Goal: Task Accomplishment & Management: Use online tool/utility

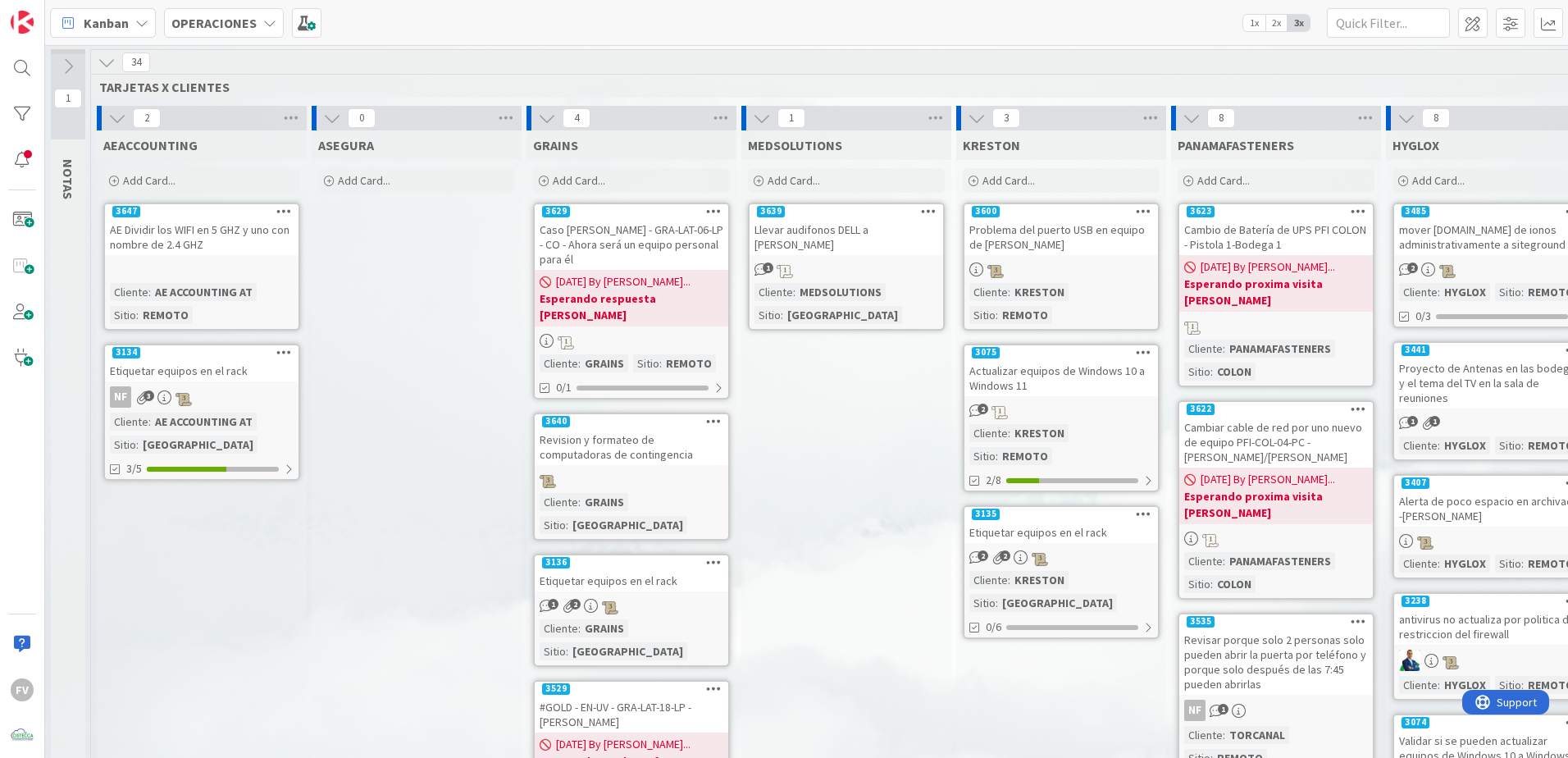
click at [120, 56] on div "34" at bounding box center [953, 62] width 1725 height 24
click at [105, 57] on icon at bounding box center [106, 62] width 18 height 18
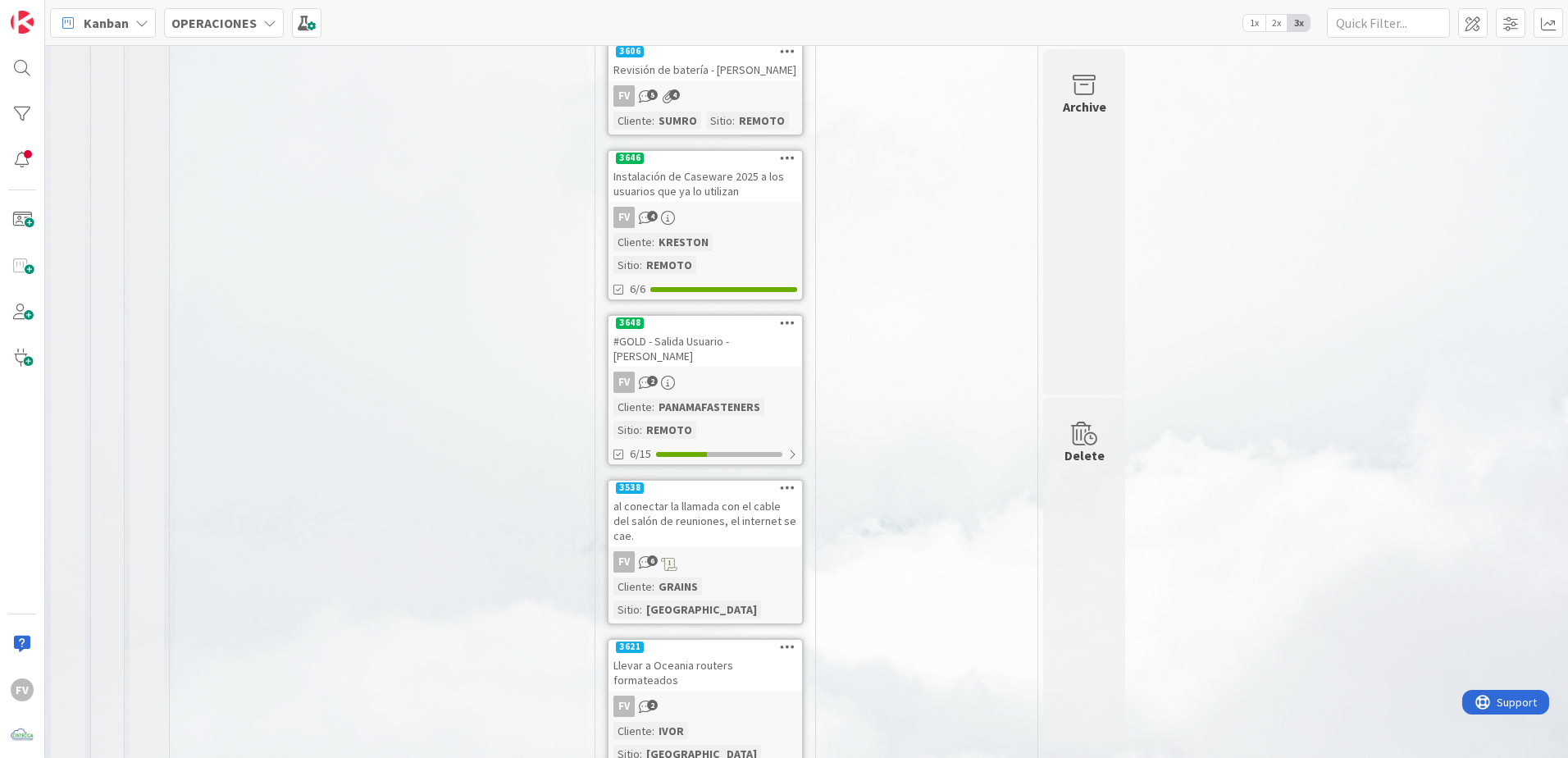
scroll to position [780, 0]
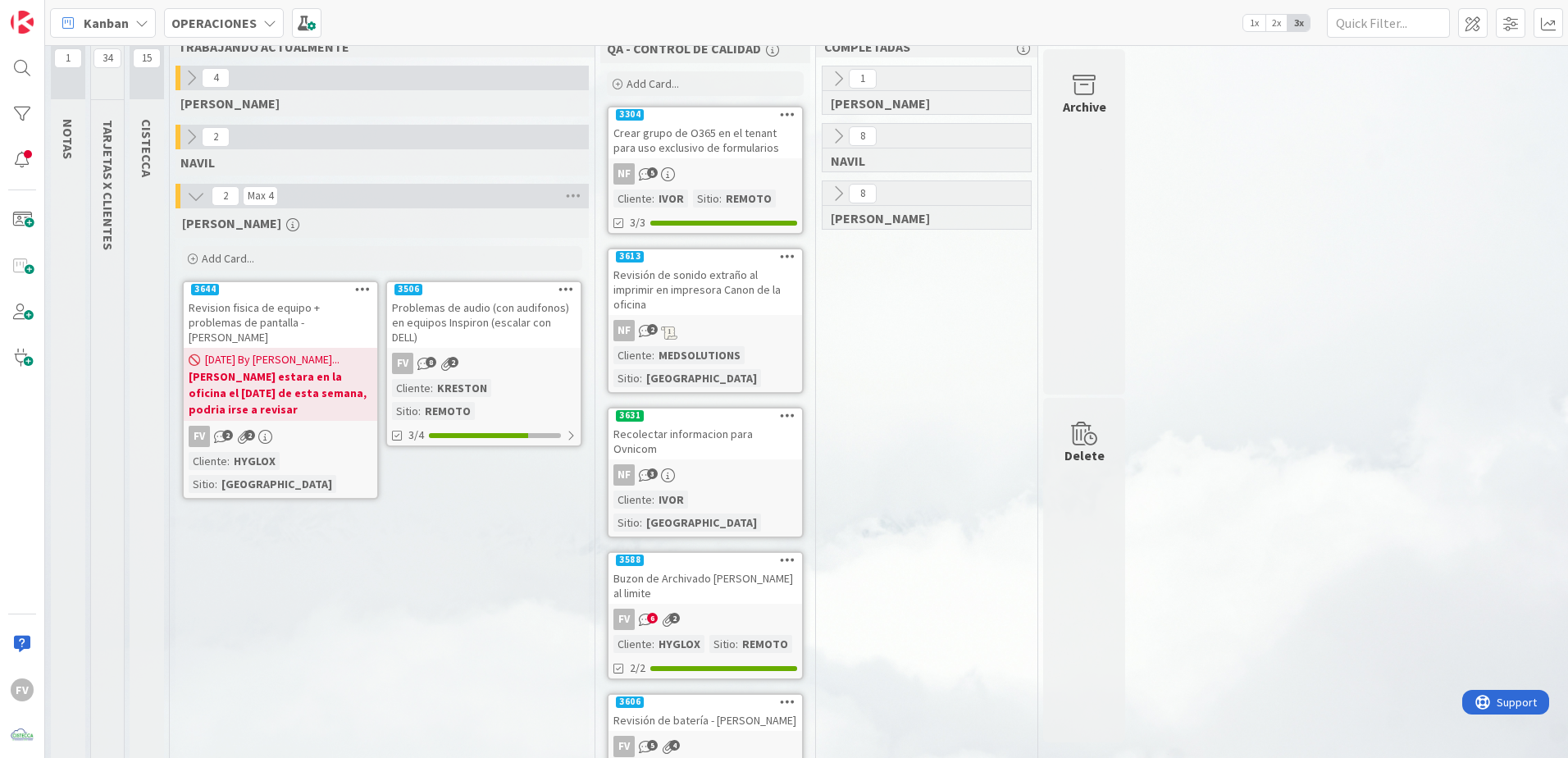
scroll to position [0, 0]
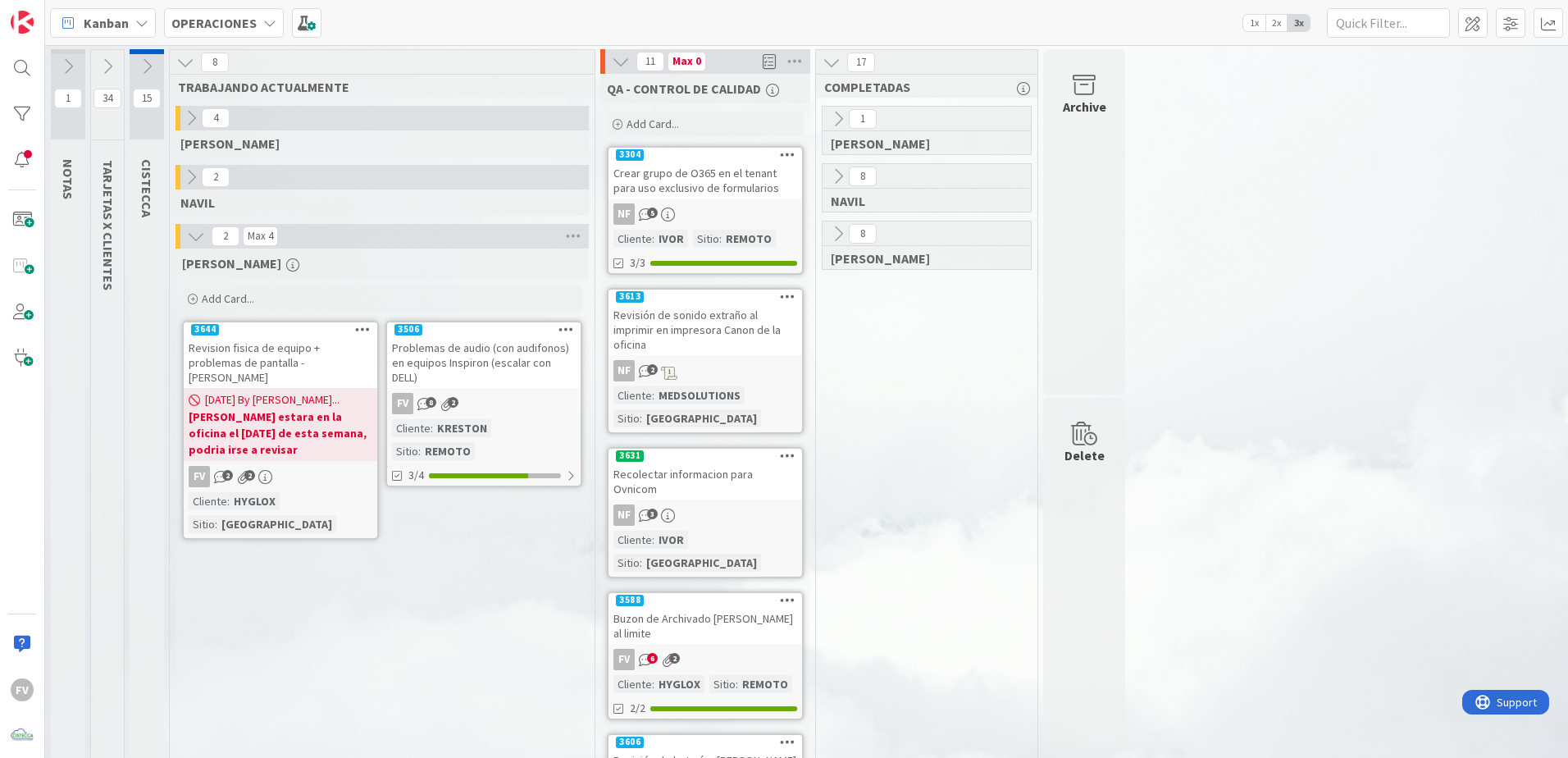
click at [622, 67] on icon at bounding box center [620, 61] width 18 height 18
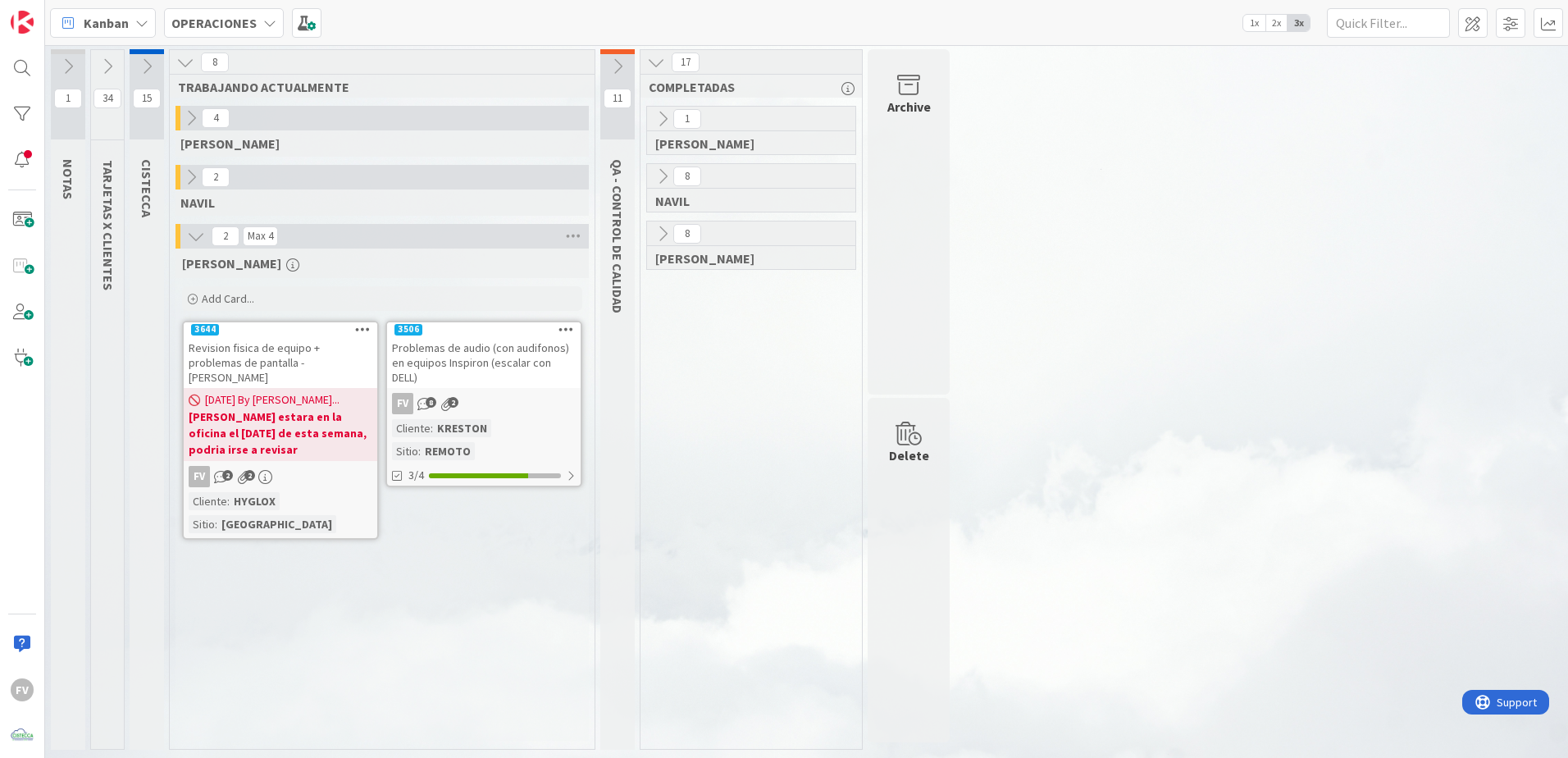
click at [134, 62] on button at bounding box center [147, 66] width 35 height 24
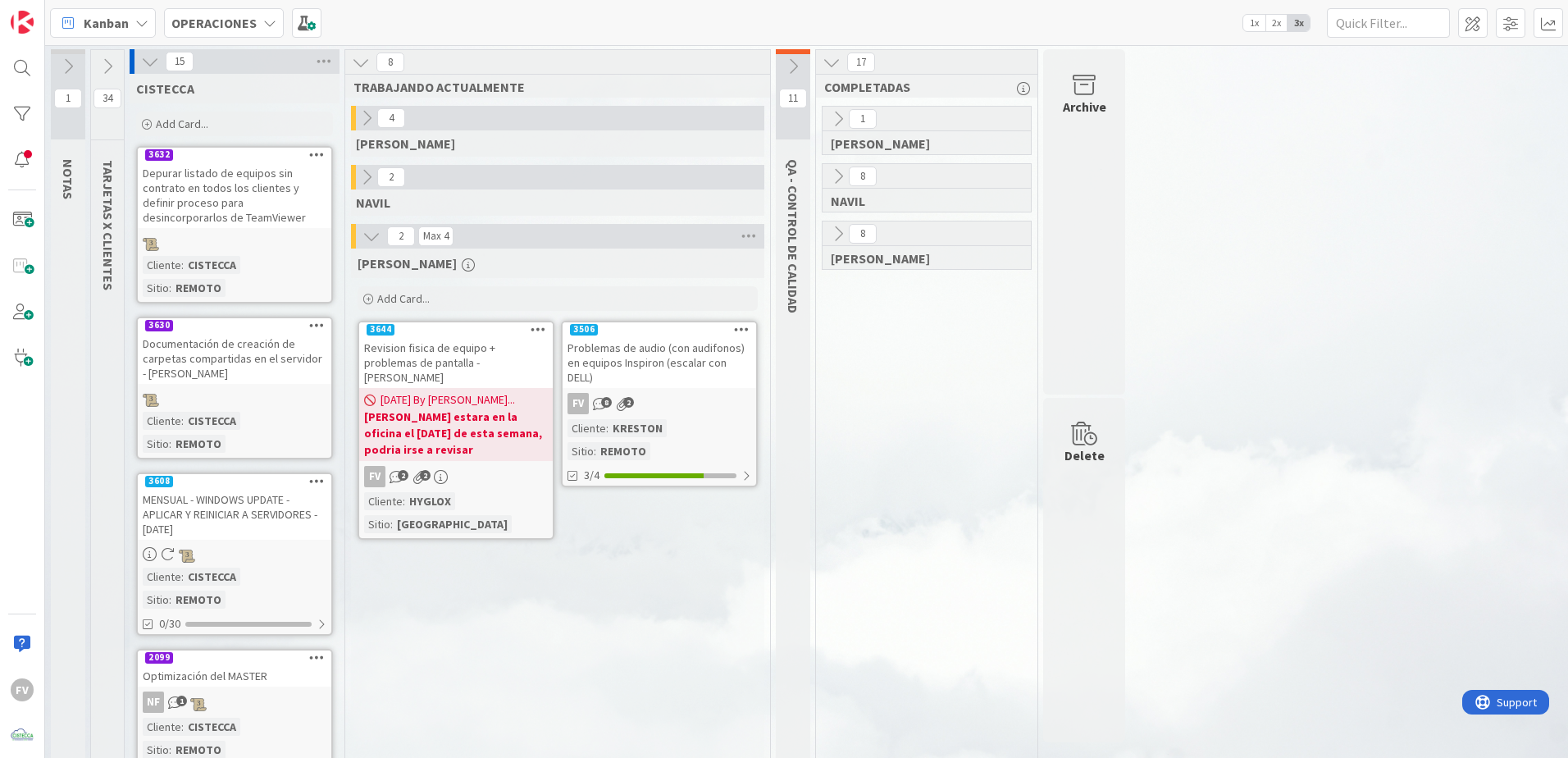
click at [142, 61] on icon at bounding box center [149, 61] width 18 height 18
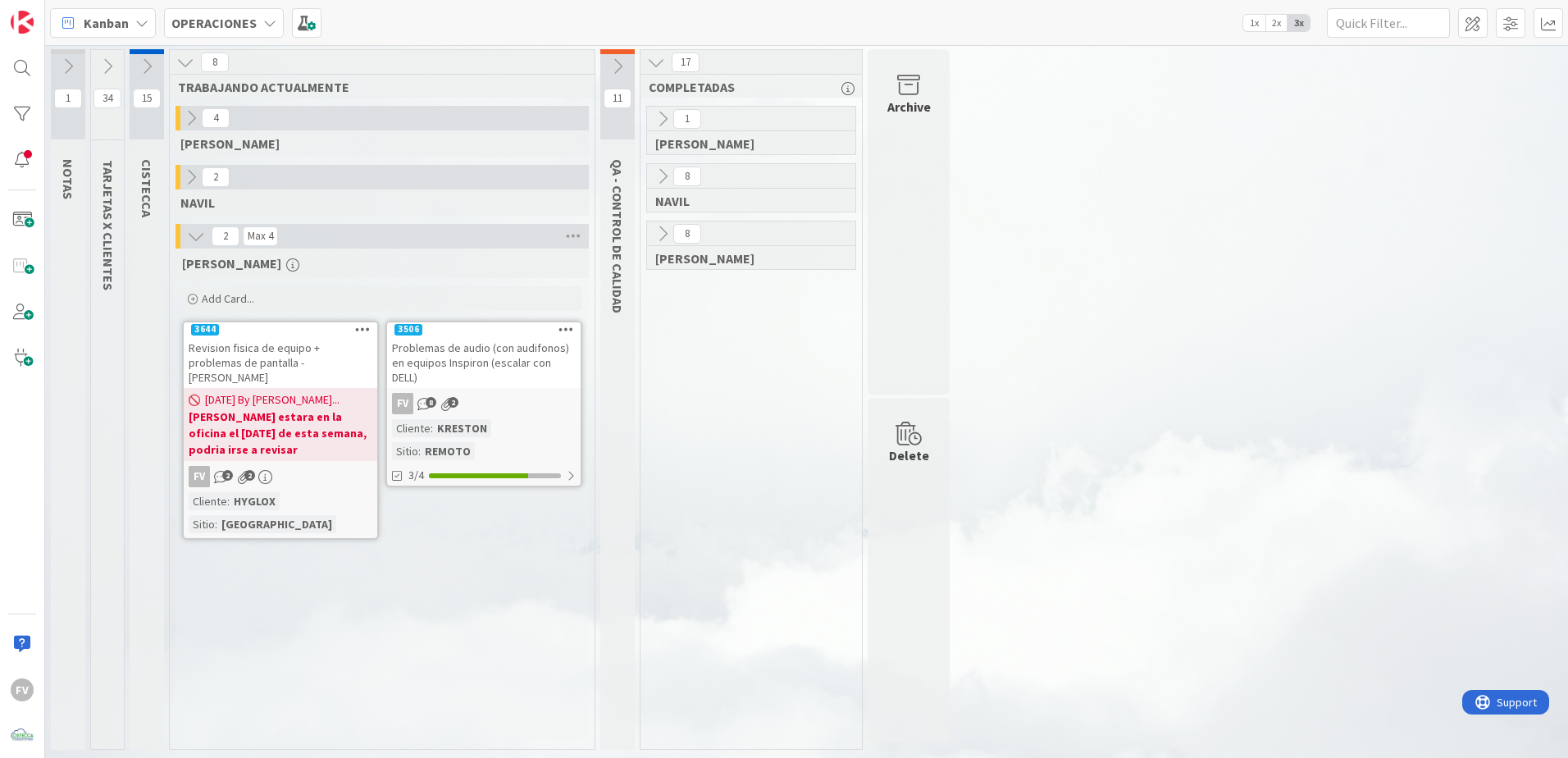
click at [111, 60] on icon at bounding box center [107, 66] width 18 height 18
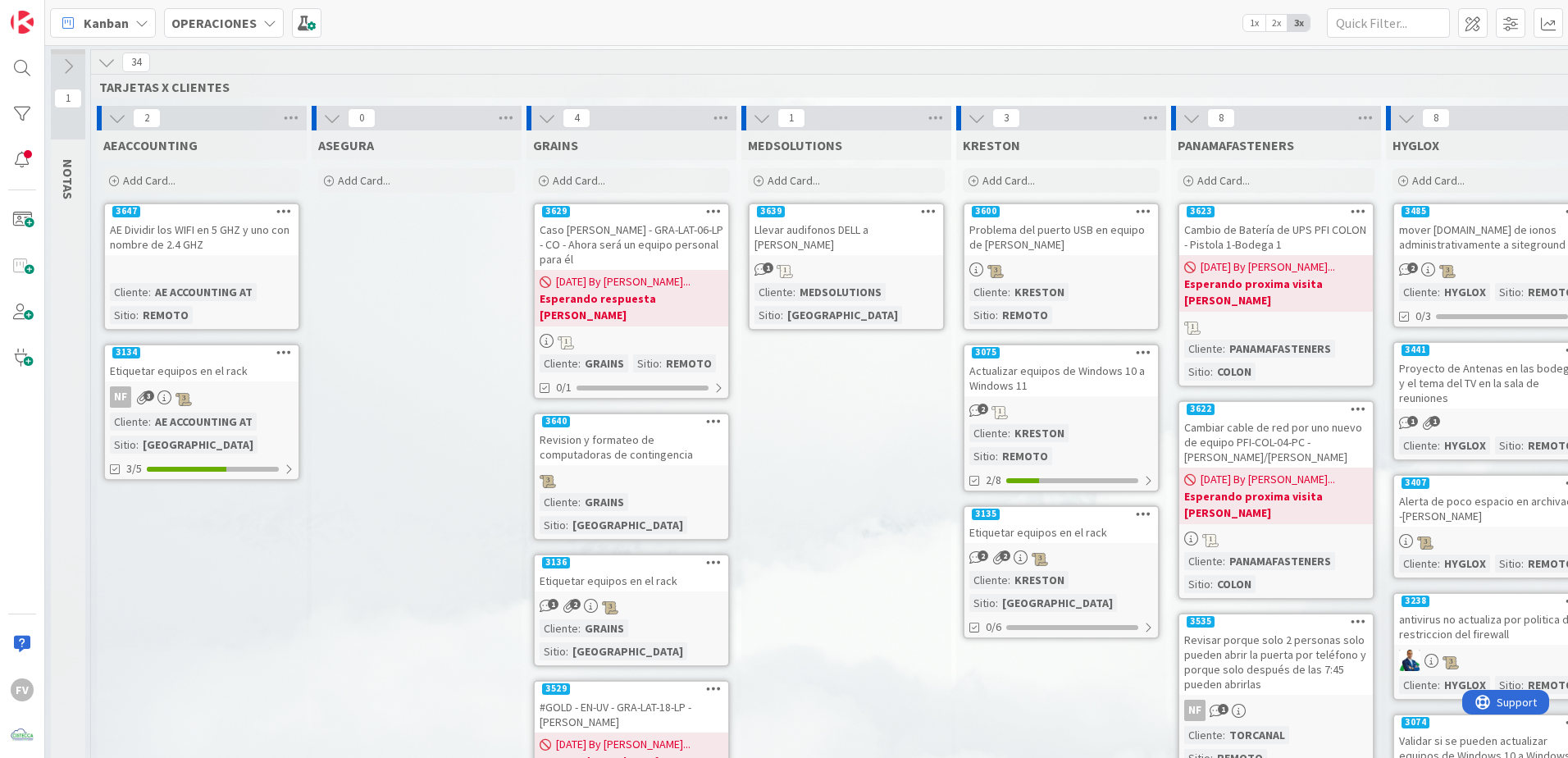
click at [116, 61] on button at bounding box center [106, 62] width 21 height 21
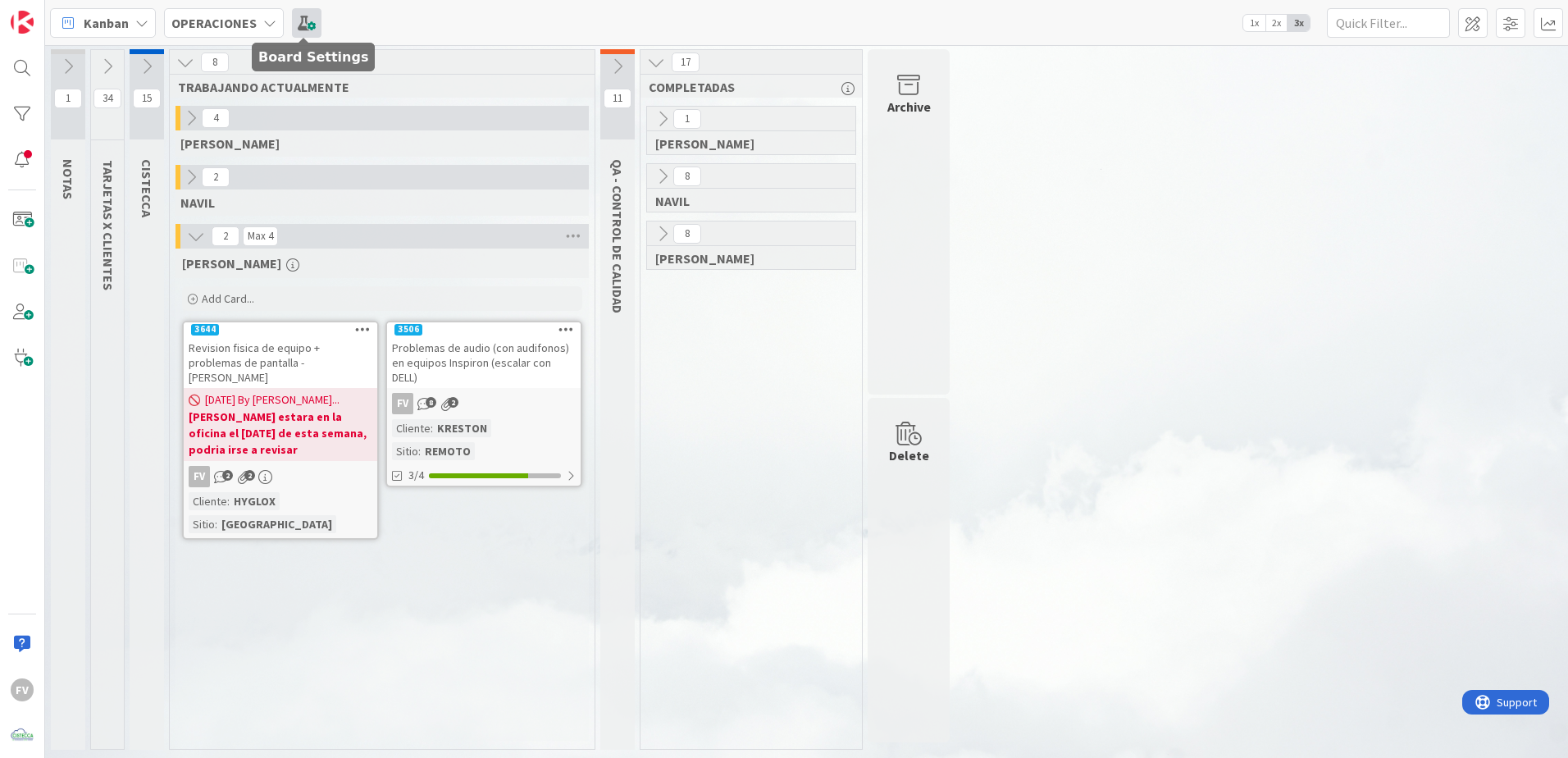
click at [292, 24] on span at bounding box center [306, 23] width 30 height 30
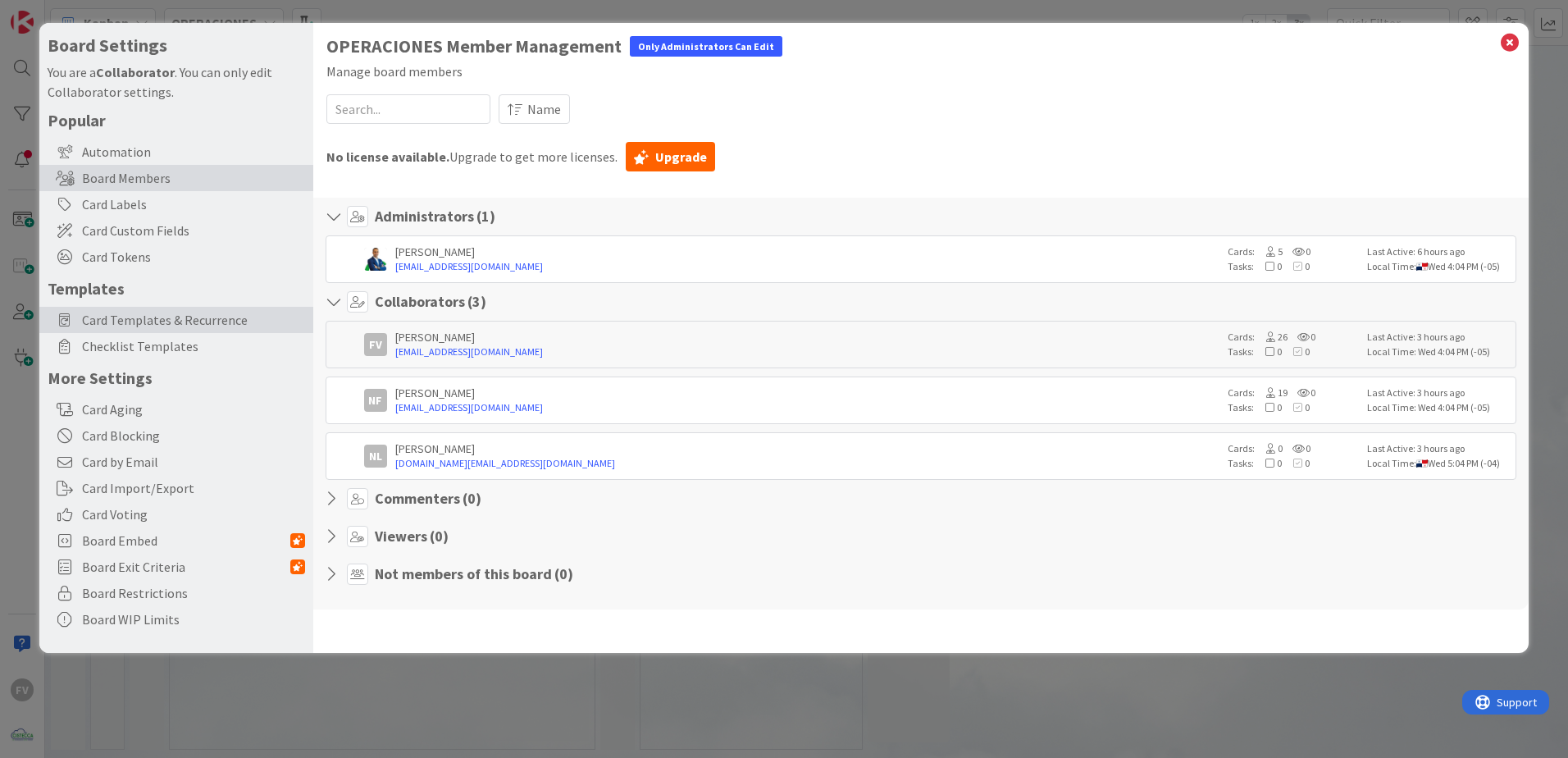
click at [160, 314] on span "Card Templates & Recurrence" at bounding box center [193, 320] width 223 height 19
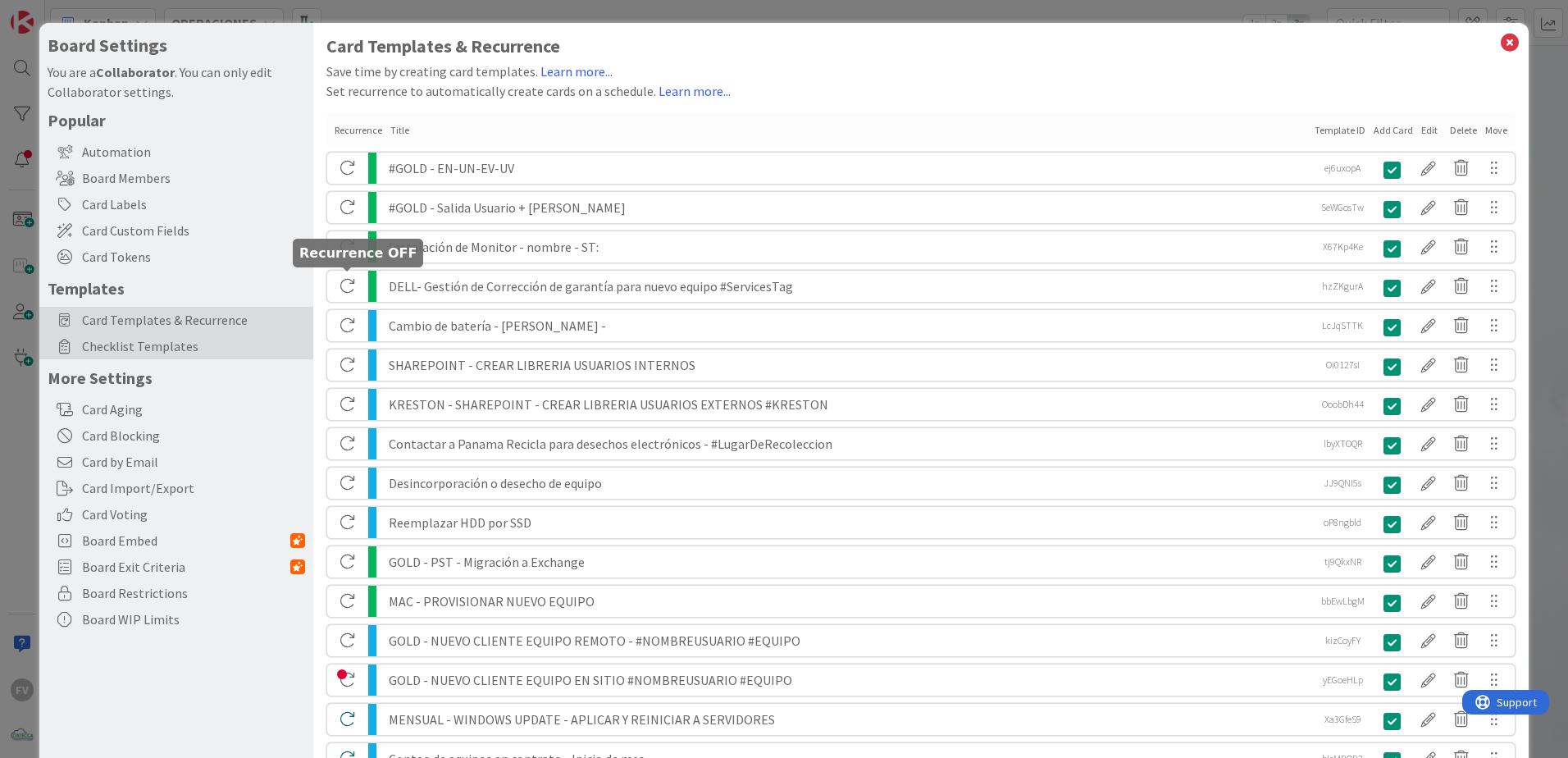
click at [224, 343] on span "Checklist Templates" at bounding box center [193, 346] width 223 height 19
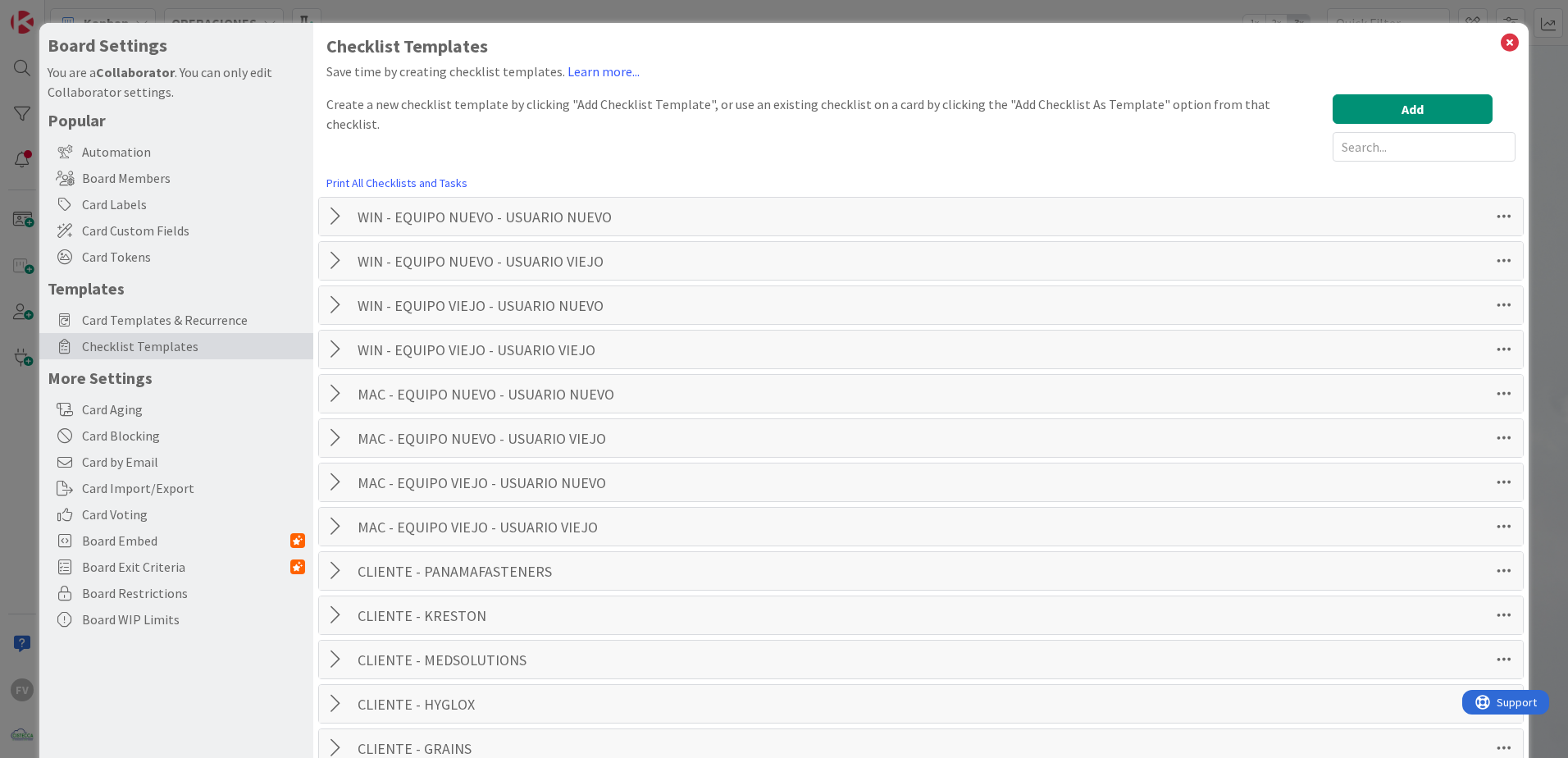
click at [709, 1] on div "Board Settings You are a Collaborator . You can only edit Collaborator settings…" at bounding box center [784, 379] width 1568 height 758
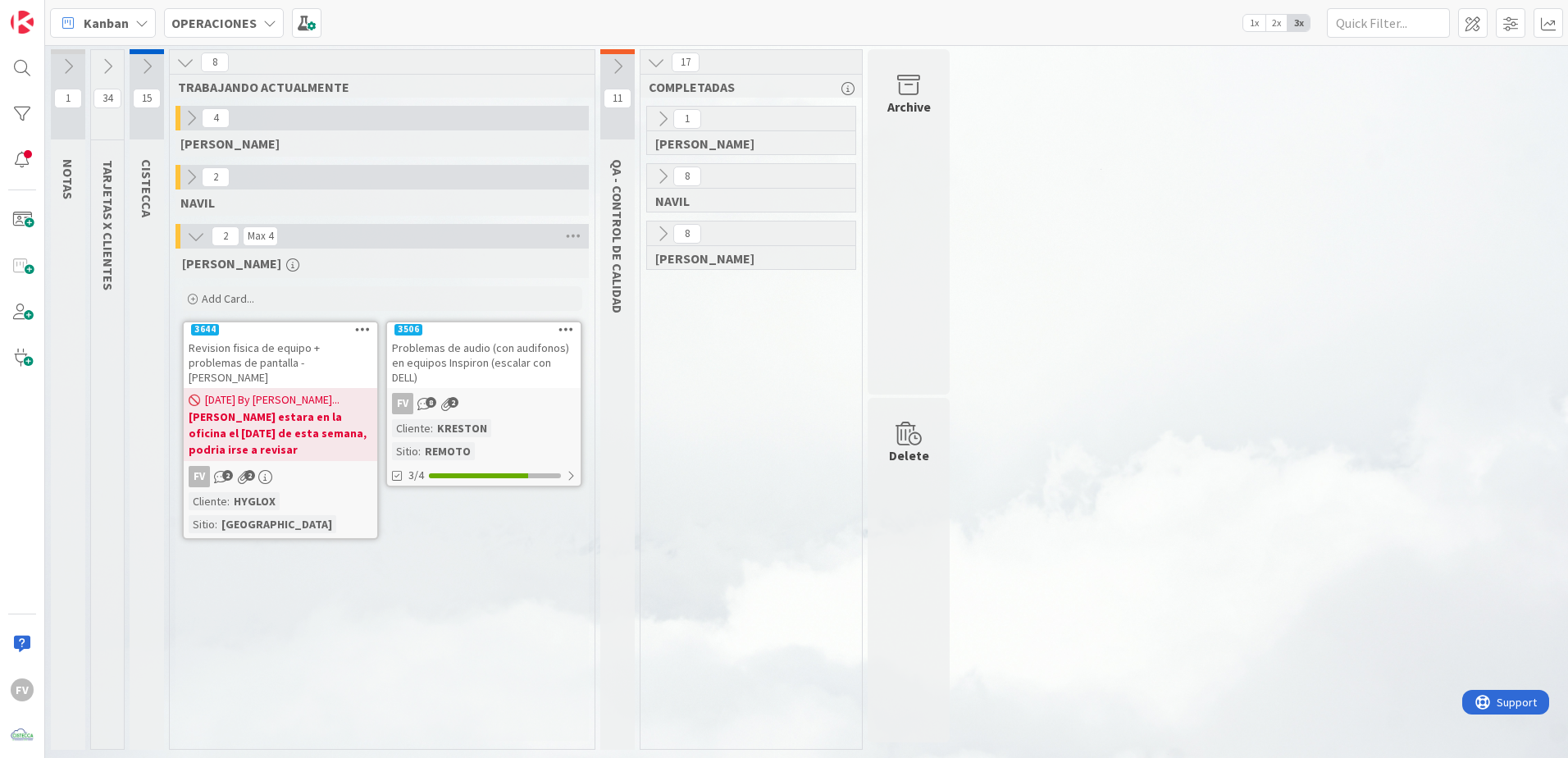
click at [150, 71] on icon at bounding box center [146, 66] width 18 height 18
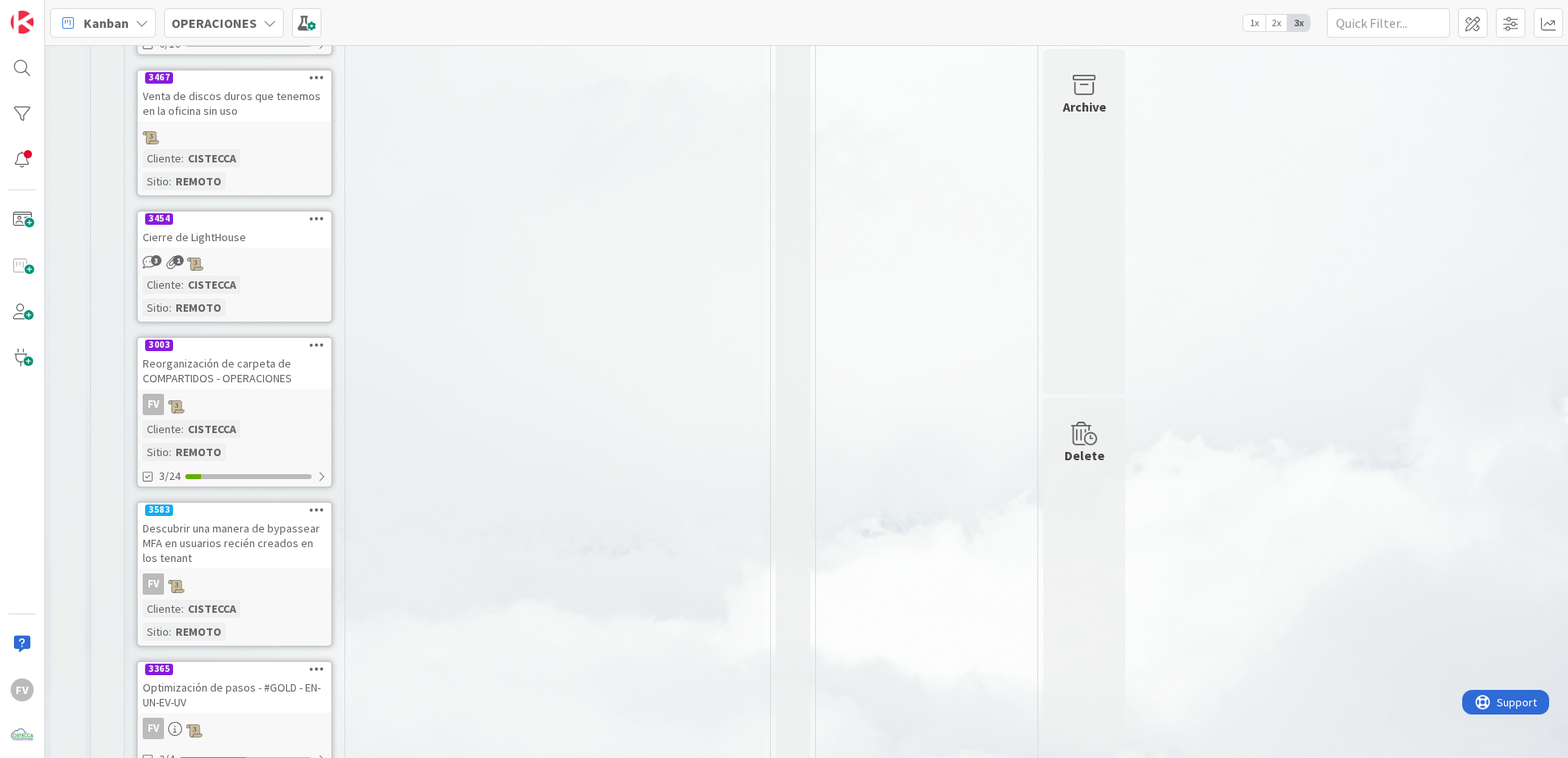
scroll to position [755, 0]
click at [236, 672] on div "Optimización [PERSON_NAME] - #GOLD - EN-UN-EV-UV" at bounding box center [234, 690] width 194 height 36
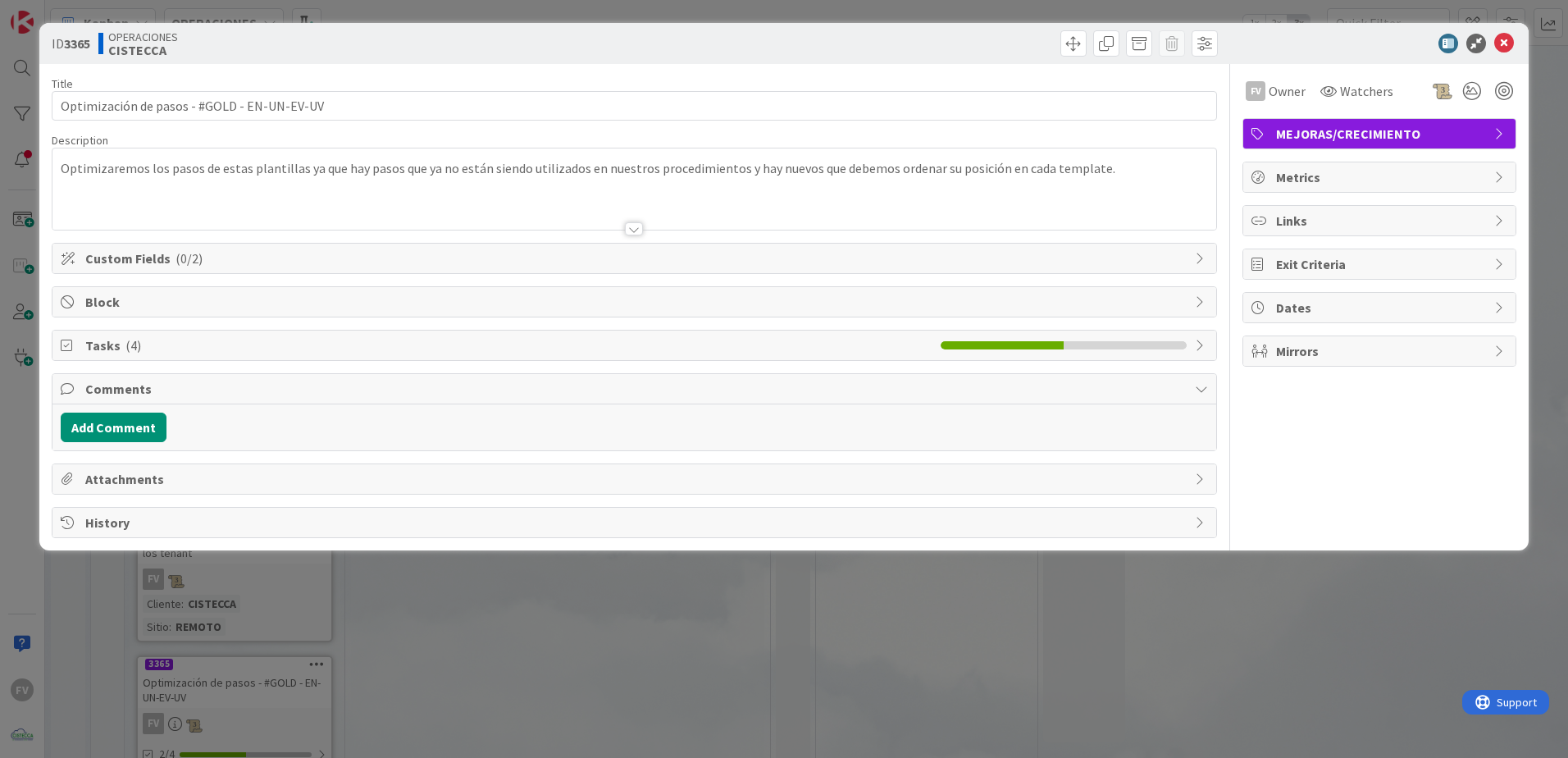
click at [182, 354] on span "Tasks ( 4 )" at bounding box center [508, 345] width 847 height 19
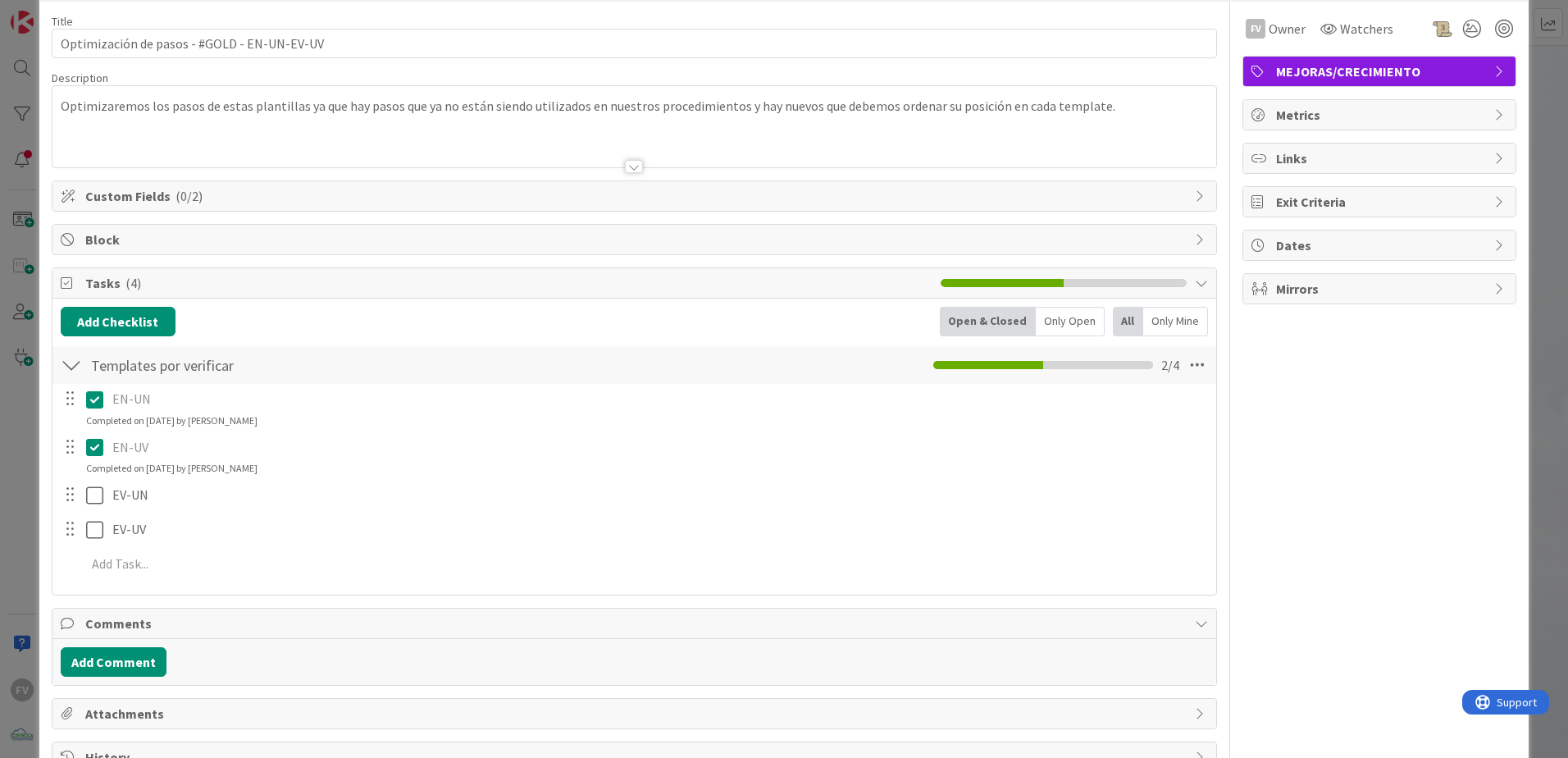
scroll to position [82, 0]
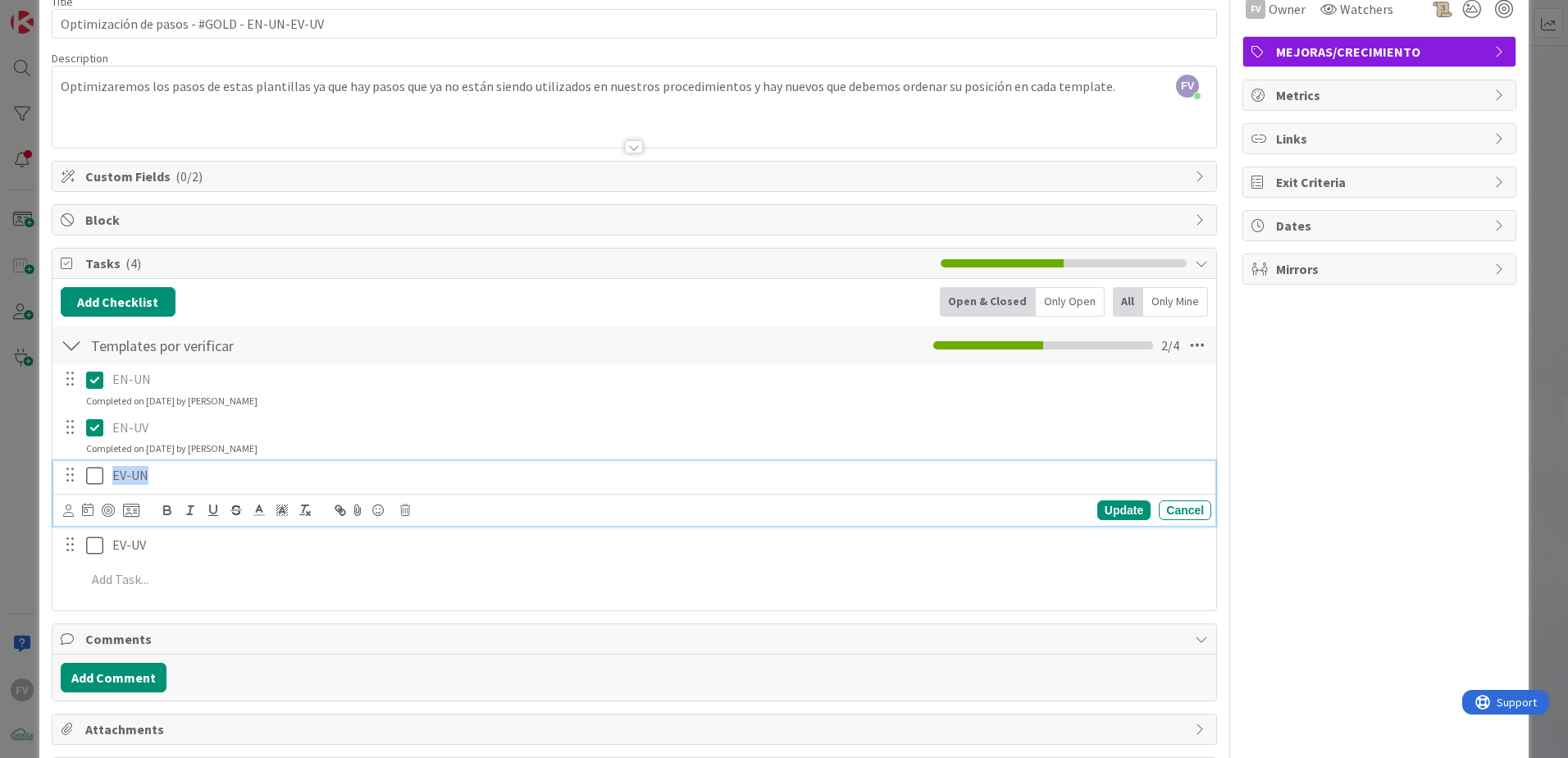
drag, startPoint x: 110, startPoint y: 481, endPoint x: 153, endPoint y: 481, distance: 43.0
click at [153, 481] on div "EV-UN" at bounding box center [658, 476] width 1105 height 29
click at [168, 484] on p "EV-UN" at bounding box center [658, 475] width 1092 height 19
click at [1287, 499] on div "FV Owner Watchers MEJORAS/CRECIMIENTO Metrics Links Exit Criteria Dates Mirrors" at bounding box center [1378, 385] width 274 height 806
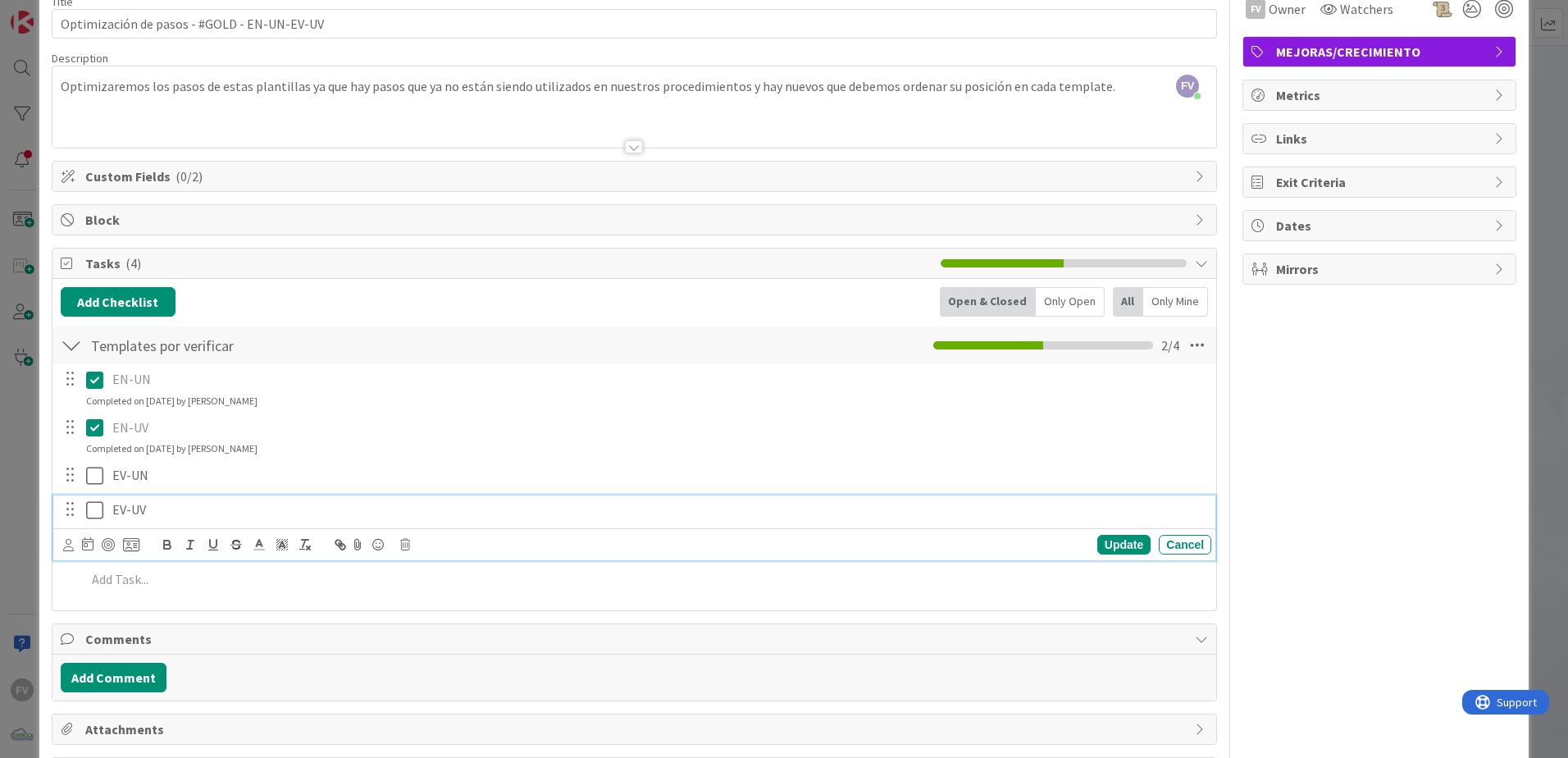
click at [458, 524] on div "EV-UV" at bounding box center [658, 509] width 1105 height 29
click at [307, 526] on div "EV-UV Update Cancel" at bounding box center [634, 527] width 1162 height 65
click at [157, 517] on p "EV-UV" at bounding box center [658, 509] width 1092 height 19
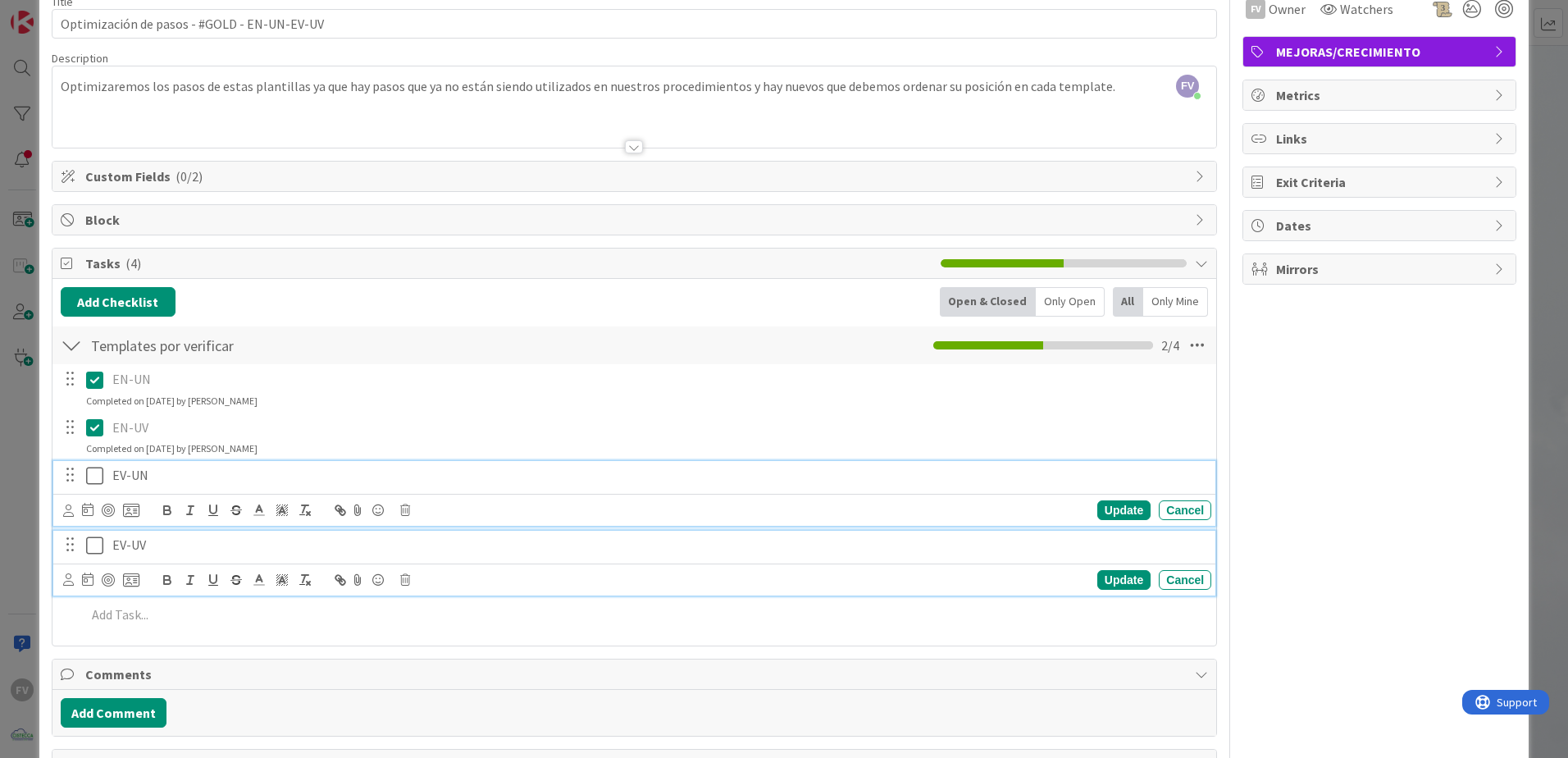
click at [187, 472] on p "EV-UN" at bounding box center [658, 475] width 1092 height 19
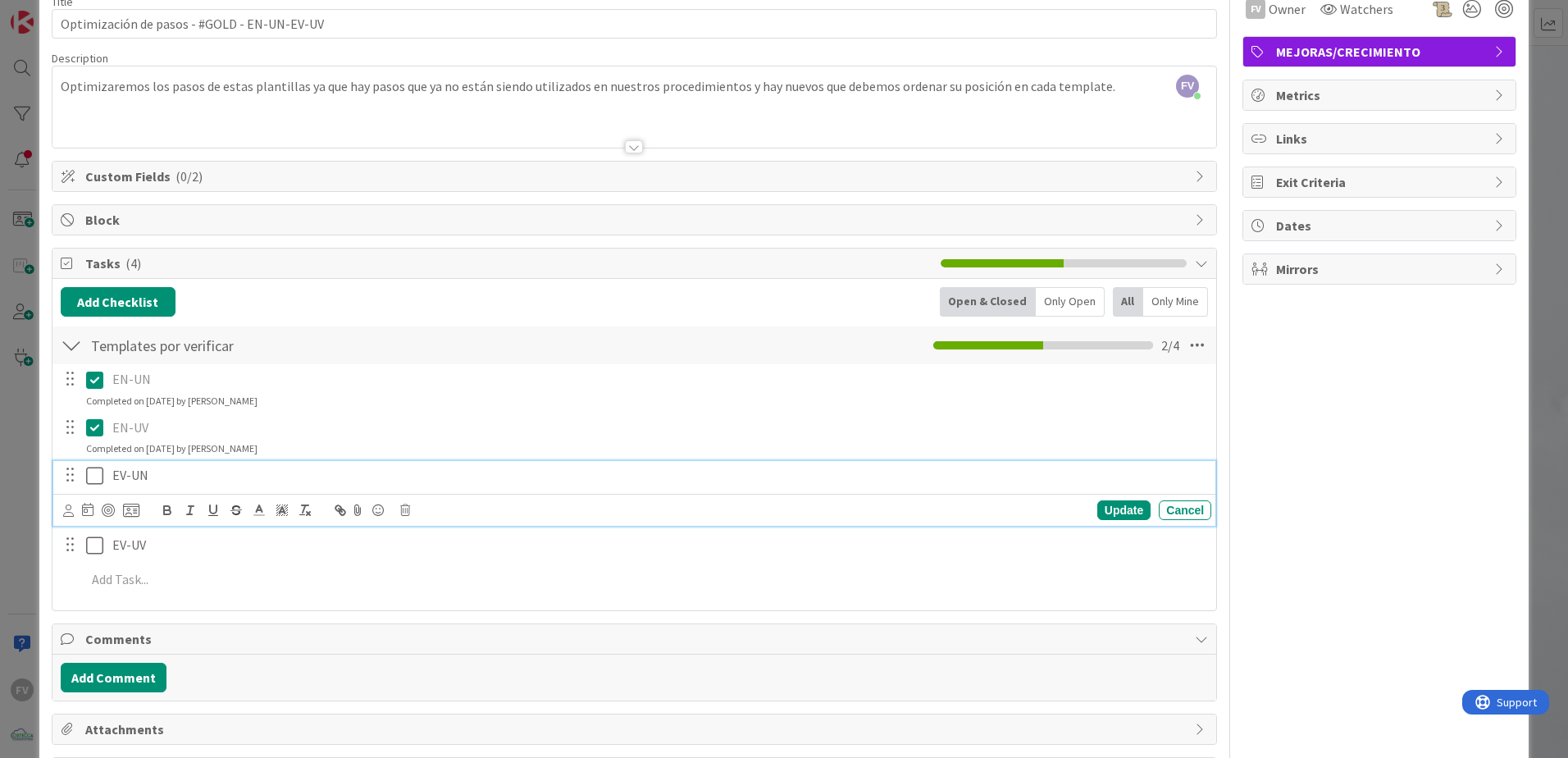
drag, startPoint x: 186, startPoint y: 477, endPoint x: 159, endPoint y: 474, distance: 27.2
click at [159, 474] on p "EV-UN" at bounding box center [658, 475] width 1092 height 19
click at [21, 419] on div "ID 3365 OPERACIONES CISTECCA Title 43 / 128 Optimización de pasos - #GOLD - EN-…" at bounding box center [784, 379] width 1568 height 758
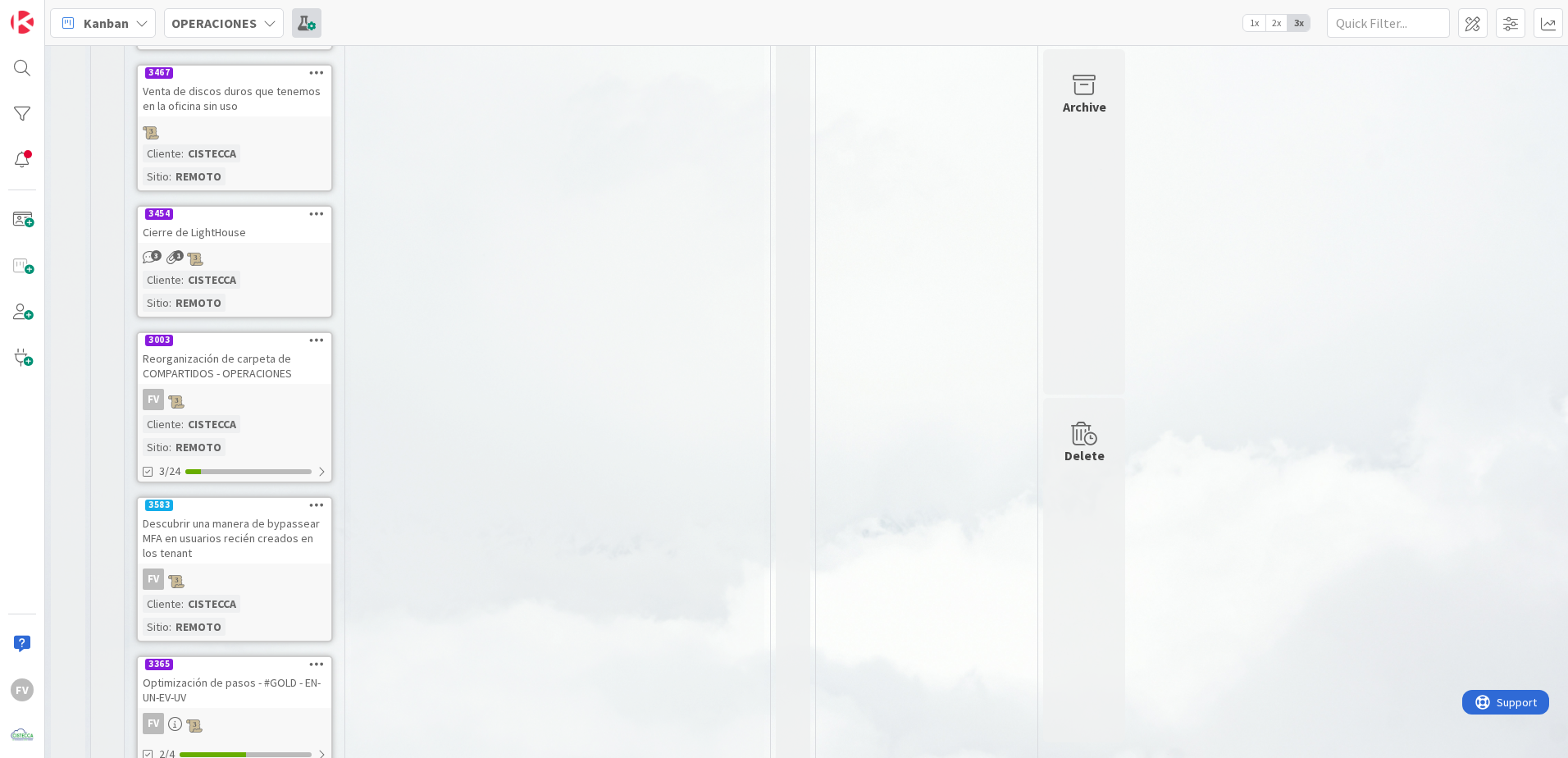
click at [302, 25] on span at bounding box center [306, 23] width 30 height 30
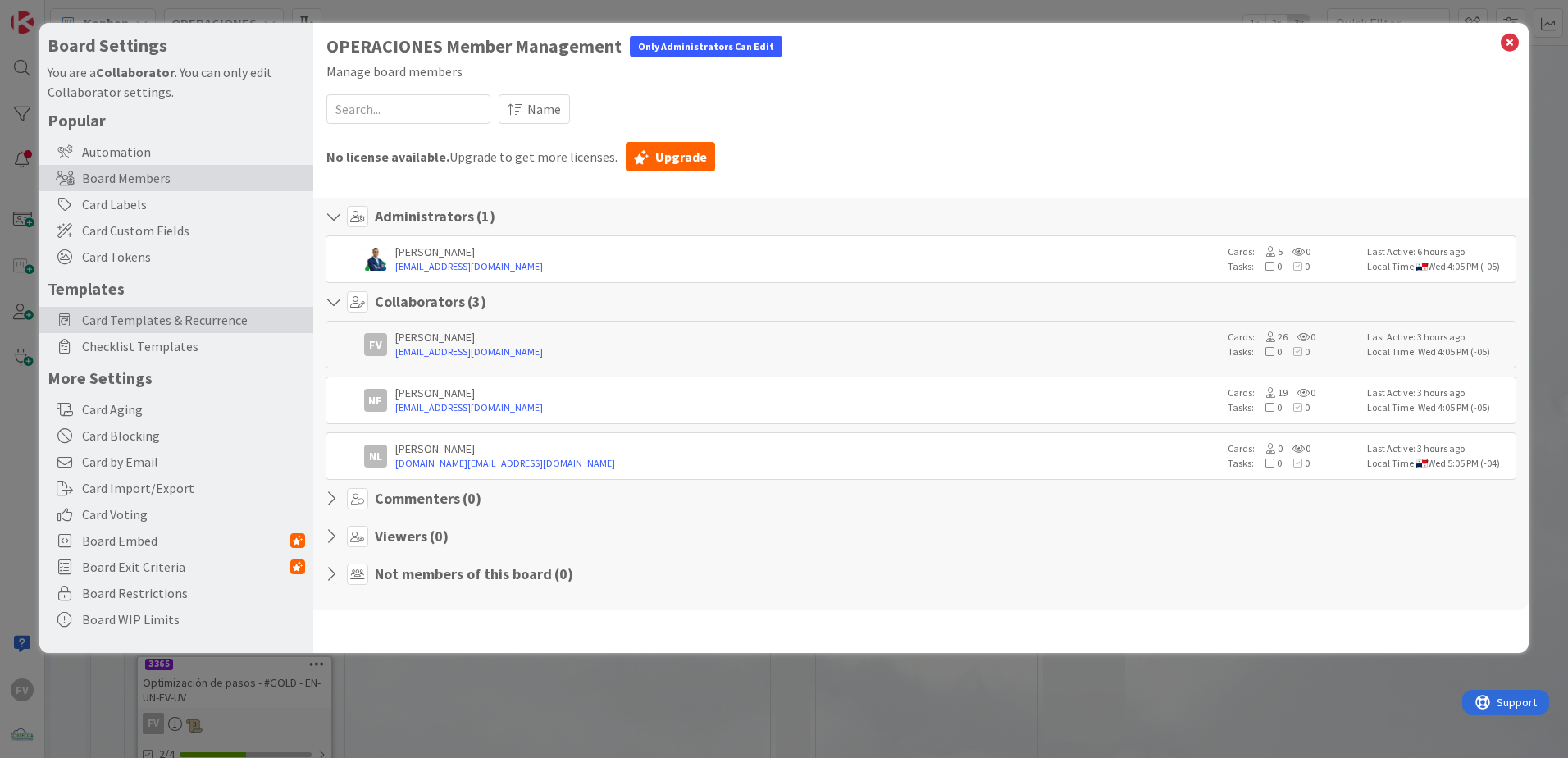
click at [183, 319] on span "Card Templates & Recurrence" at bounding box center [193, 320] width 223 height 19
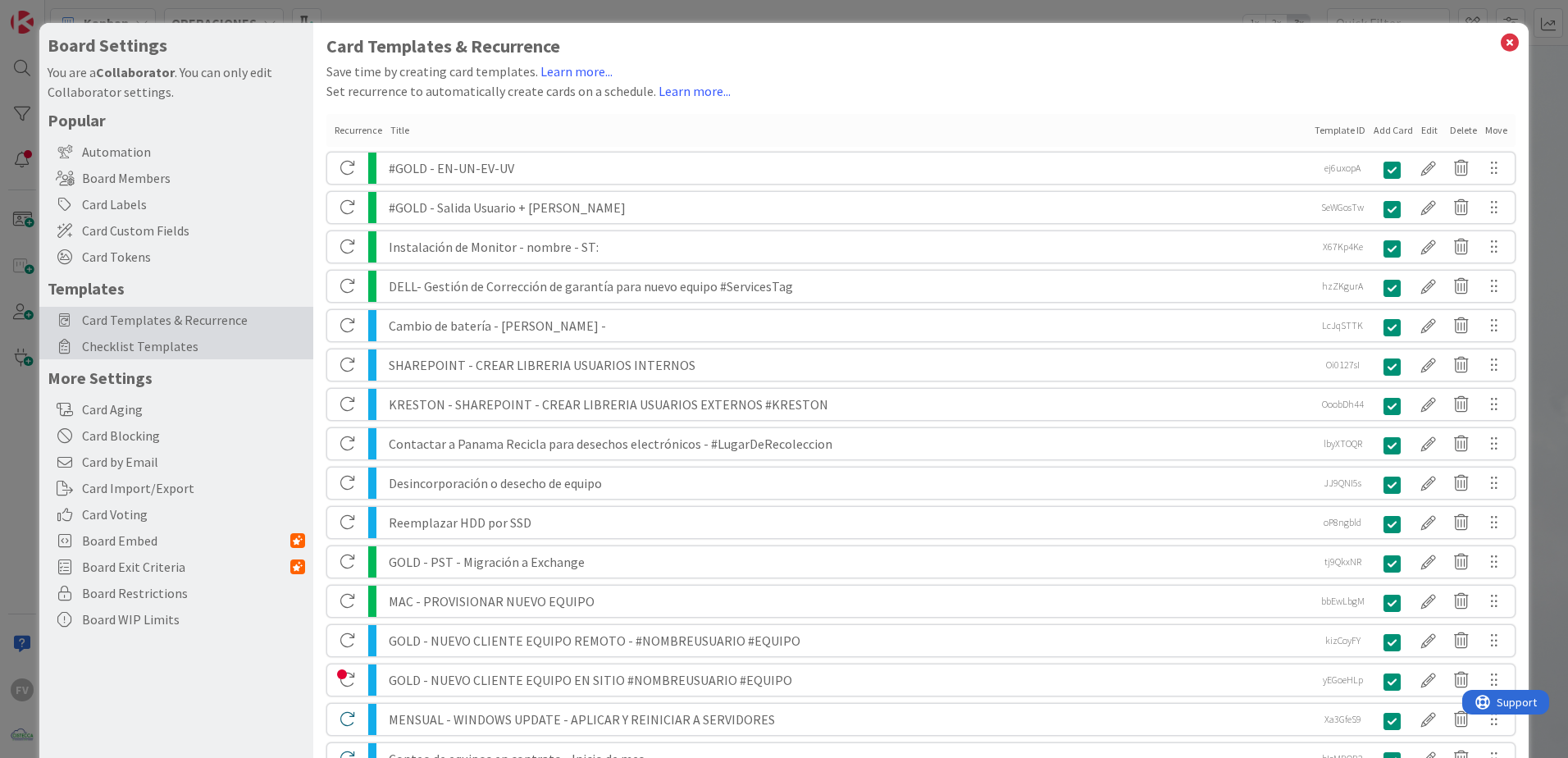
click at [246, 350] on span "Checklist Templates" at bounding box center [193, 346] width 223 height 19
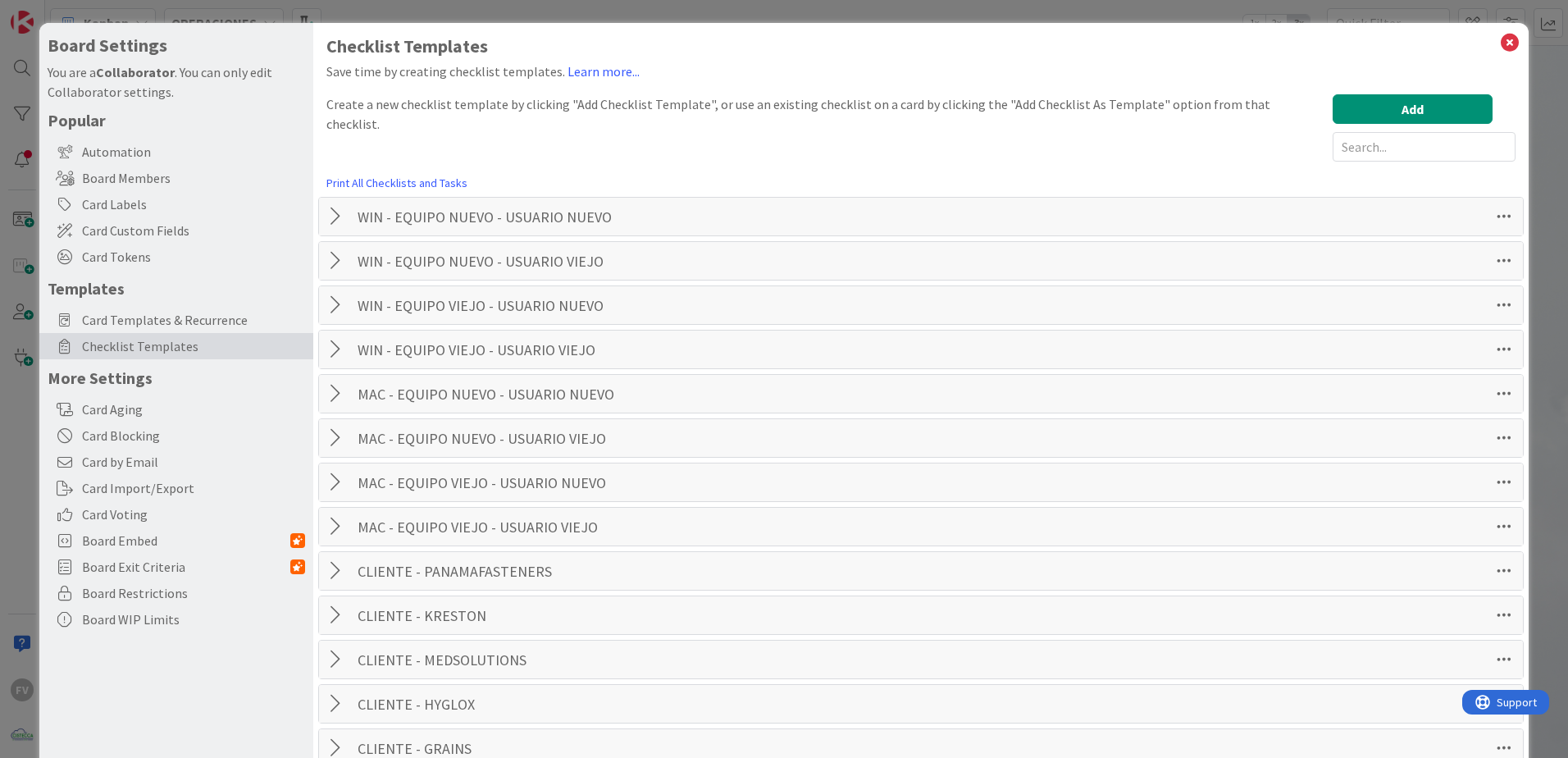
click at [341, 218] on div at bounding box center [337, 216] width 21 height 30
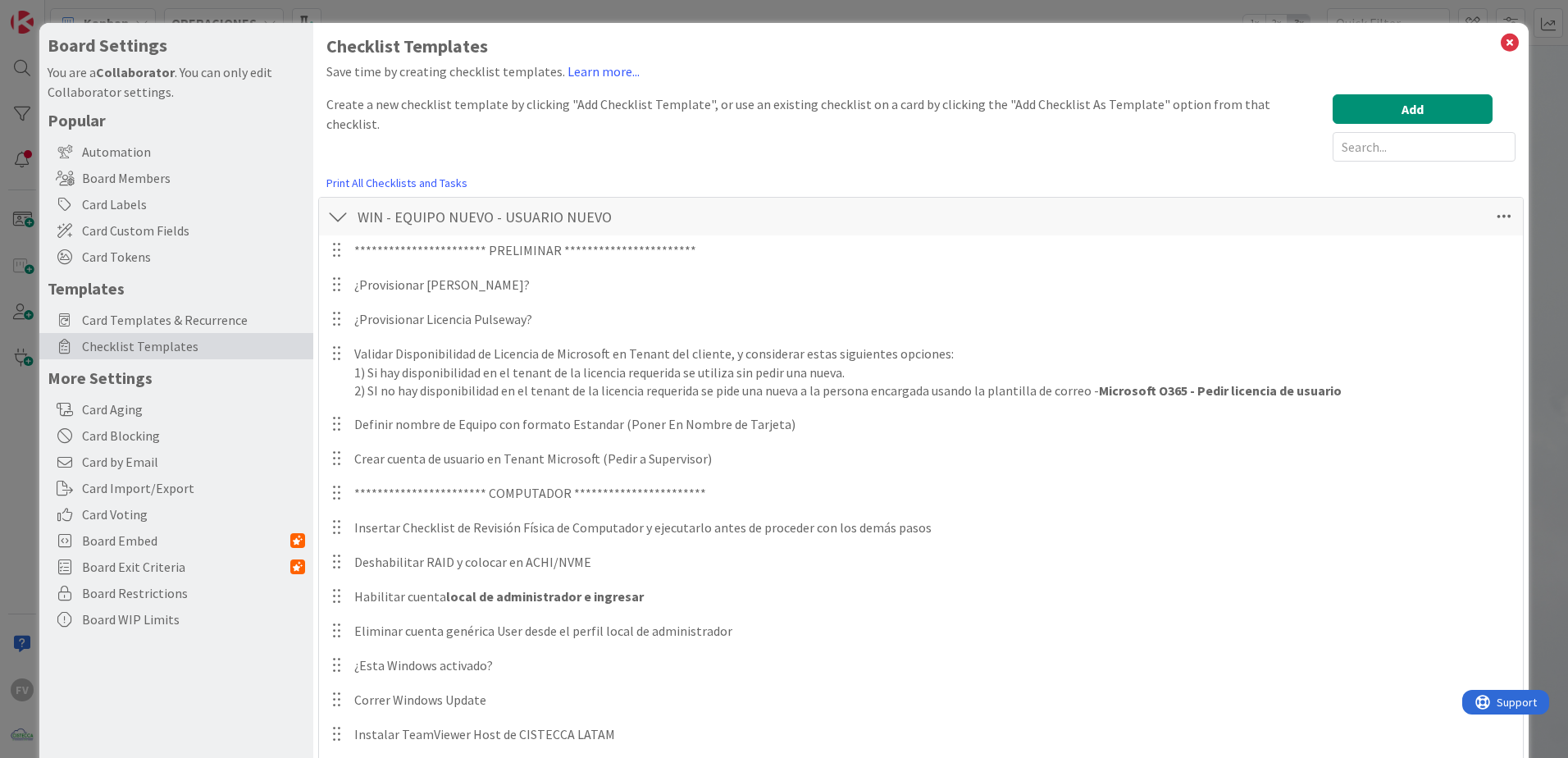
click at [341, 218] on div at bounding box center [337, 216] width 21 height 30
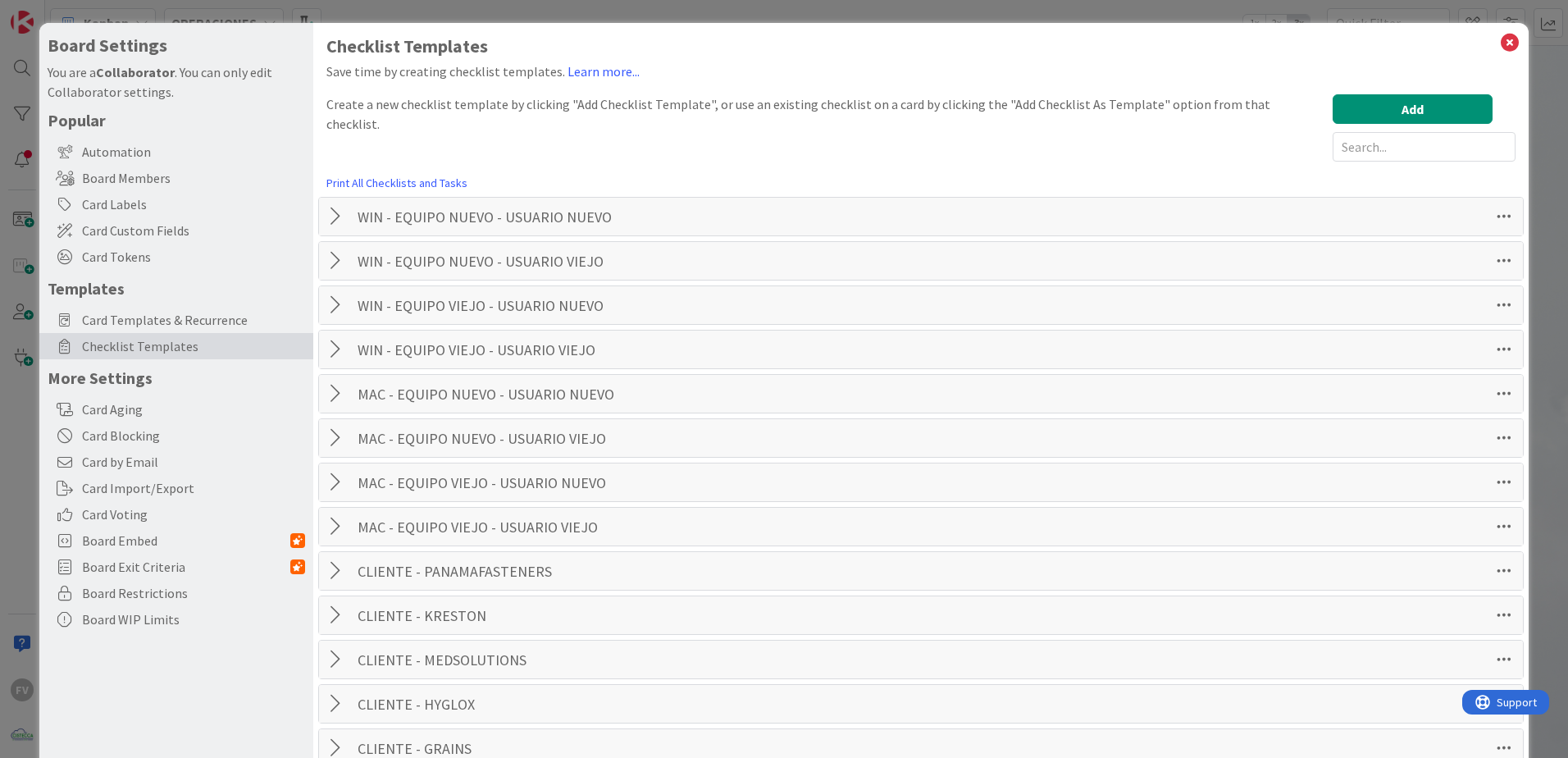
click at [331, 264] on div at bounding box center [337, 261] width 21 height 30
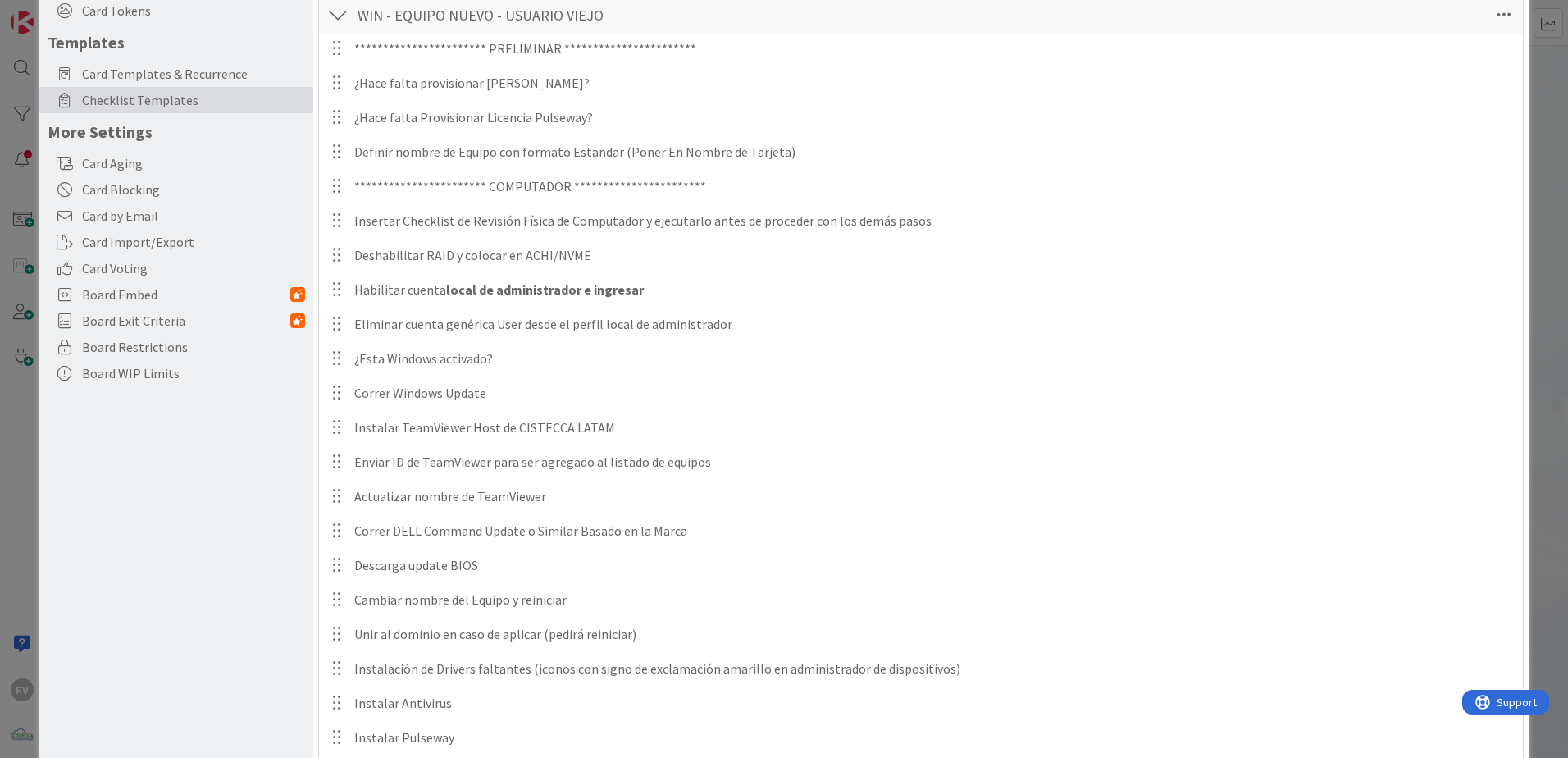
scroll to position [164, 0]
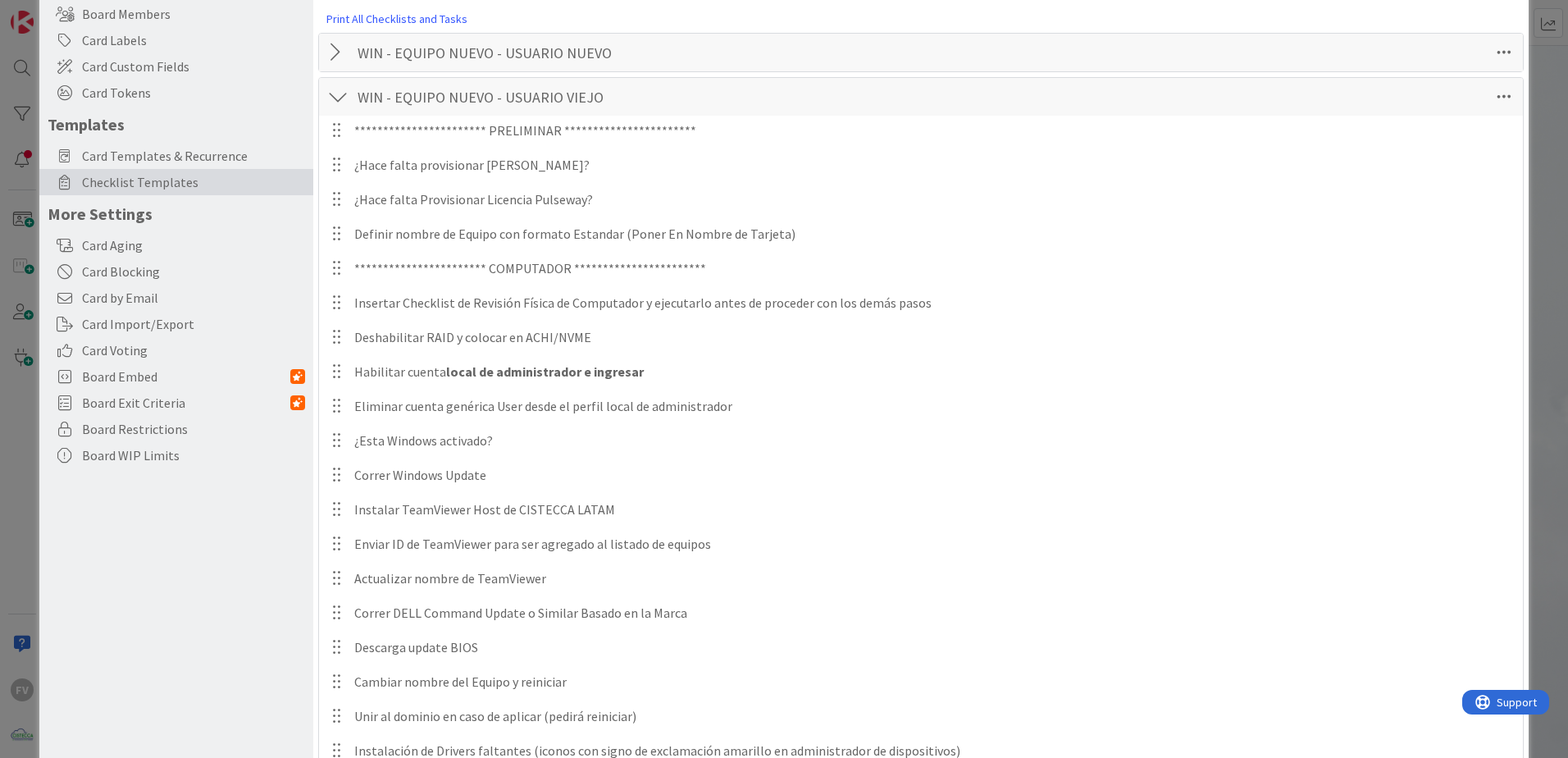
click at [340, 99] on div at bounding box center [337, 96] width 21 height 30
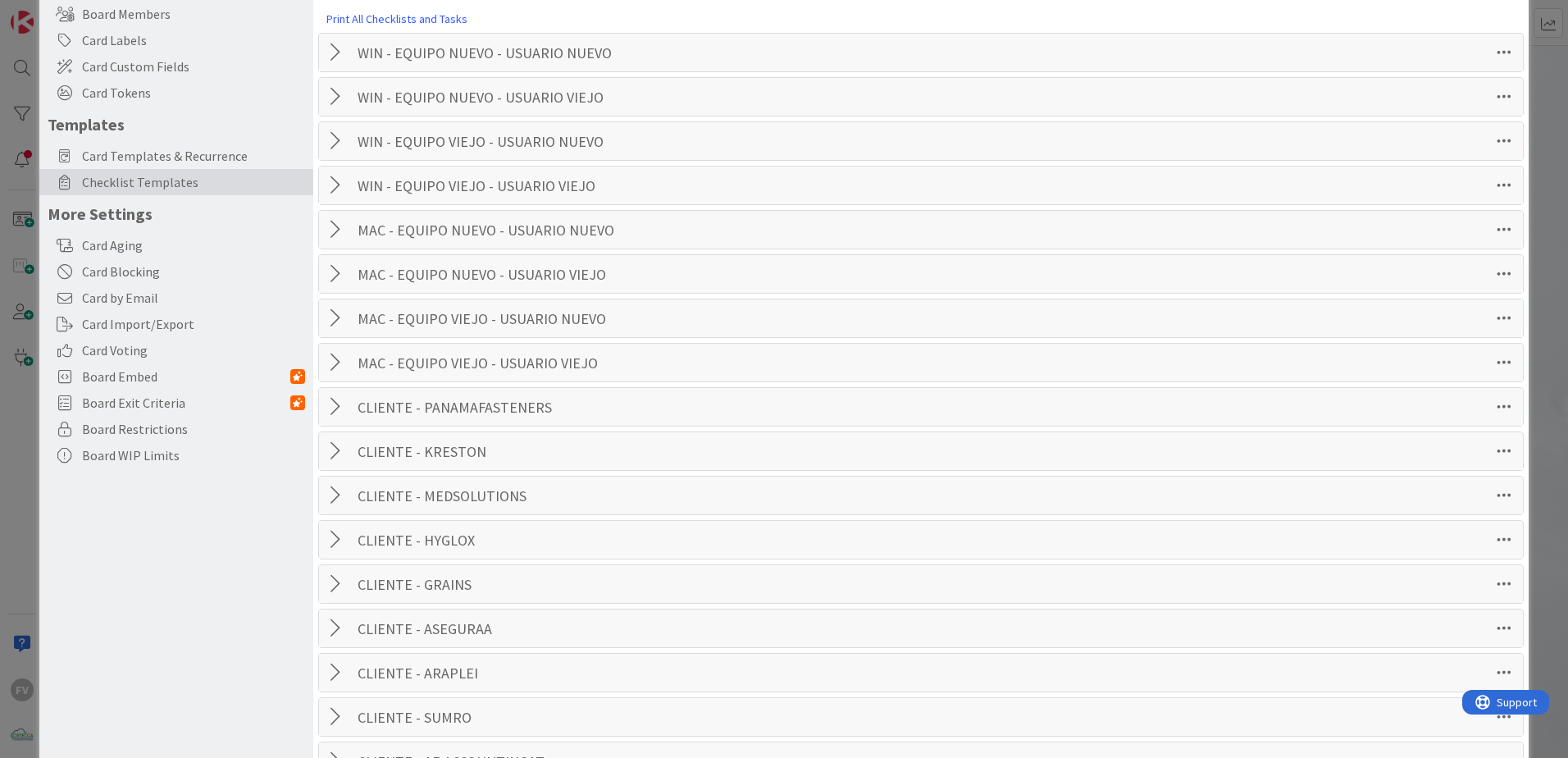
click at [336, 147] on div at bounding box center [337, 141] width 21 height 30
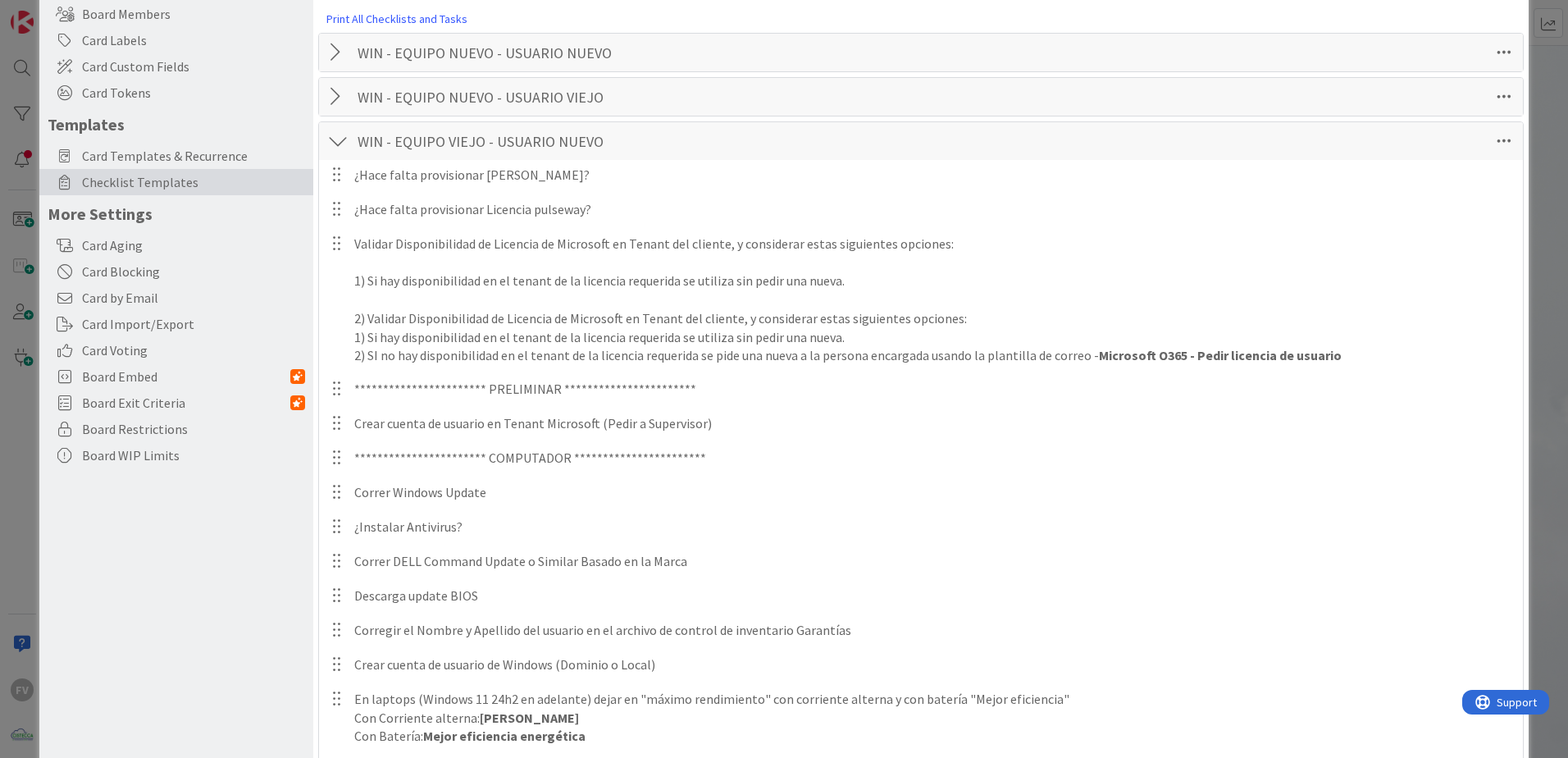
scroll to position [246, 0]
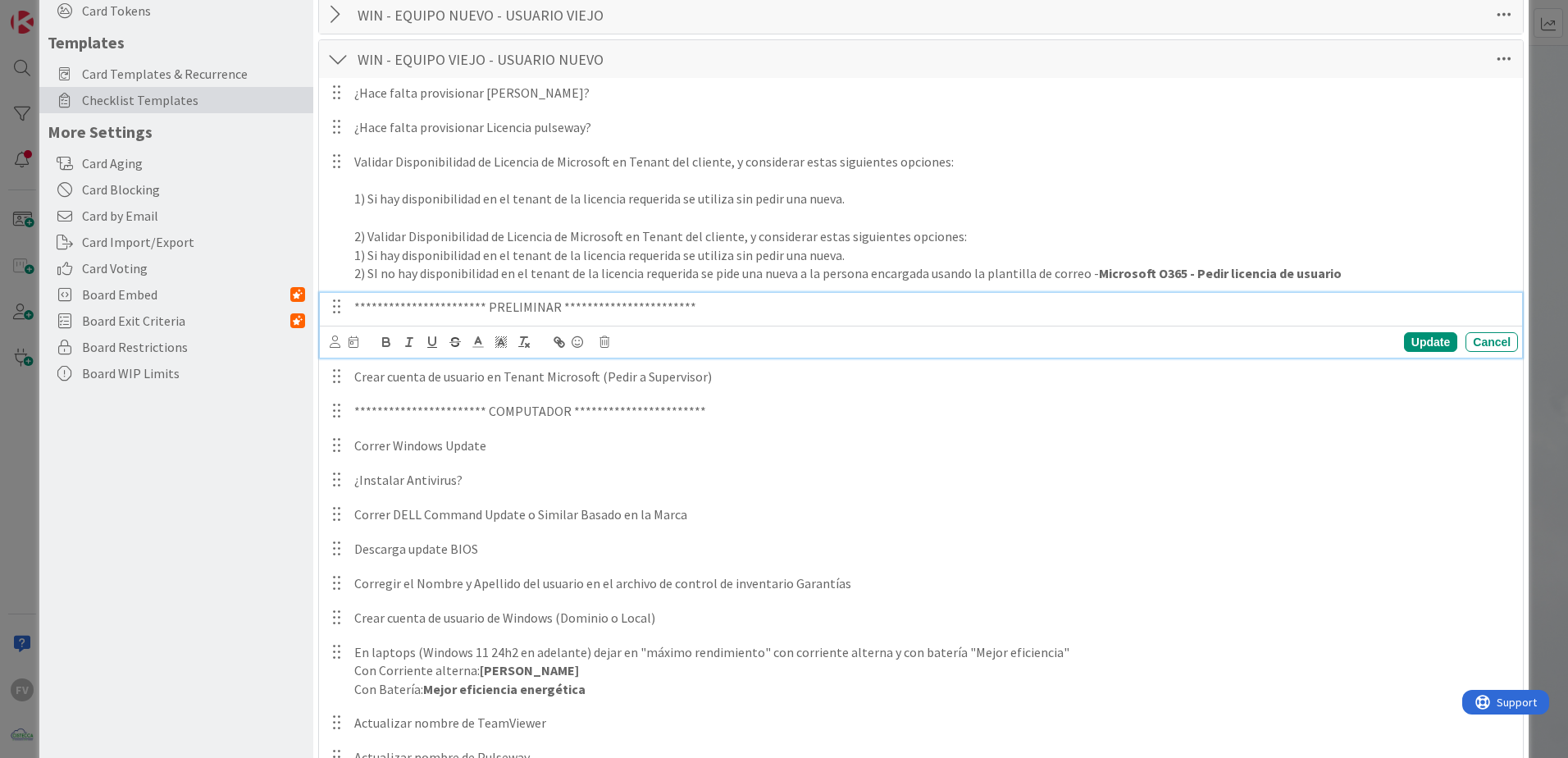
drag, startPoint x: 716, startPoint y: 306, endPoint x: 677, endPoint y: 309, distance: 39.1
click at [677, 309] on p "**********" at bounding box center [932, 307] width 1157 height 19
click at [1410, 343] on div "Update" at bounding box center [1430, 341] width 53 height 19
click at [410, 319] on div "**********" at bounding box center [932, 307] width 1170 height 29
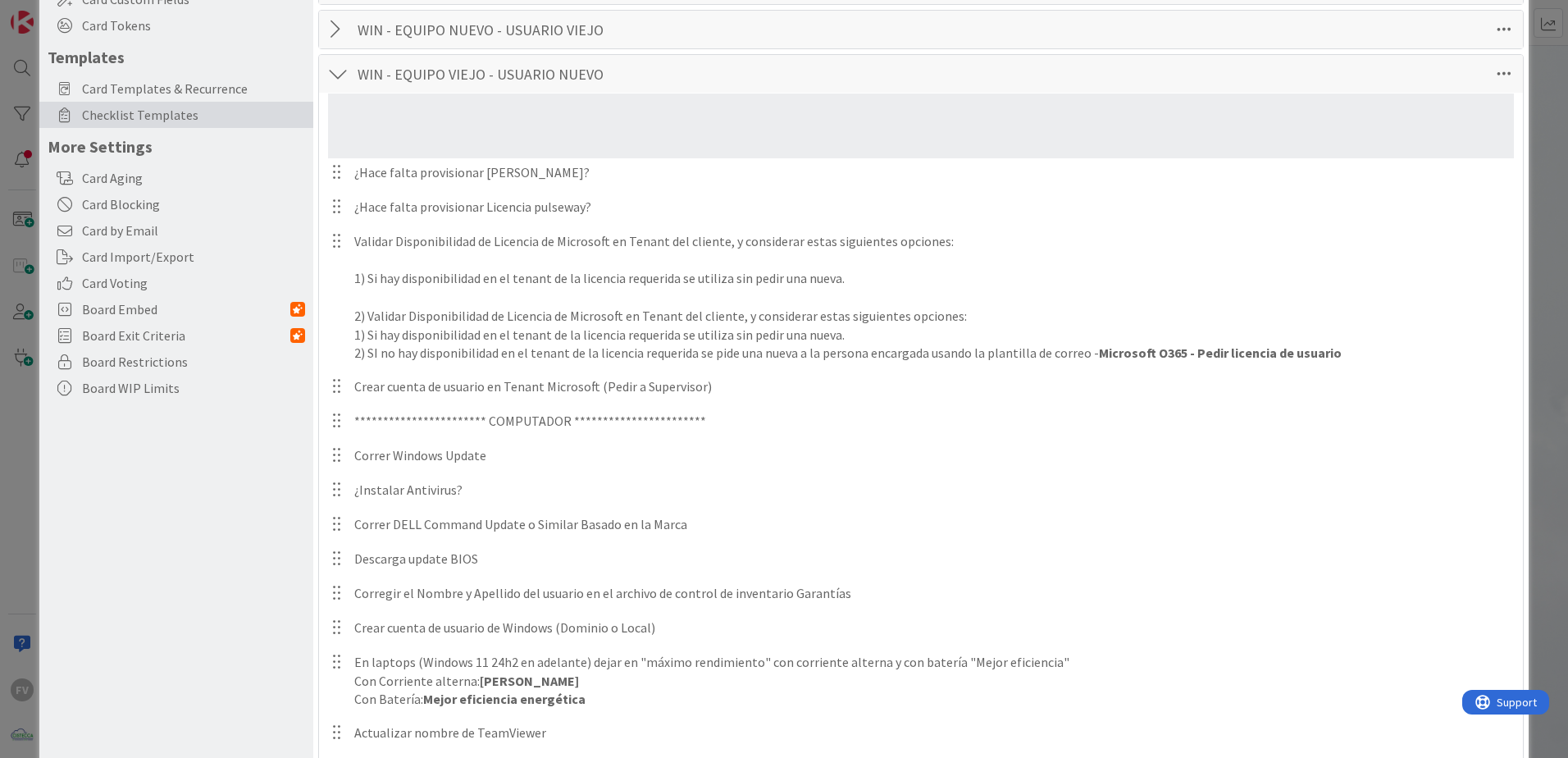
scroll to position [224, 0]
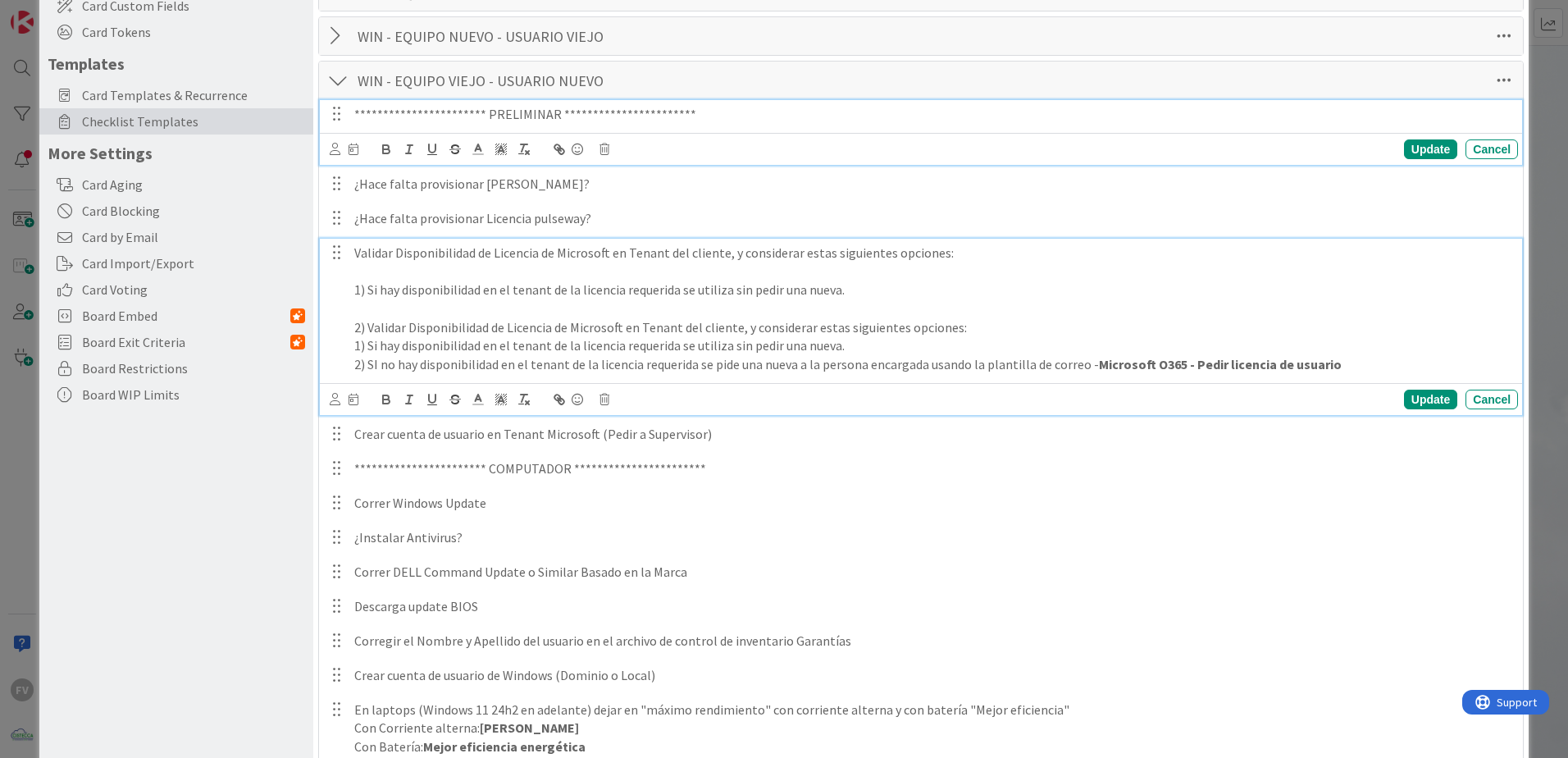
click at [470, 290] on p "1) Si hay disponibilidad en el tenant de la licencia requerida se utiliza sin p…" at bounding box center [932, 290] width 1157 height 19
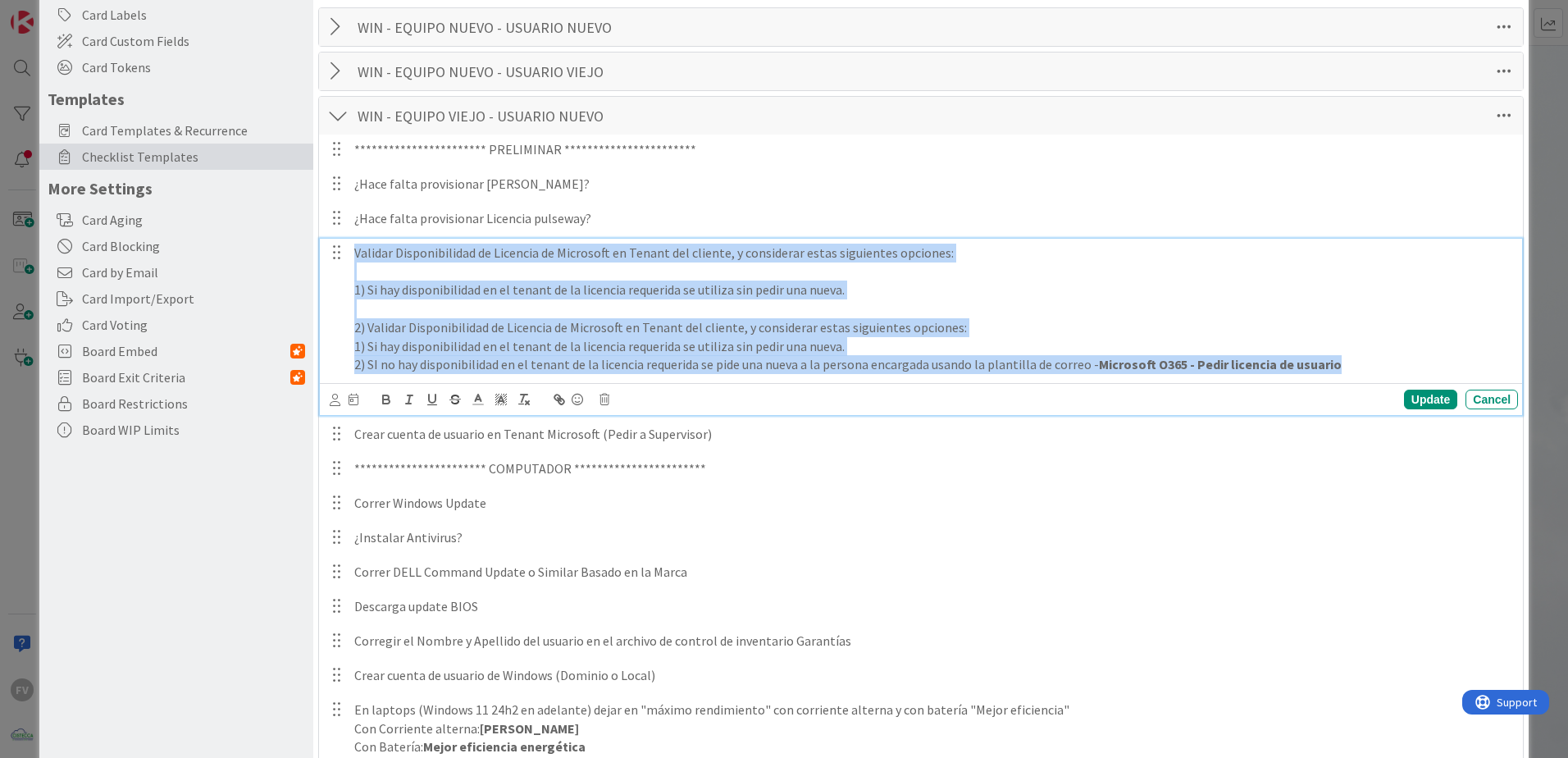
drag, startPoint x: 1397, startPoint y: 367, endPoint x: 346, endPoint y: 234, distance: 1059.4
click at [346, 234] on div "**********" at bounding box center [921, 760] width 1187 height 1252
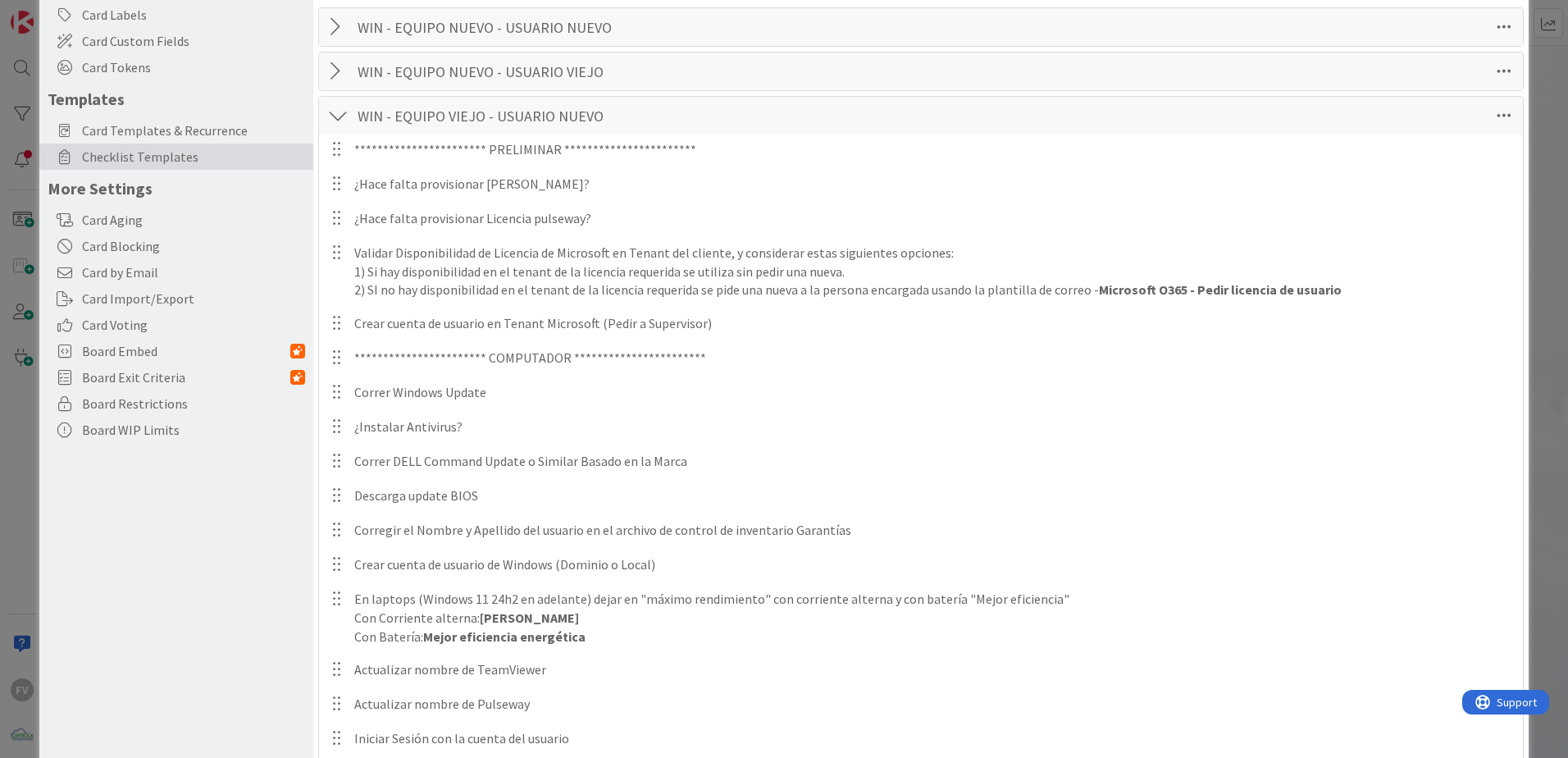
click at [1422, 329] on div "**********" at bounding box center [921, 705] width 1187 height 1142
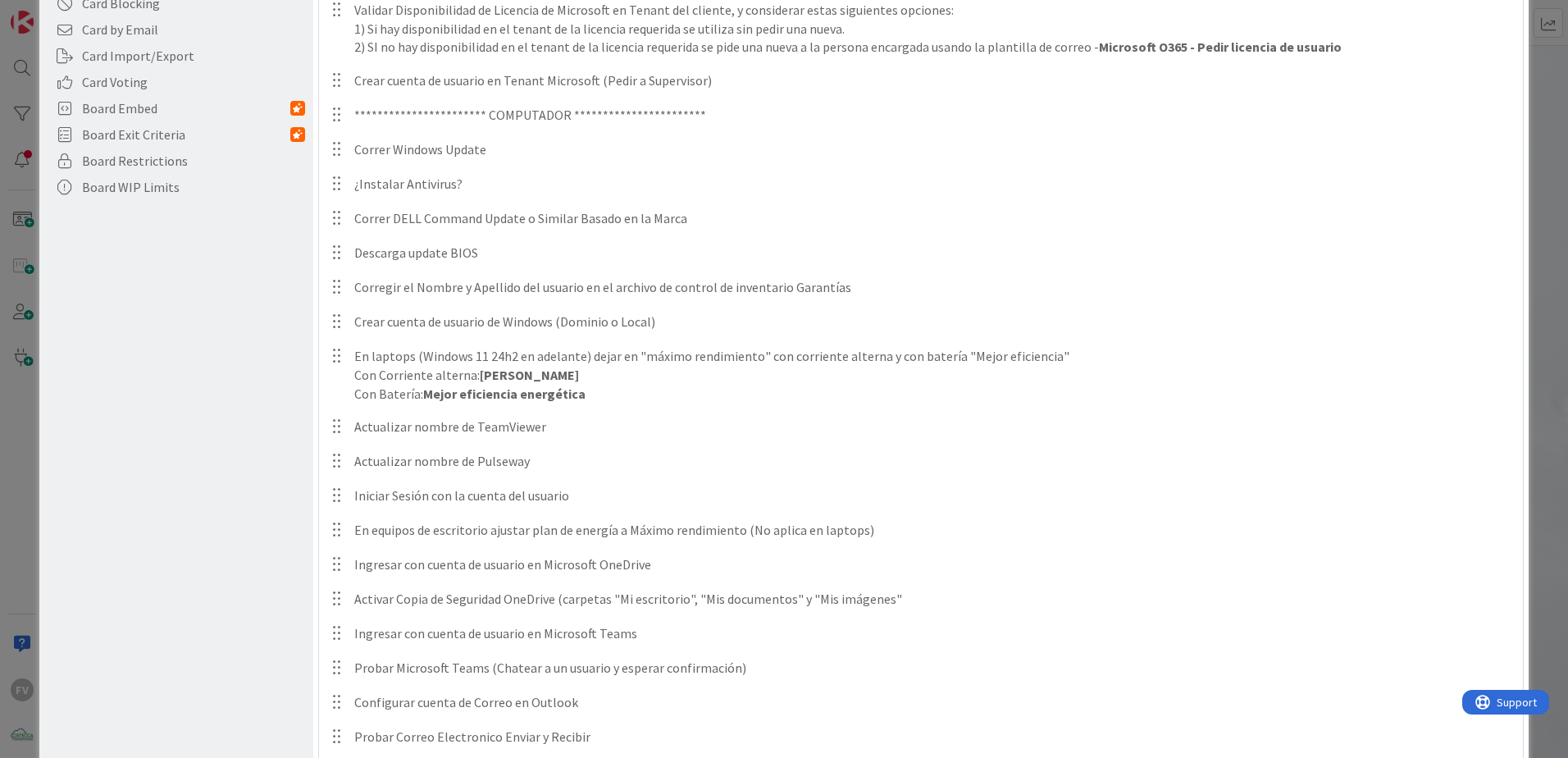
scroll to position [435, 0]
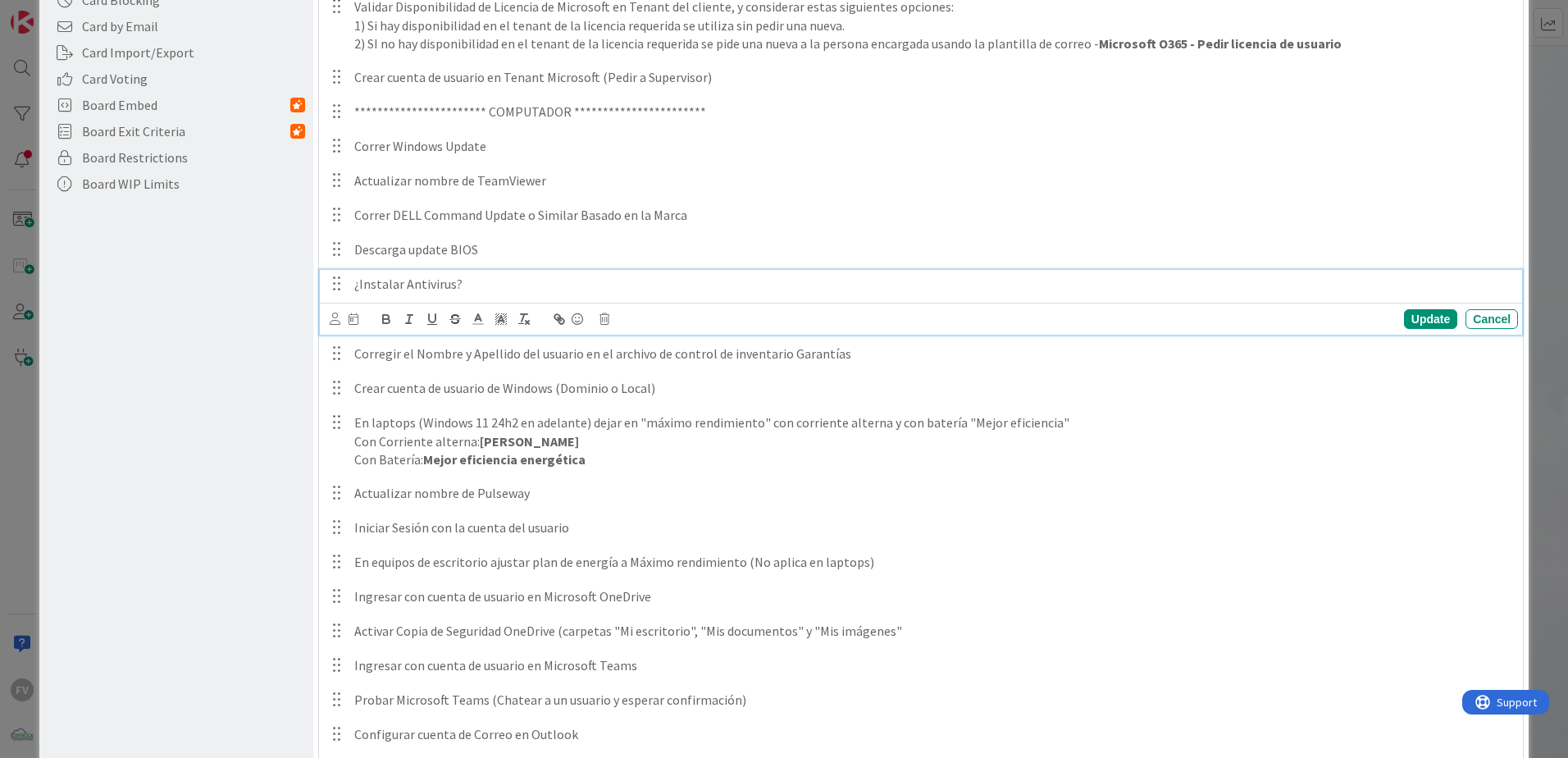
click at [521, 284] on p "¿Instalar Antivirus?" at bounding box center [932, 284] width 1157 height 19
click at [1408, 325] on div "Update" at bounding box center [1430, 319] width 53 height 19
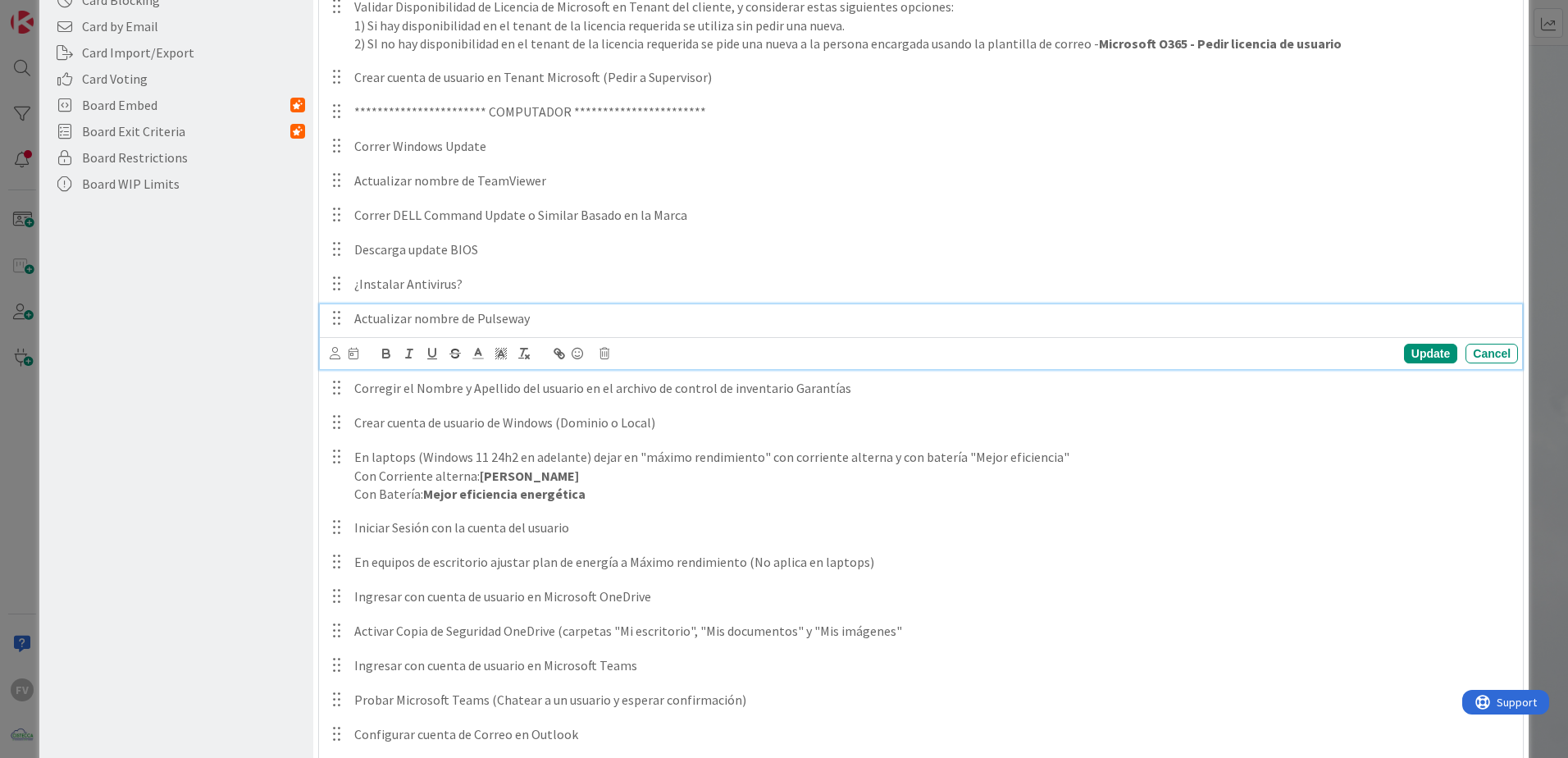
click at [552, 314] on p "Actualizar nombre de Pulseway" at bounding box center [932, 319] width 1157 height 19
click at [631, 325] on p "Actualizar nombre de Pulseway y registrarlo" at bounding box center [932, 319] width 1157 height 19
click at [1412, 347] on div "Update" at bounding box center [1430, 352] width 53 height 19
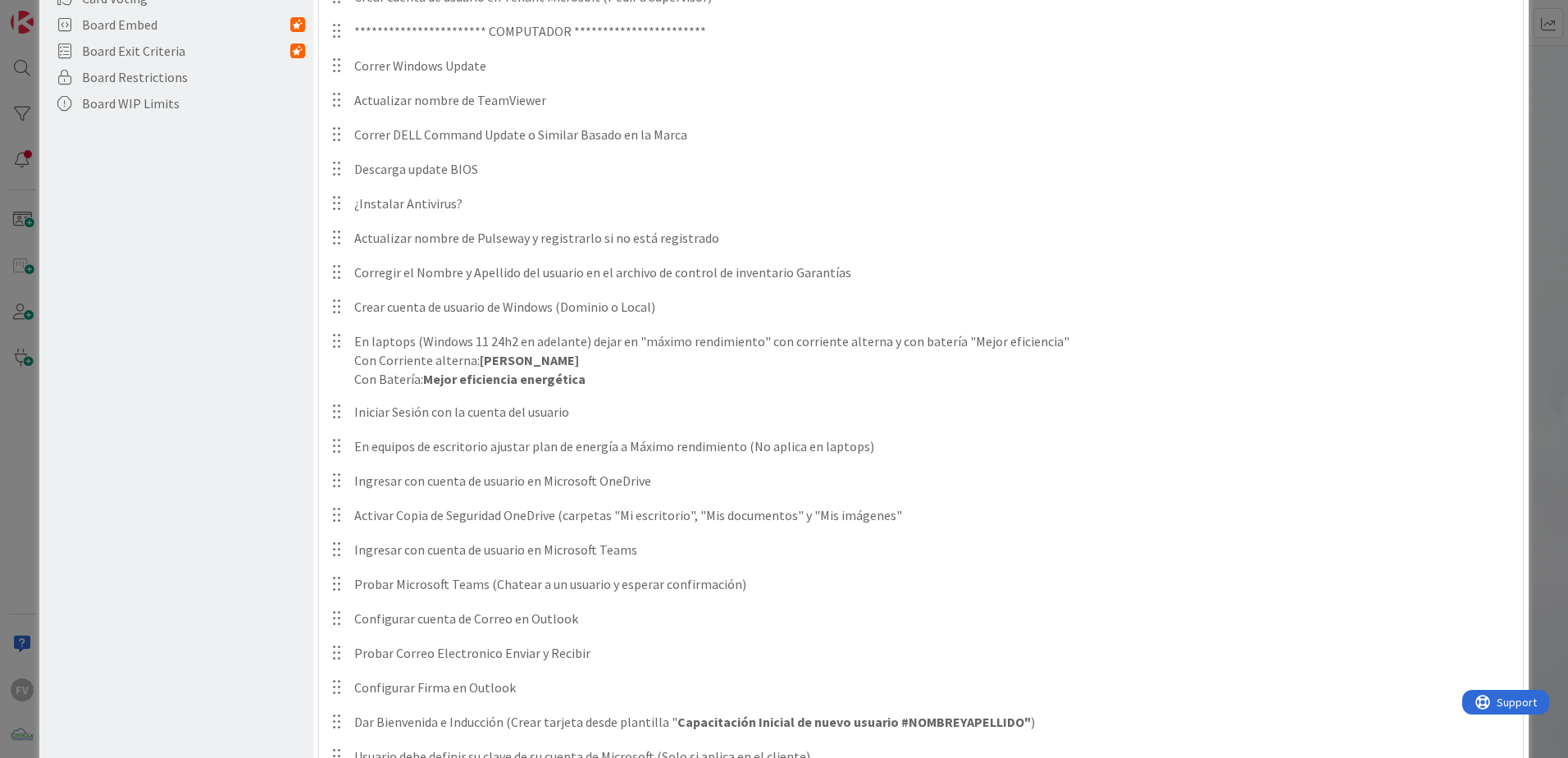
scroll to position [518, 0]
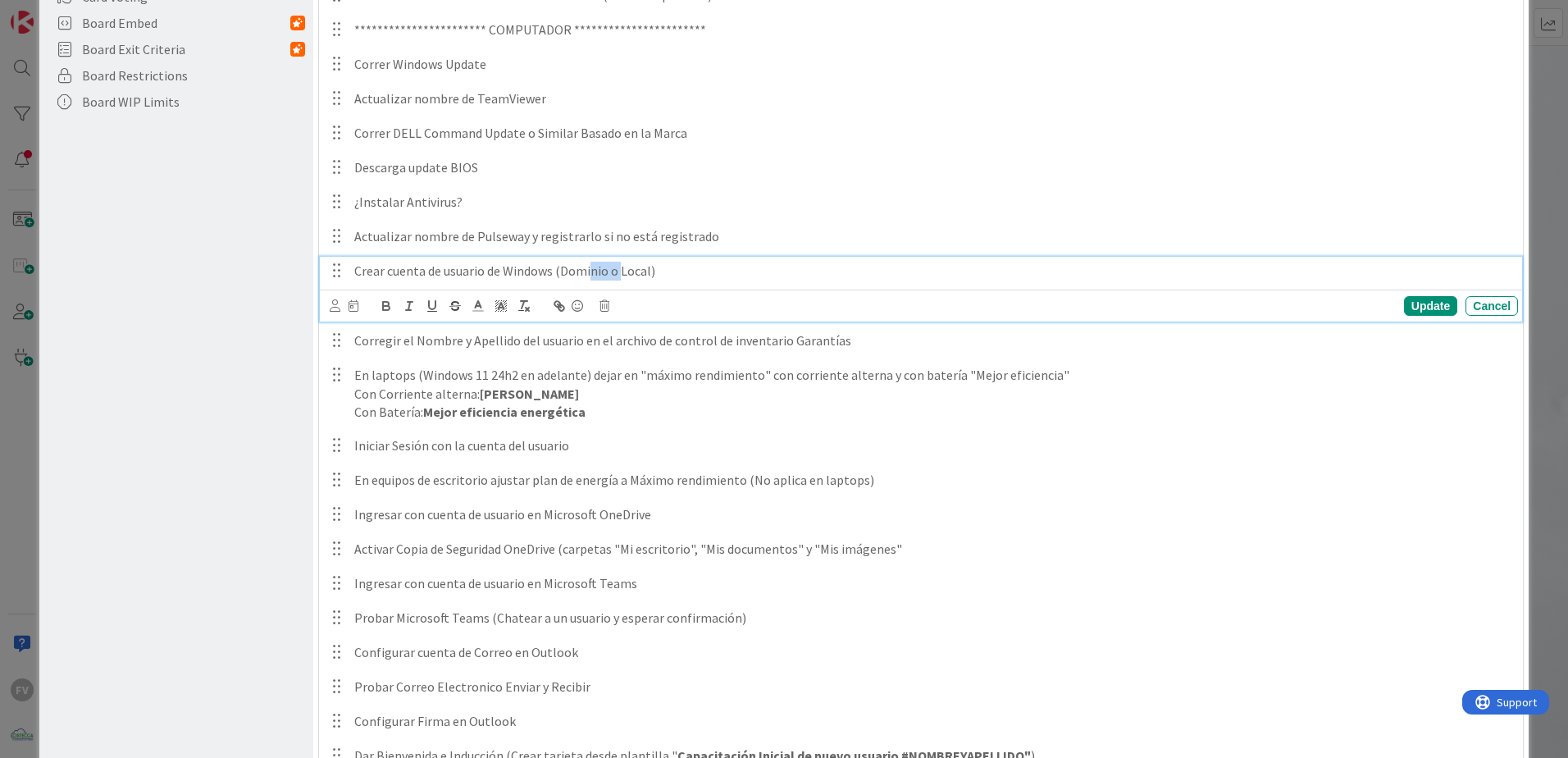
drag, startPoint x: 620, startPoint y: 273, endPoint x: 588, endPoint y: 273, distance: 32.0
click at [588, 273] on p "Crear cuenta de usuario de Windows (Dominio o Local)" at bounding box center [932, 271] width 1157 height 19
click at [728, 284] on div "Crear cuenta de usuario de Windows (Dominio o Local)" at bounding box center [932, 271] width 1170 height 29
click at [1410, 306] on div "Update" at bounding box center [1430, 305] width 53 height 19
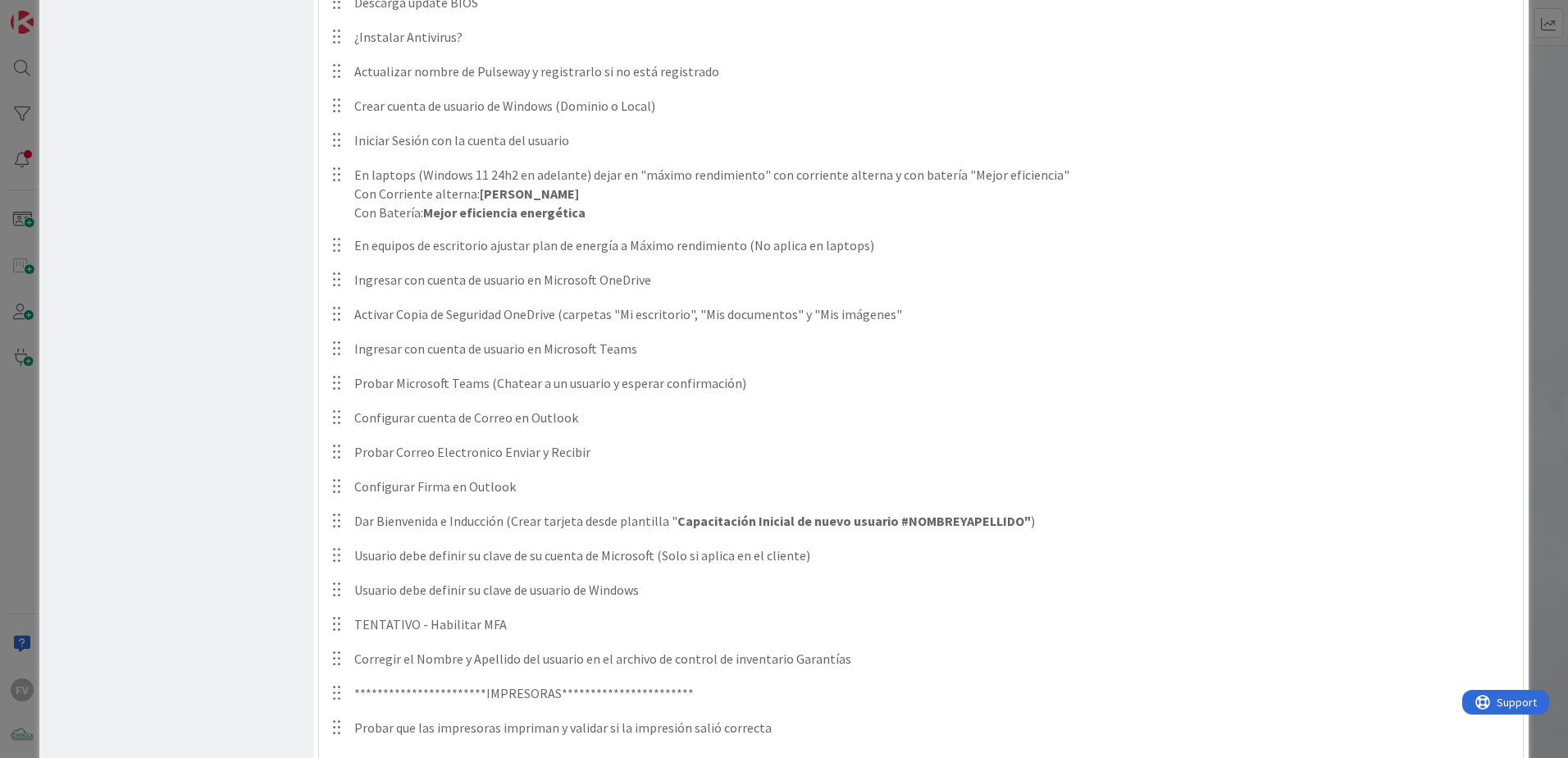
scroll to position [764, 0]
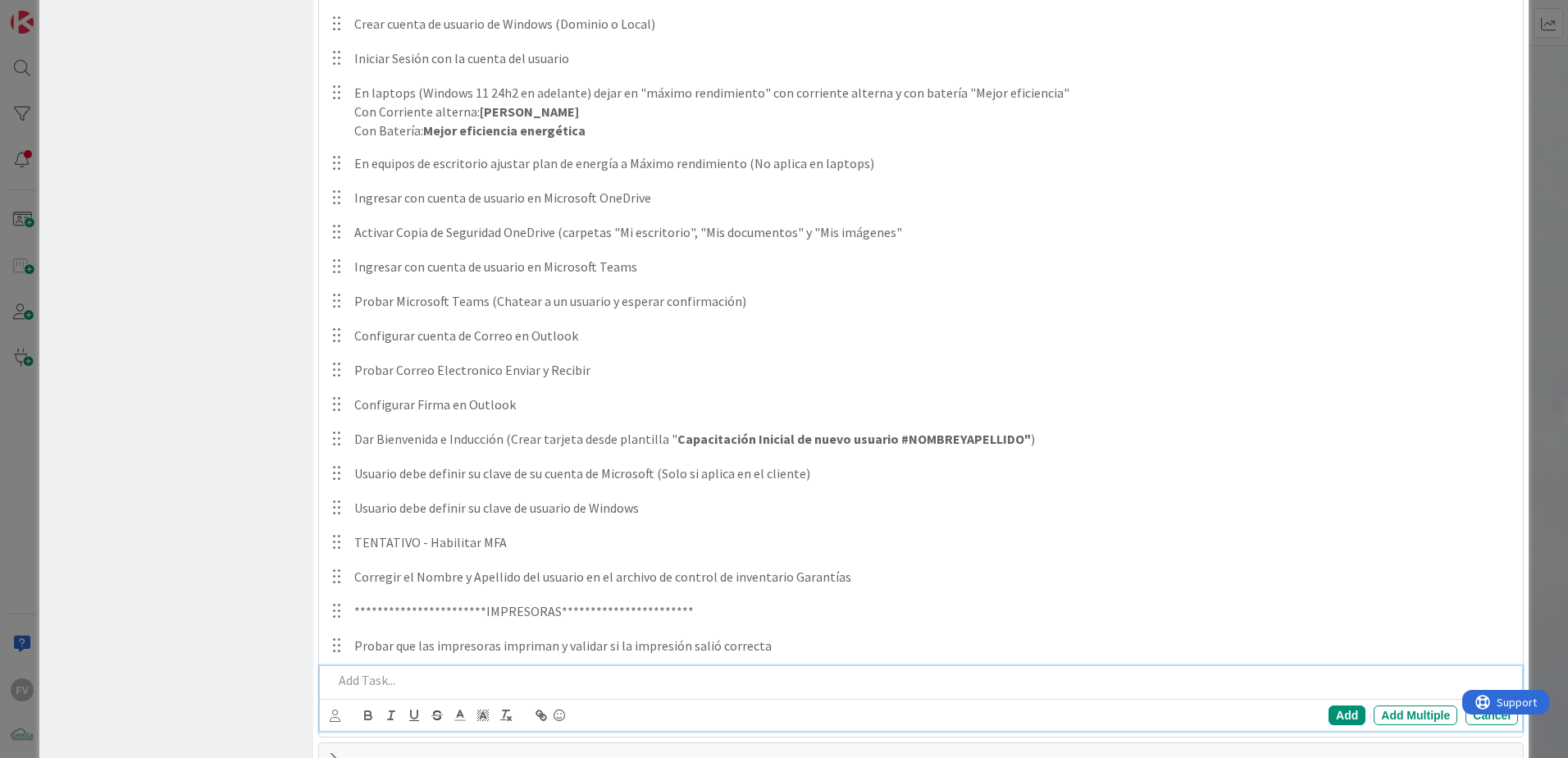
click at [403, 674] on p at bounding box center [922, 680] width 1179 height 19
click at [392, 691] on div at bounding box center [921, 680] width 1191 height 29
paste div
drag, startPoint x: 646, startPoint y: 683, endPoint x: 492, endPoint y: 680, distance: 154.0
click at [492, 680] on p "Instalar drivers de impresora (si es necesario)" at bounding box center [922, 680] width 1179 height 19
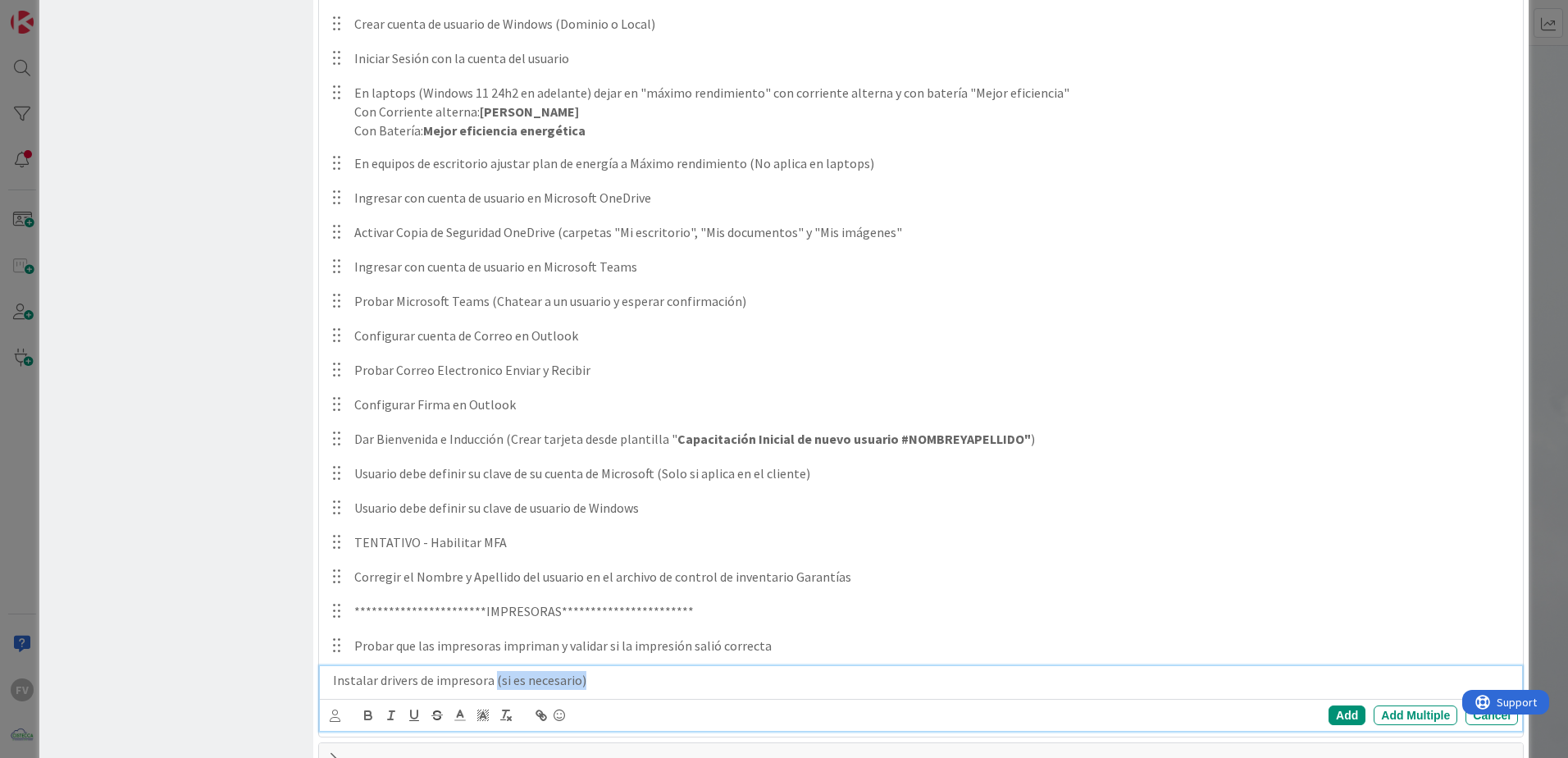
click at [492, 680] on p "Instalar drivers de impresora (si es necesario)" at bounding box center [922, 680] width 1179 height 19
click at [497, 681] on p "Instalar drivers de impresora (si es necesario)" at bounding box center [922, 680] width 1179 height 19
drag, startPoint x: 597, startPoint y: 680, endPoint x: 496, endPoint y: 687, distance: 101.2
click at [496, 687] on p "Instalar drivers de impresora (solo si es necesario)" at bounding box center [922, 680] width 1179 height 19
click at [372, 712] on icon "button" at bounding box center [368, 715] width 15 height 15
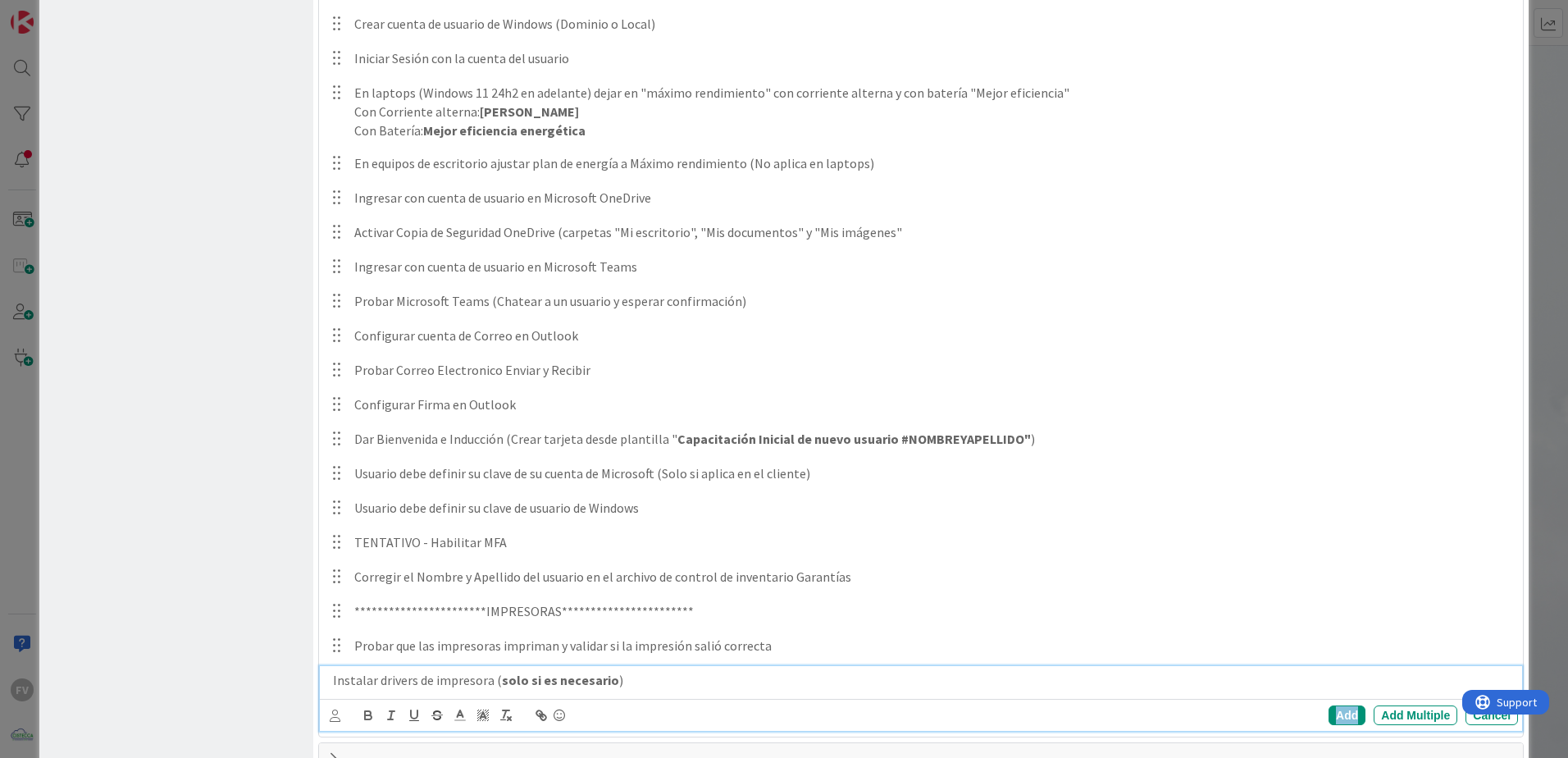
click at [1329, 712] on div "Add" at bounding box center [1347, 714] width 37 height 19
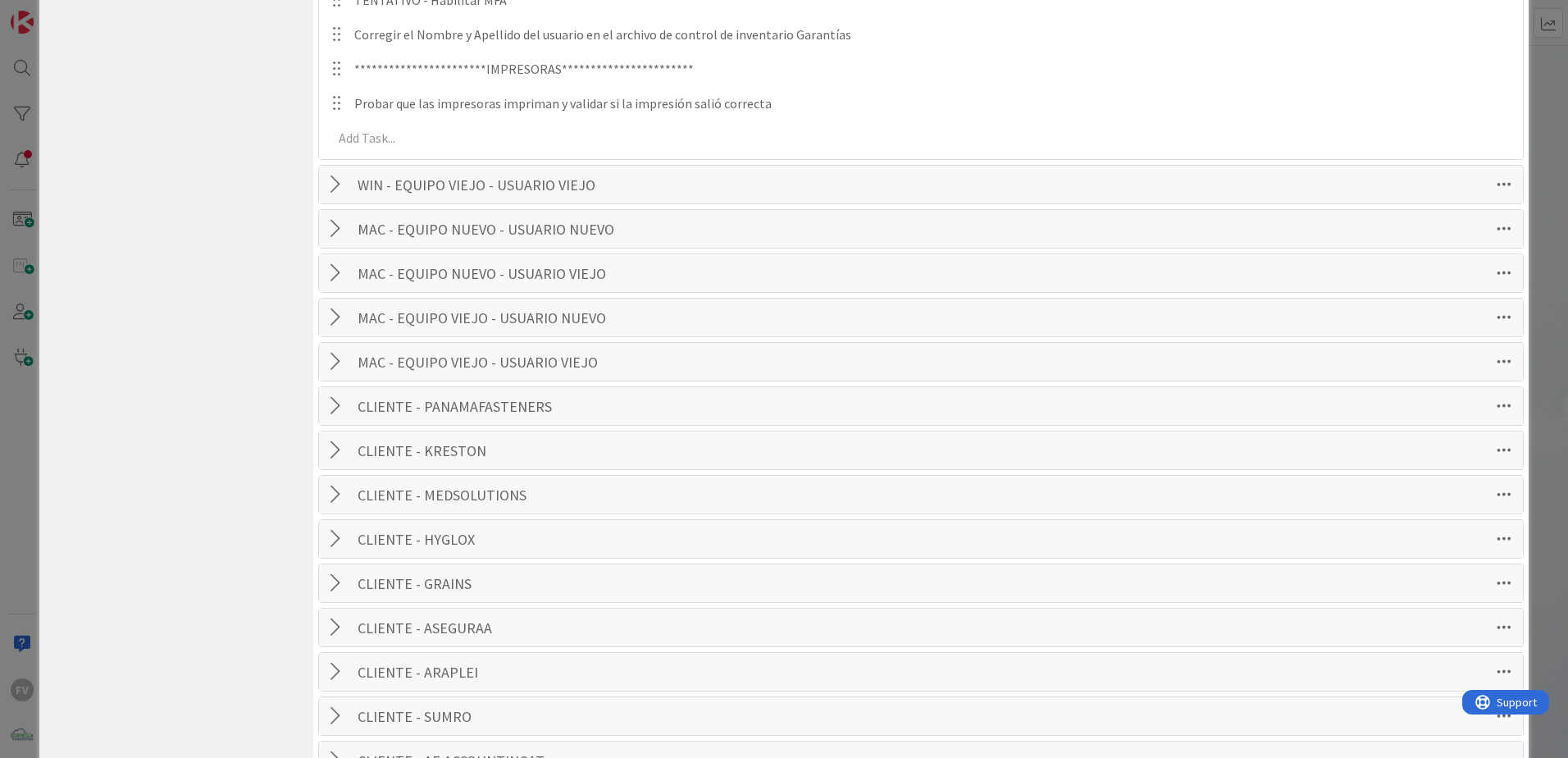
scroll to position [1177, 0]
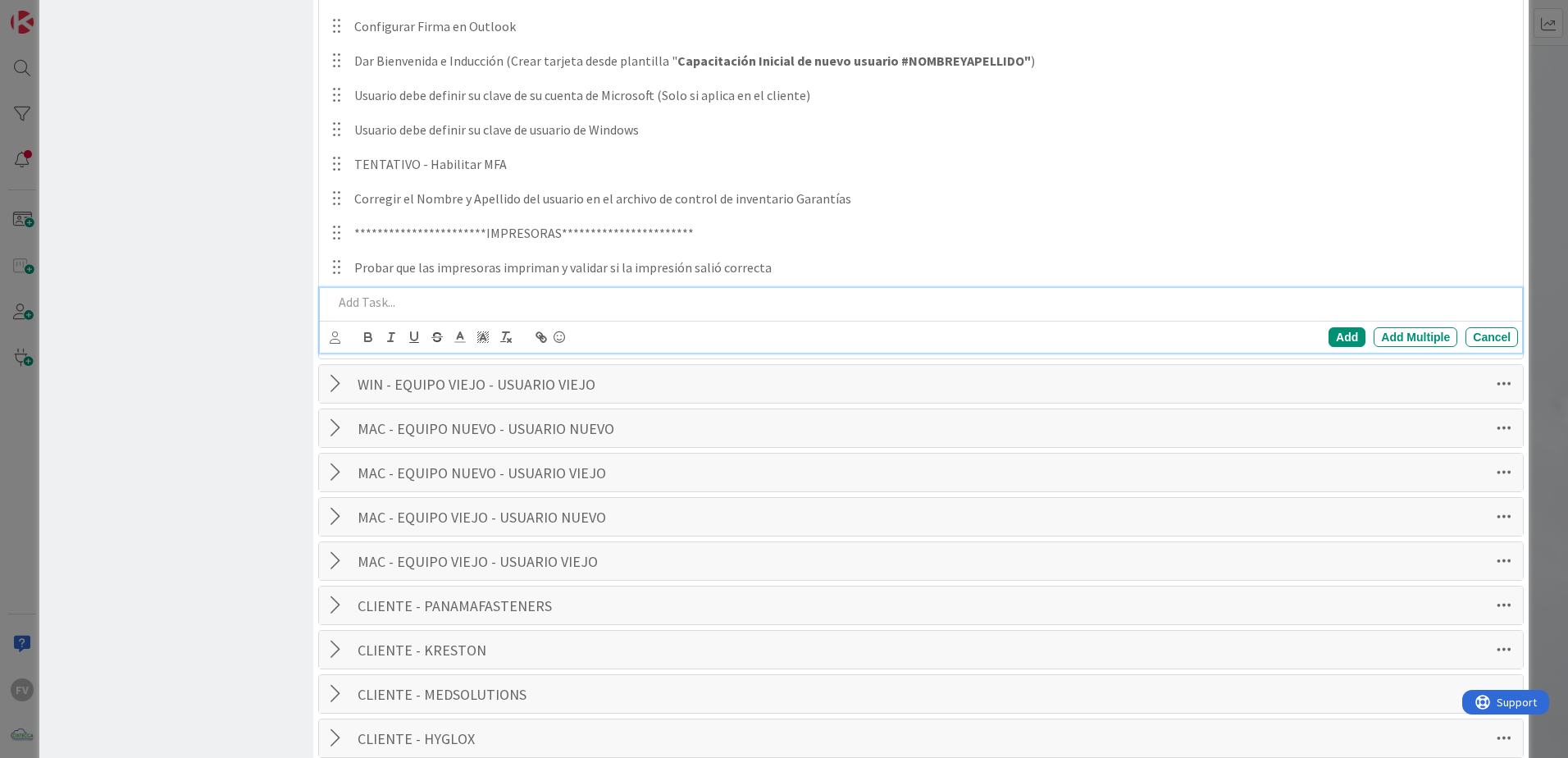
click at [373, 313] on div at bounding box center [921, 302] width 1191 height 29
click at [795, 305] on strong "opciones avanzadas -->valores de impresión" at bounding box center [801, 301] width 266 height 16
click at [1075, 313] on div "Verificar/configurar de acuerdo a la impresora del cliente las opciones avanzad…" at bounding box center [921, 302] width 1191 height 29
click at [1329, 341] on div "Add" at bounding box center [1347, 336] width 37 height 19
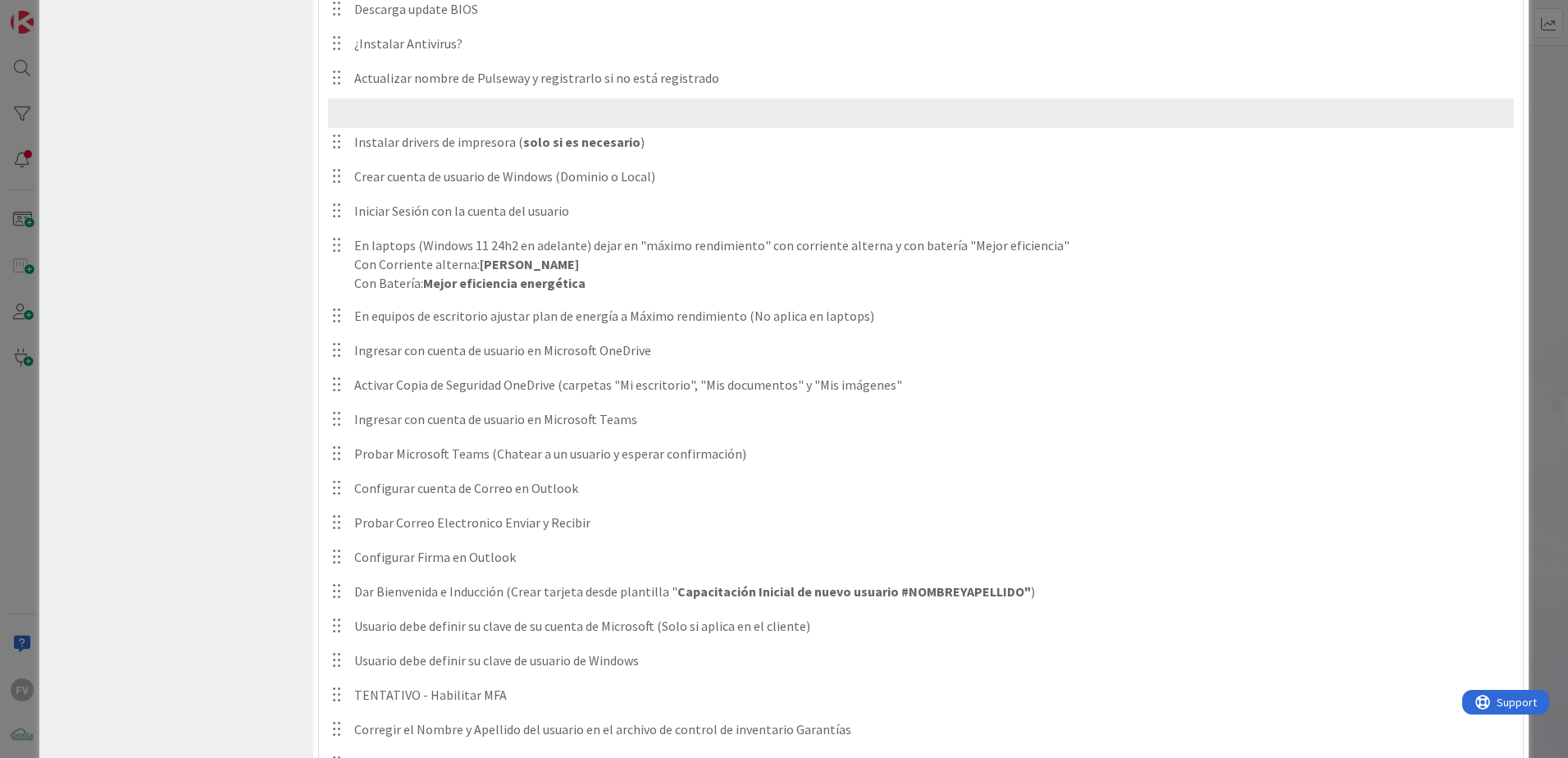
scroll to position [674, 0]
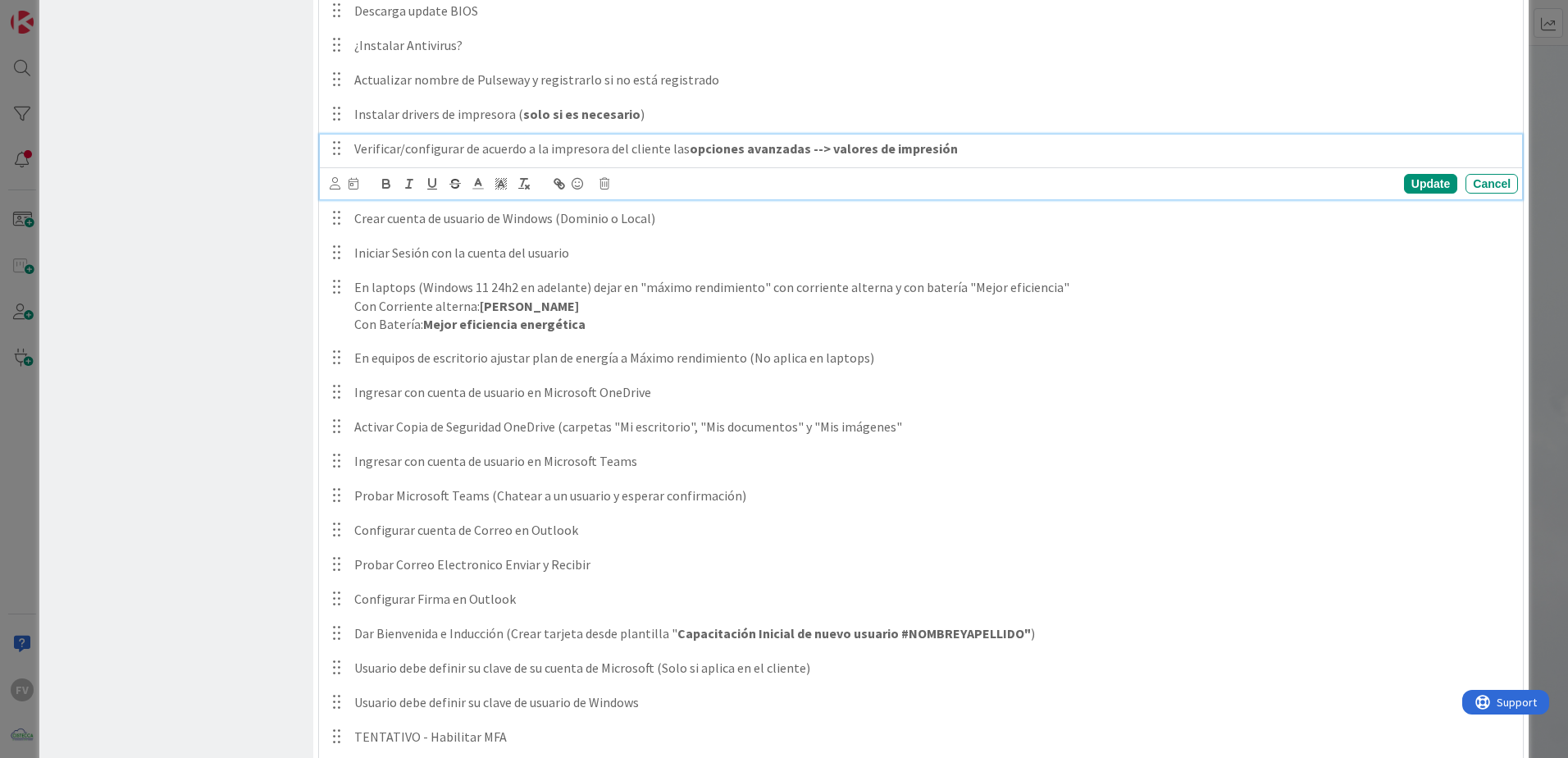
click at [1050, 156] on p "Verificar/configurar de acuerdo a la impresora del cliente las opciones avanzad…" at bounding box center [932, 148] width 1157 height 19
click at [1416, 189] on div "Update" at bounding box center [1430, 183] width 53 height 19
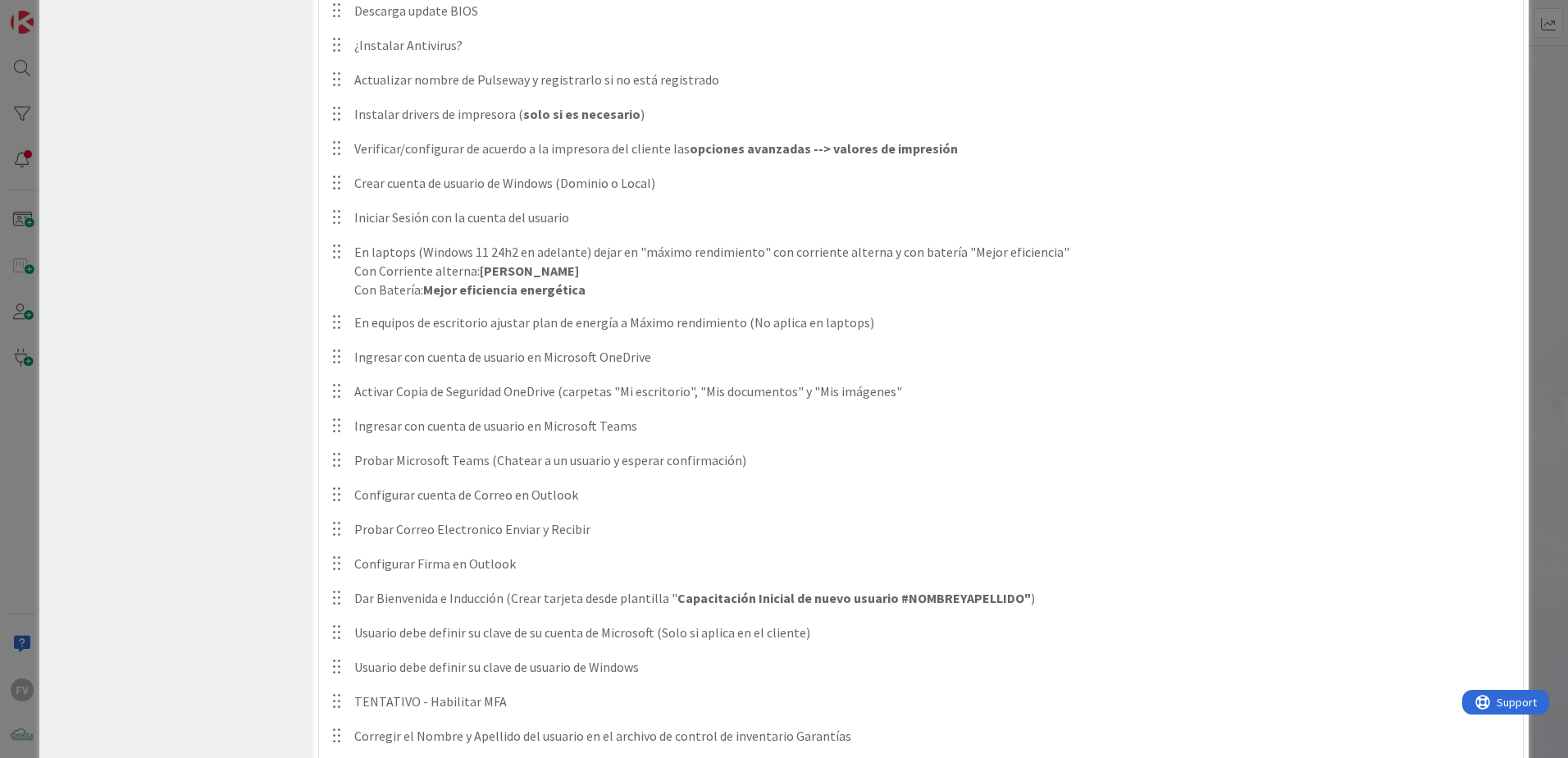
scroll to position [1084, 0]
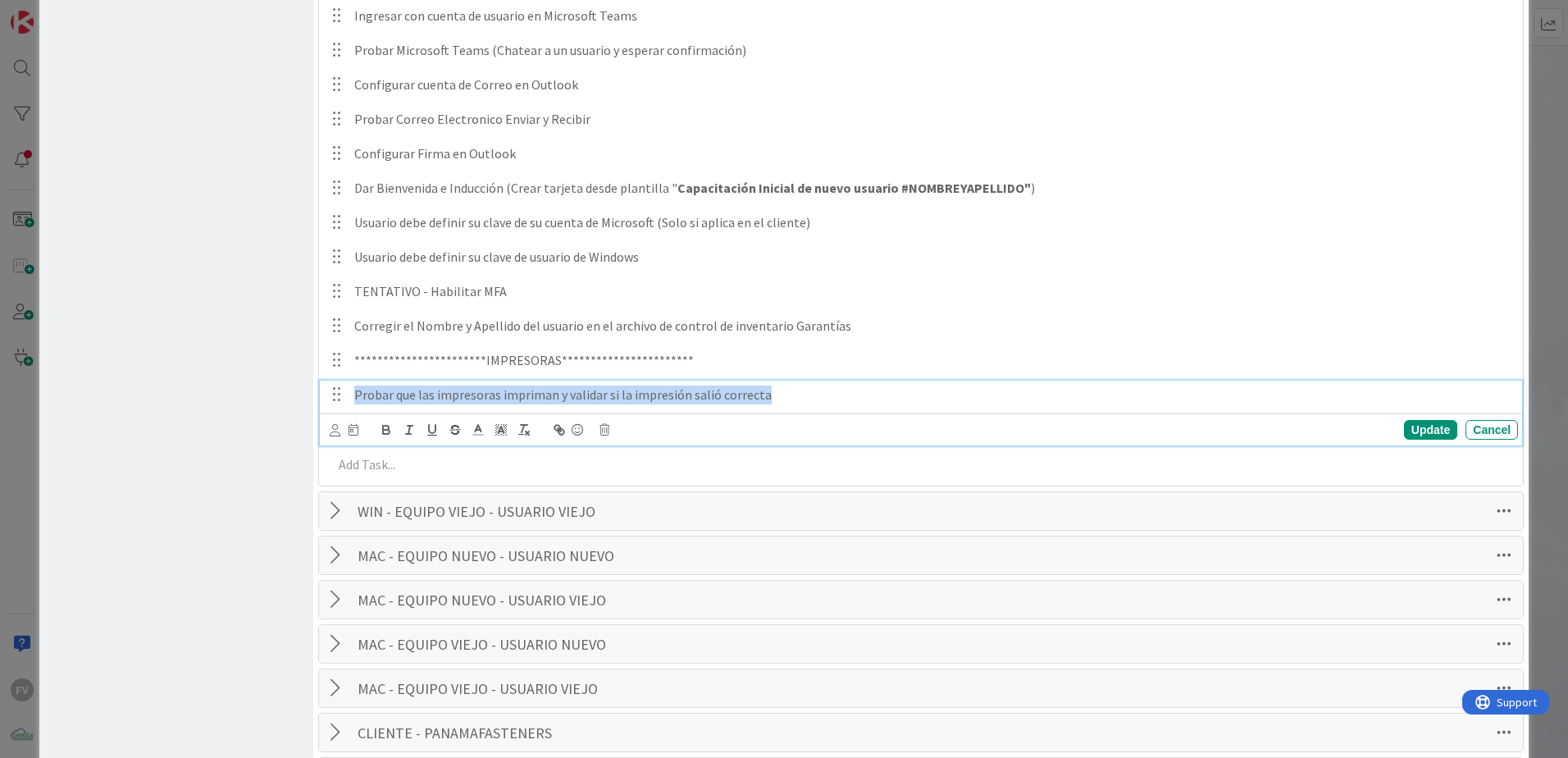
drag, startPoint x: 768, startPoint y: 395, endPoint x: 334, endPoint y: 398, distance: 434.0
click at [339, 398] on div "Probar que las impresoras impriman y validar si la impresión salió correcta" at bounding box center [921, 395] width 1191 height 29
click at [1416, 421] on div "Update" at bounding box center [1430, 429] width 53 height 19
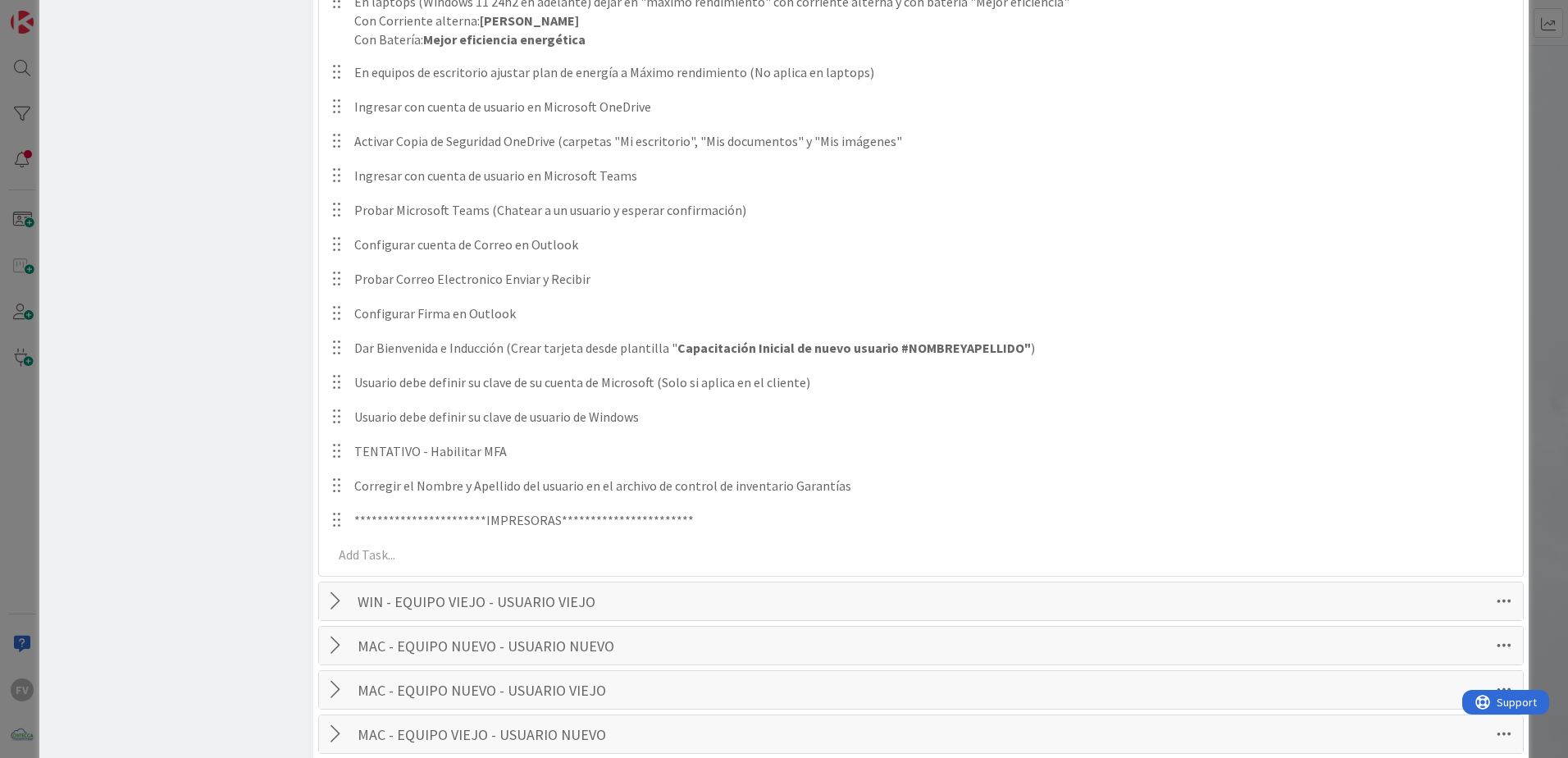
scroll to position [1040, 0]
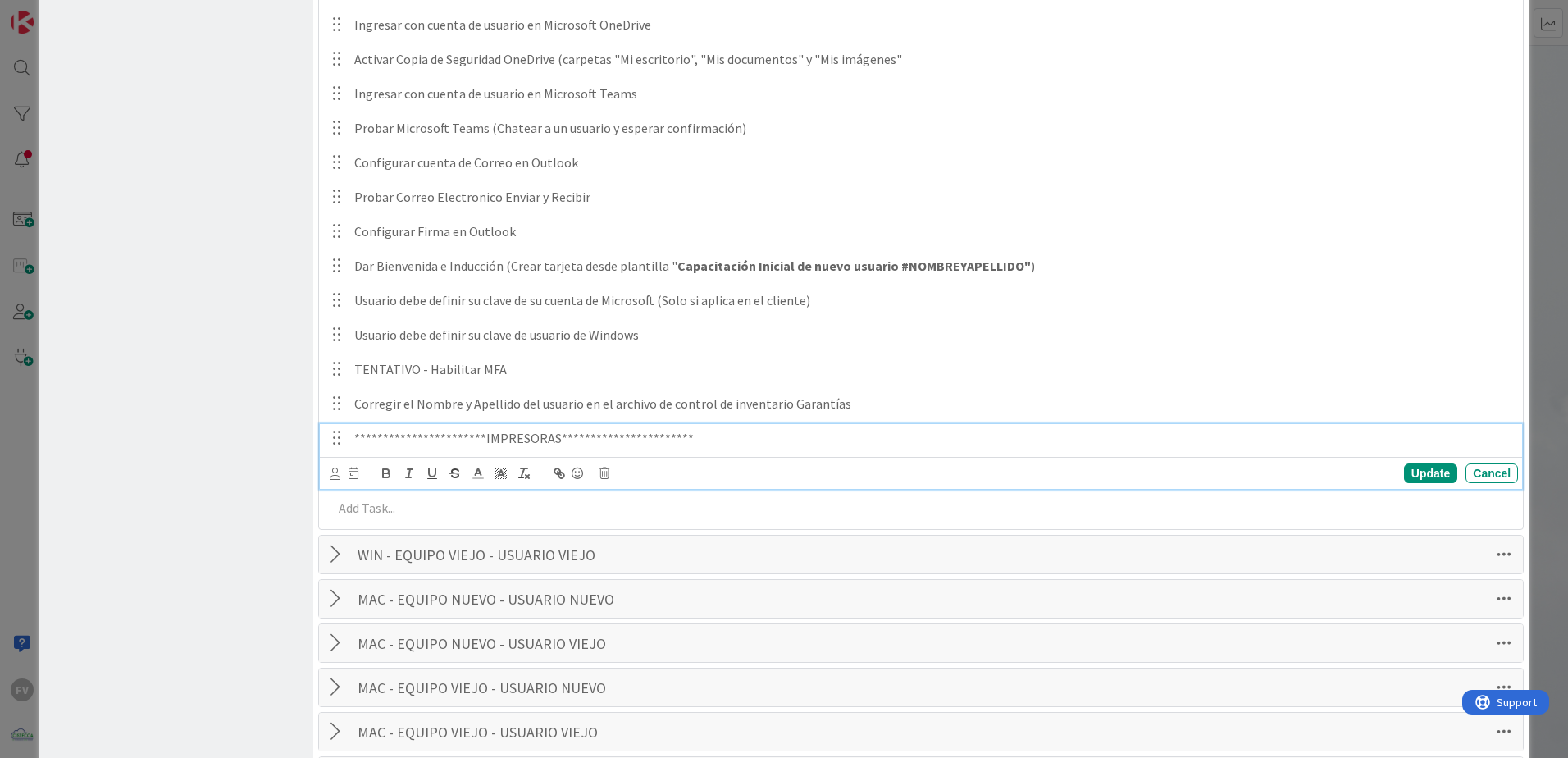
click at [699, 433] on p "**********" at bounding box center [932, 438] width 1157 height 19
click at [604, 469] on icon at bounding box center [604, 473] width 10 height 12
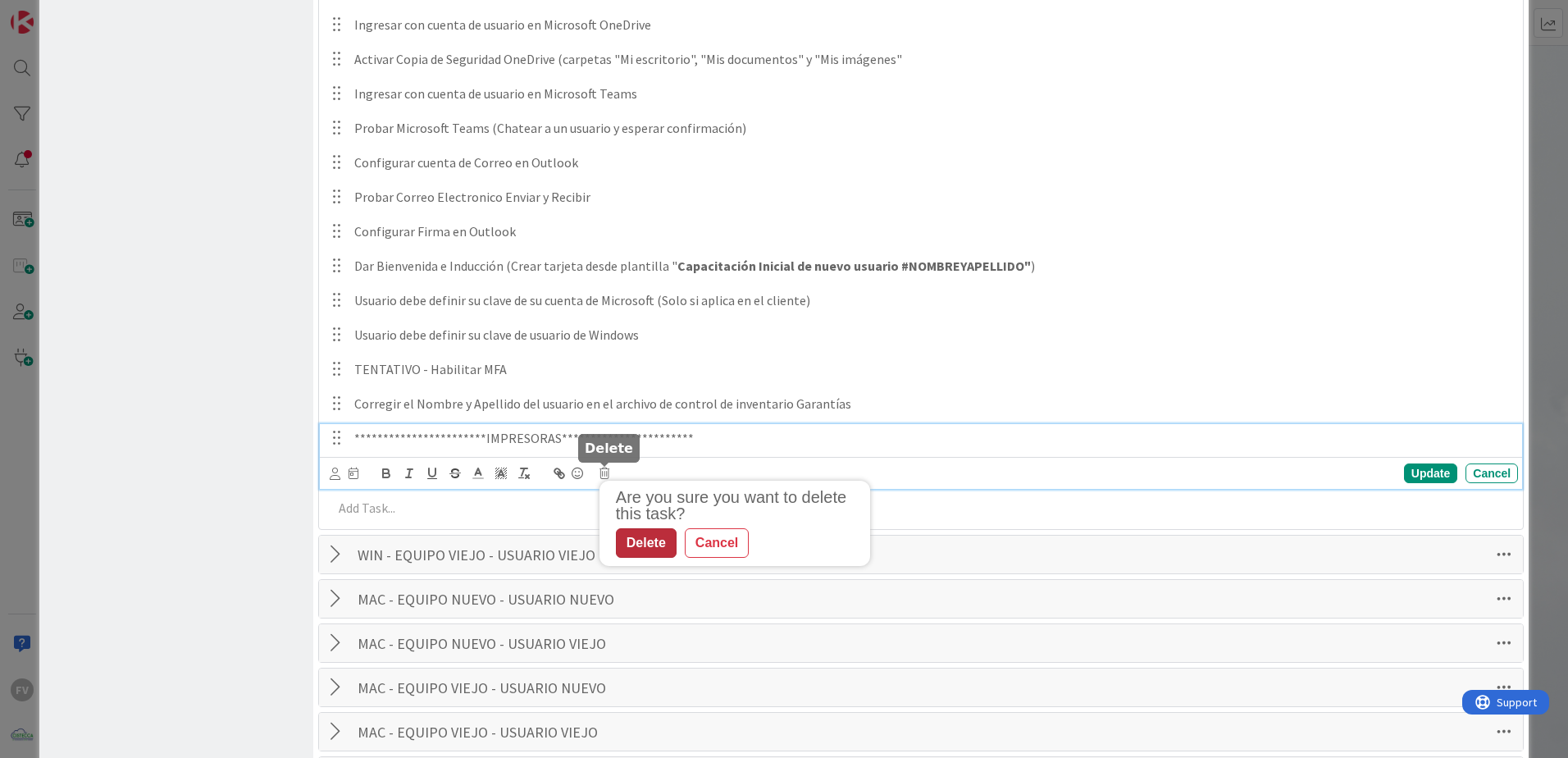
click at [643, 540] on div "Delete" at bounding box center [646, 542] width 61 height 30
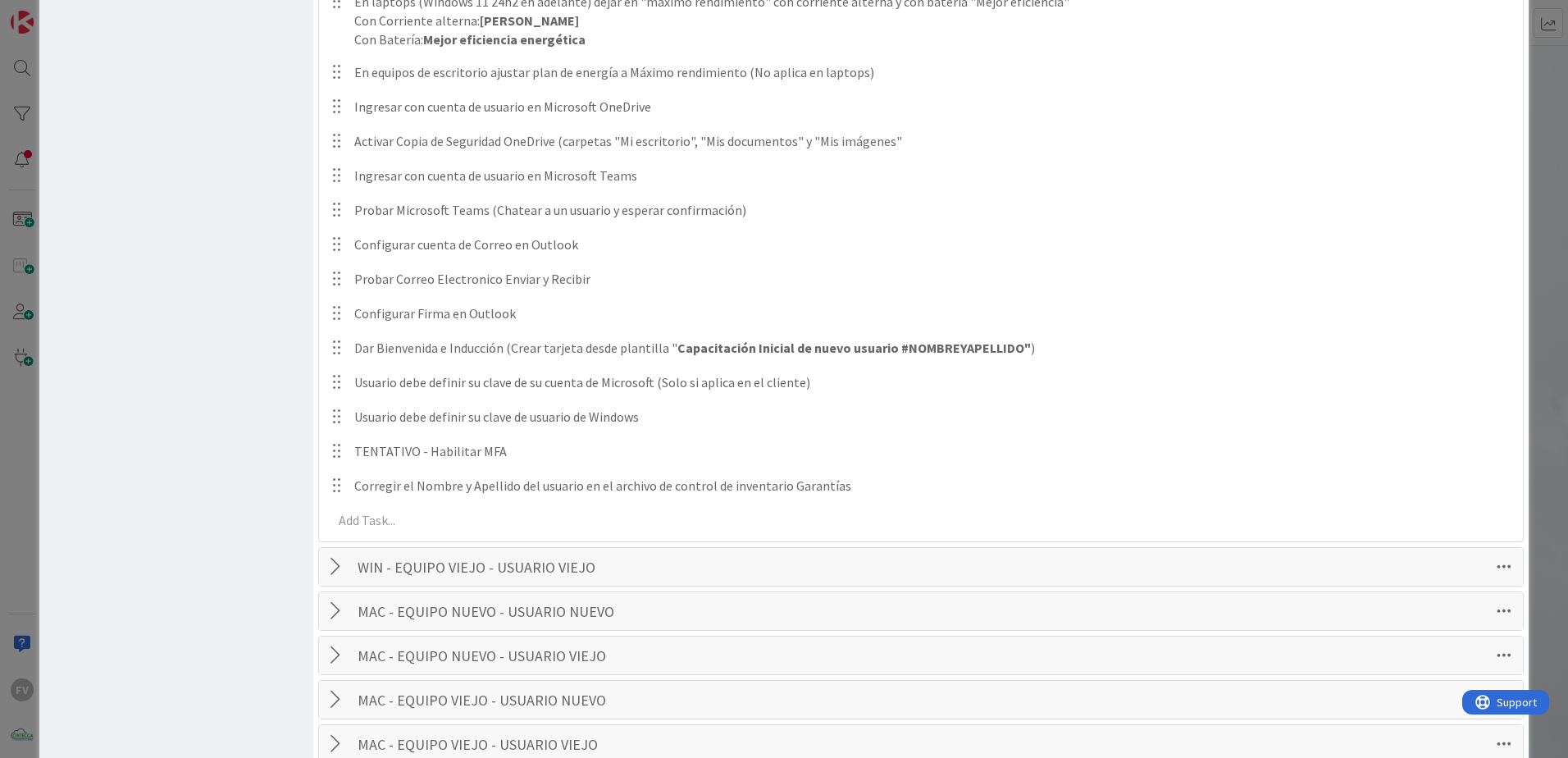
scroll to position [877, 0]
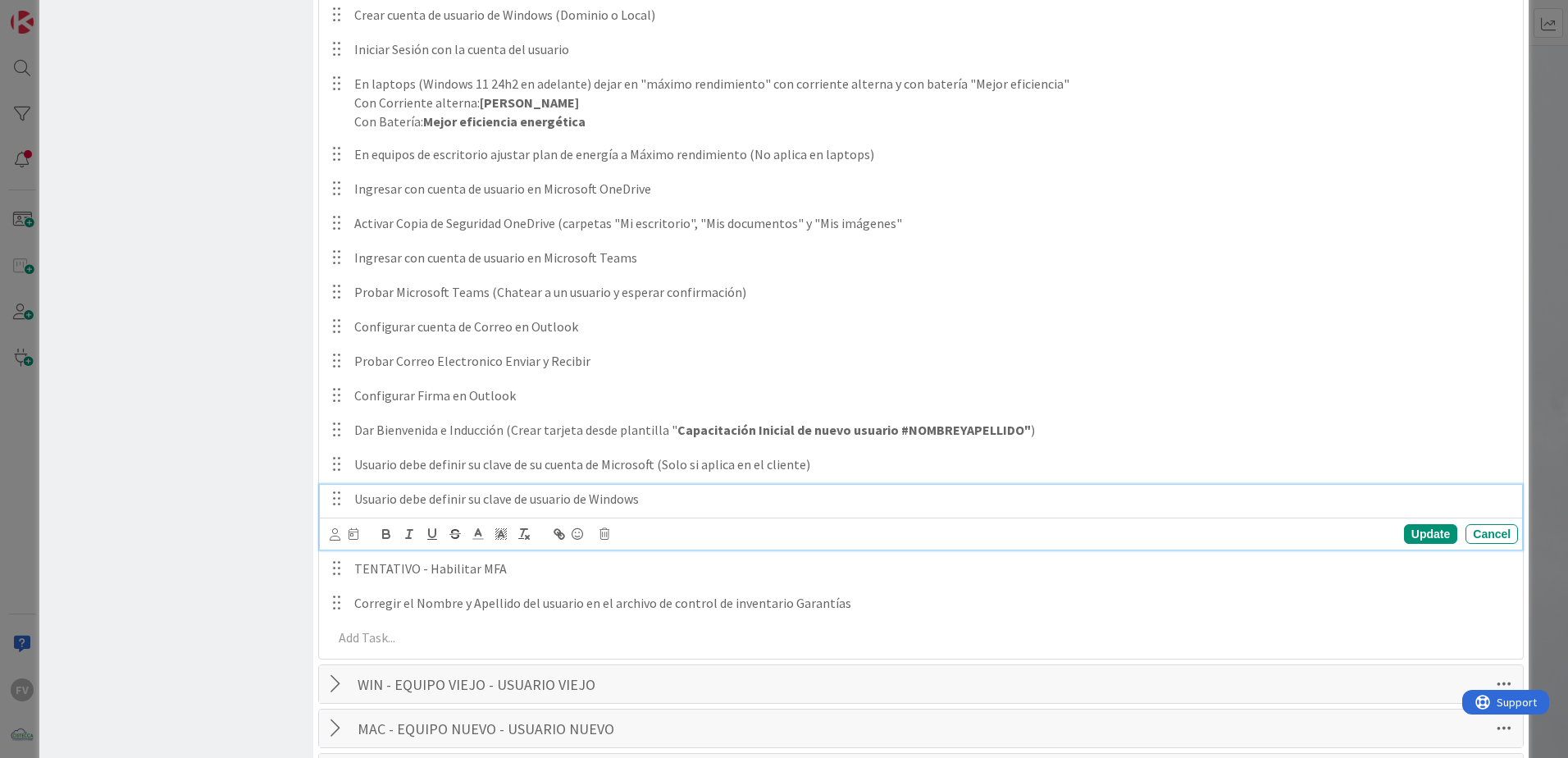
click at [712, 508] on p "Usuario debe definir su clave de usuario de Windows" at bounding box center [932, 499] width 1157 height 19
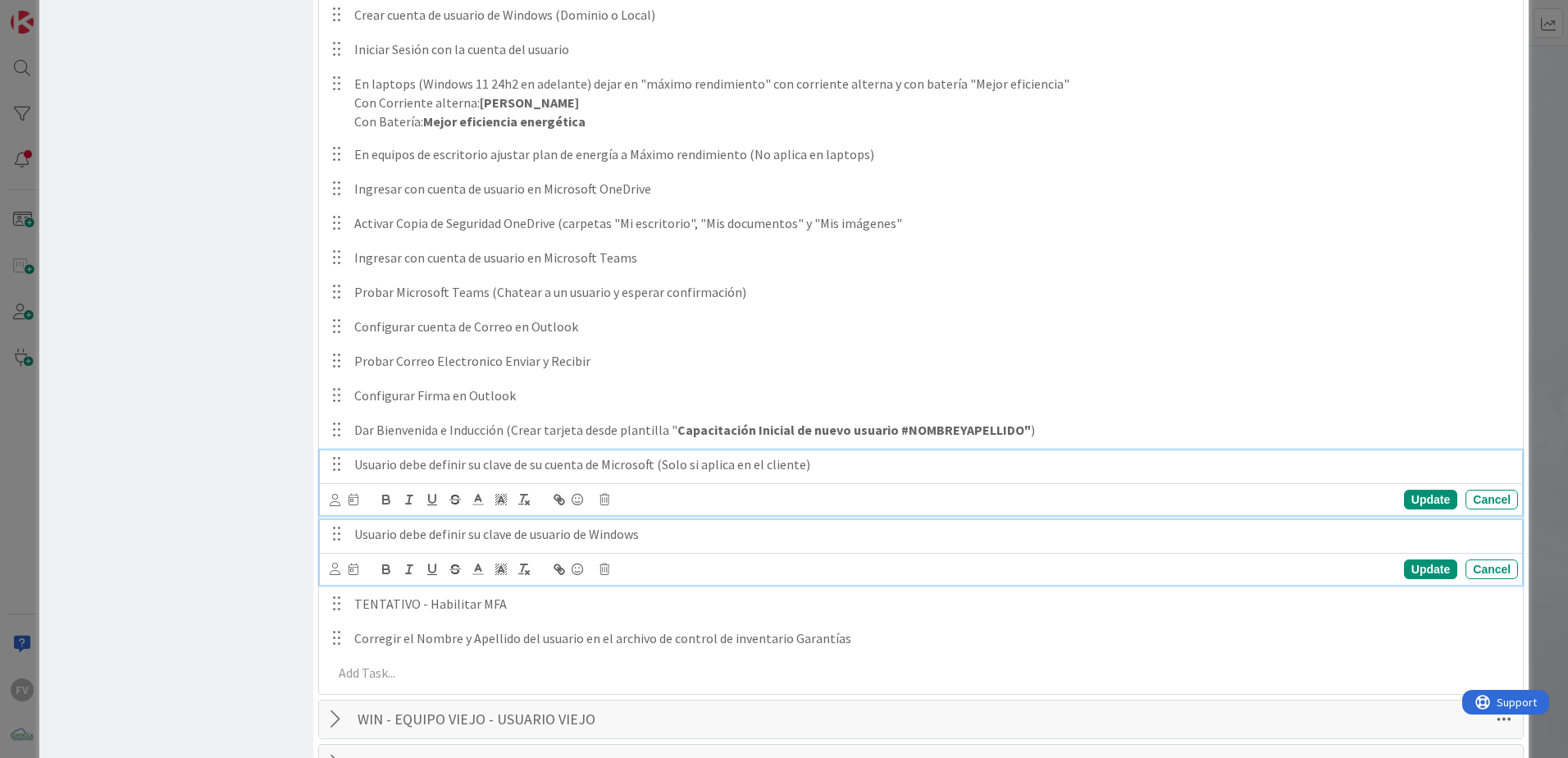
click at [752, 465] on p "Usuario debe definir su clave de su cuenta de Microsoft (Solo si aplica en el c…" at bounding box center [932, 465] width 1157 height 19
click at [664, 538] on p "Usuario debe definir su clave de usuario de Windows" at bounding box center [932, 534] width 1157 height 19
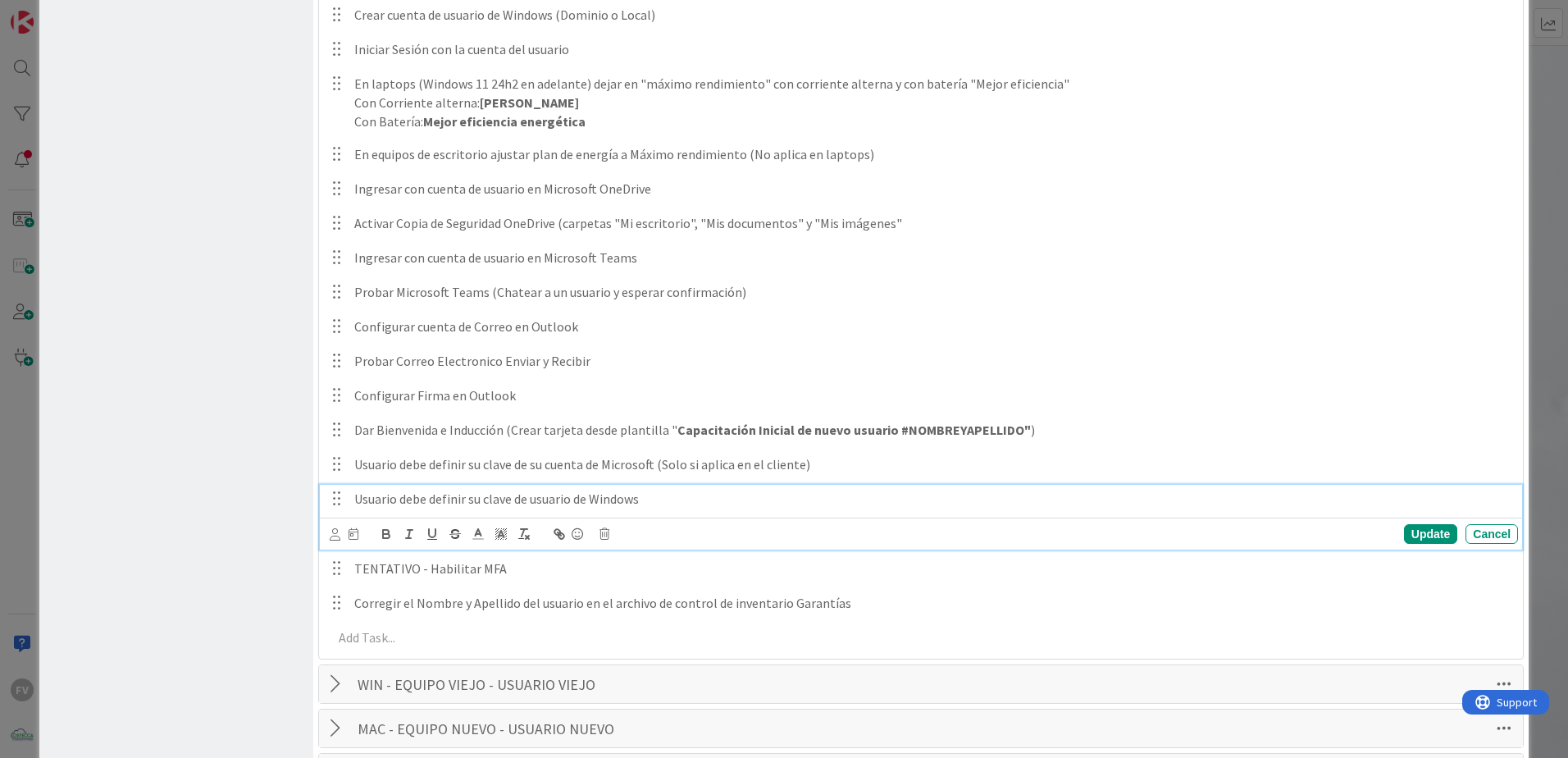
scroll to position [841, 0]
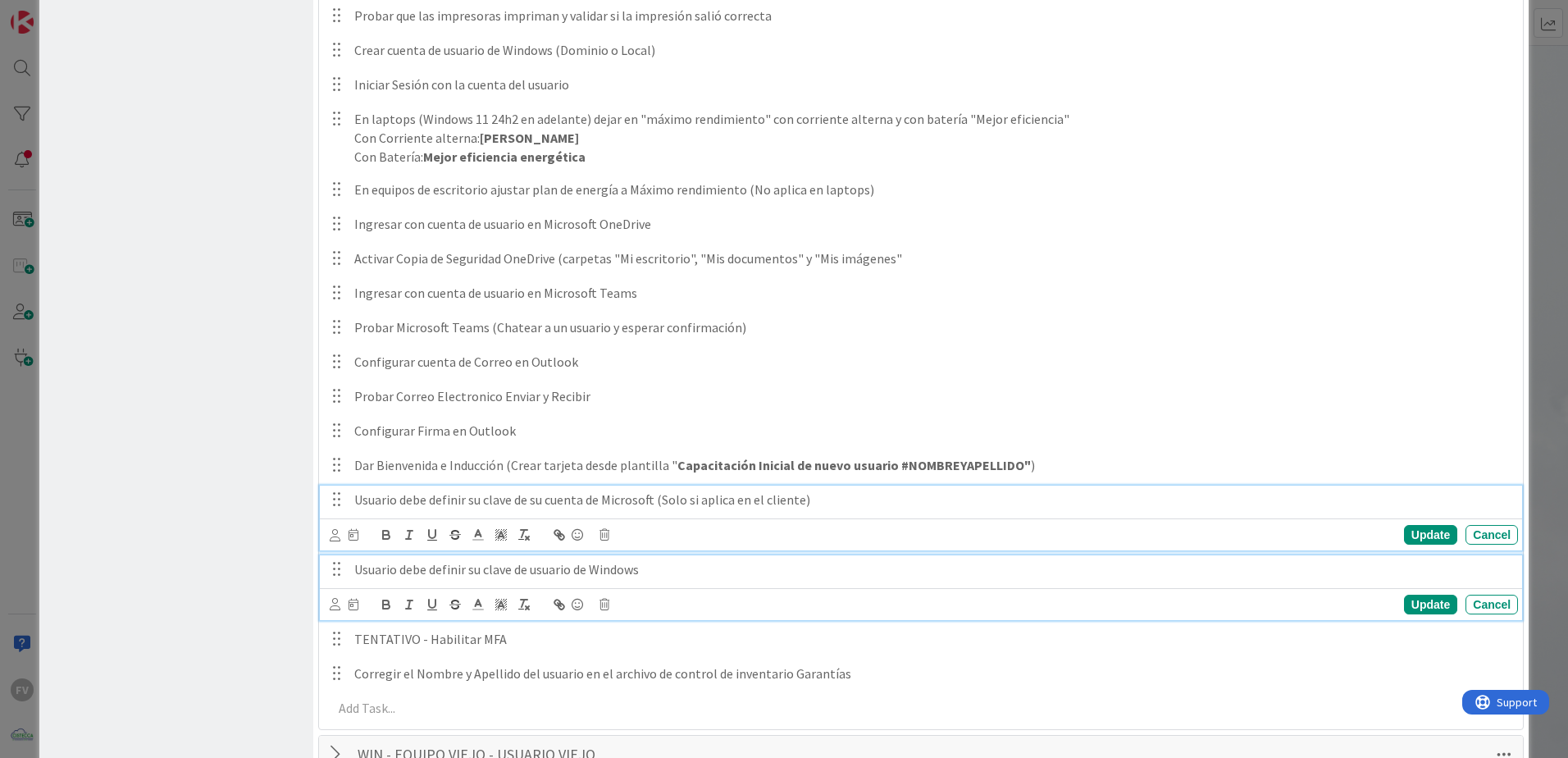
click at [1020, 497] on div "Usuario debe definir su clave de su cuenta de Microsoft (Solo si aplica en el c…" at bounding box center [921, 518] width 1202 height 65
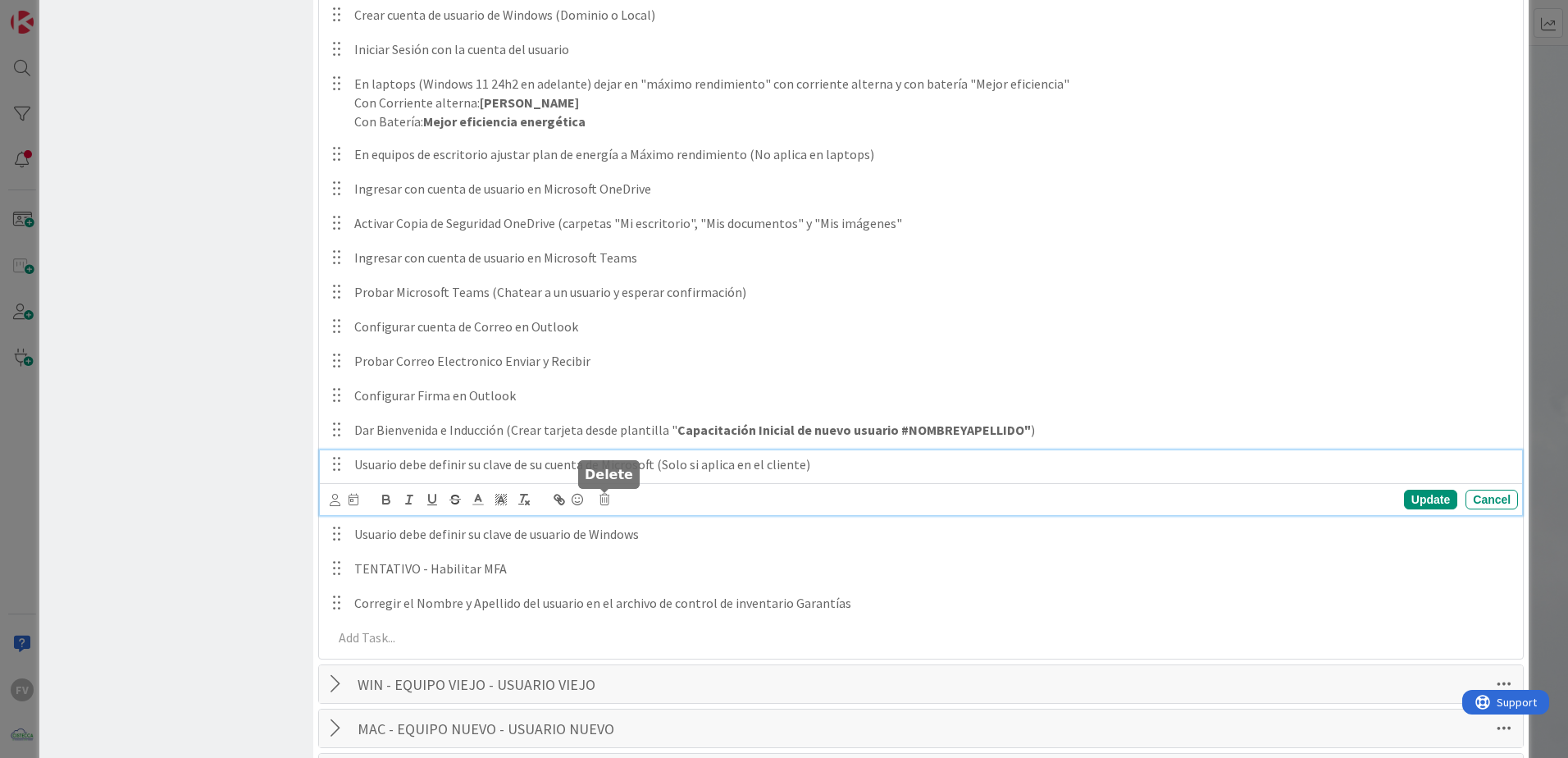
click at [607, 501] on icon at bounding box center [604, 499] width 10 height 12
click at [663, 565] on div "Delete" at bounding box center [646, 568] width 61 height 30
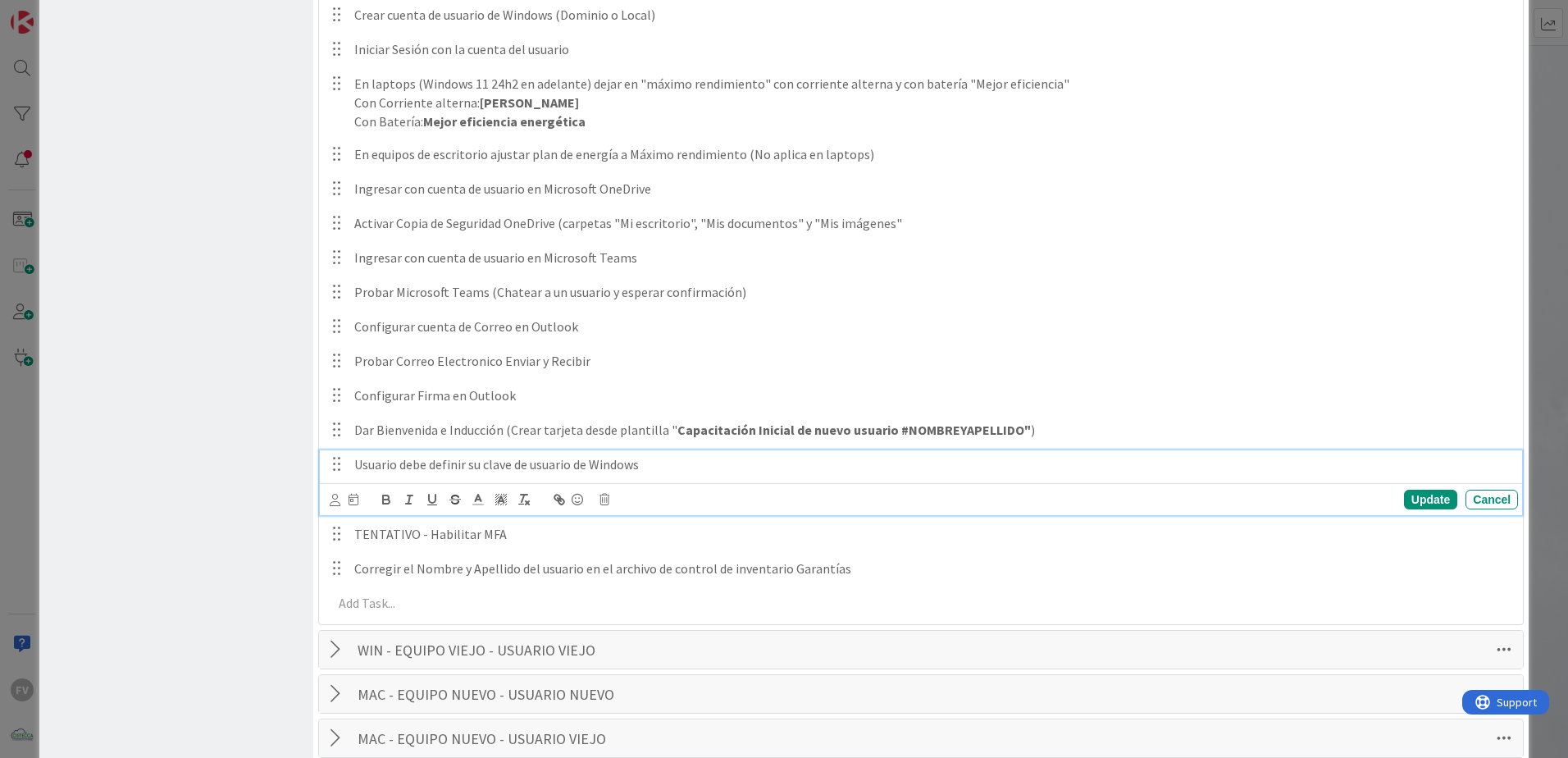
click at [674, 471] on p "Usuario debe definir su clave de usuario de Windows" at bounding box center [932, 465] width 1157 height 19
click at [610, 500] on div "Update Cancel" at bounding box center [923, 499] width 1188 height 23
click at [604, 499] on icon at bounding box center [604, 499] width 10 height 12
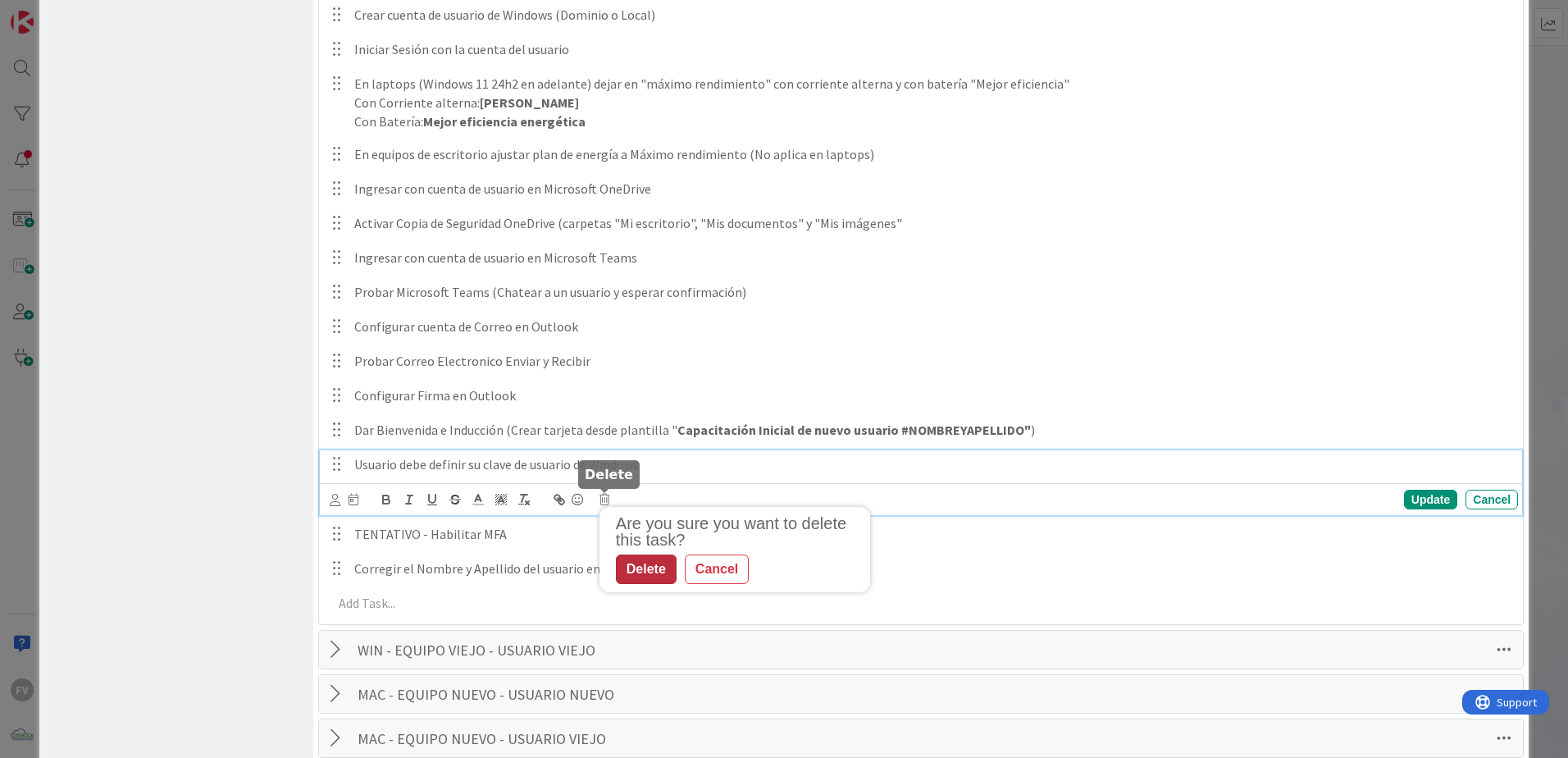
click at [647, 564] on div "Delete" at bounding box center [646, 568] width 61 height 30
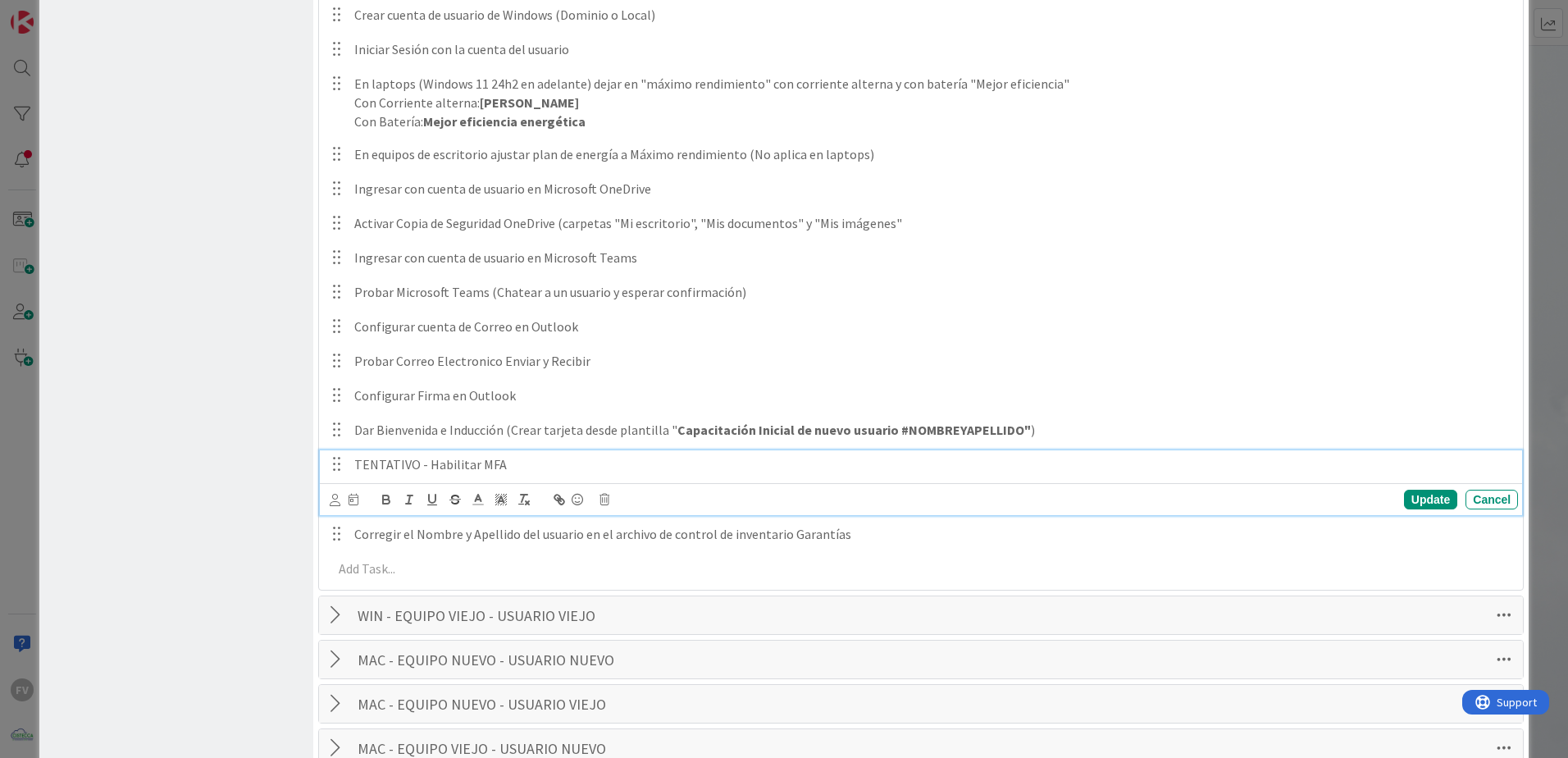
click at [553, 465] on p "TENTATIVO - Habilitar MFA" at bounding box center [932, 465] width 1157 height 19
click at [604, 503] on icon at bounding box center [604, 499] width 10 height 12
click at [641, 570] on div "Delete" at bounding box center [646, 568] width 61 height 30
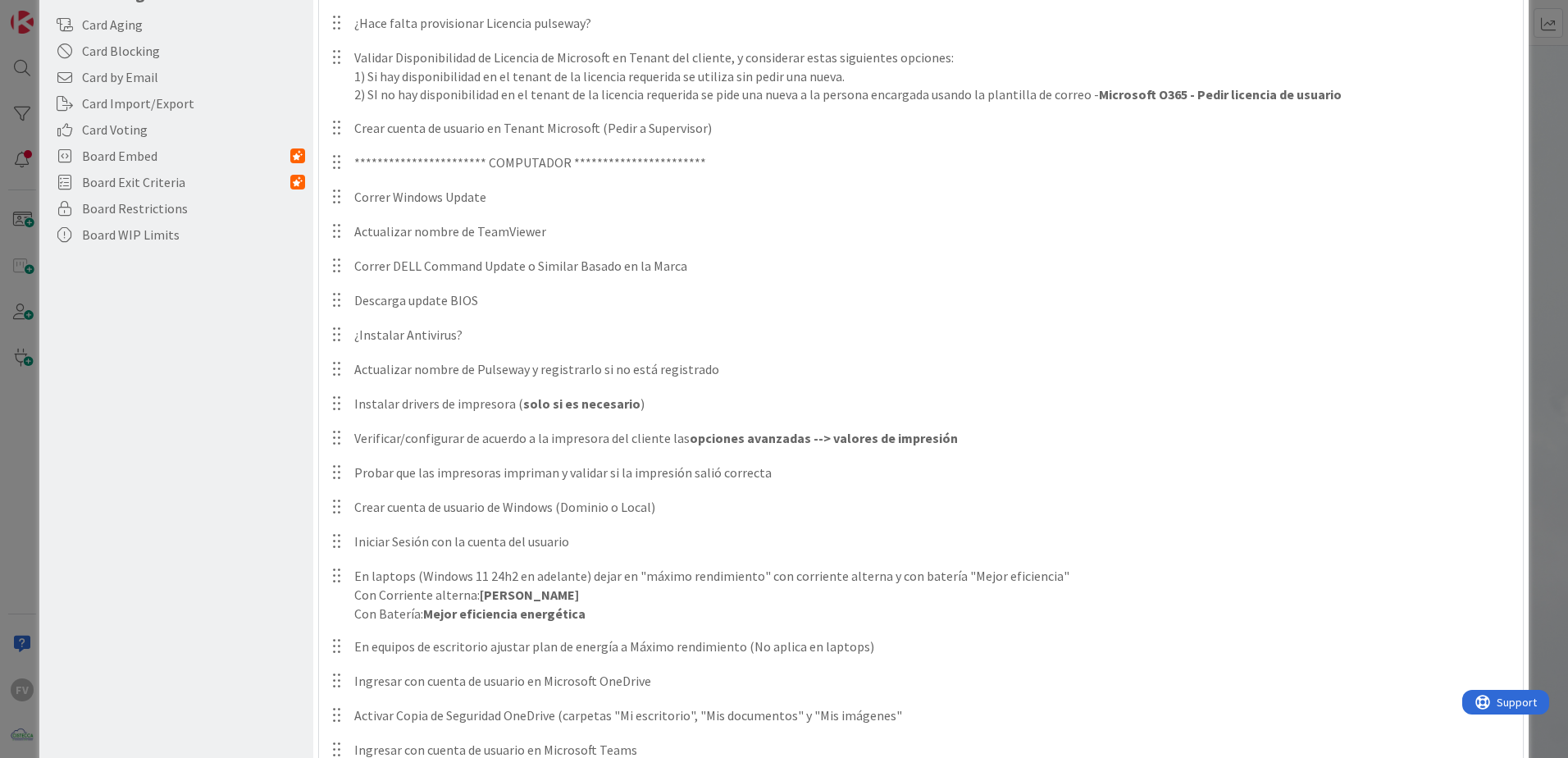
scroll to position [0, 0]
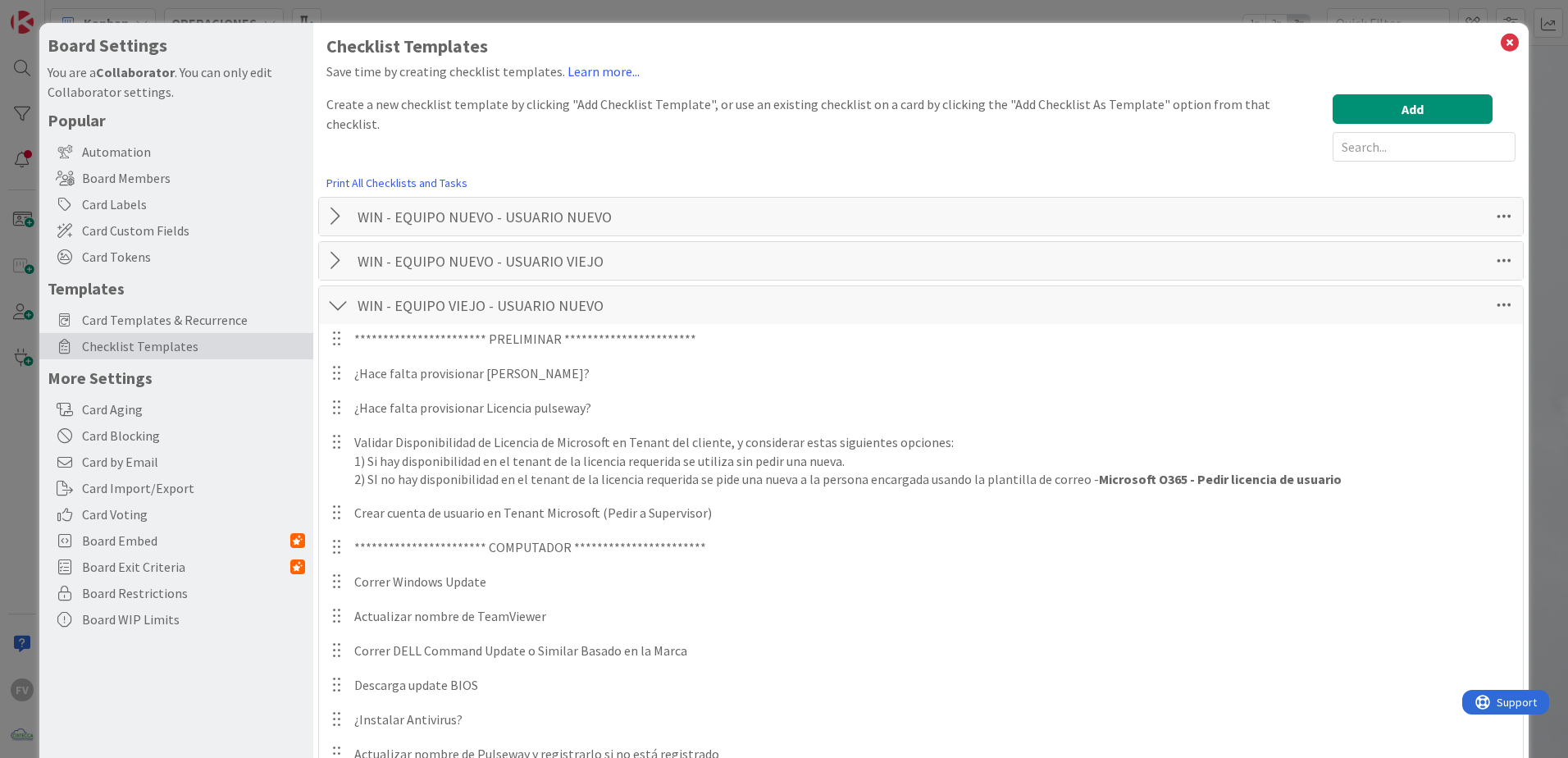
click at [334, 314] on div at bounding box center [337, 304] width 21 height 30
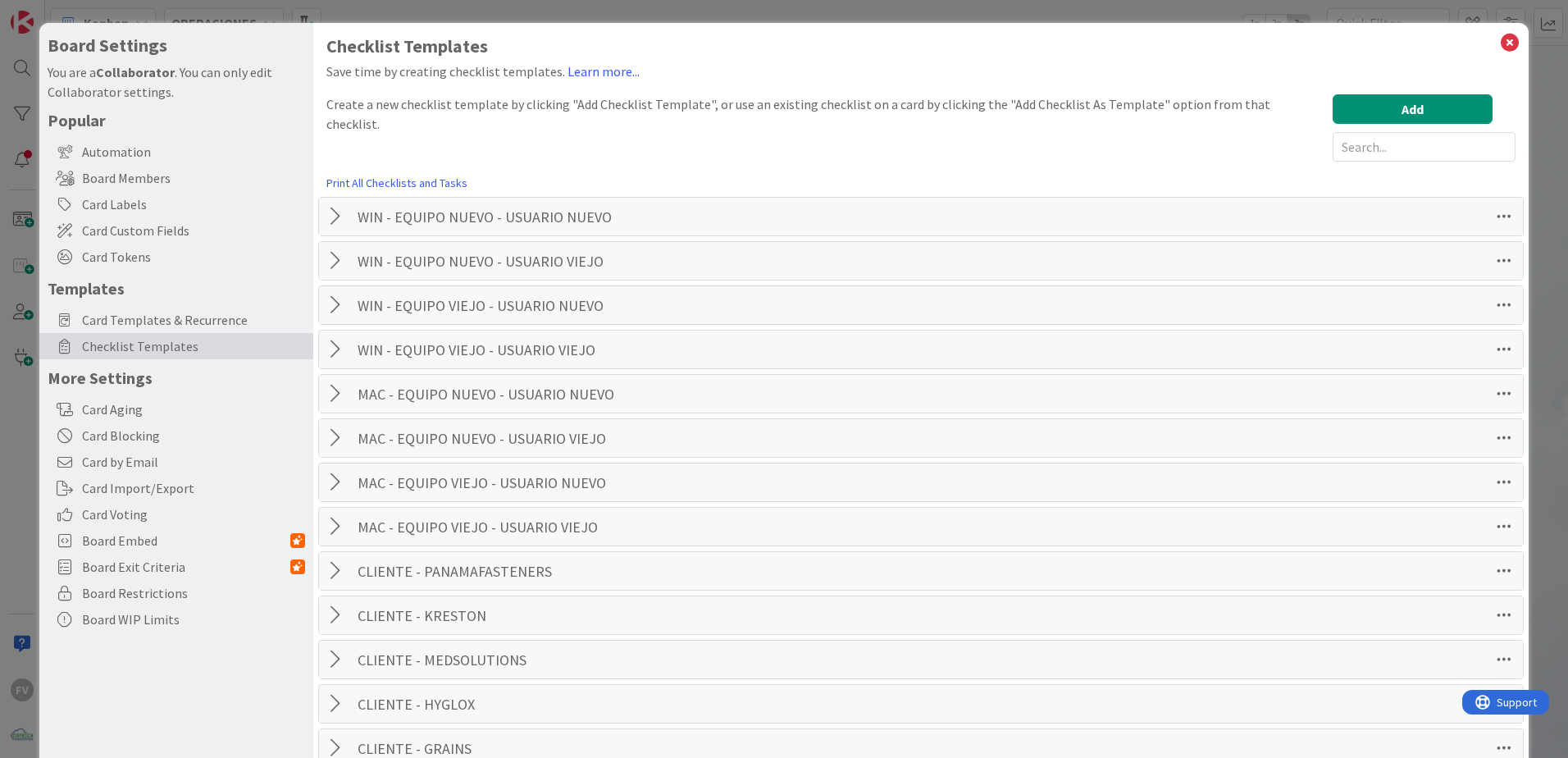
click at [337, 352] on div at bounding box center [337, 349] width 21 height 30
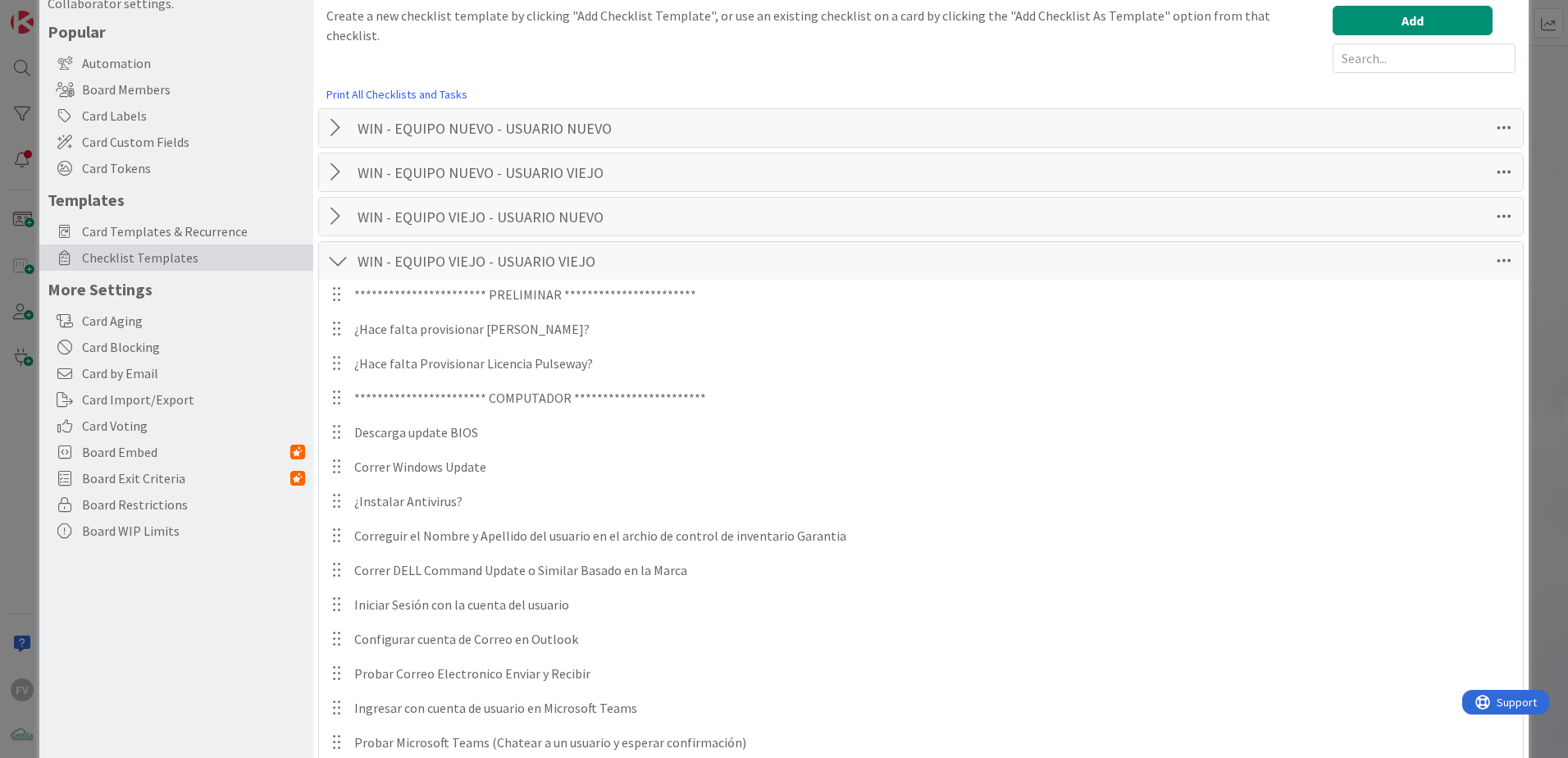
scroll to position [164, 0]
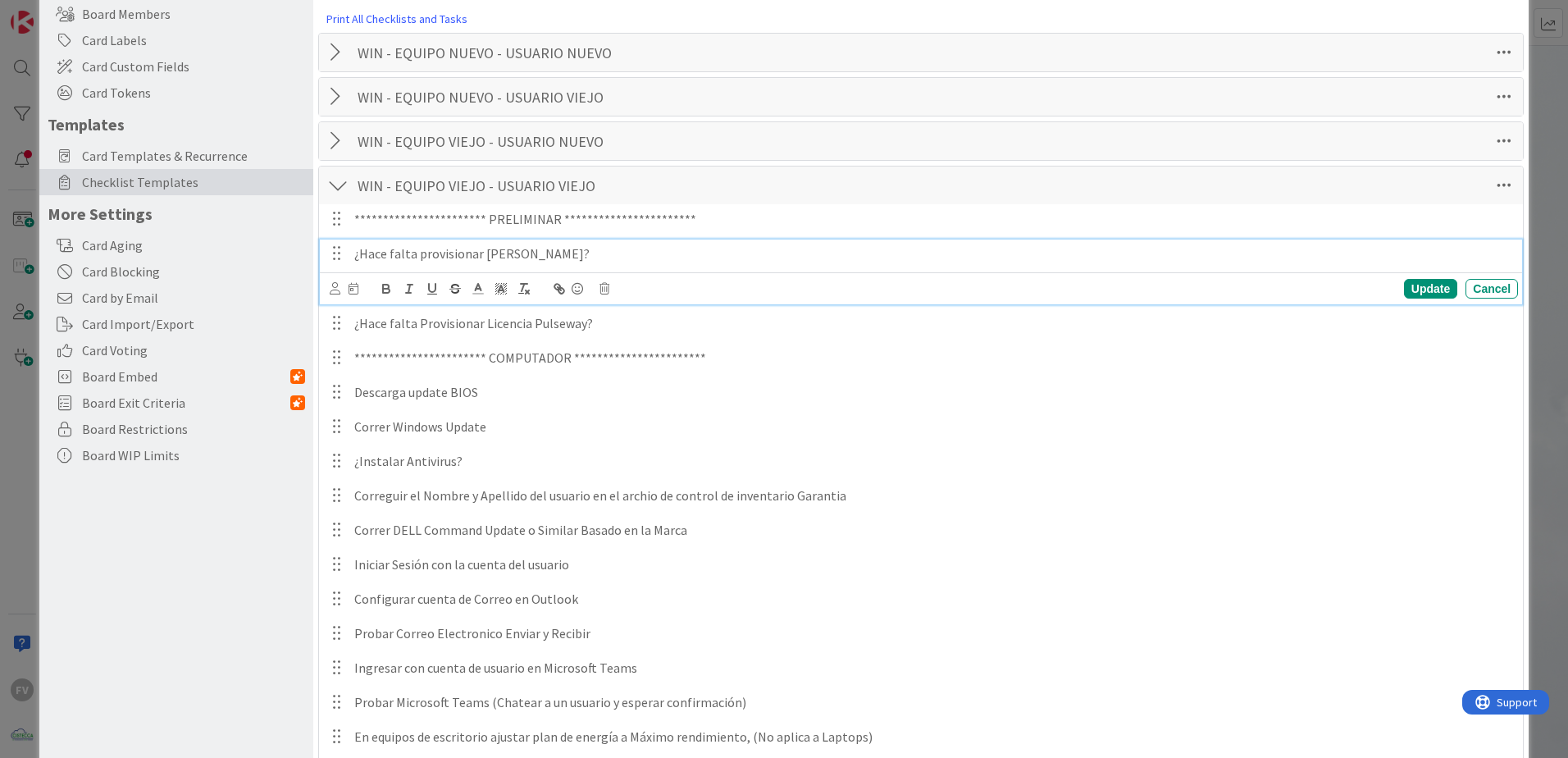
click at [690, 239] on div "¿Hace falta provisionar [PERSON_NAME]?" at bounding box center [932, 254] width 1170 height 29
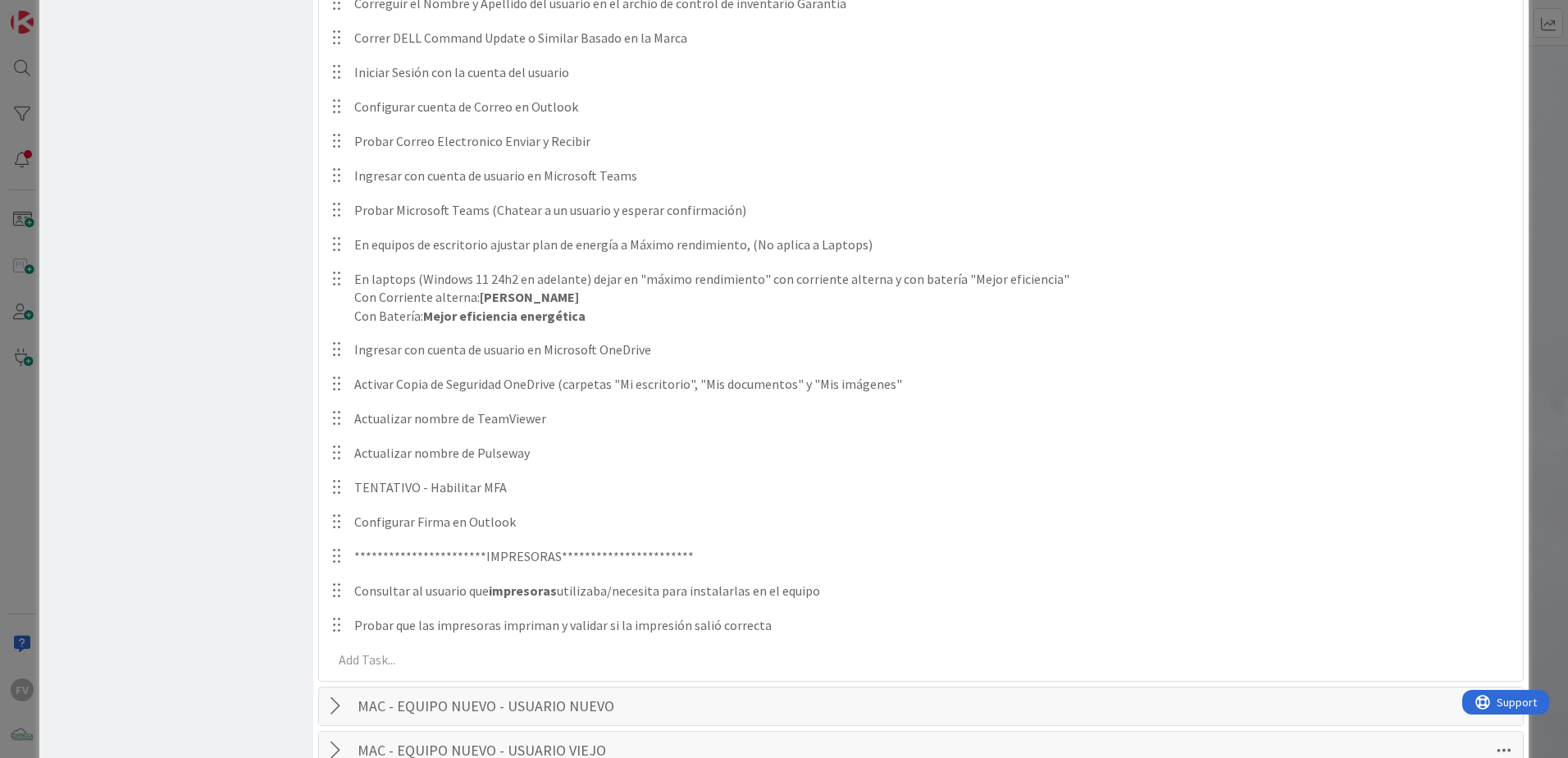
scroll to position [328, 0]
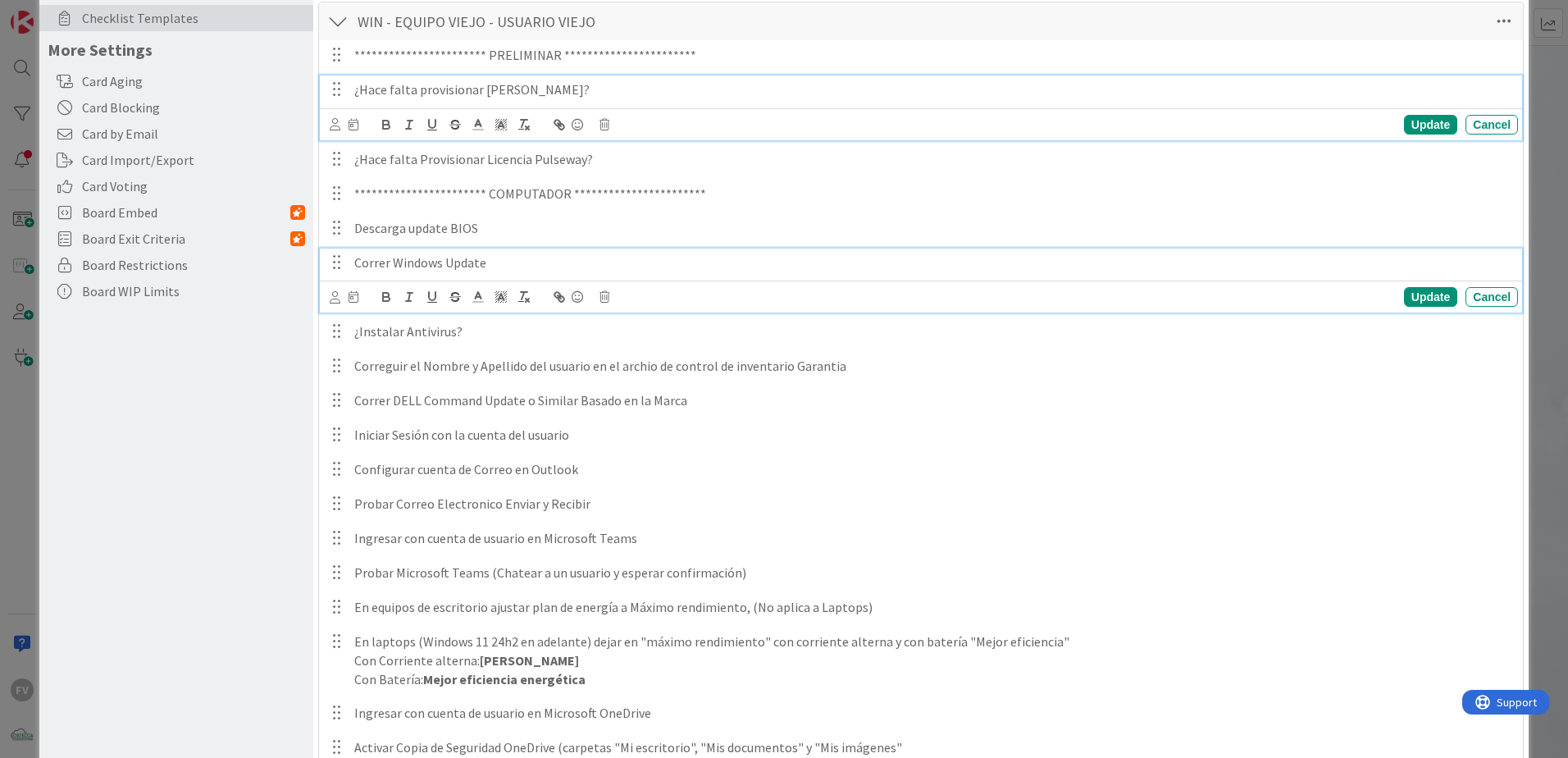
click at [509, 260] on p "Correr Windows Update" at bounding box center [932, 263] width 1157 height 19
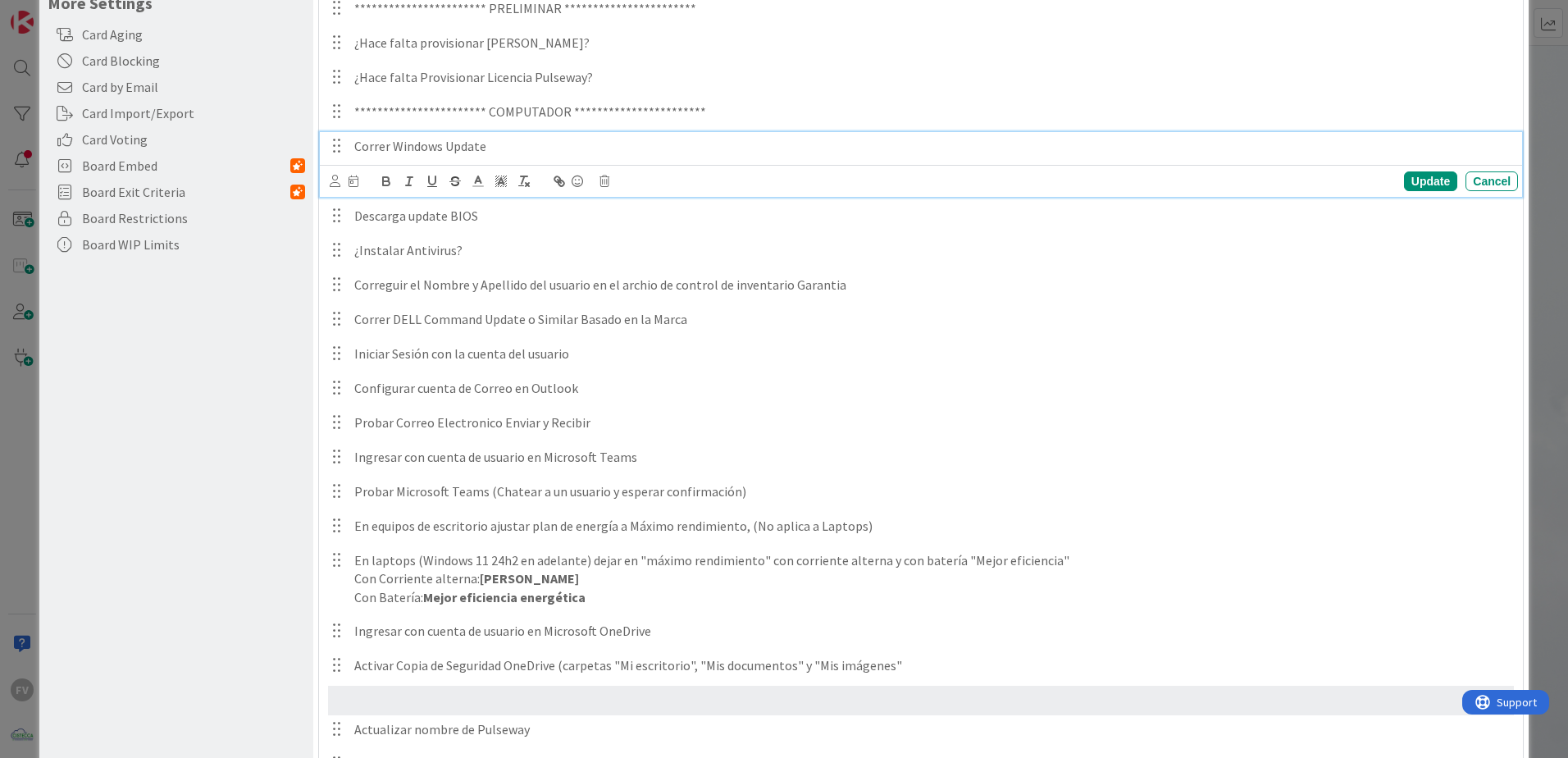
scroll to position [375, 0]
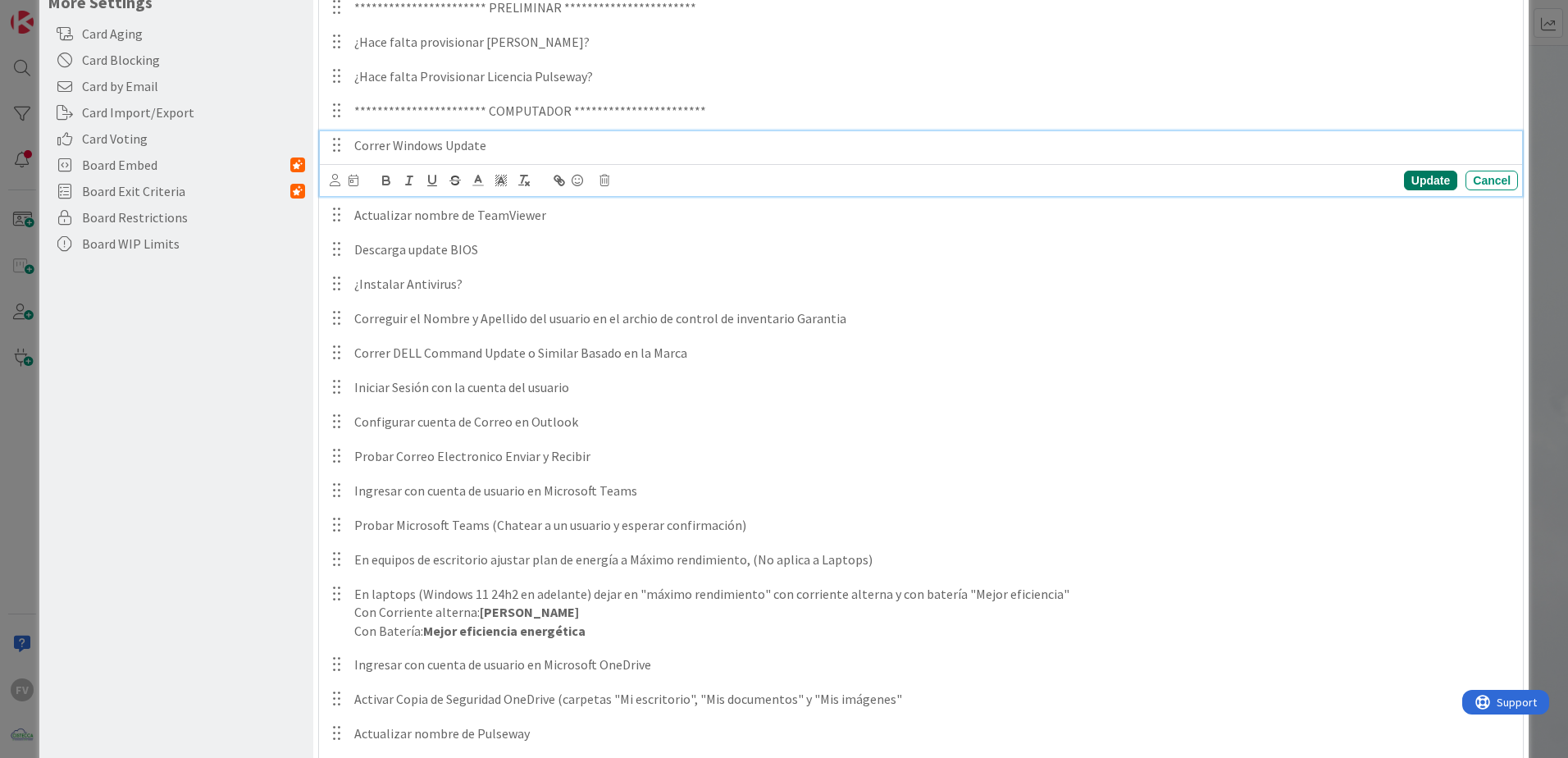
click at [1416, 181] on div "Update" at bounding box center [1430, 180] width 53 height 19
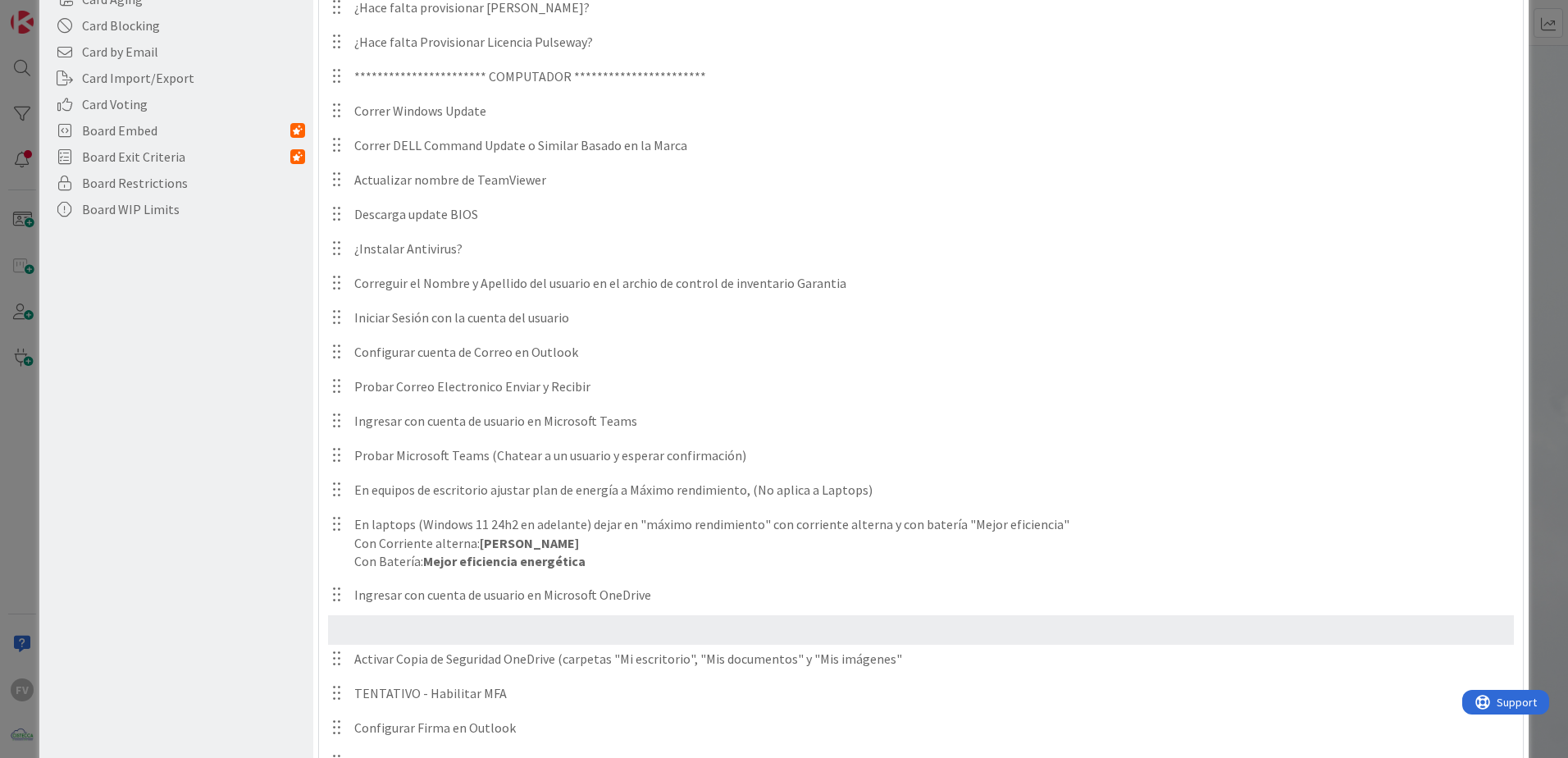
scroll to position [411, 0]
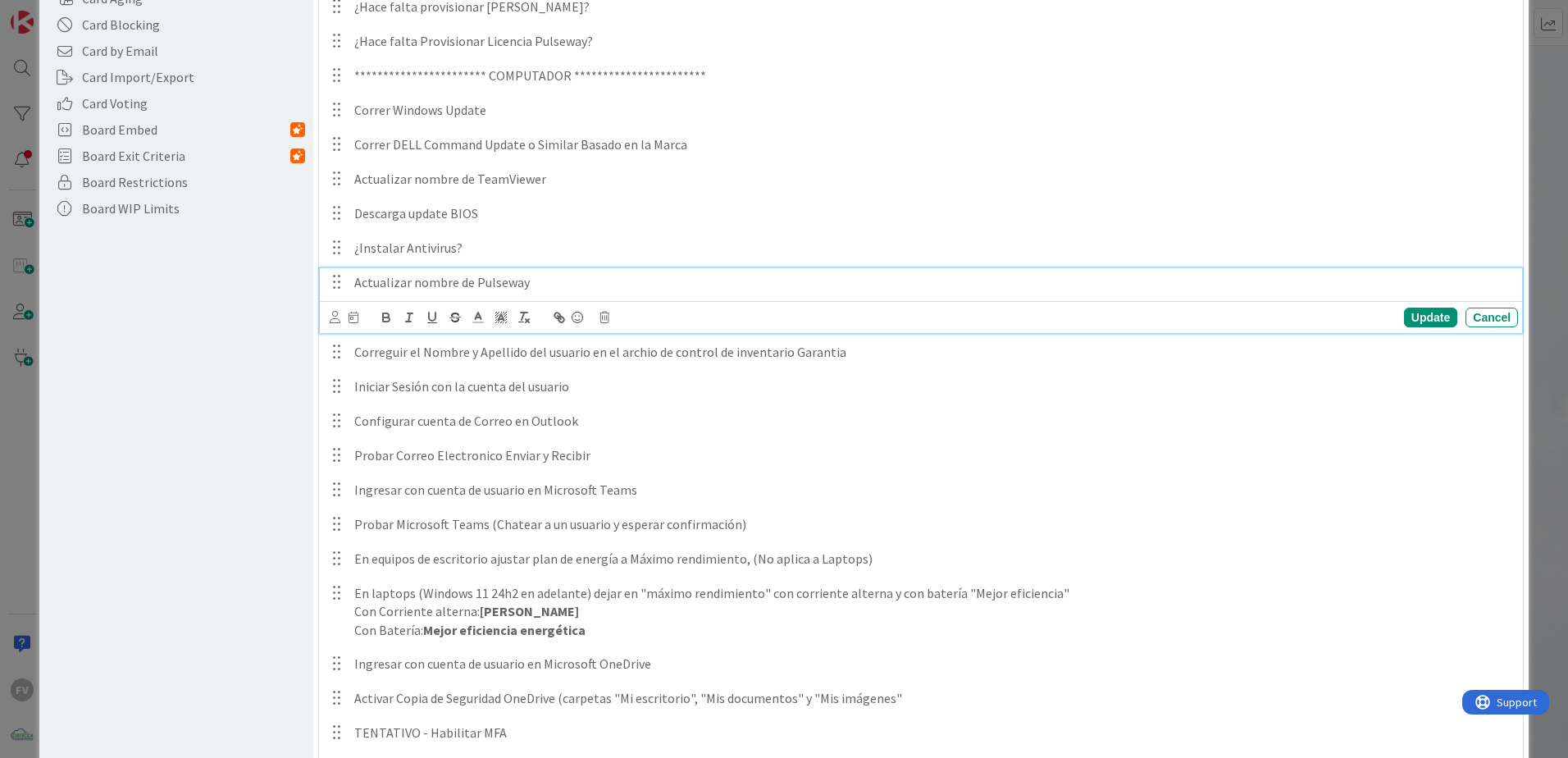
click at [560, 287] on p "Actualizar nombre de Pulseway" at bounding box center [932, 282] width 1157 height 19
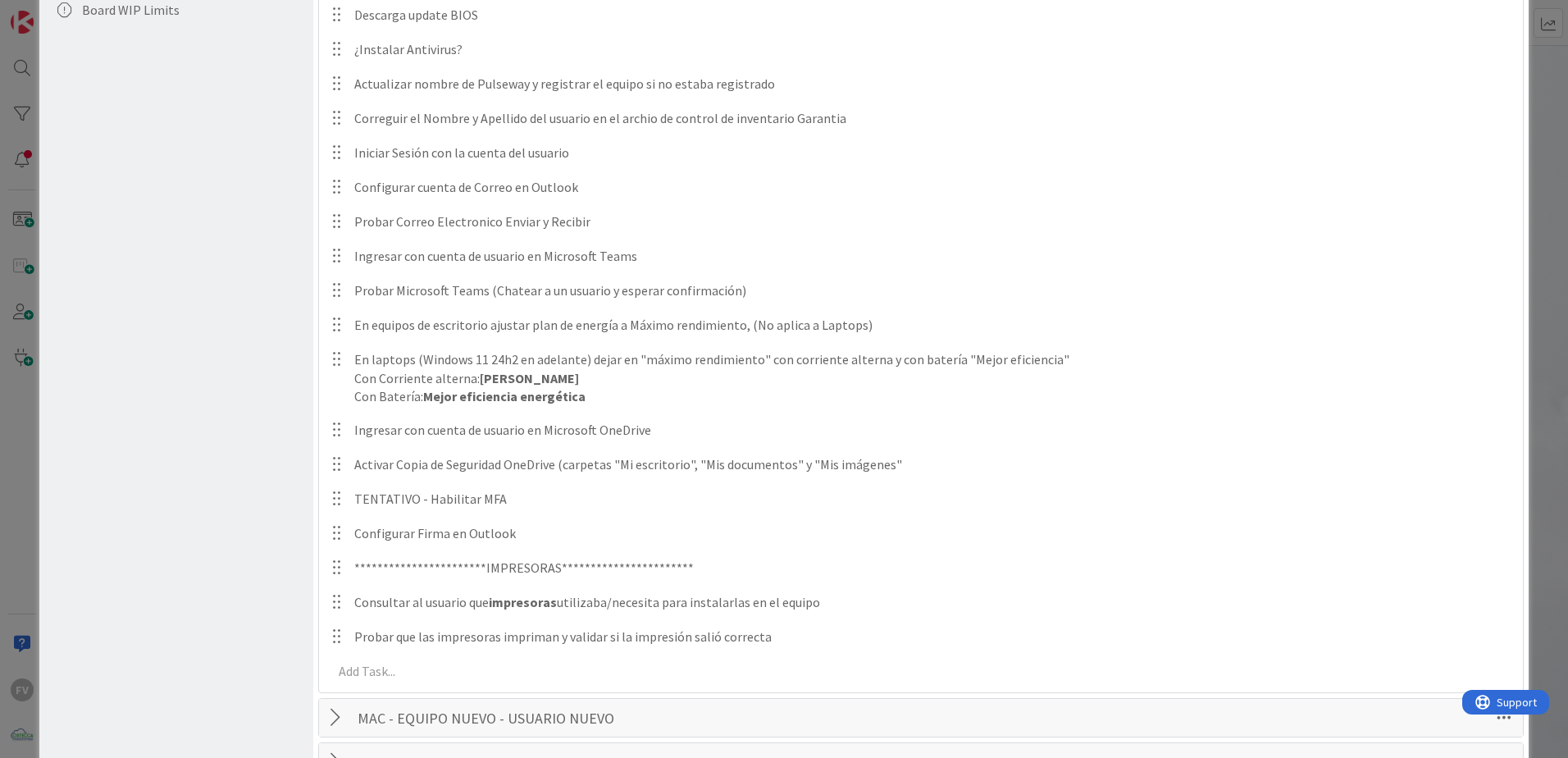
scroll to position [657, 0]
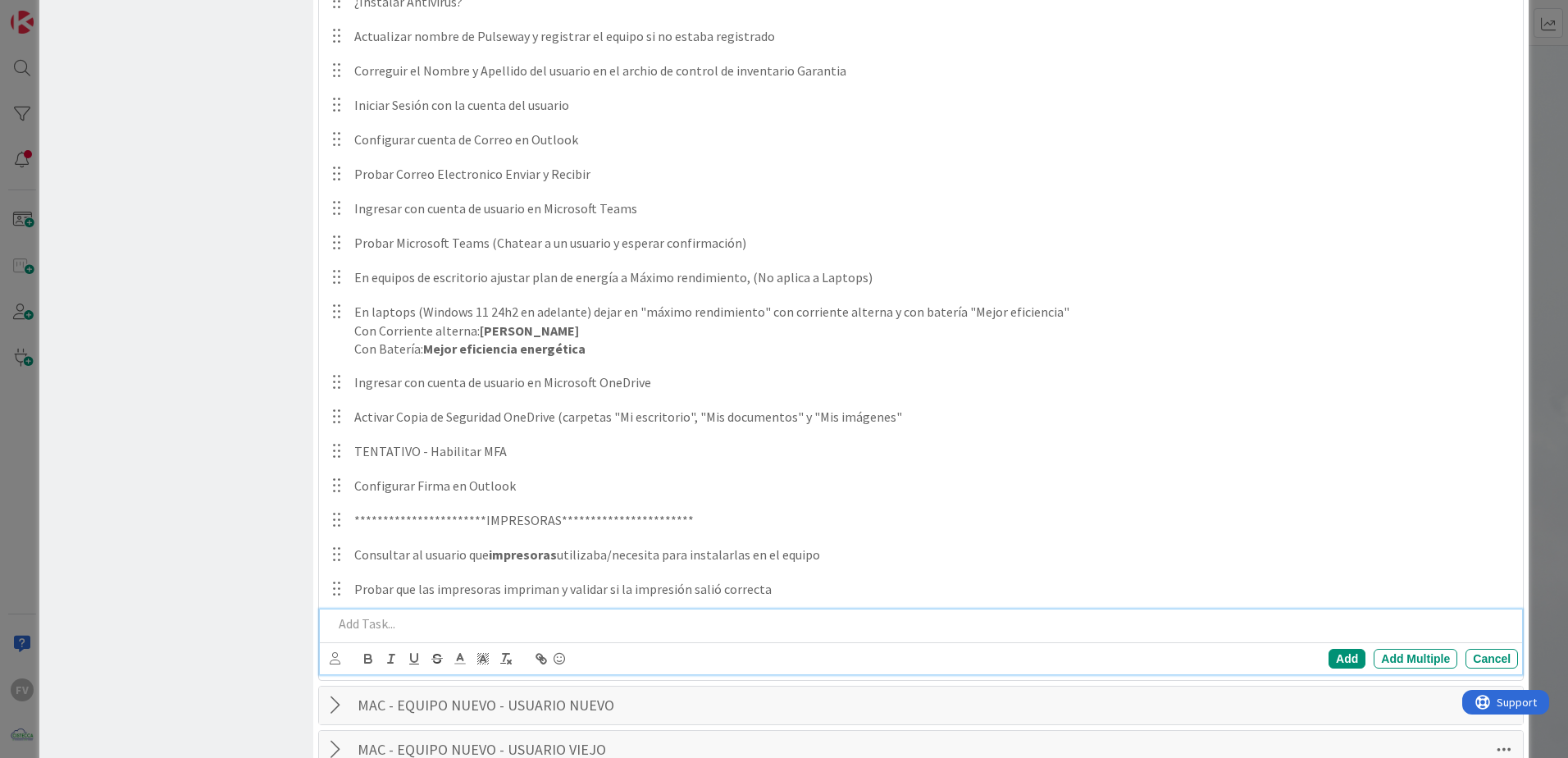
click at [531, 611] on div at bounding box center [921, 624] width 1191 height 29
drag, startPoint x: 614, startPoint y: 628, endPoint x: 540, endPoint y: 626, distance: 74.0
click at [540, 626] on p "Crear cuenta de usuario de Windows (en Dominio o Local)" at bounding box center [922, 623] width 1179 height 19
drag, startPoint x: 583, startPoint y: 624, endPoint x: 535, endPoint y: 624, distance: 48.0
click at [535, 624] on p "Crear cuenta de usuario de Windows (Local)" at bounding box center [922, 623] width 1179 height 19
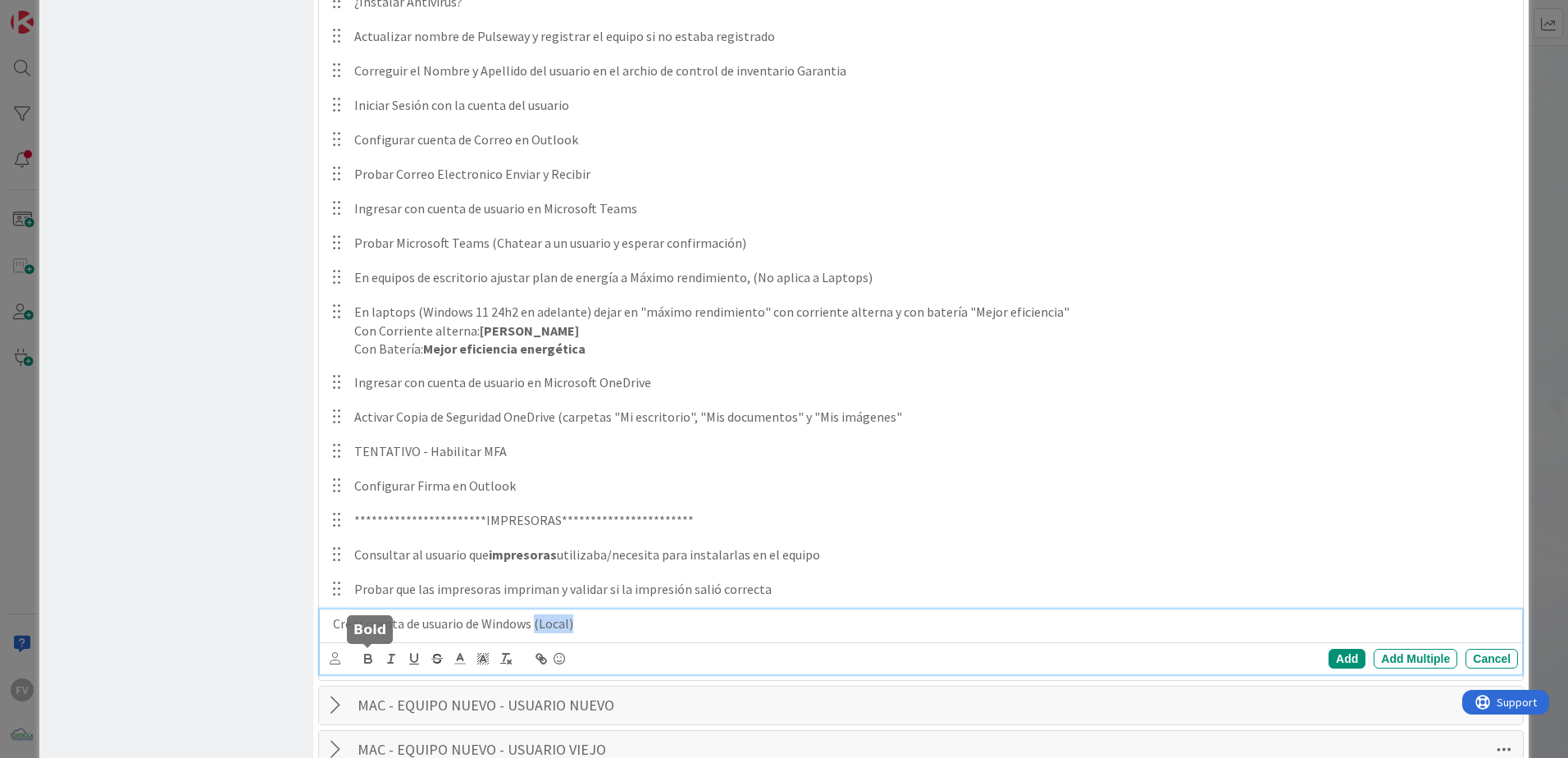
click at [369, 662] on icon "button" at bounding box center [368, 660] width 7 height 4
click at [1338, 653] on div "Add" at bounding box center [1347, 658] width 37 height 19
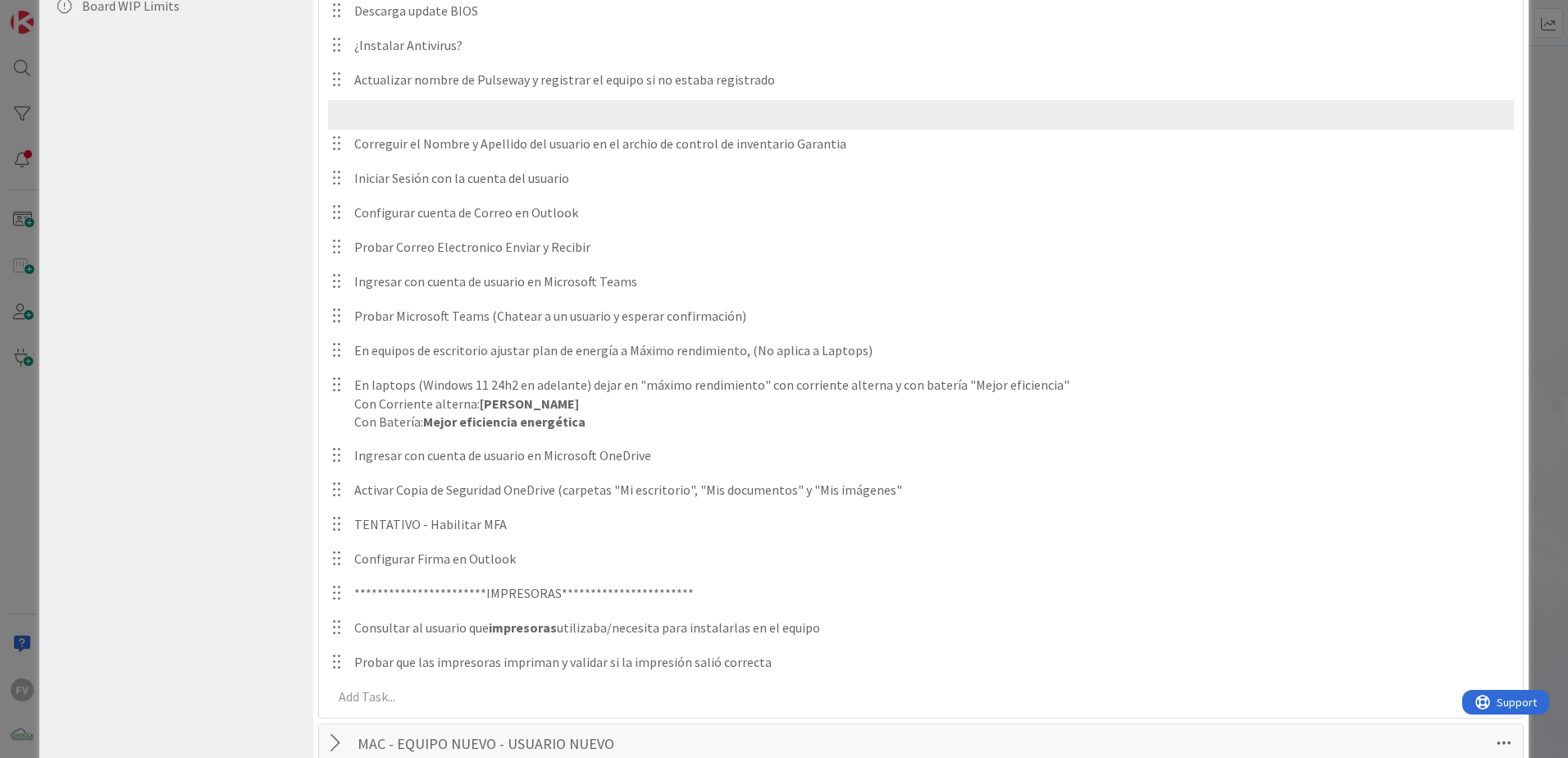
scroll to position [613, 0]
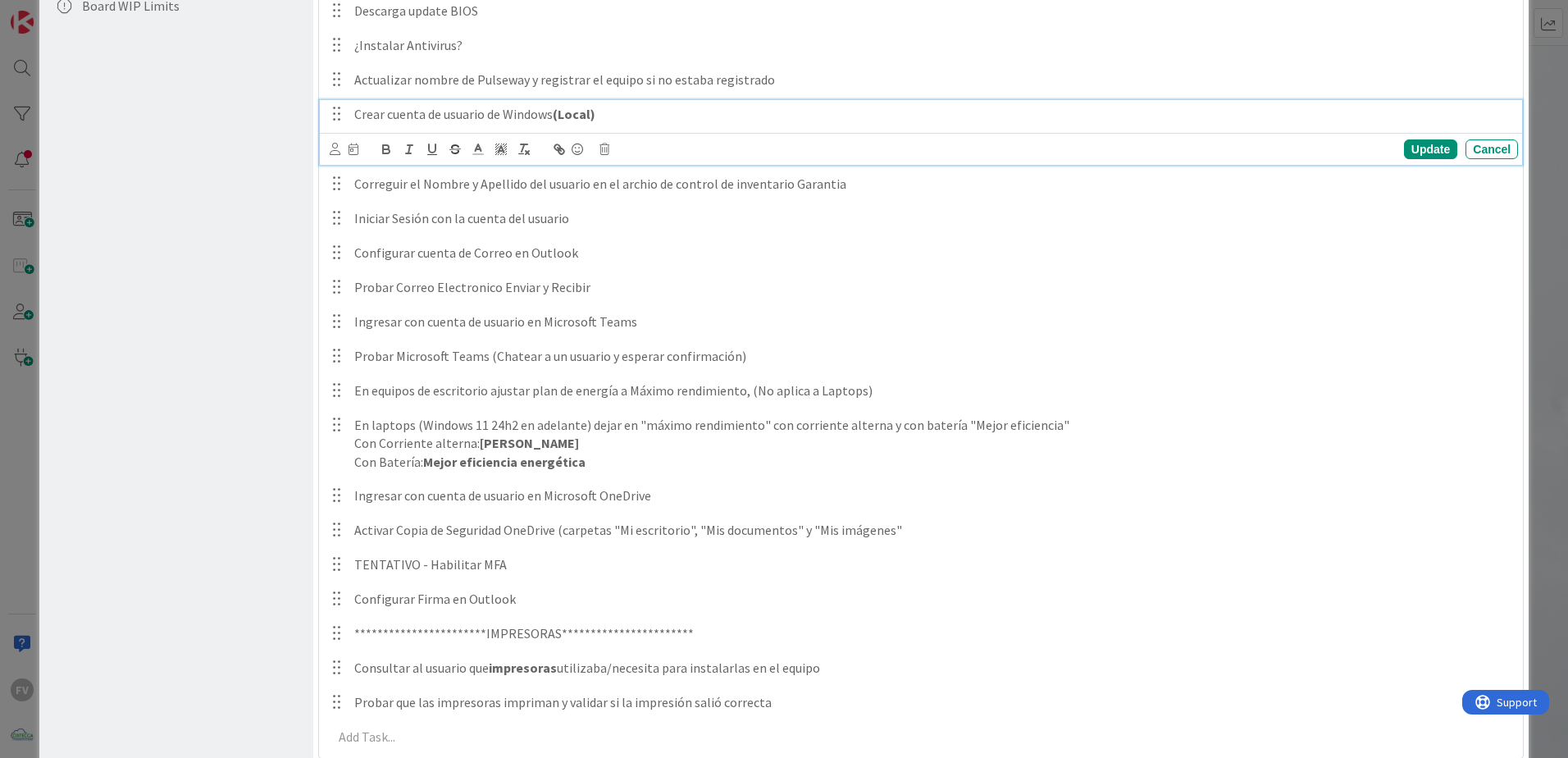
click at [592, 116] on strong "(Local)" at bounding box center [573, 113] width 43 height 16
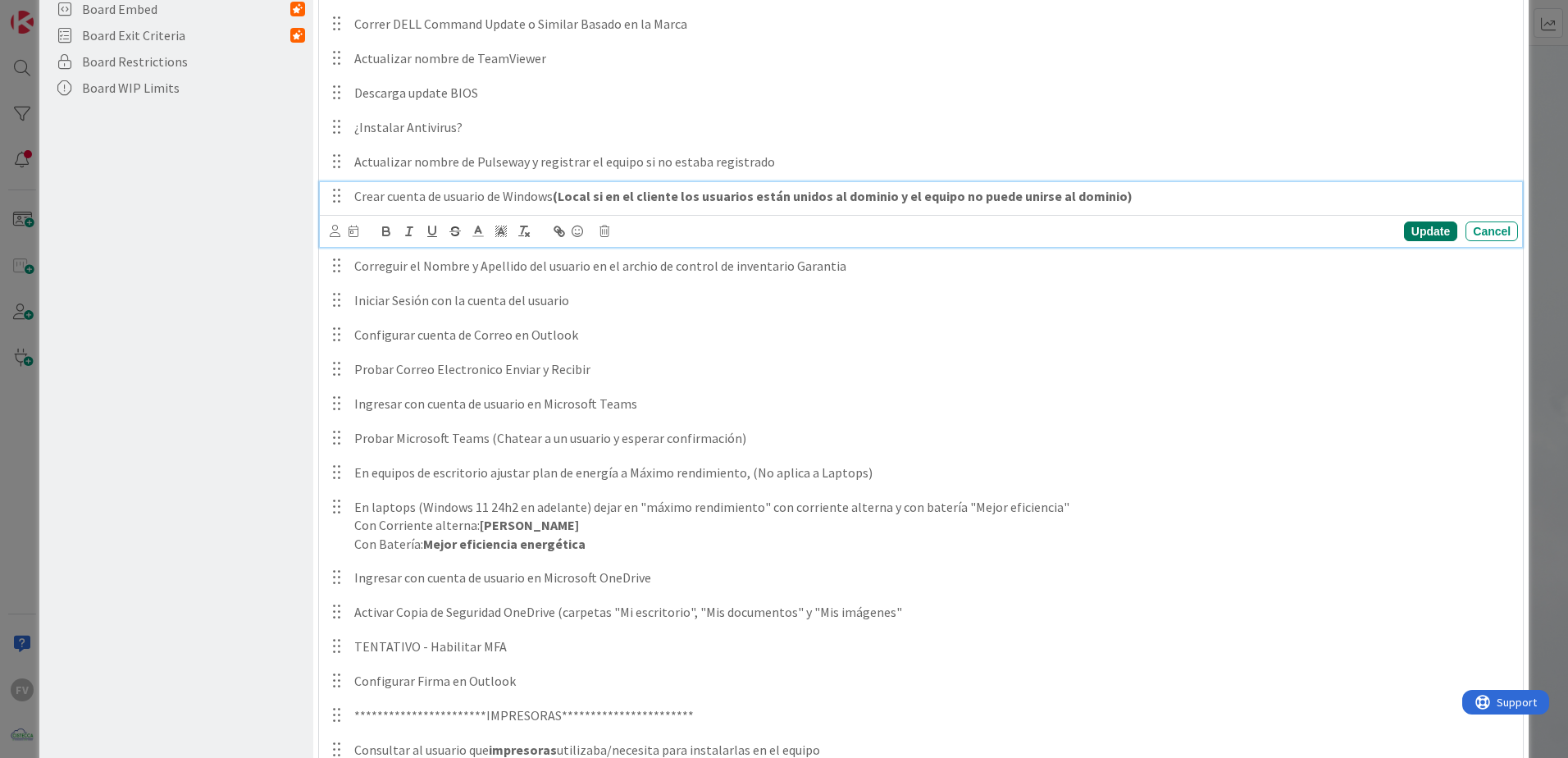
click at [1412, 227] on div "Update" at bounding box center [1430, 231] width 53 height 19
click at [593, 198] on strong "(Local si en el cliente los usuarios están unidos al dominio y el equipo no pue…" at bounding box center [842, 196] width 580 height 16
drag, startPoint x: 614, startPoint y: 199, endPoint x: 591, endPoint y: 199, distance: 23.0
click at [591, 199] on p "Crear cuenta de usuario de Windows local (solo si en el cliente los usuarios es…" at bounding box center [932, 196] width 1157 height 19
click at [383, 235] on icon "button" at bounding box center [386, 233] width 7 height 4
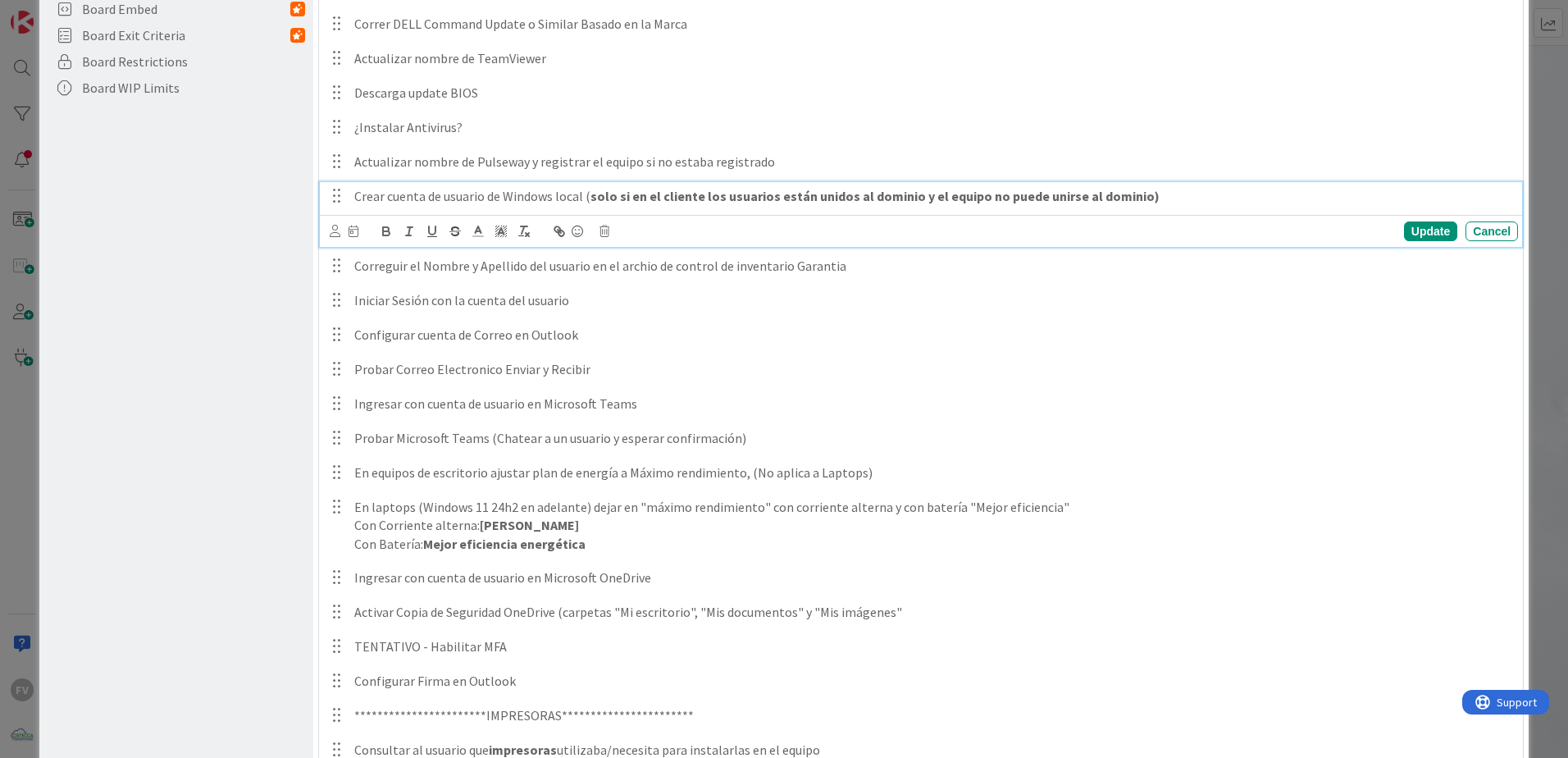
click at [910, 212] on div "Crear cuenta de usuario de Windows local ( solo si en el cliente los usuarios e…" at bounding box center [921, 214] width 1202 height 65
click at [1422, 234] on div "Update" at bounding box center [1430, 231] width 53 height 19
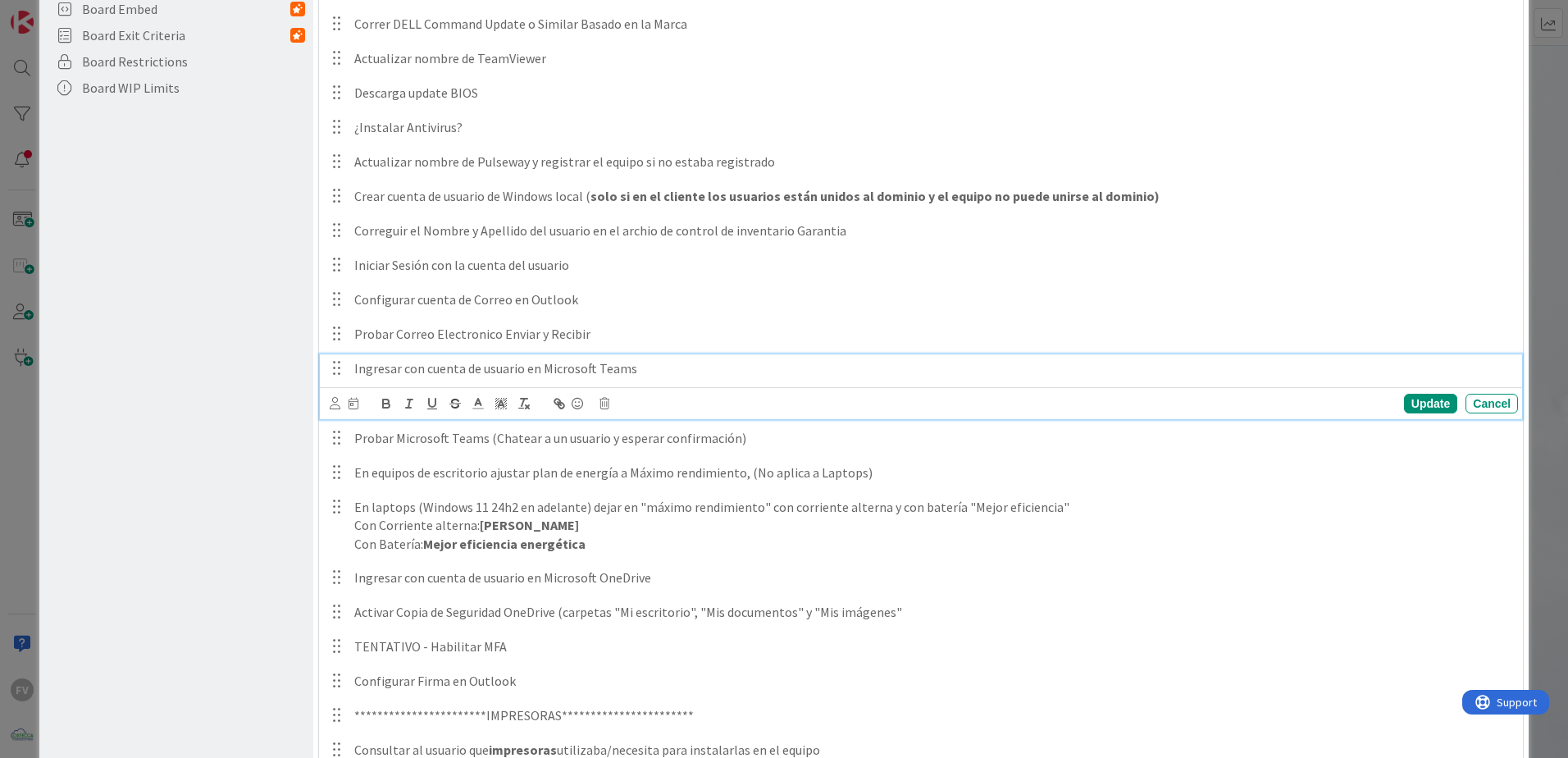
click at [732, 366] on p "Ingresar con cuenta de usuario en Microsoft Teams" at bounding box center [932, 368] width 1157 height 19
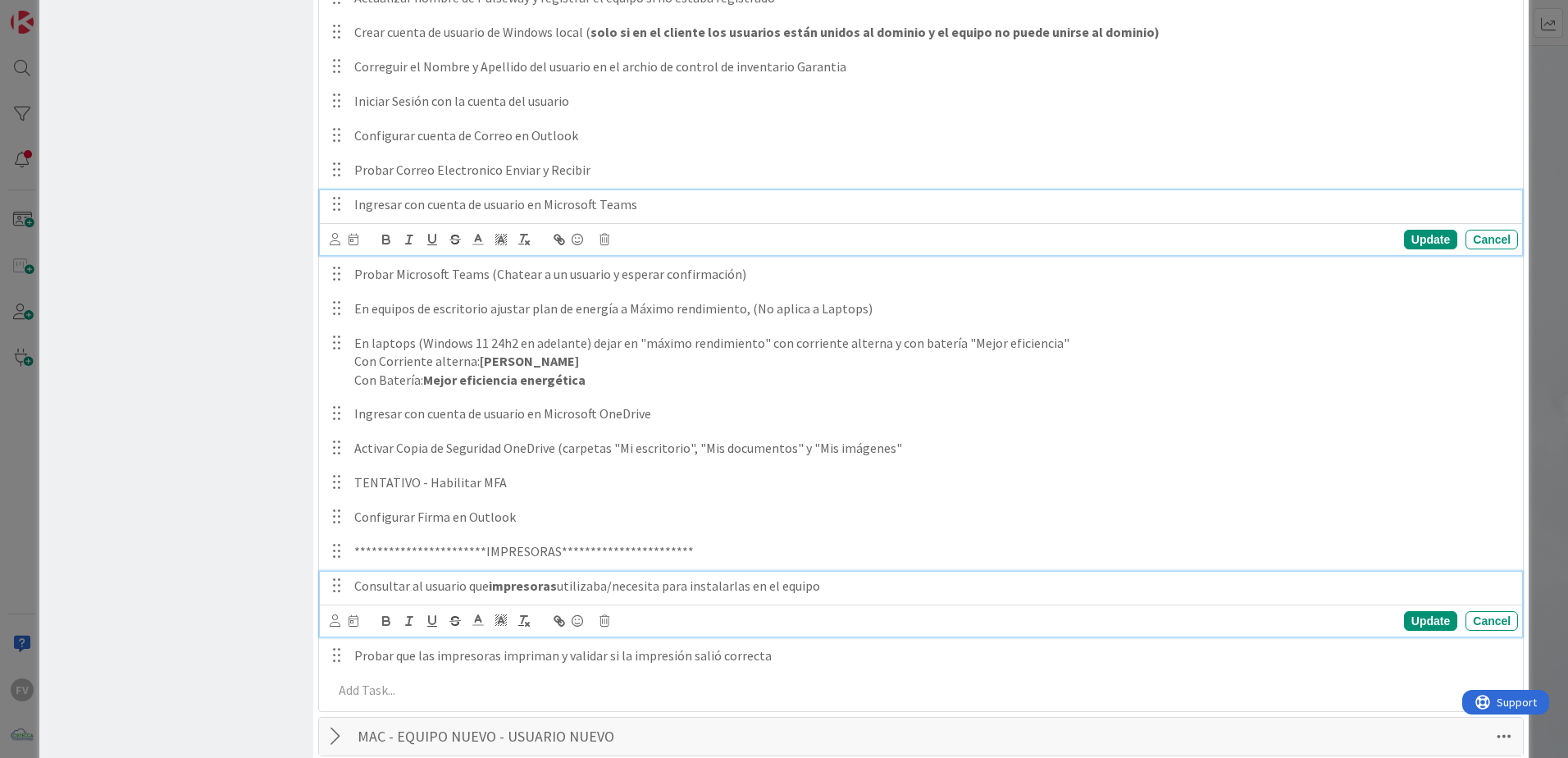
click at [443, 589] on p "Consultar al usuario que impresoras utilizaba/necesita para instalarlas en el e…" at bounding box center [932, 586] width 1157 height 19
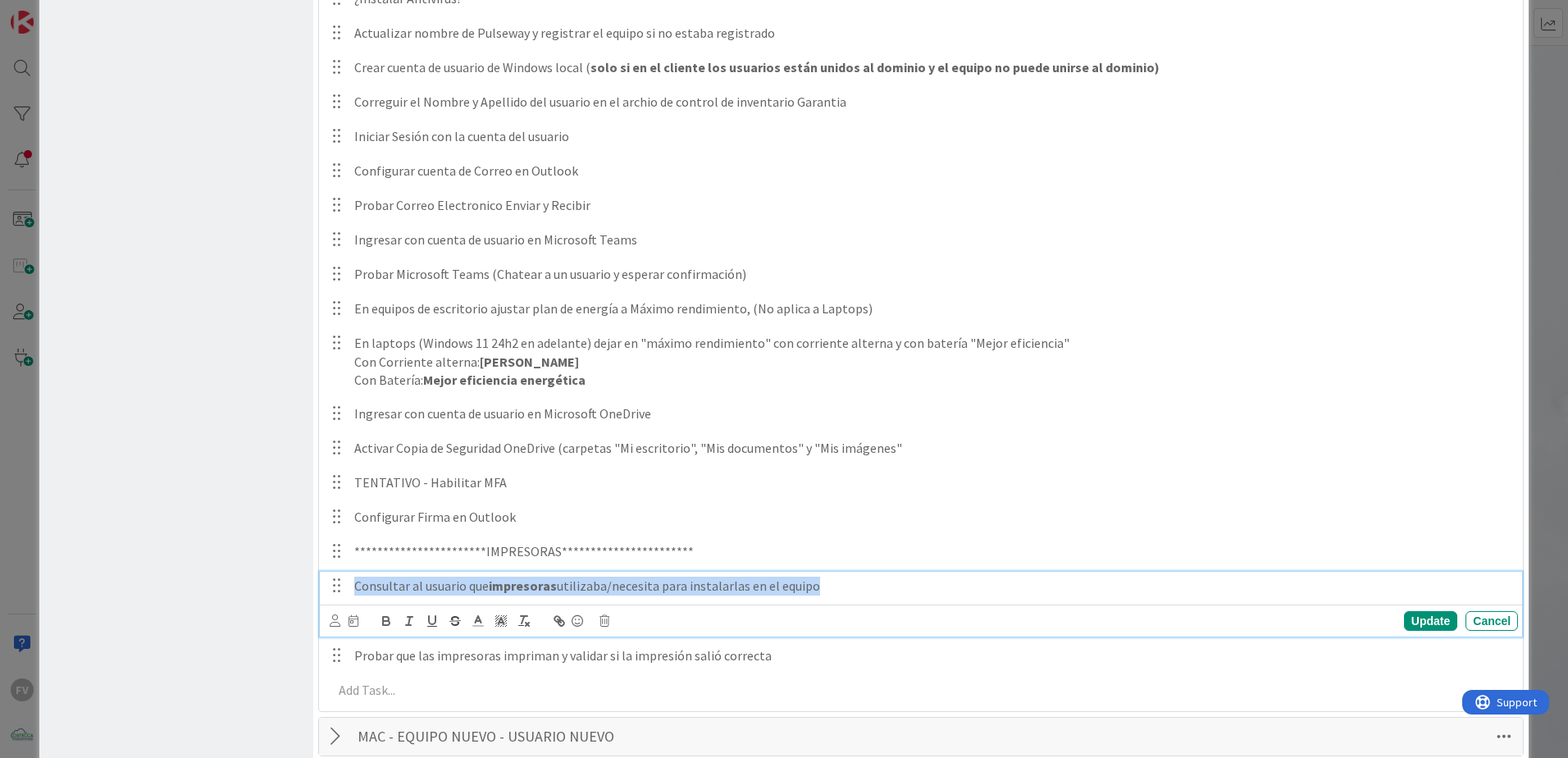
drag, startPoint x: 766, startPoint y: 597, endPoint x: 331, endPoint y: 605, distance: 435.1
click at [331, 605] on div "Consultar al usuario que impresoras utilizaba/necesita para instalarlas en el e…" at bounding box center [921, 604] width 1202 height 65
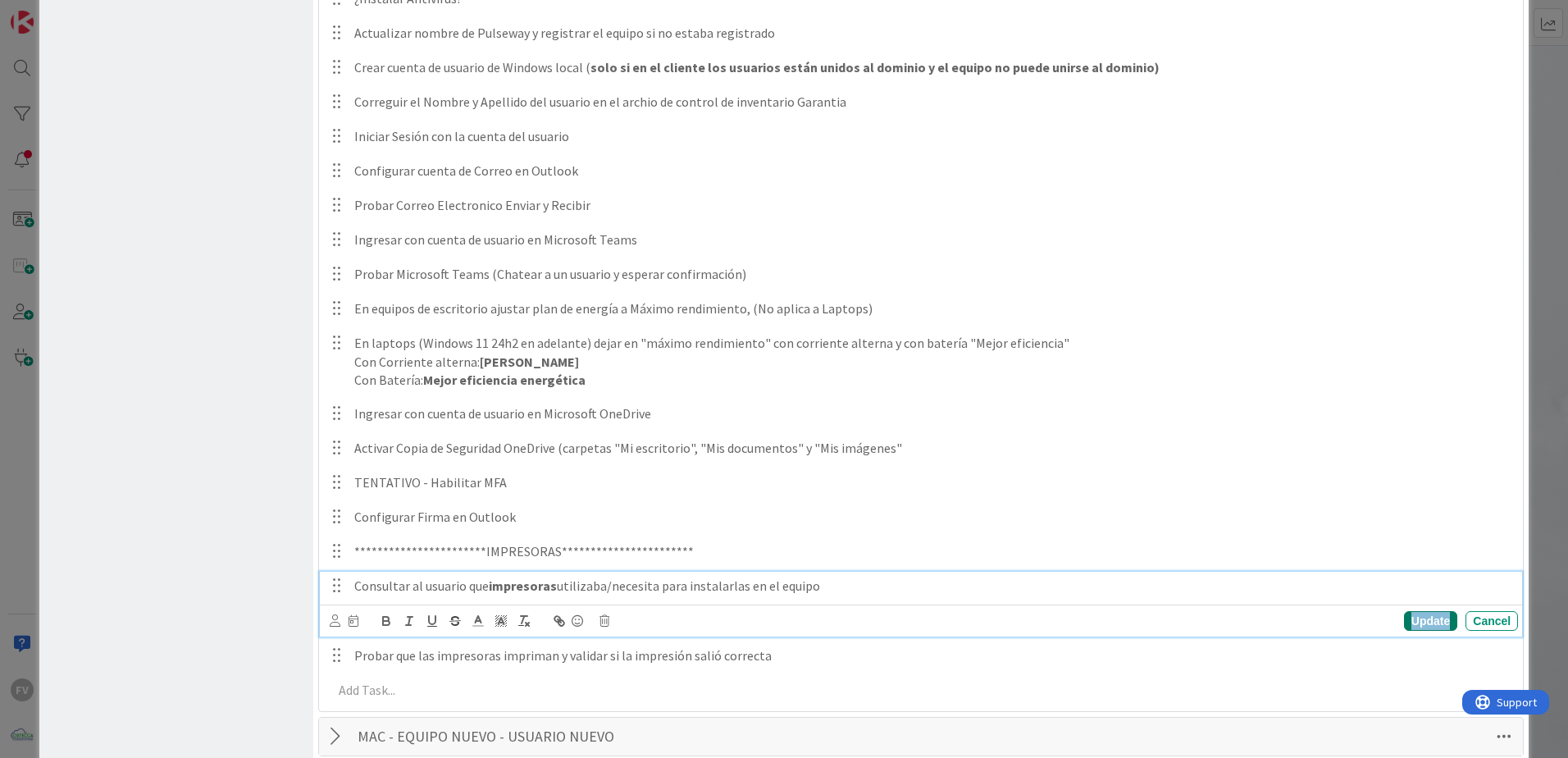
click at [1410, 621] on div "Update" at bounding box center [1430, 621] width 53 height 19
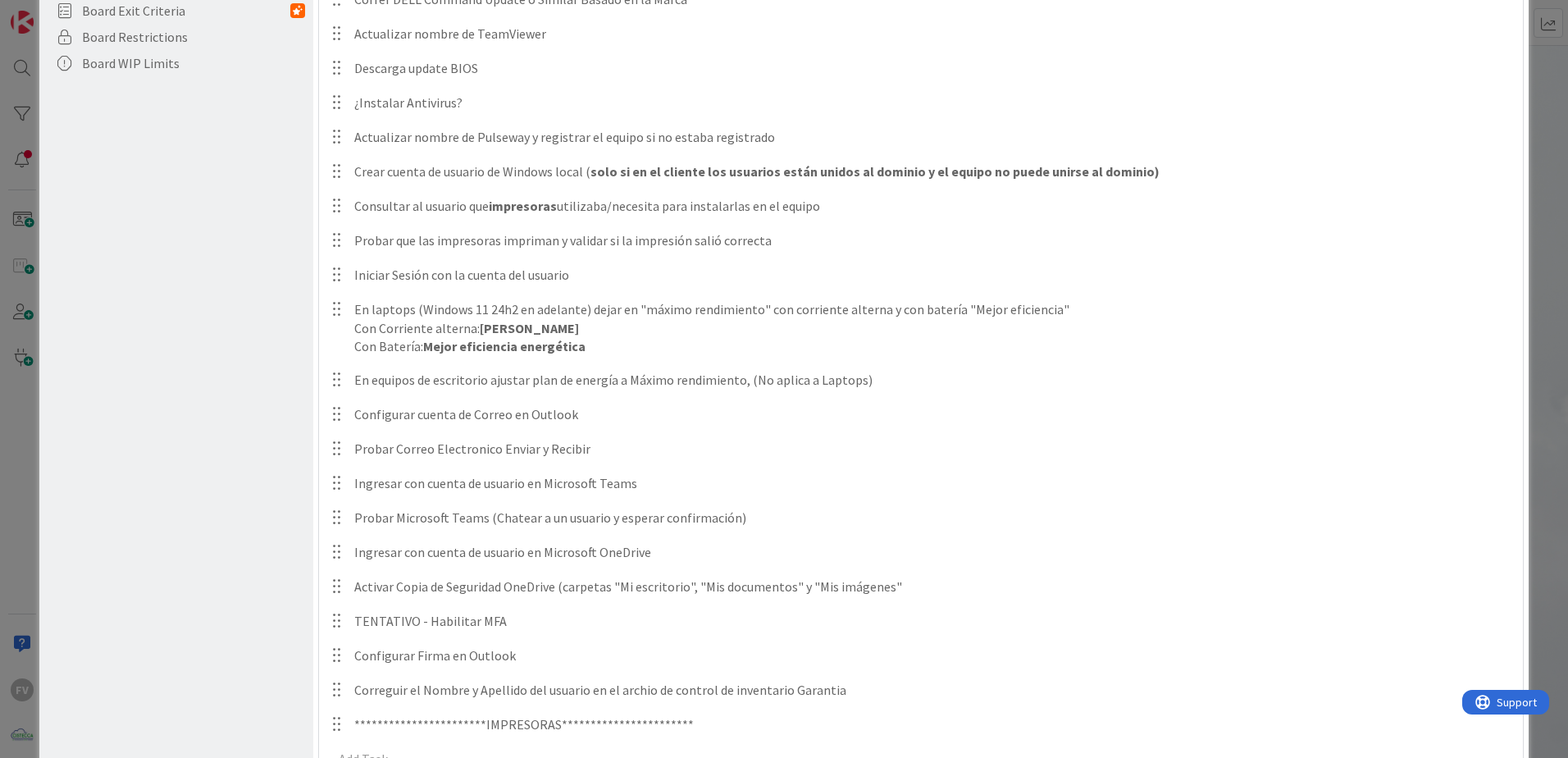
scroll to position [638, 0]
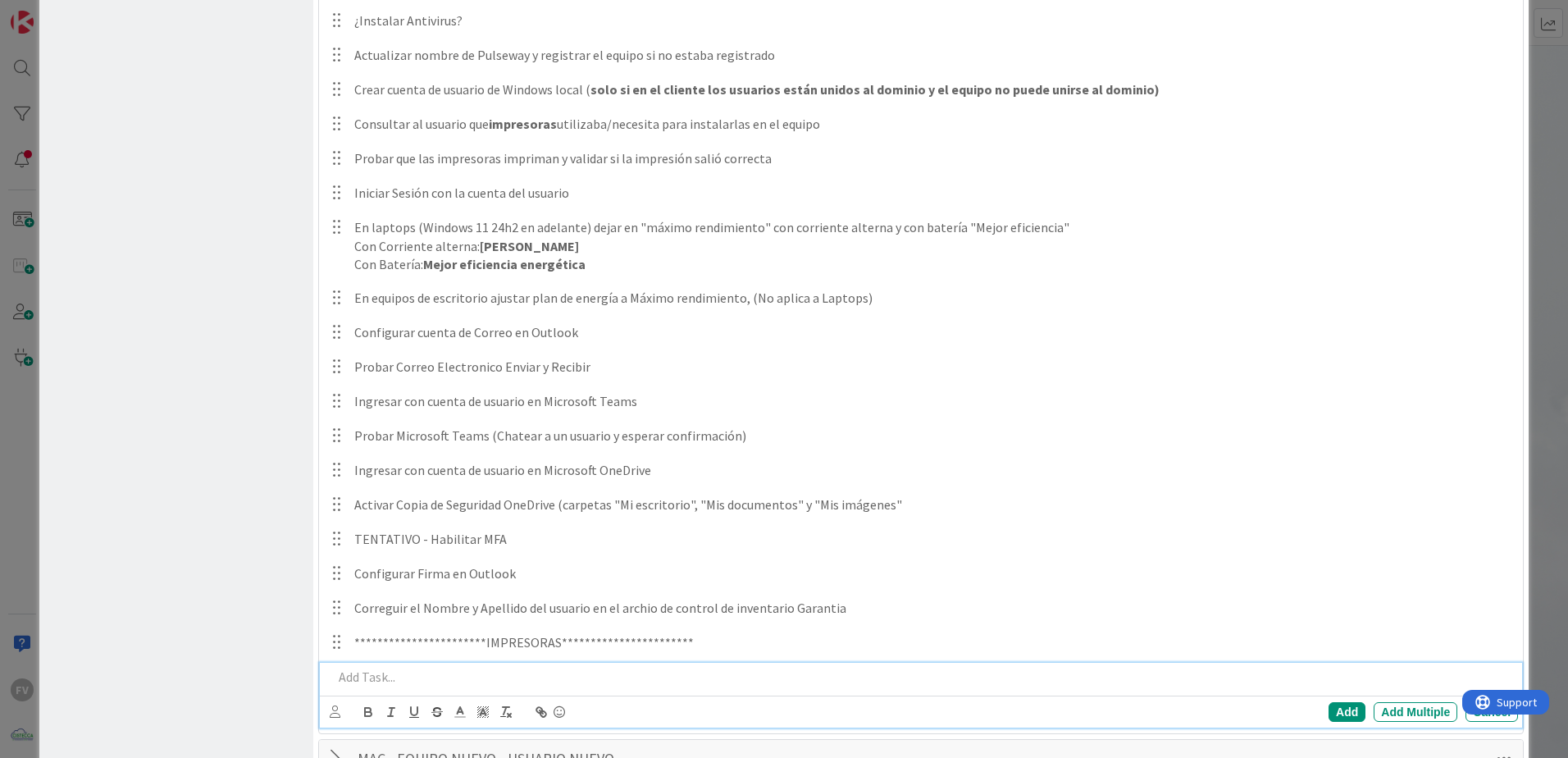
click at [573, 668] on p at bounding box center [922, 677] width 1179 height 19
click at [1351, 712] on div "Add" at bounding box center [1347, 711] width 37 height 19
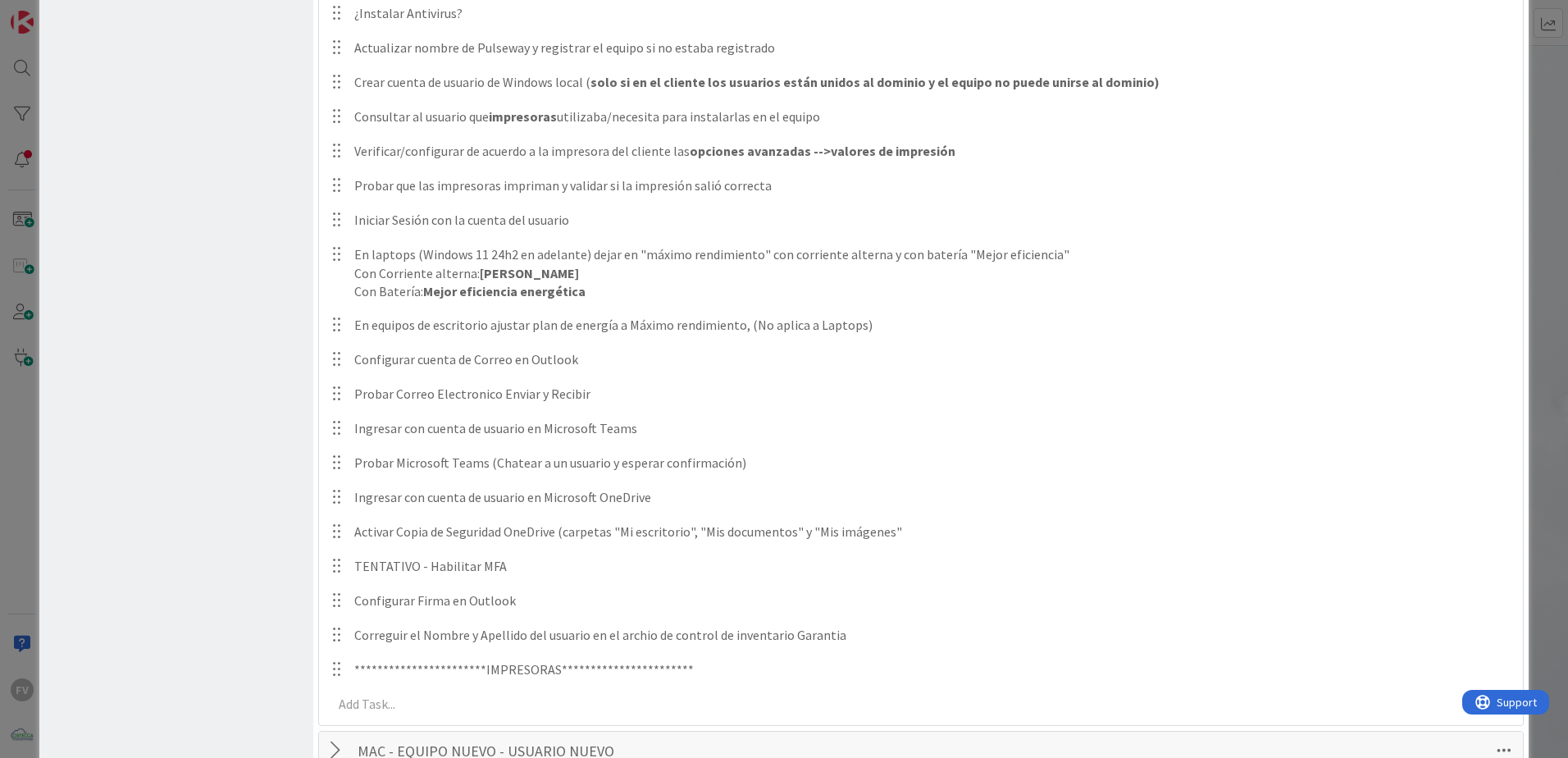
scroll to position [728, 0]
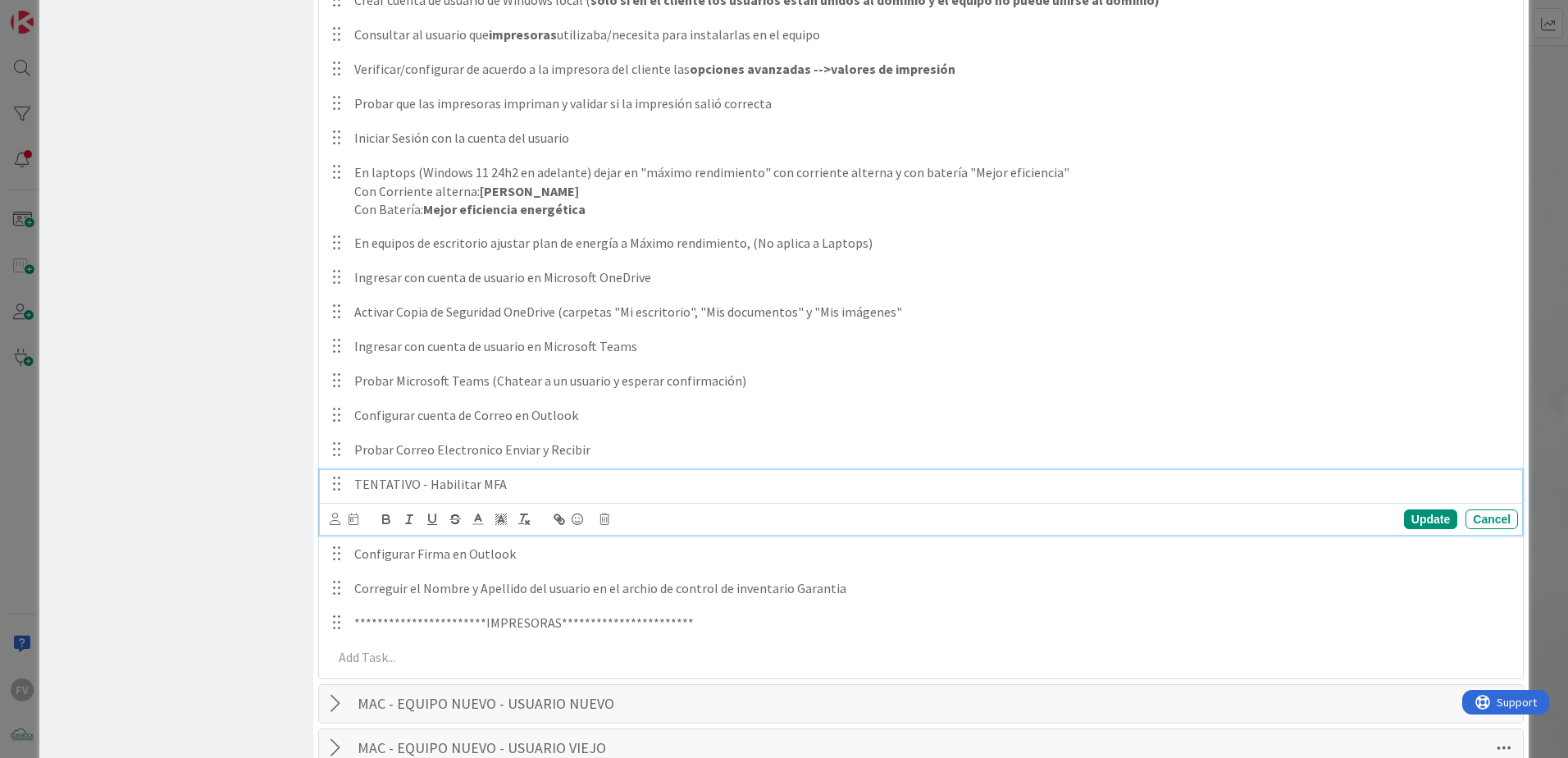
click at [534, 476] on p "TENTATIVO - Habilitar MFA" at bounding box center [932, 484] width 1157 height 19
click at [605, 514] on icon at bounding box center [604, 519] width 10 height 12
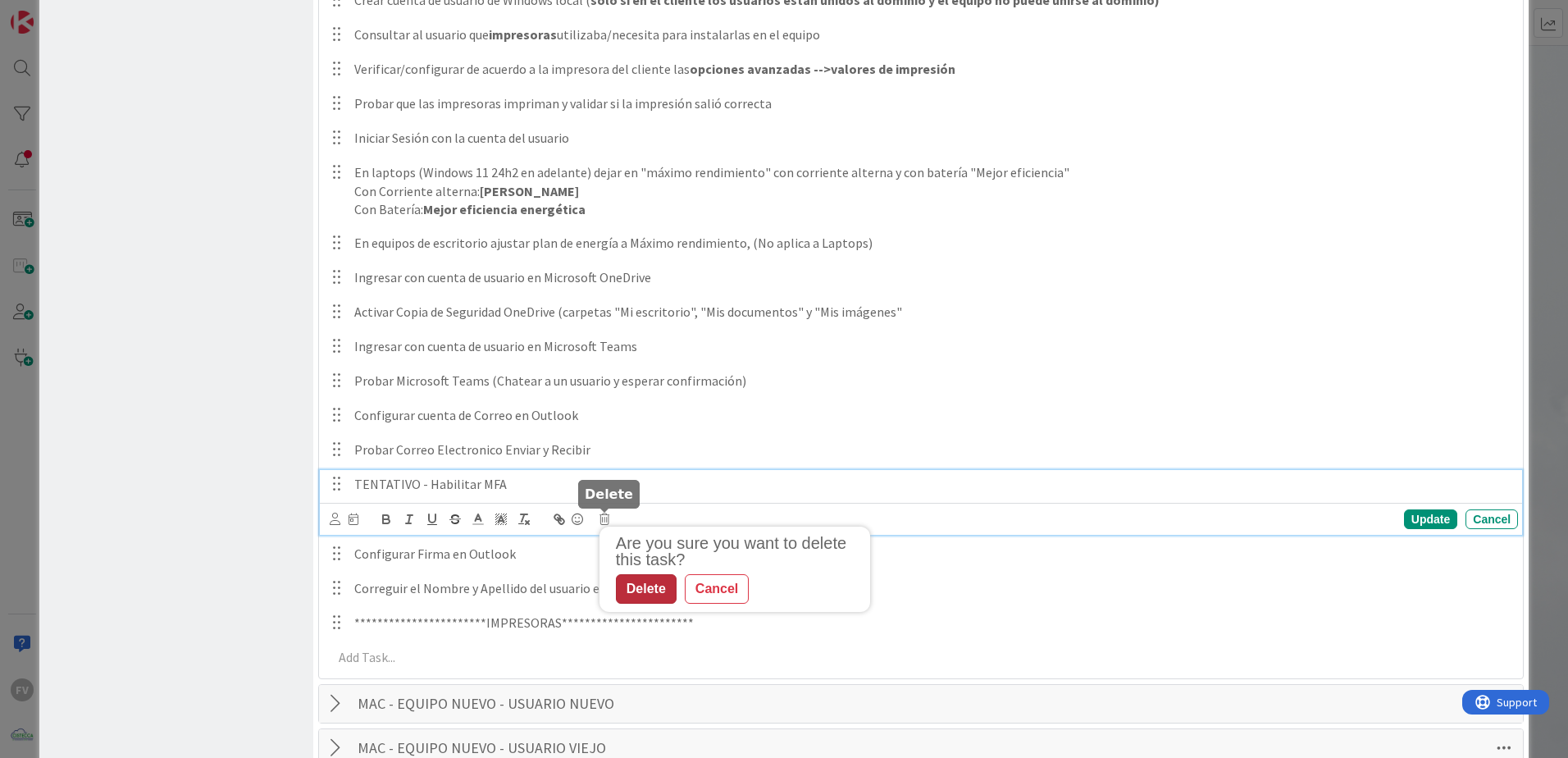
click at [655, 585] on div "Delete" at bounding box center [646, 589] width 61 height 30
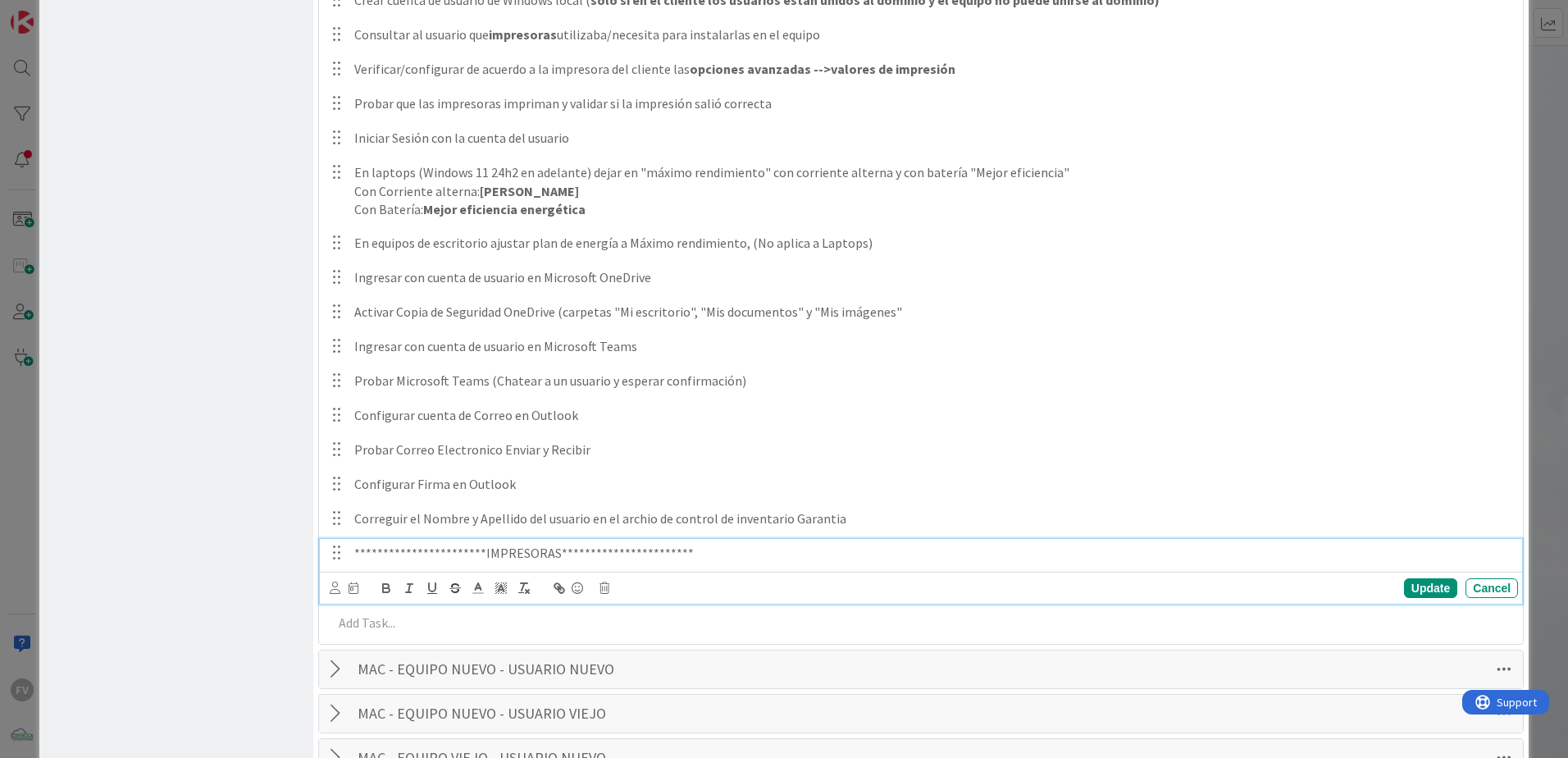
click at [706, 557] on p "**********" at bounding box center [932, 553] width 1157 height 19
click at [602, 589] on icon at bounding box center [604, 589] width 10 height 12
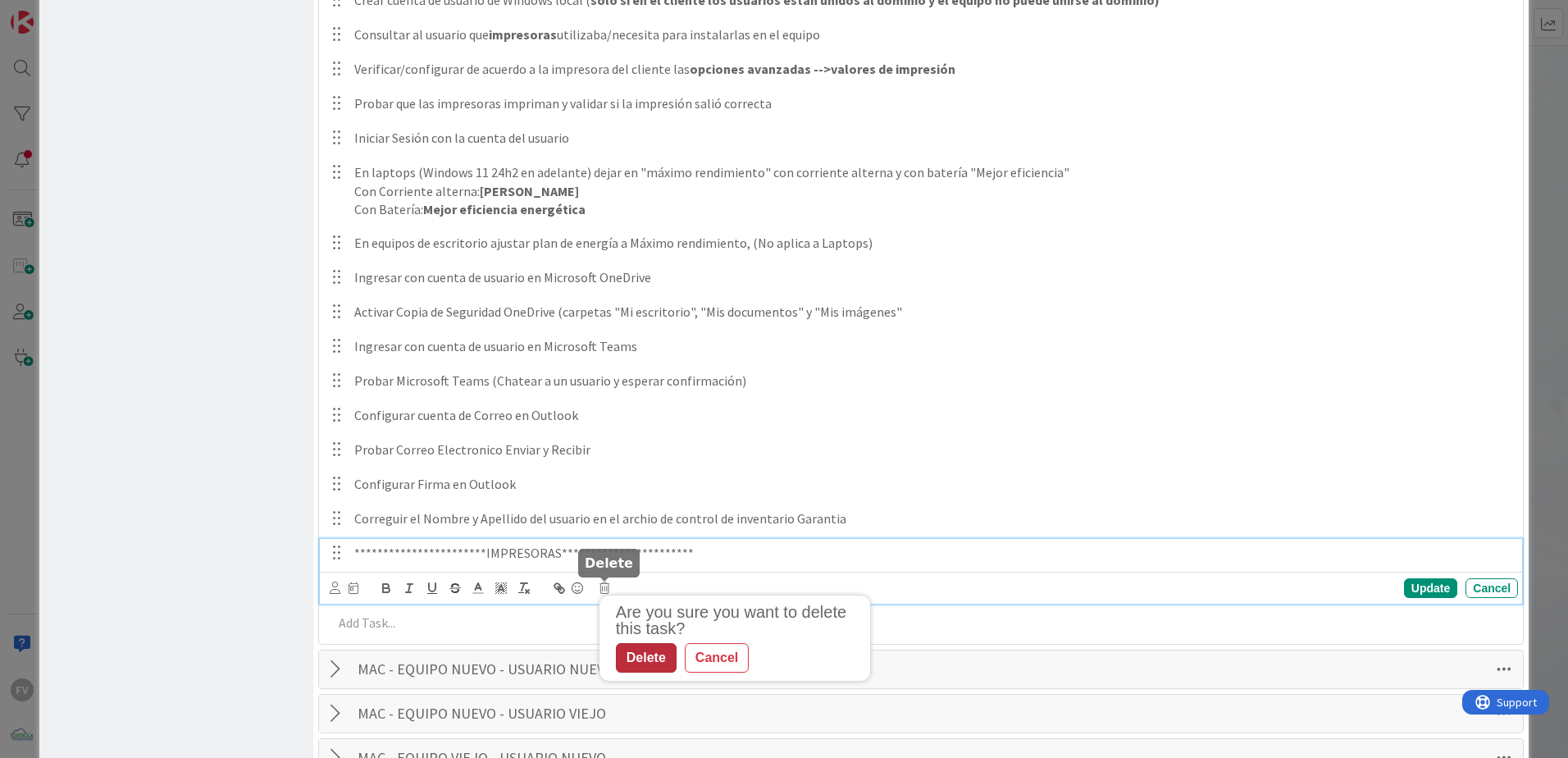
click at [660, 660] on div "Delete" at bounding box center [646, 657] width 61 height 30
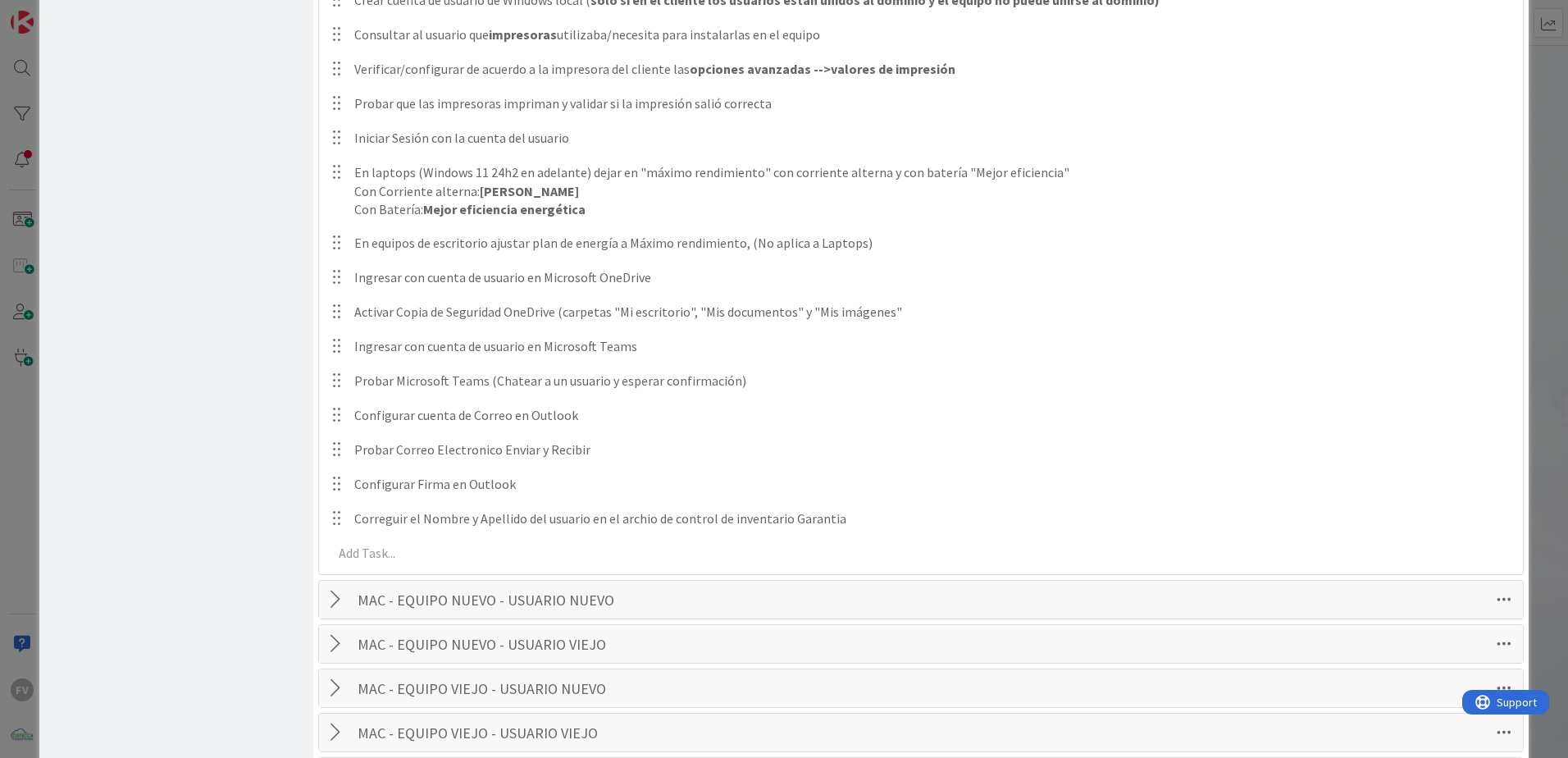
scroll to position [645, 0]
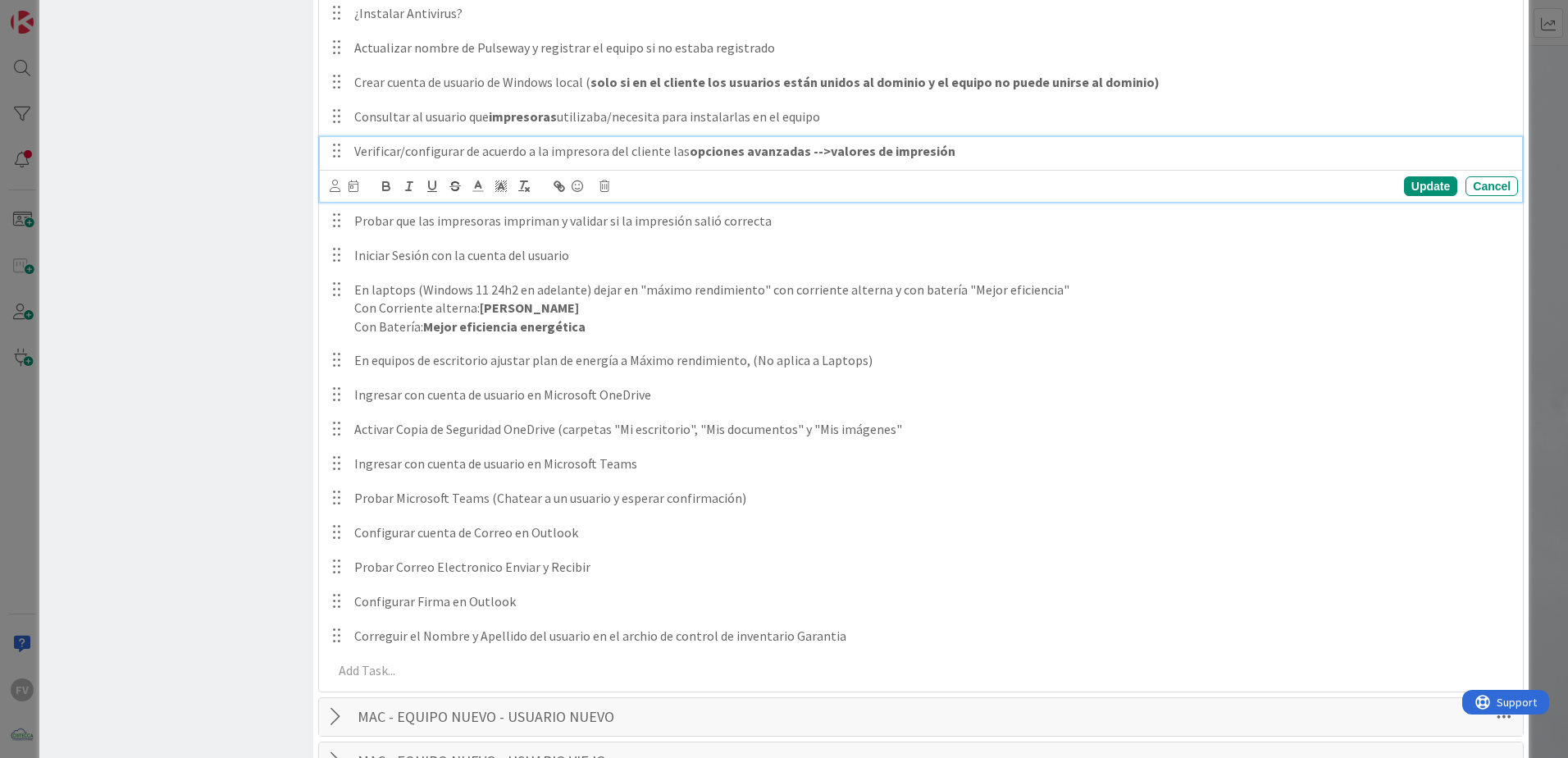
drag, startPoint x: 540, startPoint y: 163, endPoint x: 593, endPoint y: 139, distance: 58.2
click at [540, 163] on div "Verificar/configurar de acuerdo a la impresora del cliente las opciones avanzad…" at bounding box center [932, 151] width 1170 height 29
click at [908, 148] on strong "opciones avanzadas -->valores de impresión" at bounding box center [822, 150] width 266 height 16
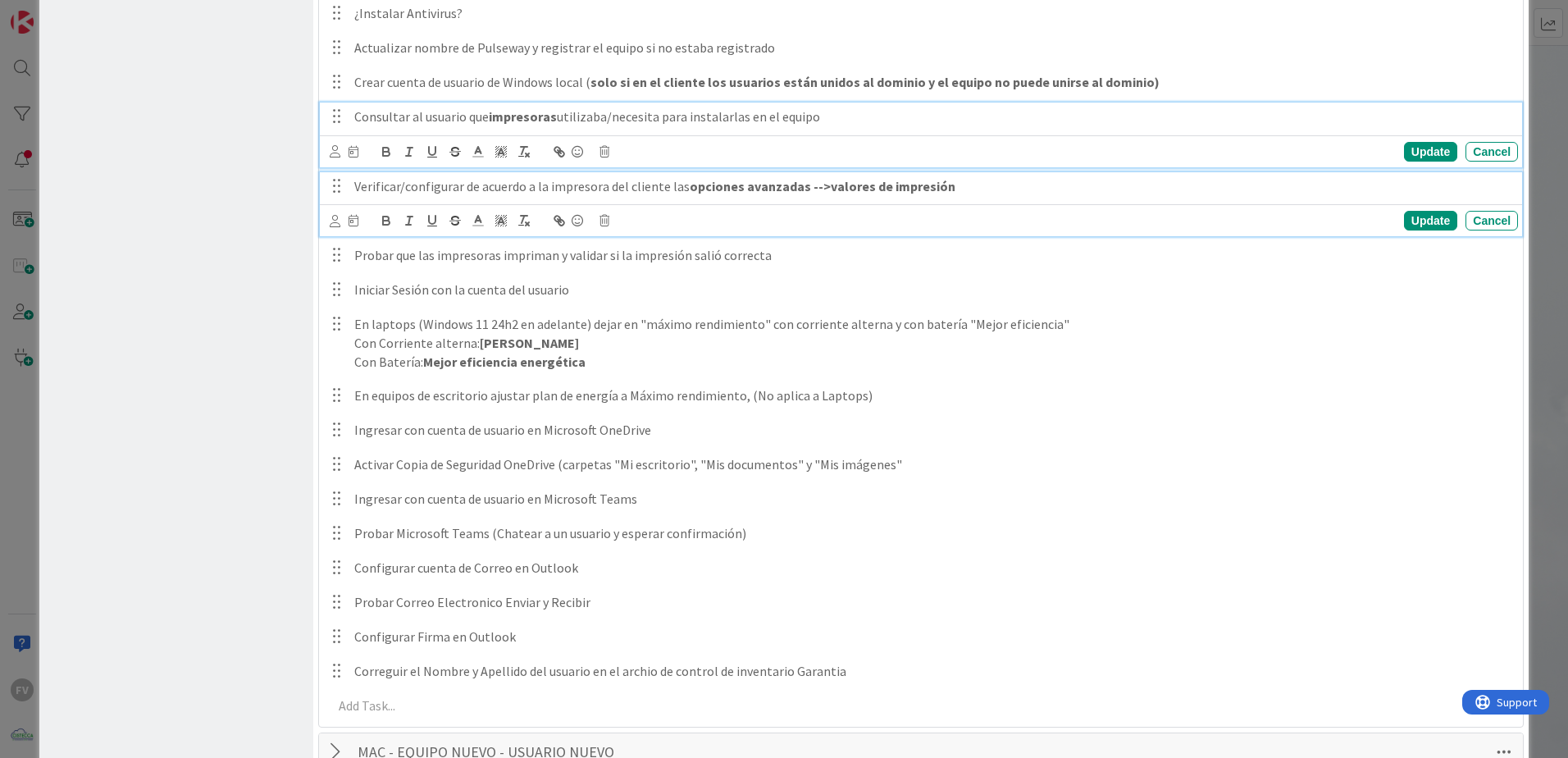
click at [607, 116] on p "Consultar al usuario que impresoras utilizaba/necesita para instalarlas en el e…" at bounding box center [932, 116] width 1157 height 19
click at [685, 173] on div "Verificar/configurar de acuerdo a la impresora del cliente las opciones avanzad…" at bounding box center [932, 186] width 1170 height 29
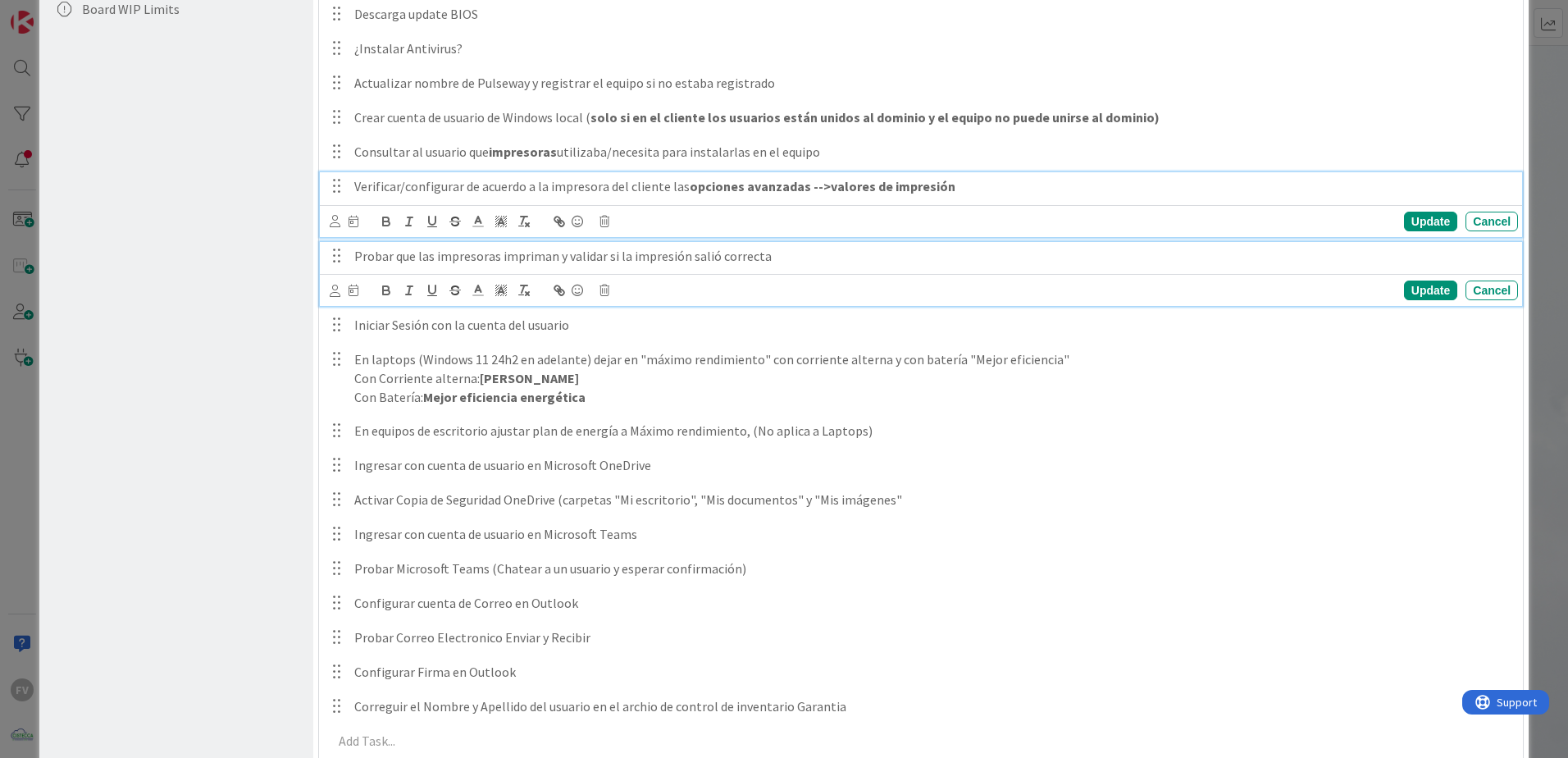
click at [687, 250] on p "Probar que las impresoras impriman y validar si la impresión salió correcta" at bounding box center [932, 256] width 1157 height 19
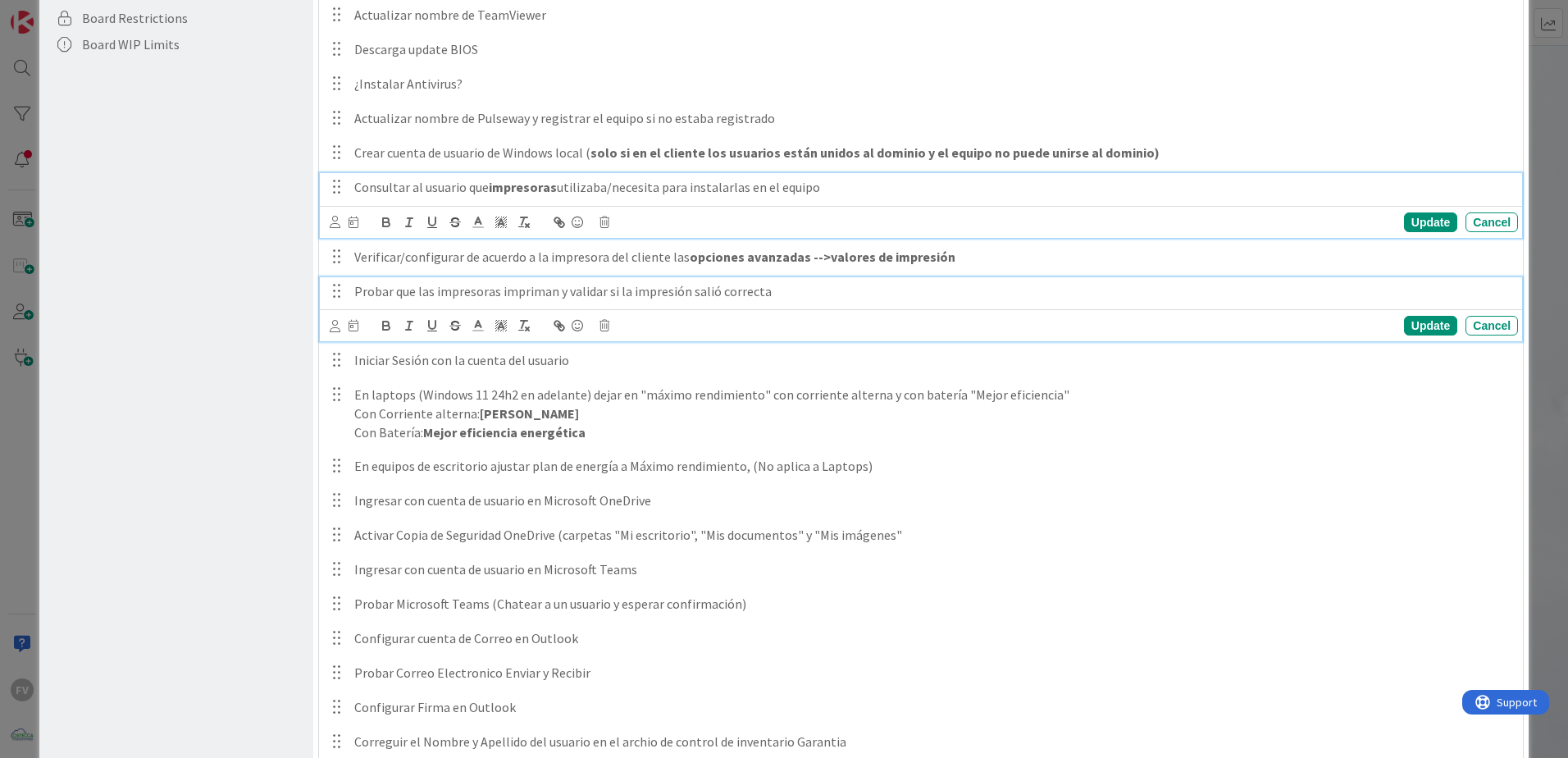
click at [642, 185] on div "Consultar al usuario que impresoras utilizaba/necesita para instalarlas en el e…" at bounding box center [921, 205] width 1202 height 65
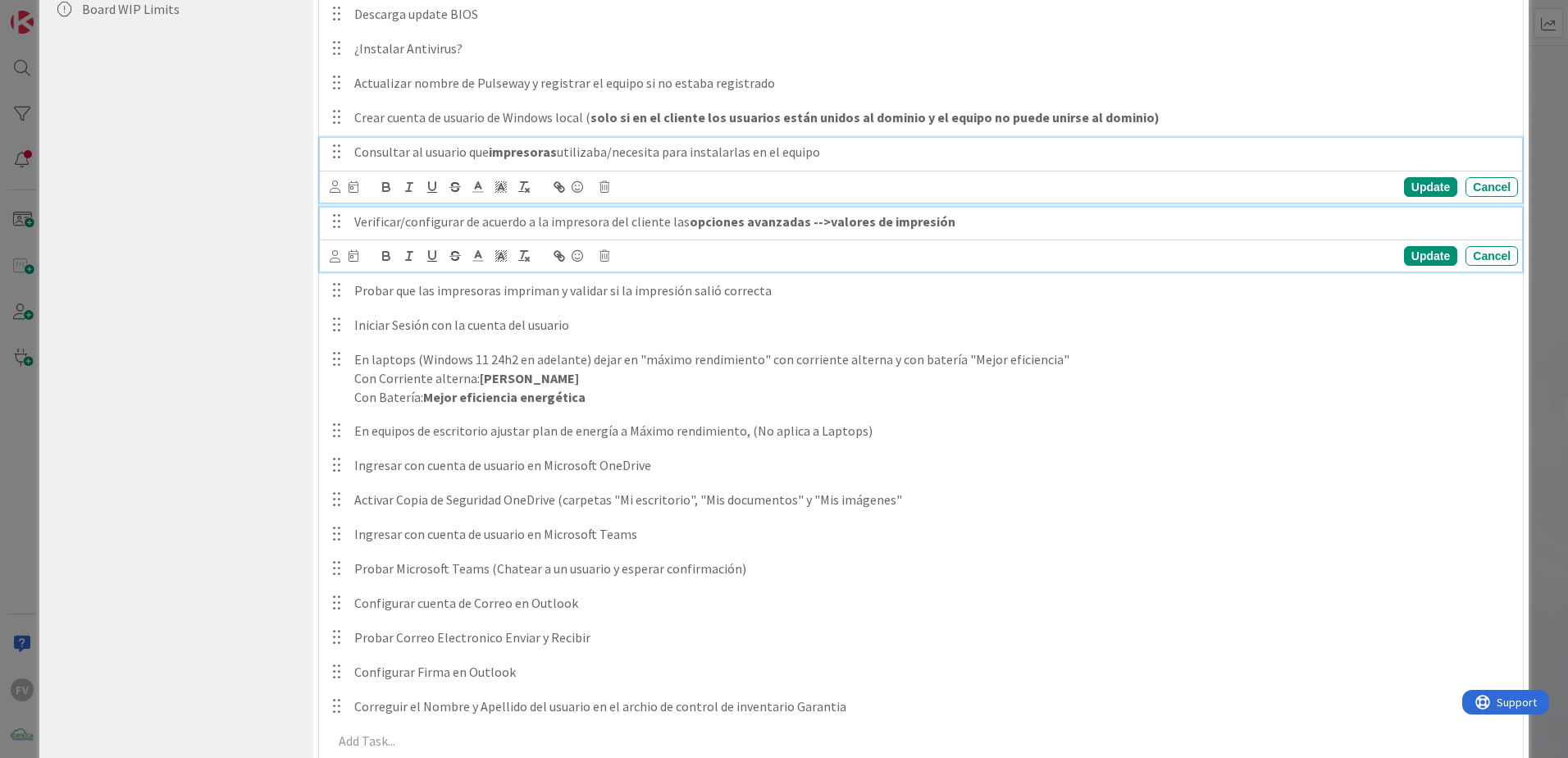
click at [690, 214] on strong "opciones avanzadas -->valores de impresión" at bounding box center [822, 221] width 266 height 16
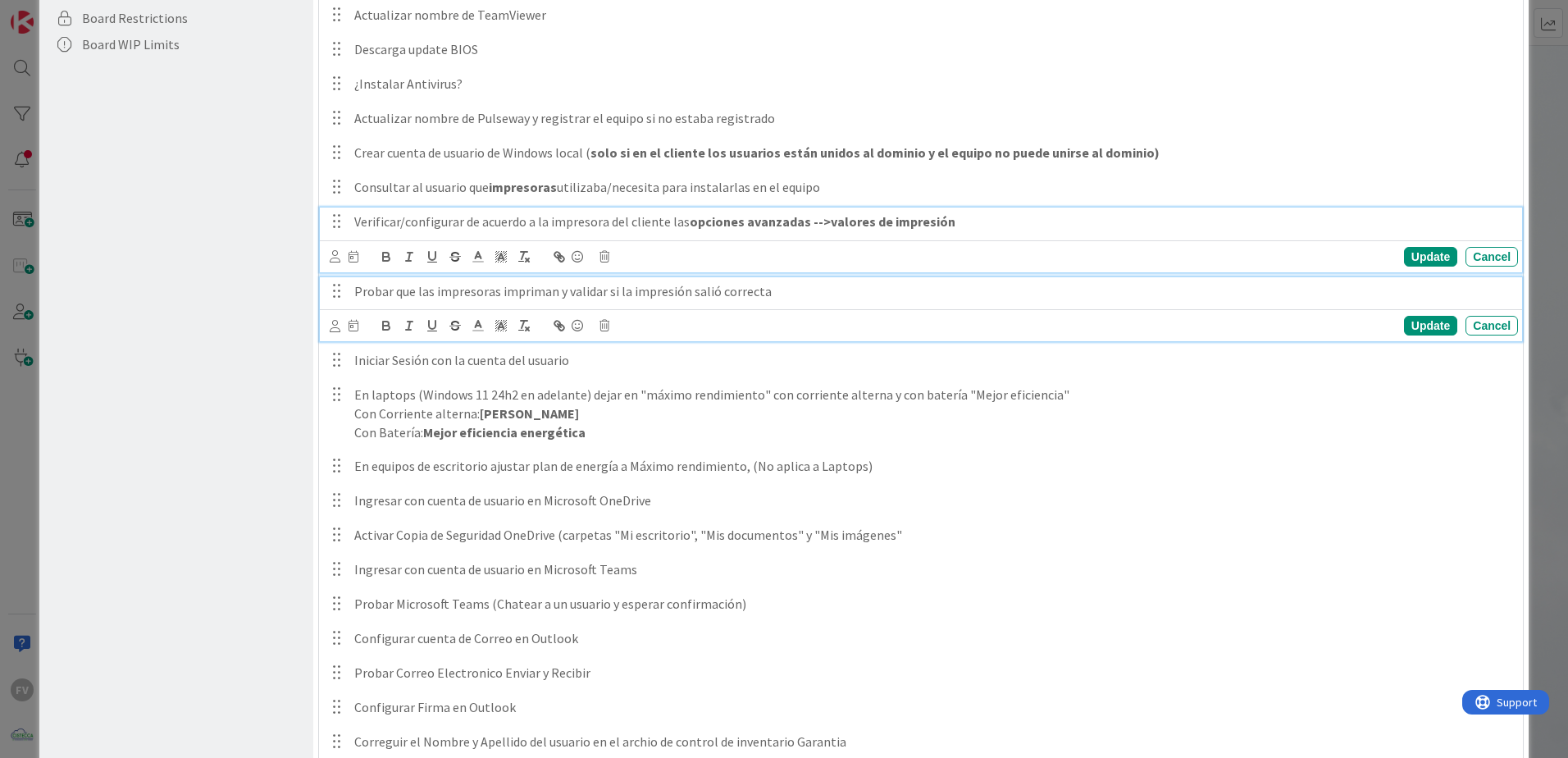
click at [732, 281] on div "Probar que las impresoras impriman y validar si la impresión salió correcta" at bounding box center [932, 292] width 1170 height 29
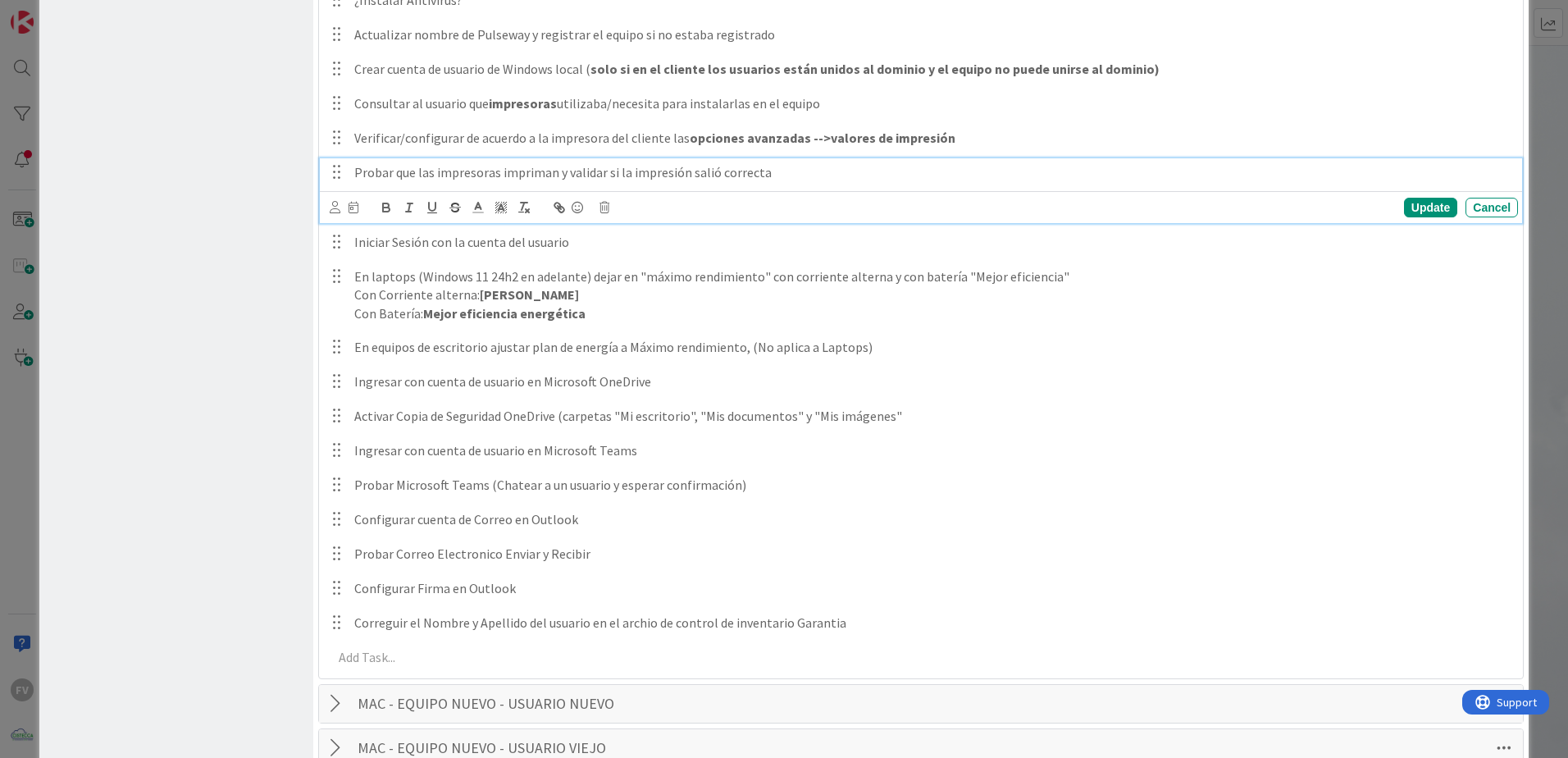
scroll to position [703, 0]
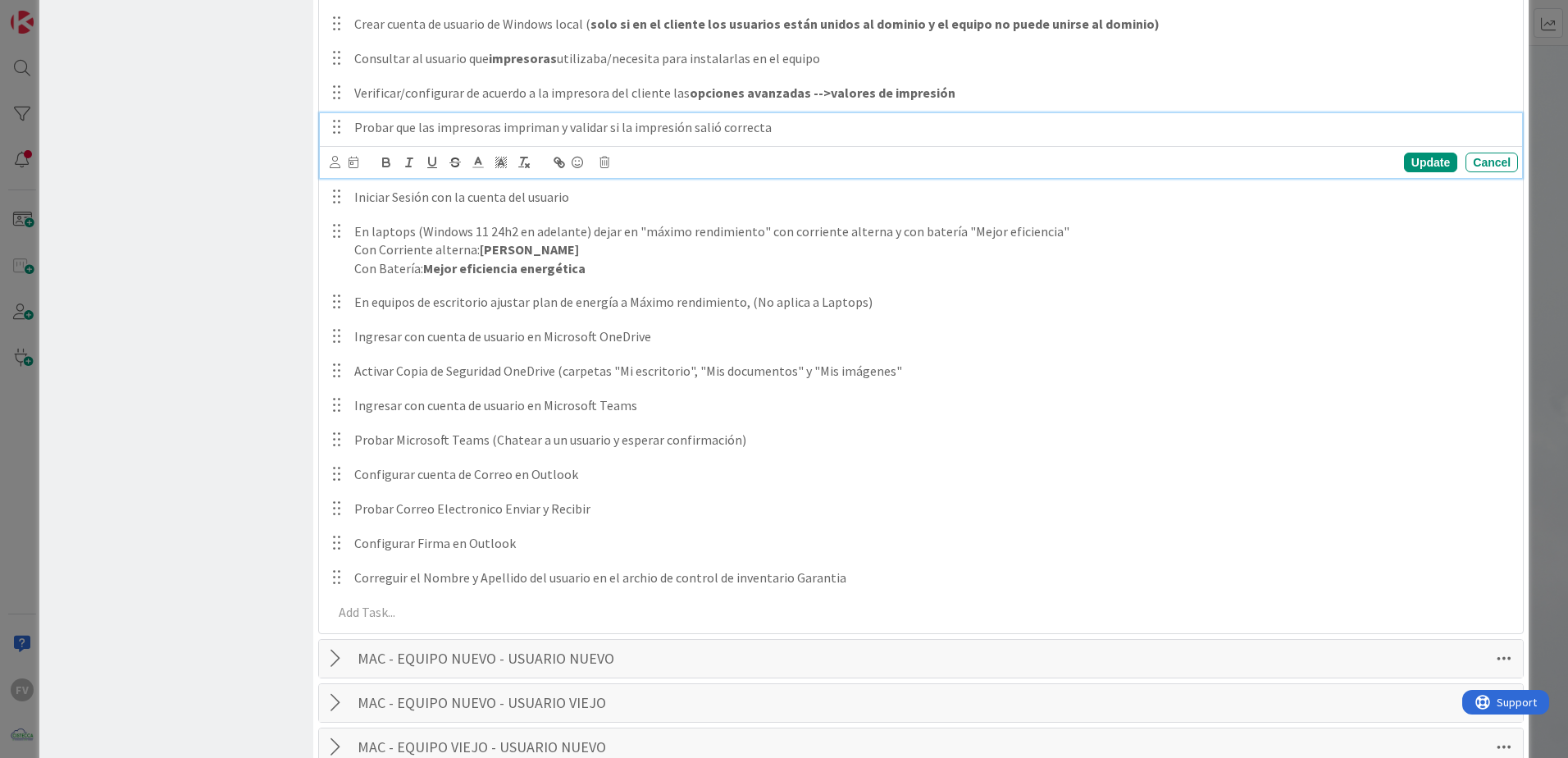
click at [701, 319] on div "**********" at bounding box center [921, 148] width 1187 height 969
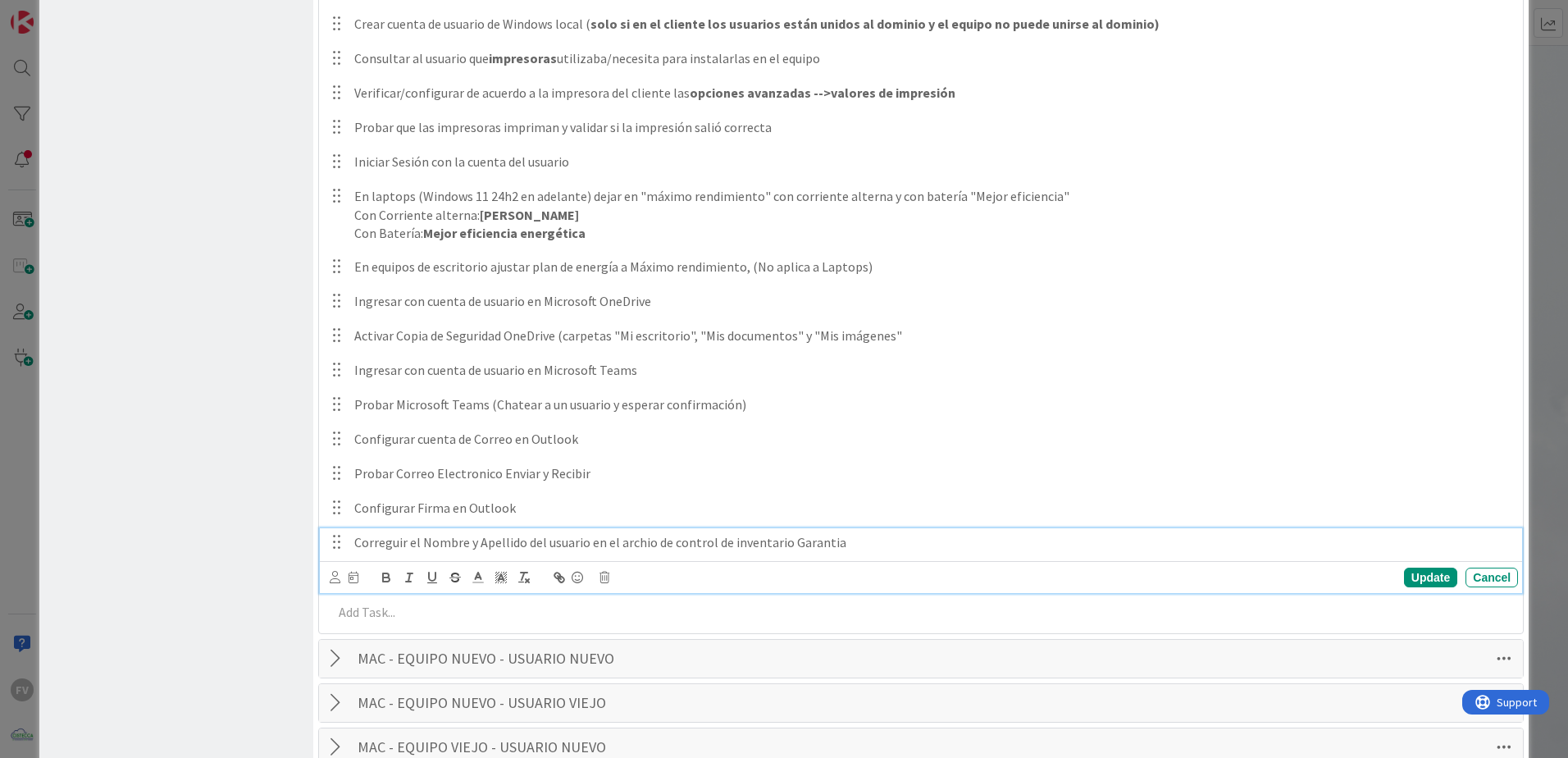
click at [397, 550] on p "Correguir el Nombre y Apellido del usuario en el archio de control de inventari…" at bounding box center [932, 542] width 1157 height 19
click at [1412, 579] on div "Update" at bounding box center [1430, 577] width 53 height 19
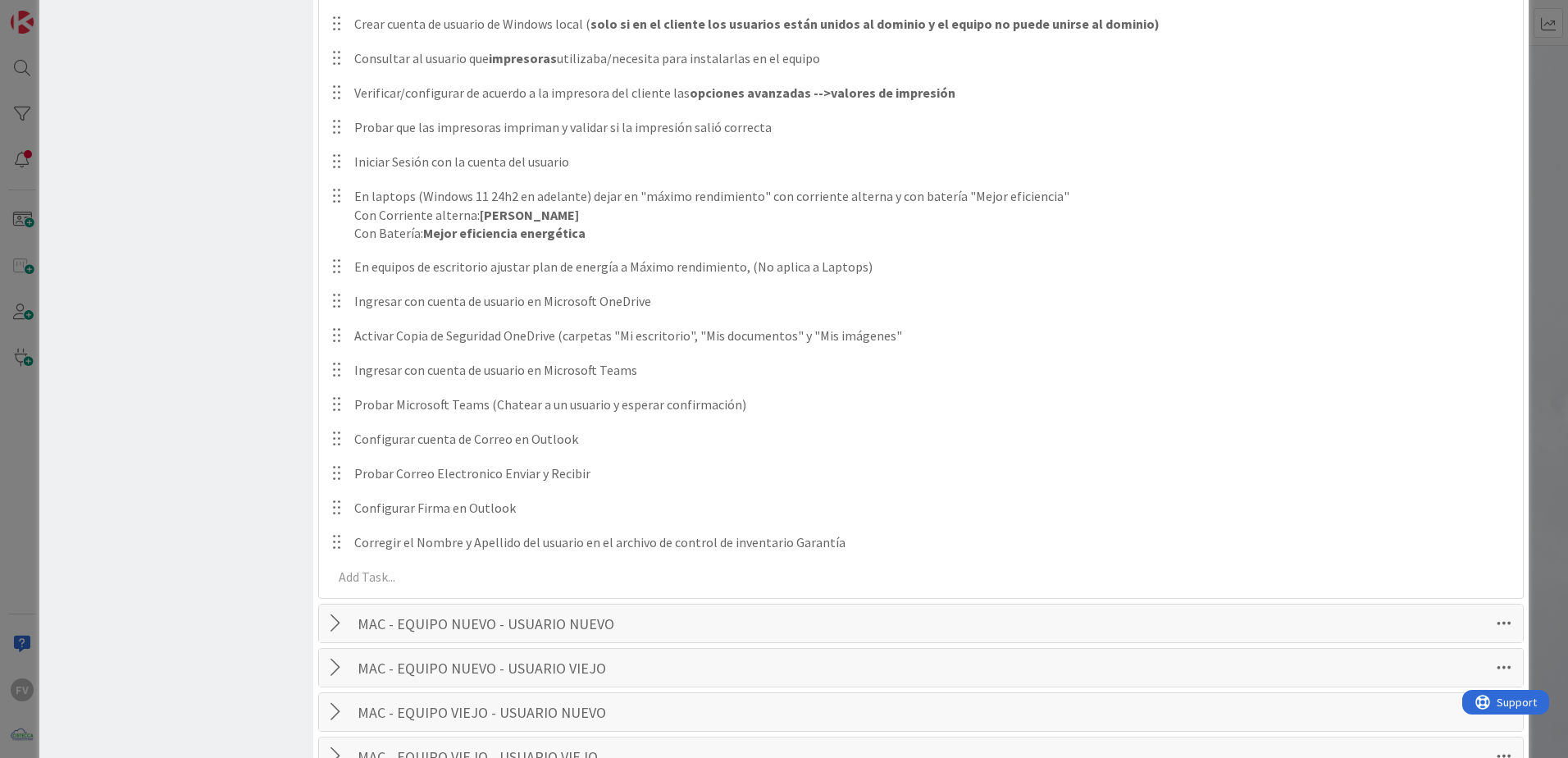
scroll to position [0, 0]
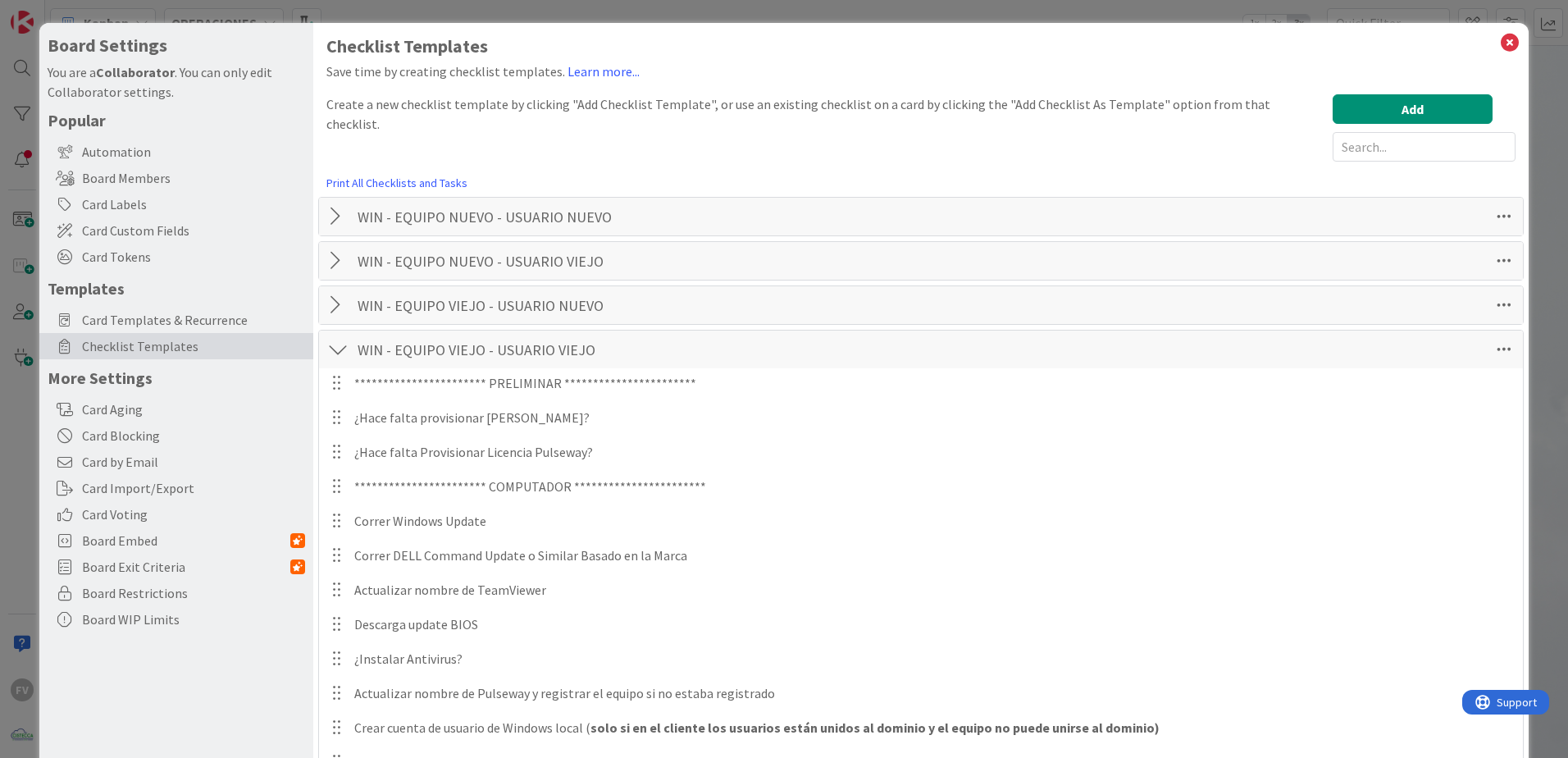
click at [339, 222] on div at bounding box center [337, 216] width 21 height 30
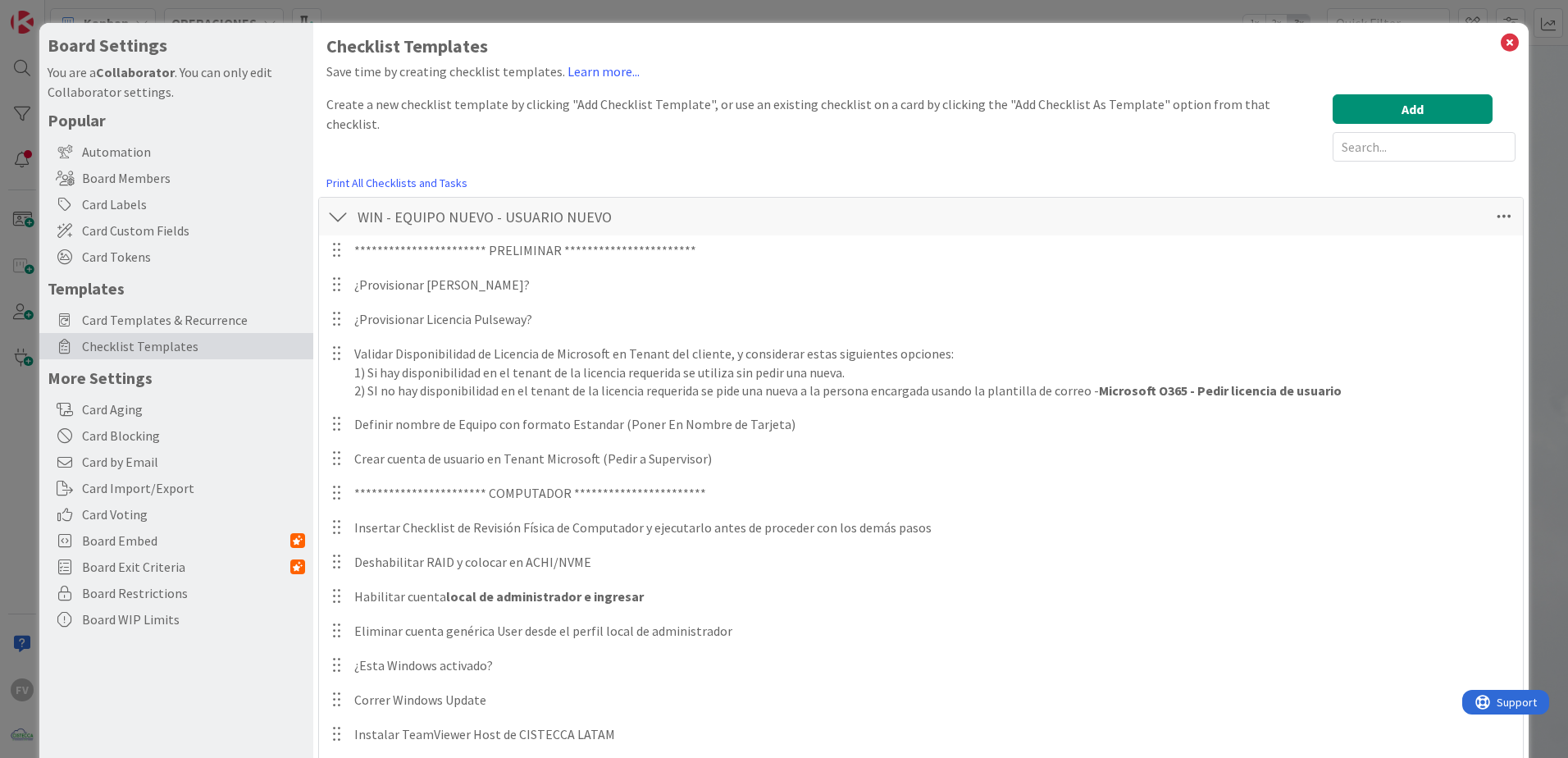
click at [340, 212] on div at bounding box center [337, 216] width 21 height 30
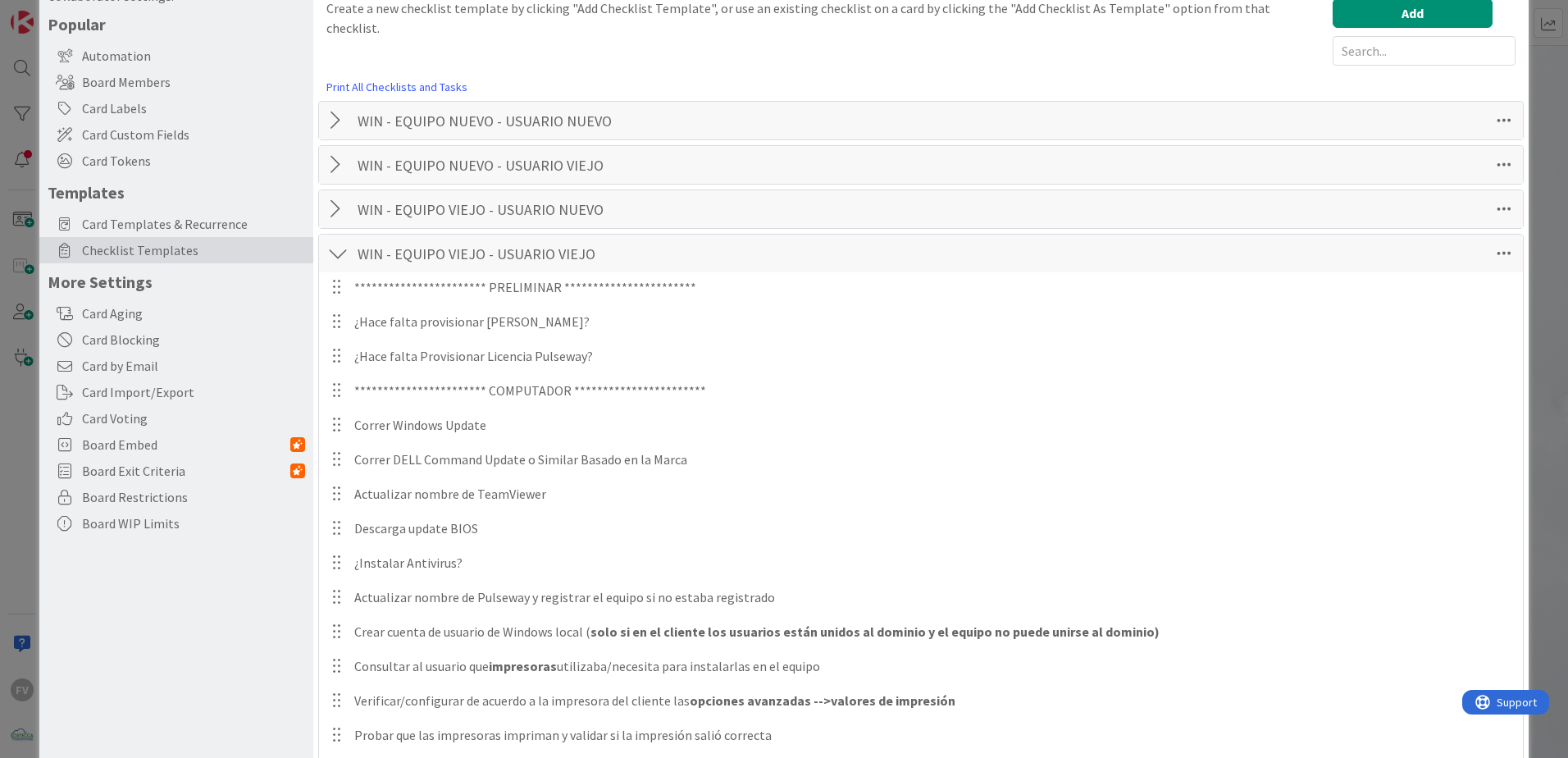
scroll to position [82, 0]
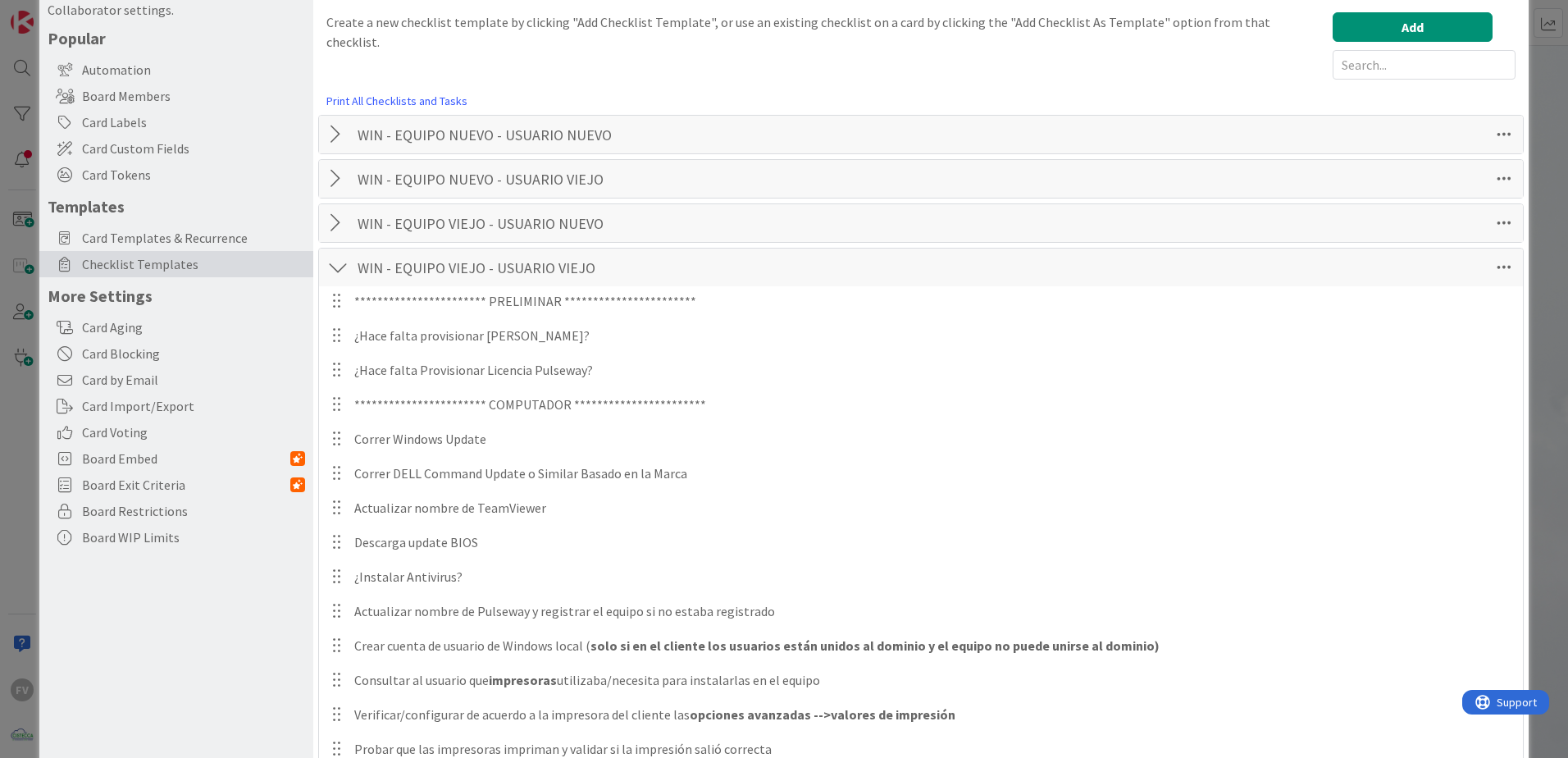
click at [335, 270] on div at bounding box center [337, 267] width 21 height 30
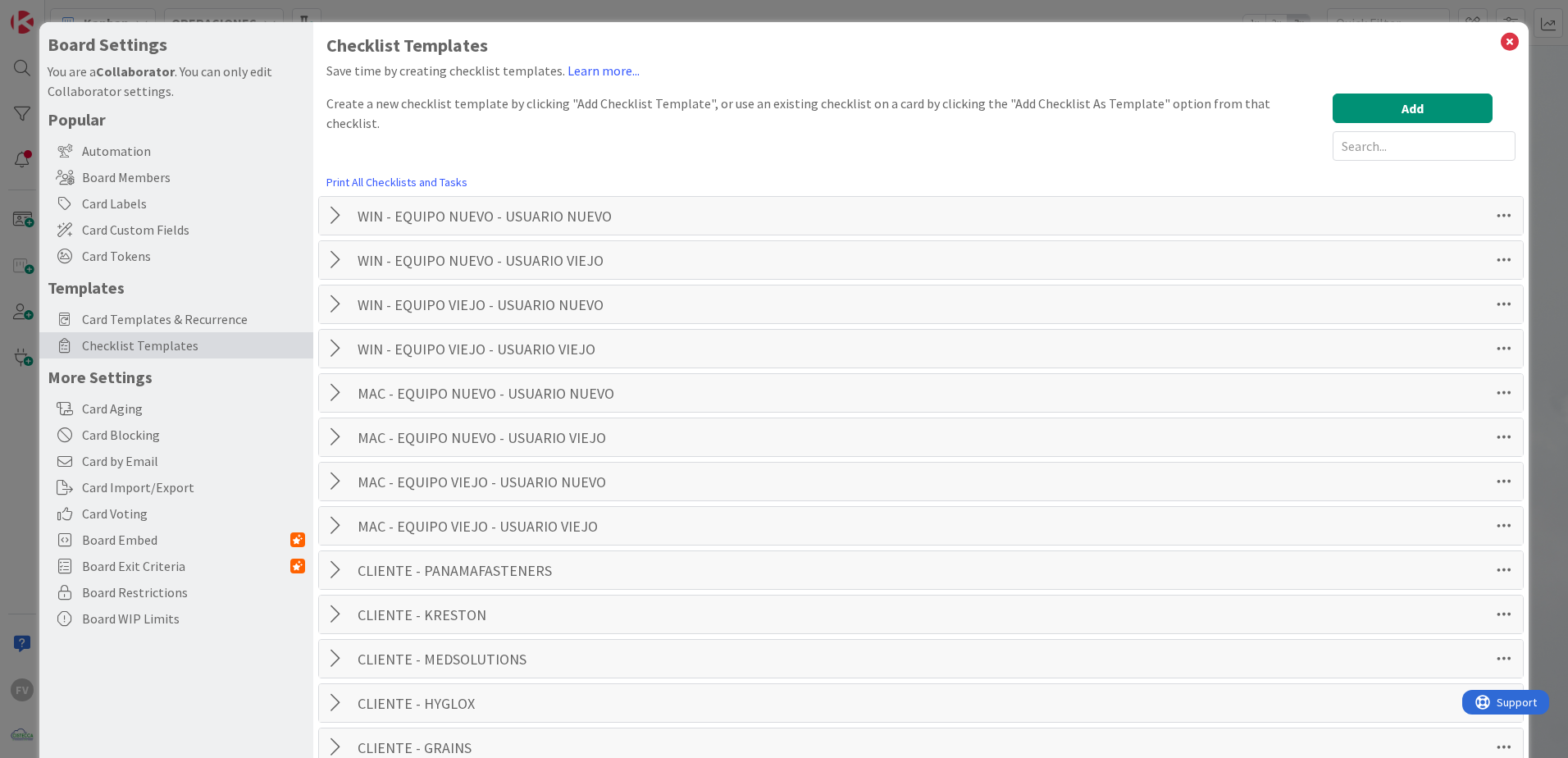
scroll to position [0, 0]
click at [1499, 40] on icon at bounding box center [1509, 42] width 21 height 23
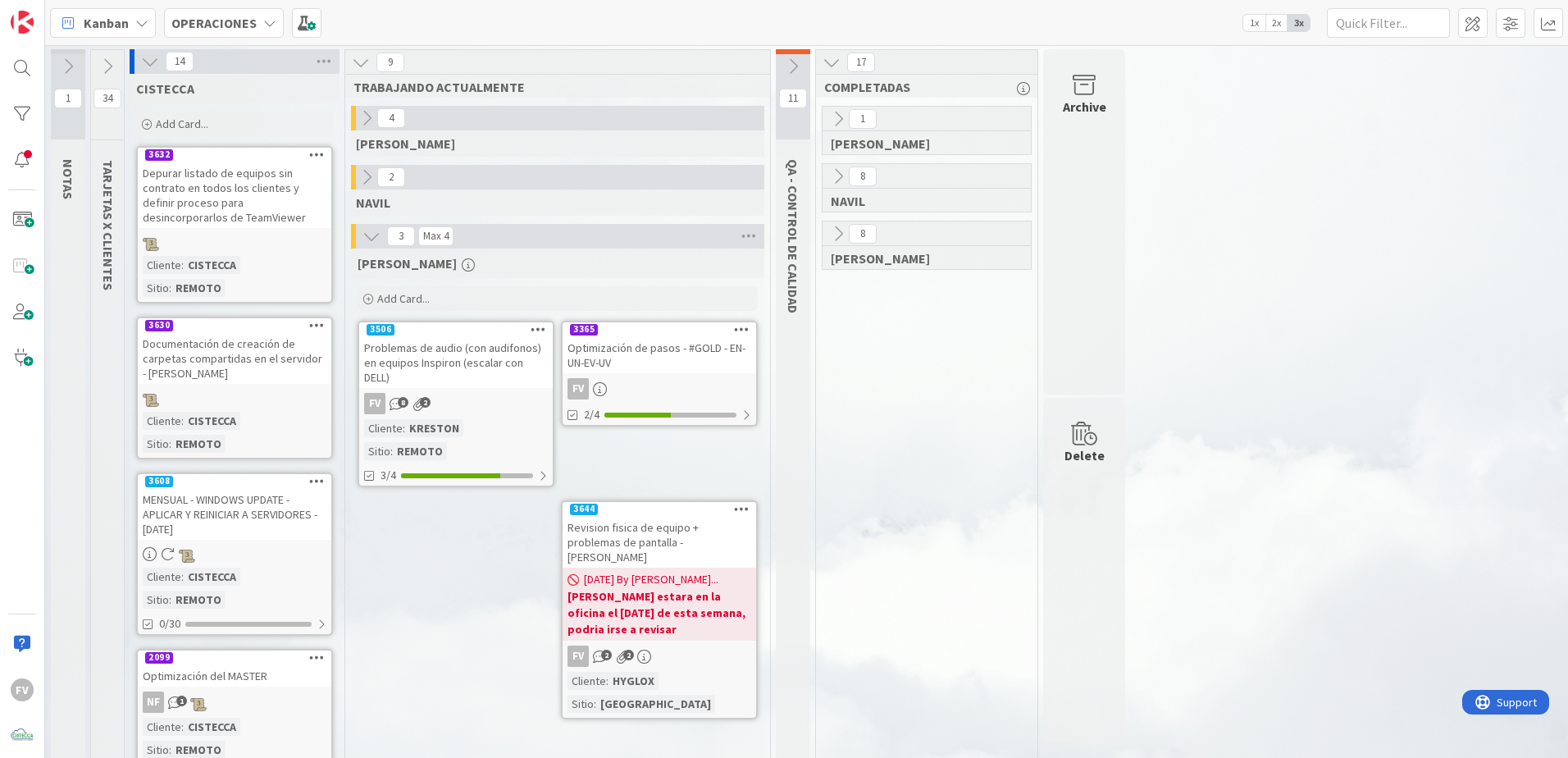
click at [651, 352] on div "Optimización [PERSON_NAME] - #GOLD - EN-UN-EV-UV" at bounding box center [659, 355] width 194 height 36
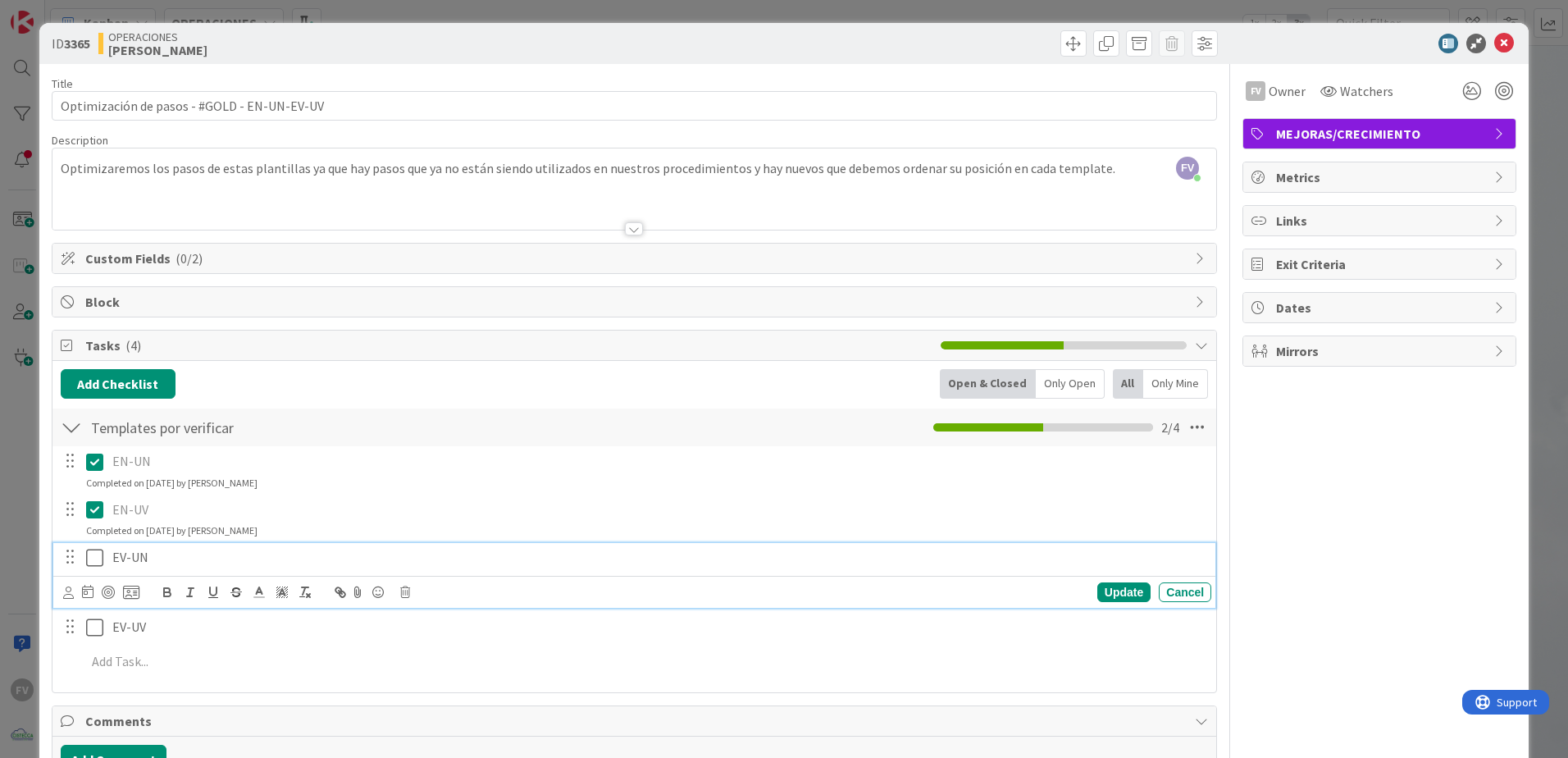
click at [91, 555] on icon at bounding box center [98, 557] width 24 height 19
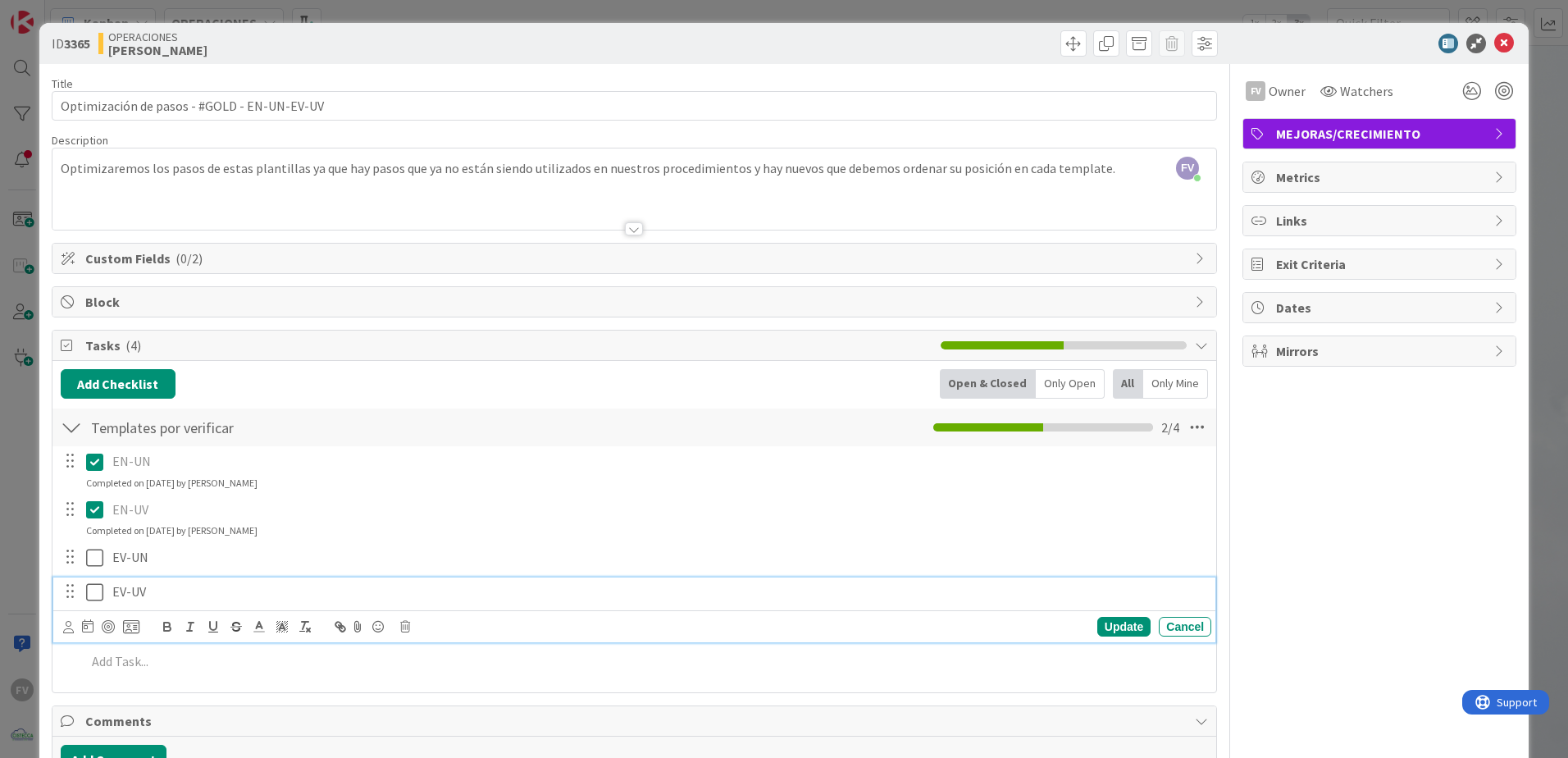
click at [96, 605] on button at bounding box center [95, 592] width 19 height 26
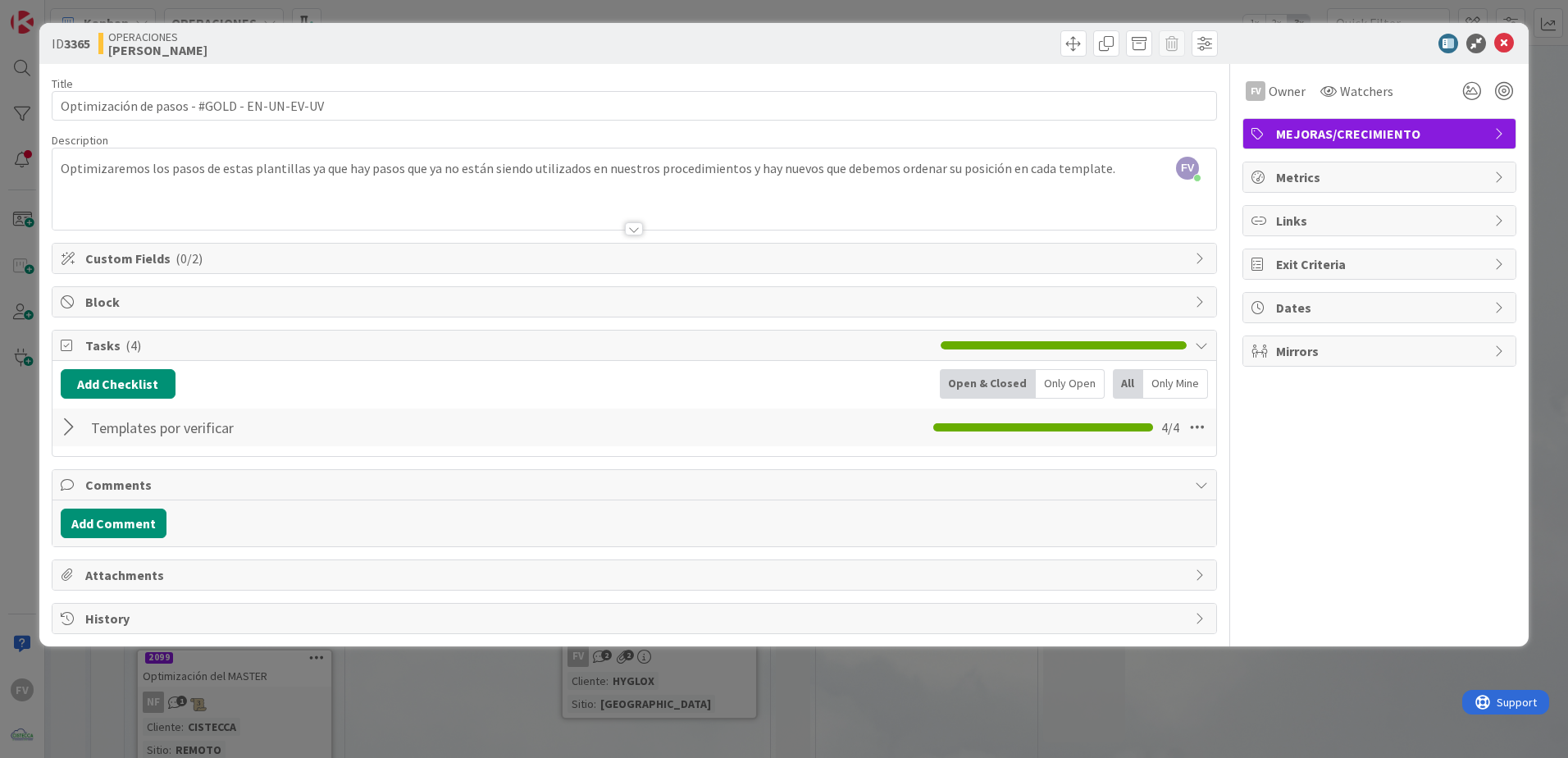
click at [151, 348] on span "Tasks ( 4 )" at bounding box center [508, 345] width 847 height 19
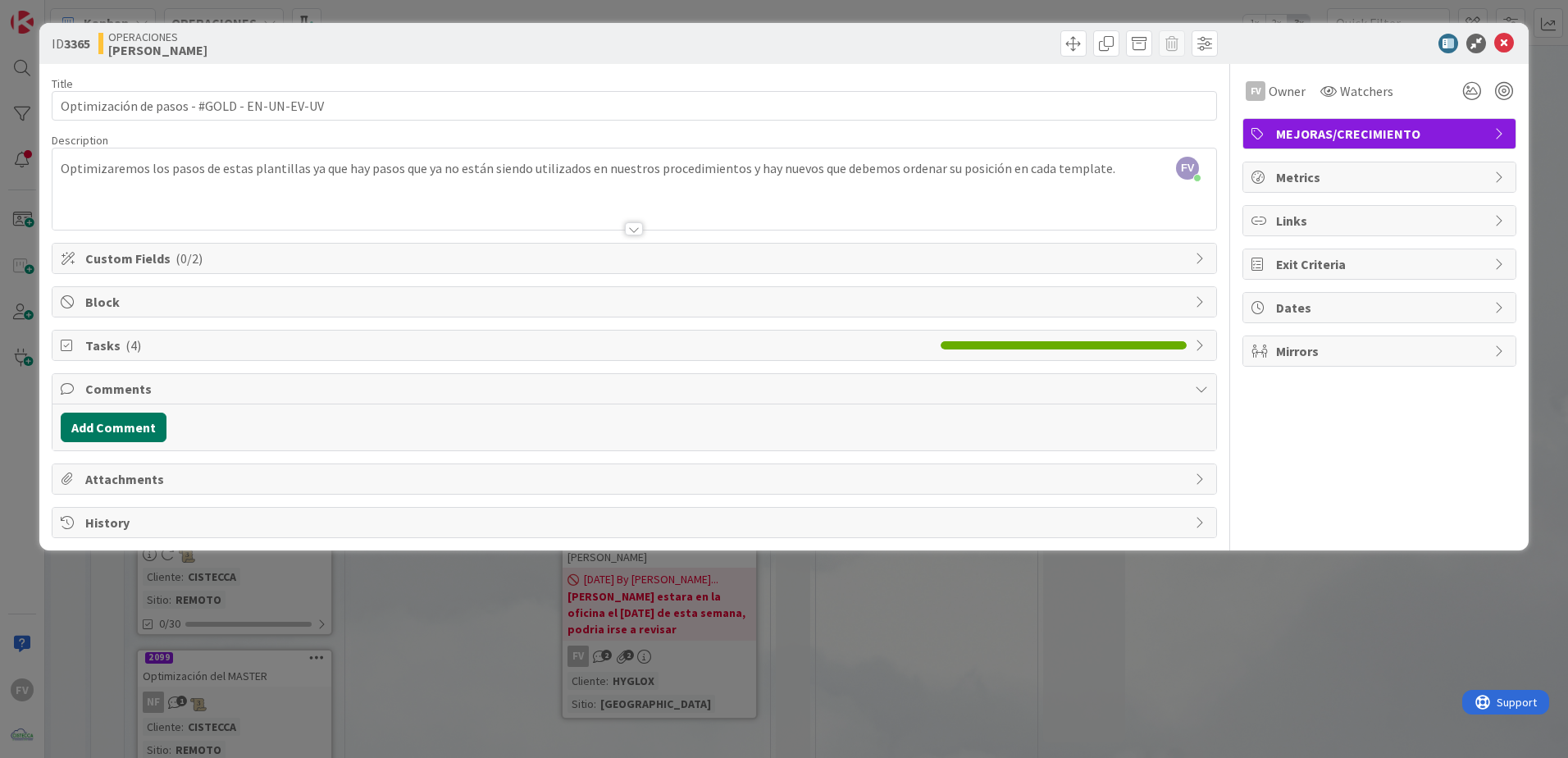
click at [132, 438] on button "Add Comment" at bounding box center [113, 427] width 105 height 30
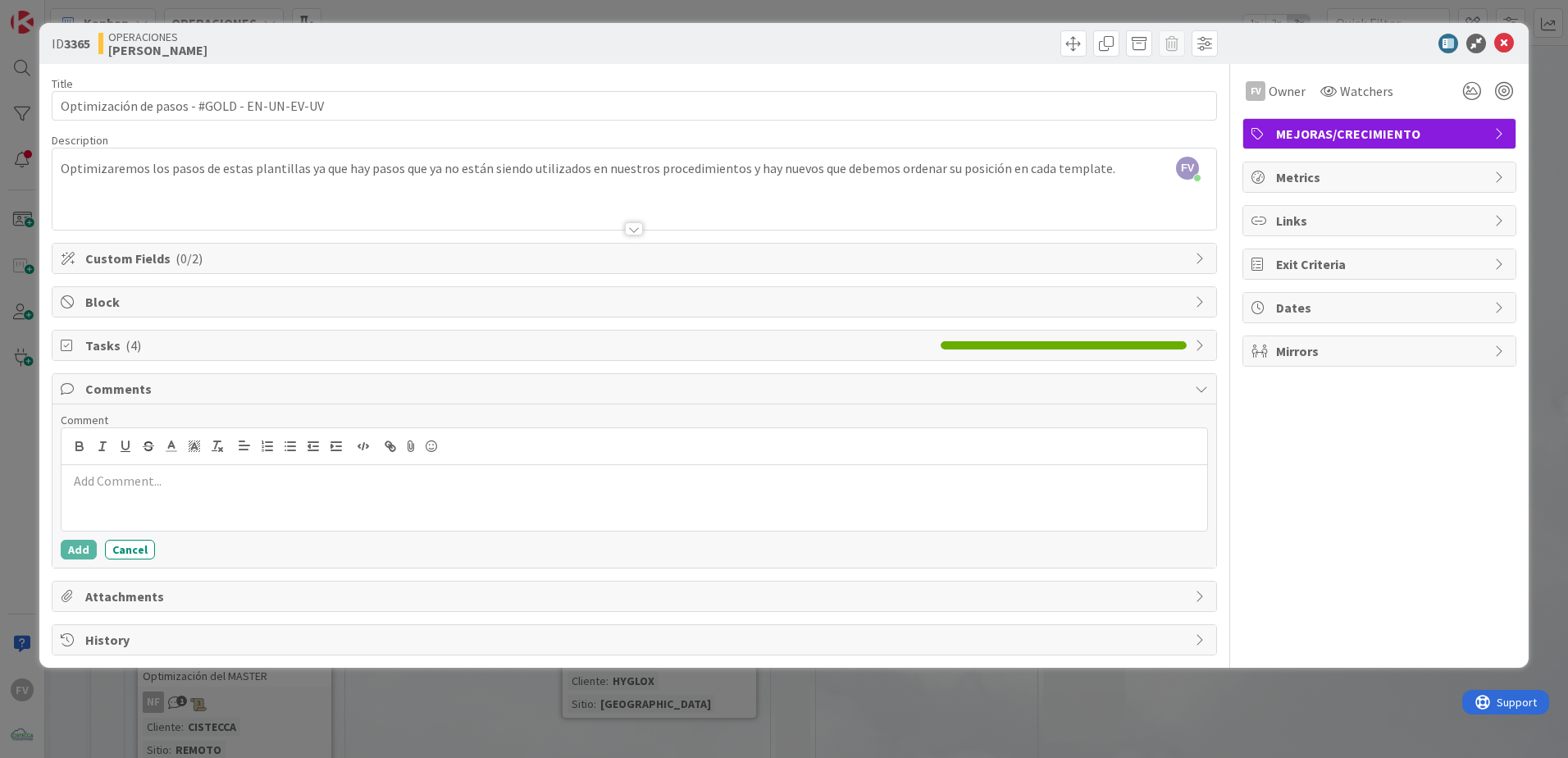
click at [162, 485] on p at bounding box center [634, 481] width 1132 height 19
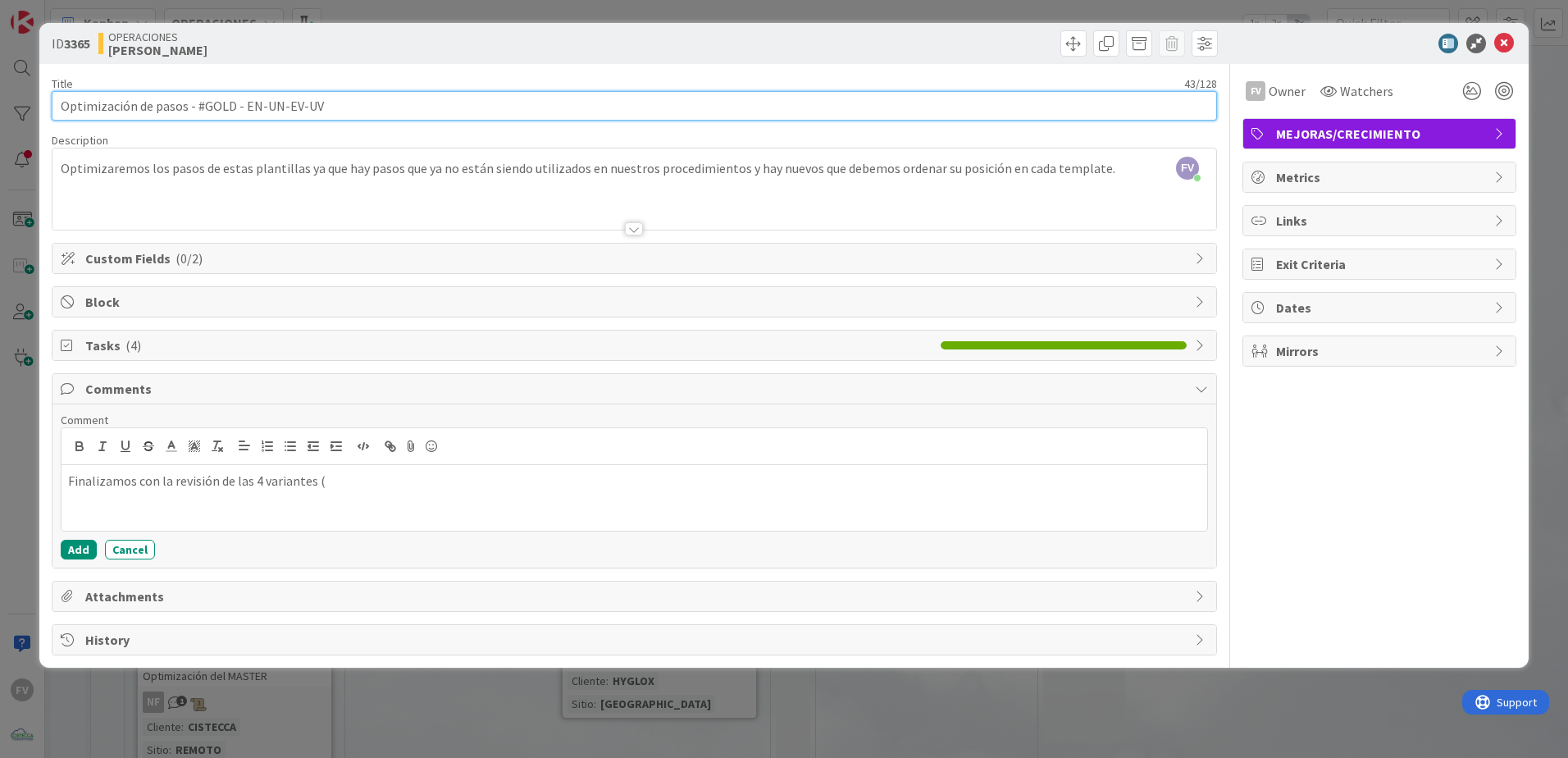
drag, startPoint x: 343, startPoint y: 102, endPoint x: 242, endPoint y: 109, distance: 101.2
click at [242, 109] on input "Optimización [PERSON_NAME] - #GOLD - EN-UN-EV-UV" at bounding box center [634, 105] width 1165 height 30
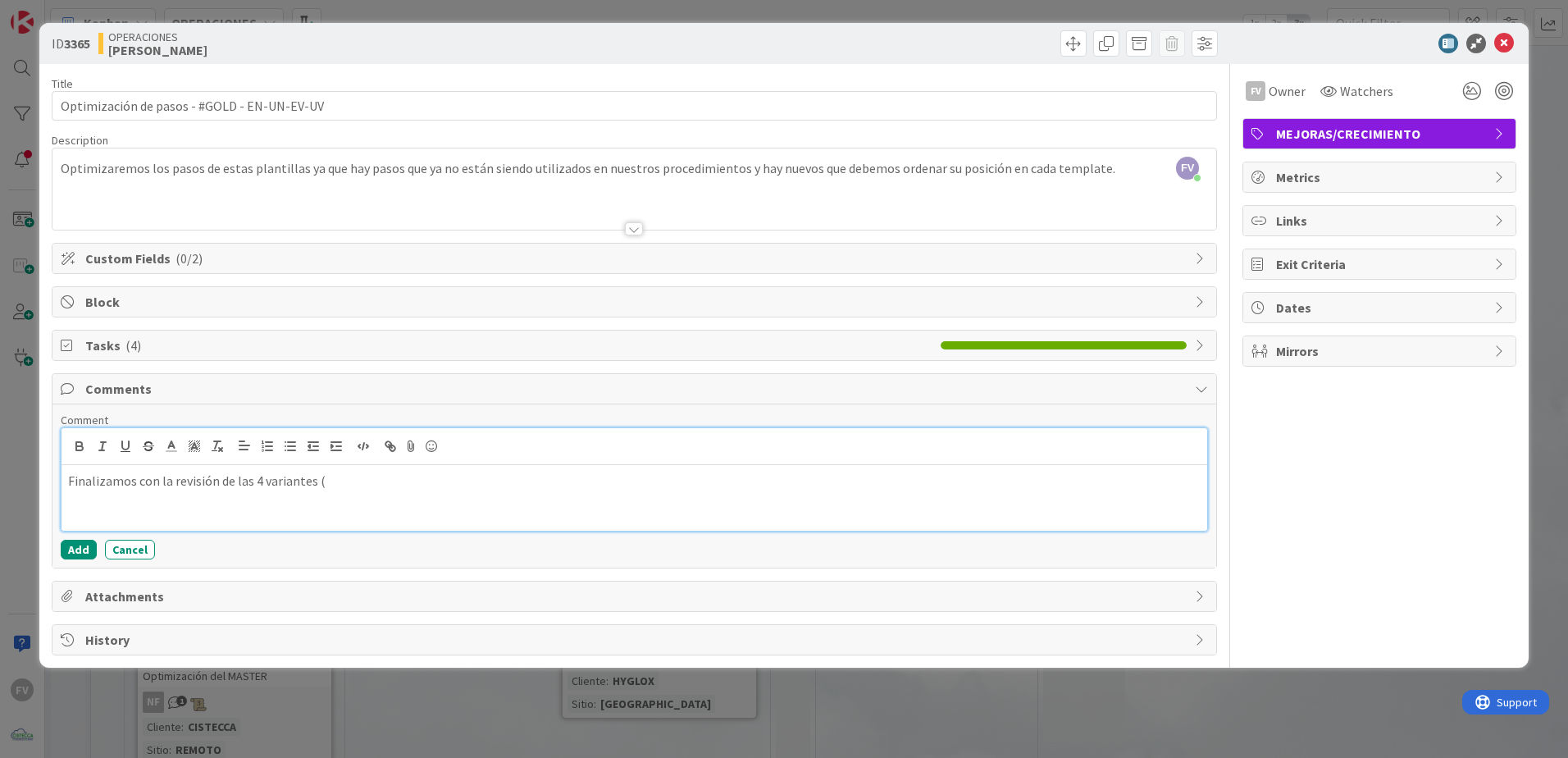
click at [351, 473] on p "Finalizamos con la revisión de las 4 variantes (" at bounding box center [634, 481] width 1132 height 19
click at [80, 547] on button "Add" at bounding box center [78, 549] width 36 height 19
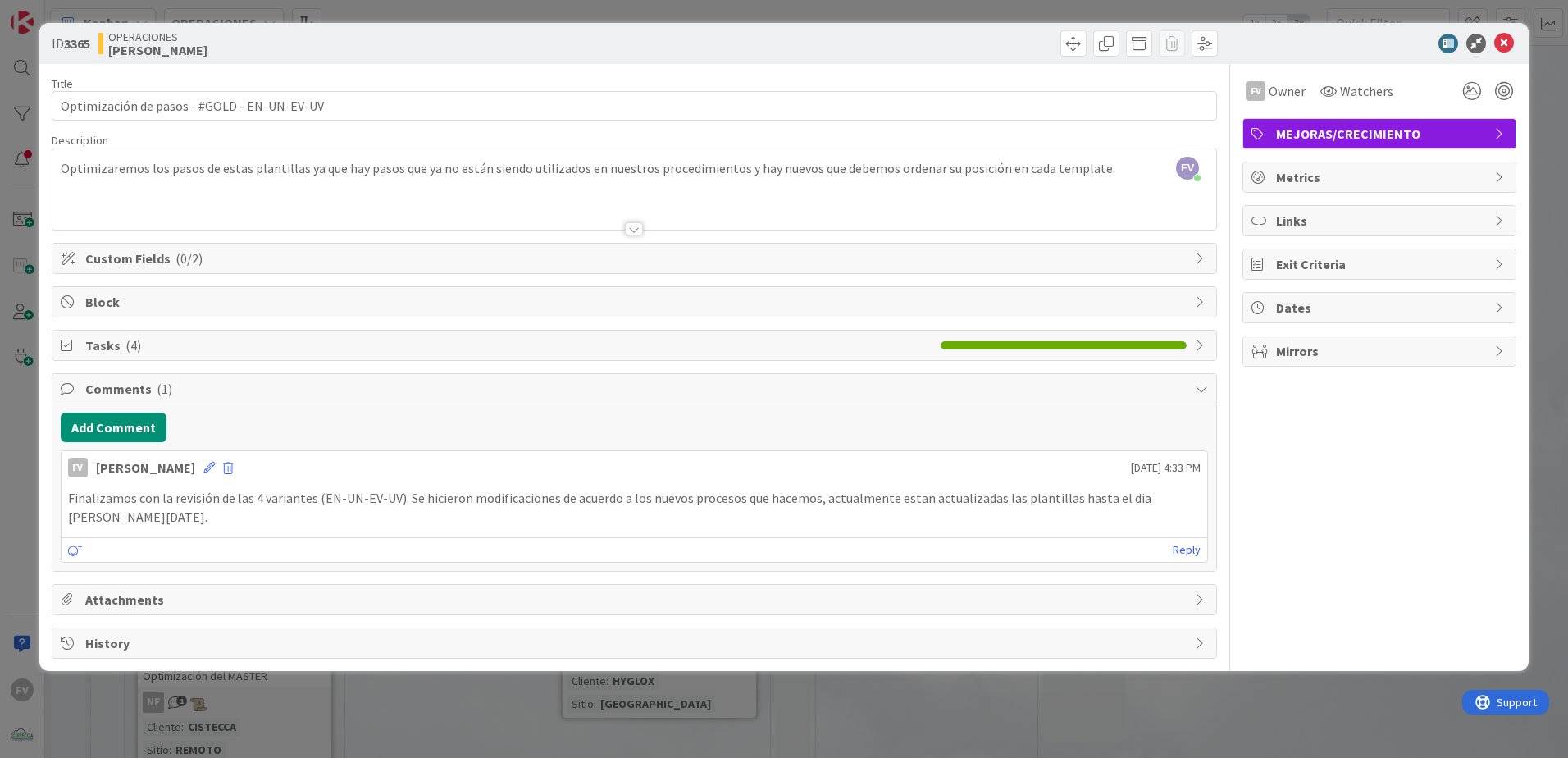
click at [1158, 635] on div "History" at bounding box center [634, 642] width 1163 height 30
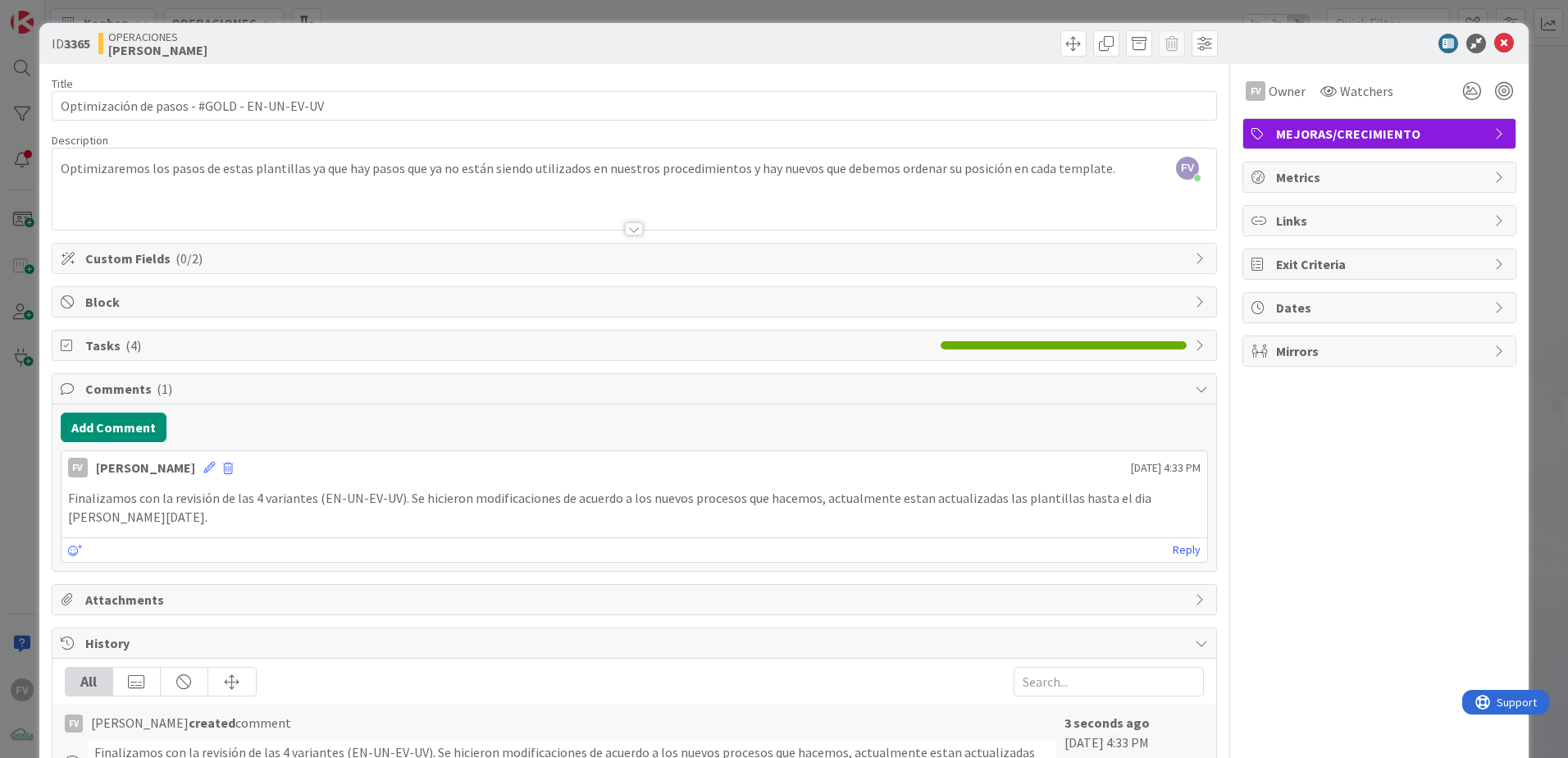
click at [1526, 341] on div "ID 3365 OPERACIONES FERNANDO Title 43 / 128 Optimización de pasos - #GOLD - EN-…" at bounding box center [784, 379] width 1568 height 758
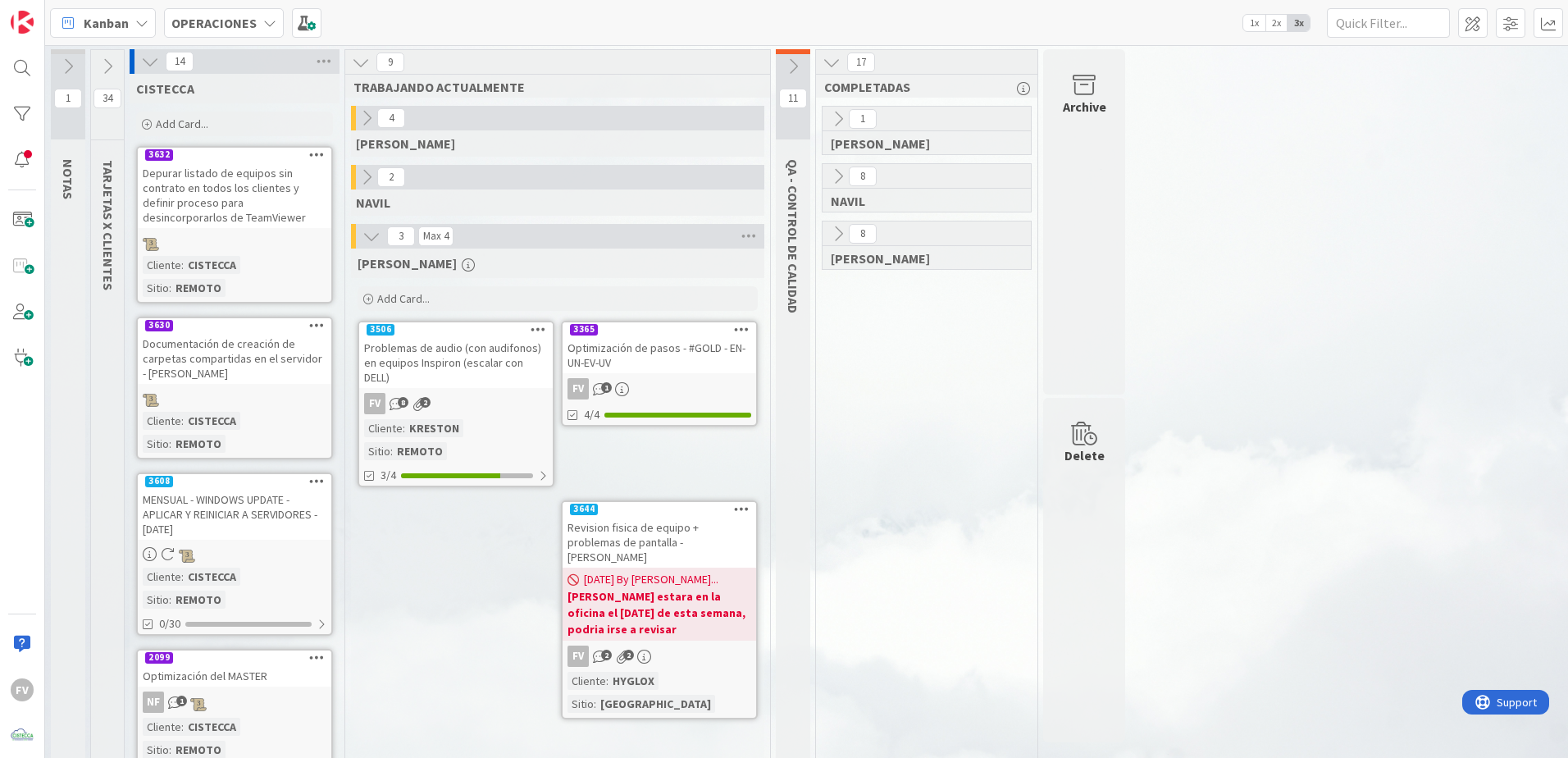
click at [792, 71] on icon at bounding box center [792, 66] width 18 height 18
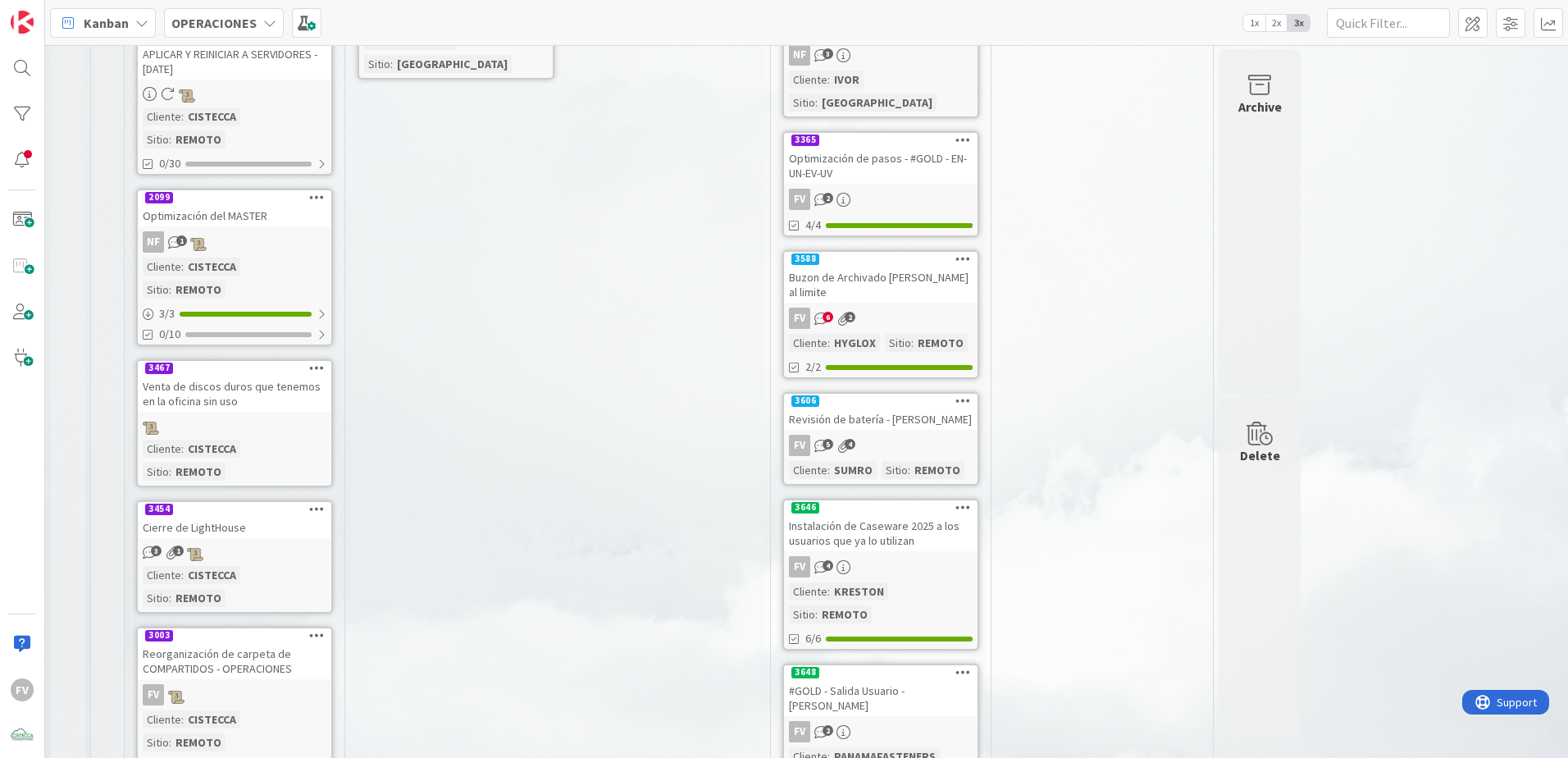
scroll to position [506, 0]
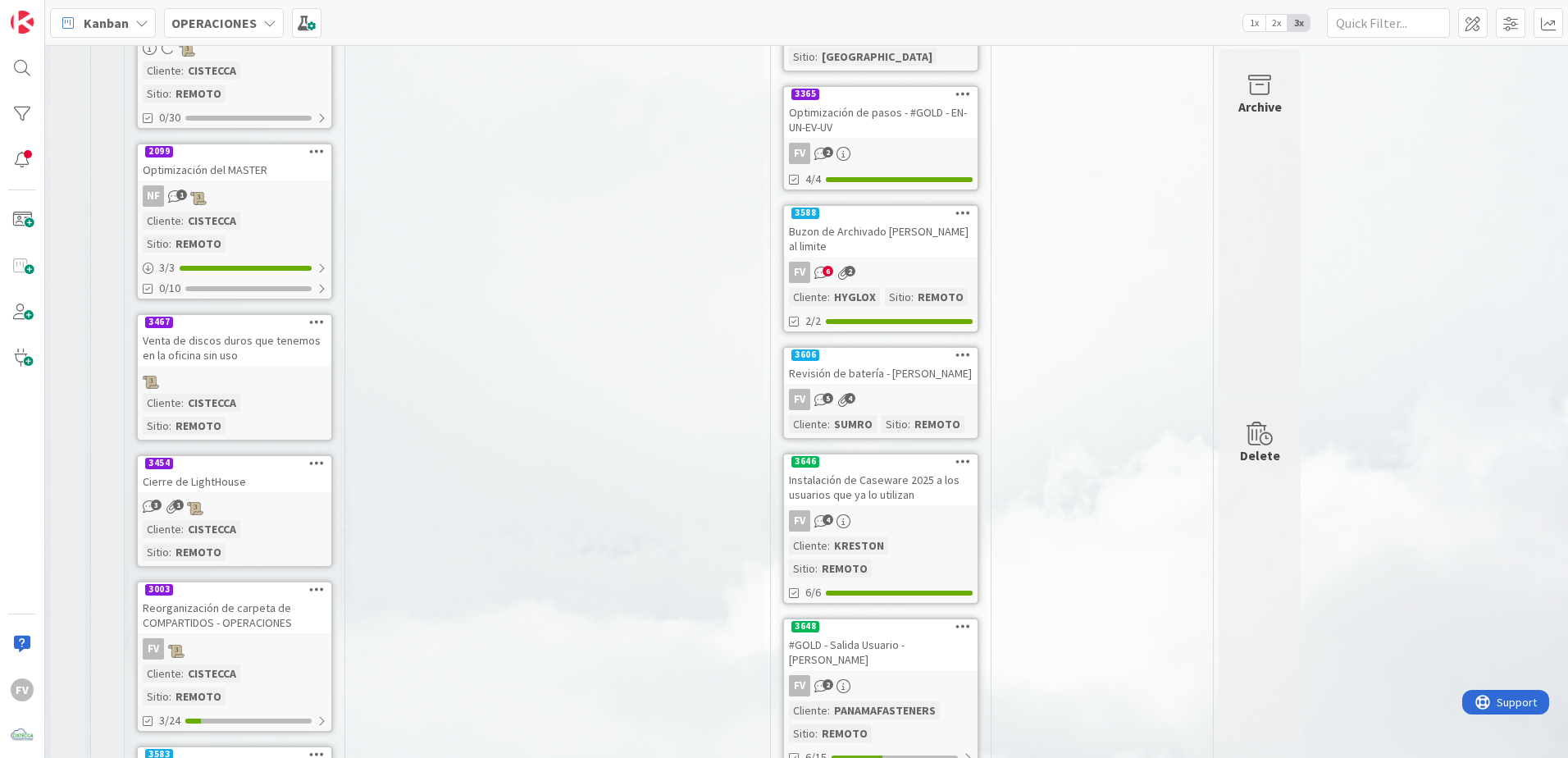
click at [274, 330] on div "Venta de discos duros que tenemos en la oficina sin uso" at bounding box center [234, 347] width 194 height 36
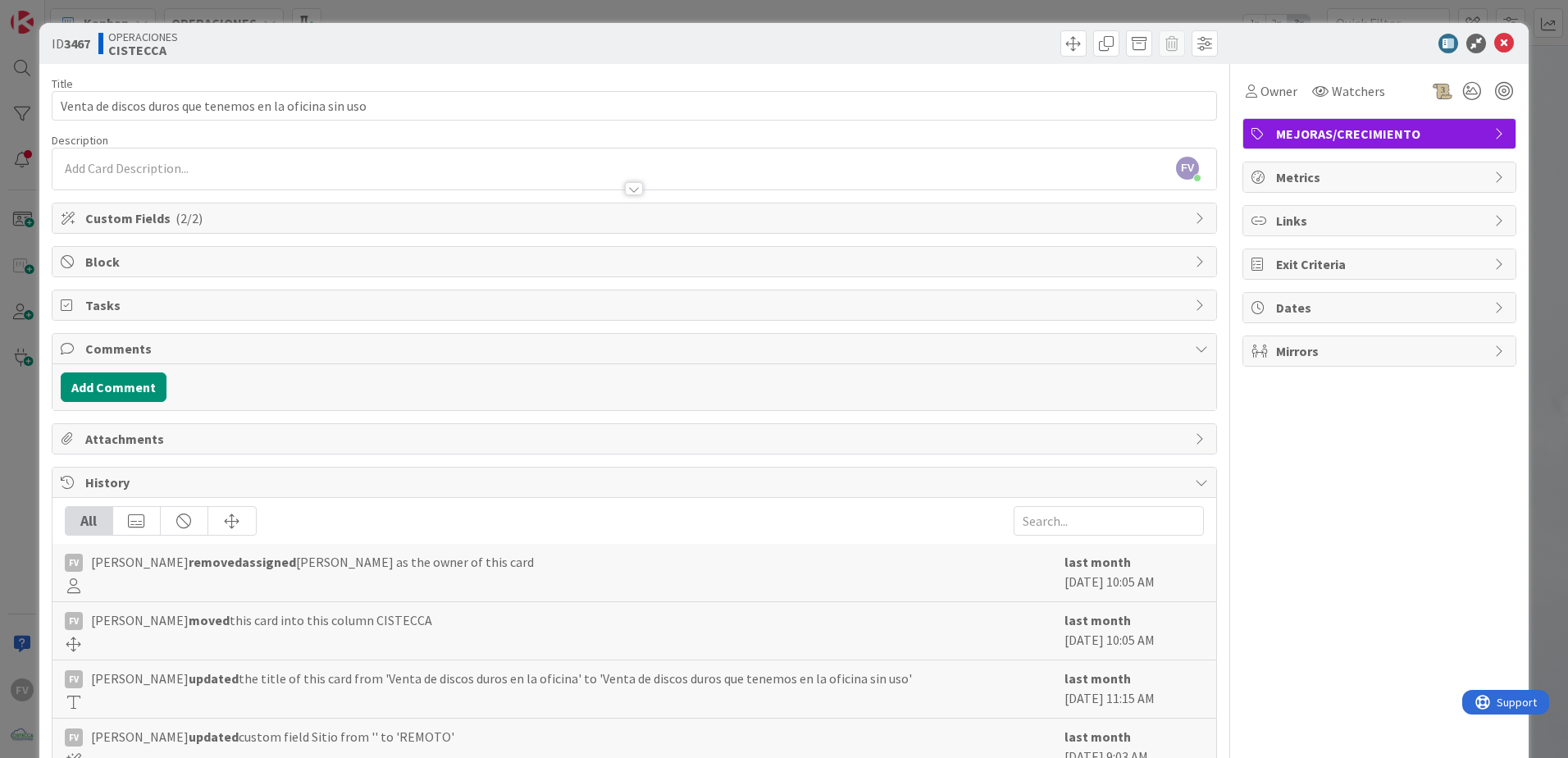
click at [357, 14] on div "ID 3467 OPERACIONES CISTECCA Title 55 / 128 Venta de discos duros que tenemos e…" at bounding box center [784, 379] width 1568 height 758
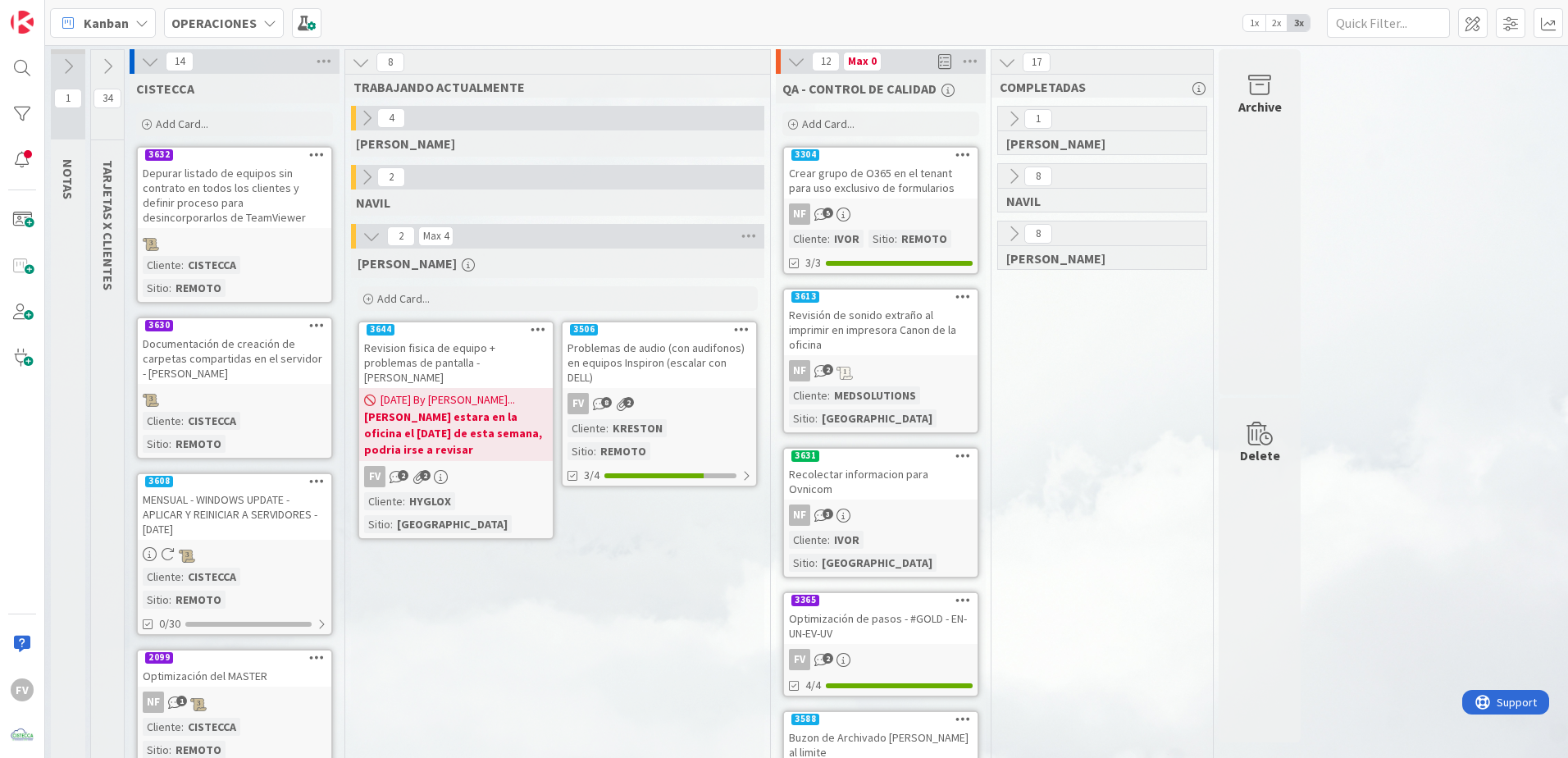
click at [110, 66] on icon at bounding box center [107, 66] width 18 height 18
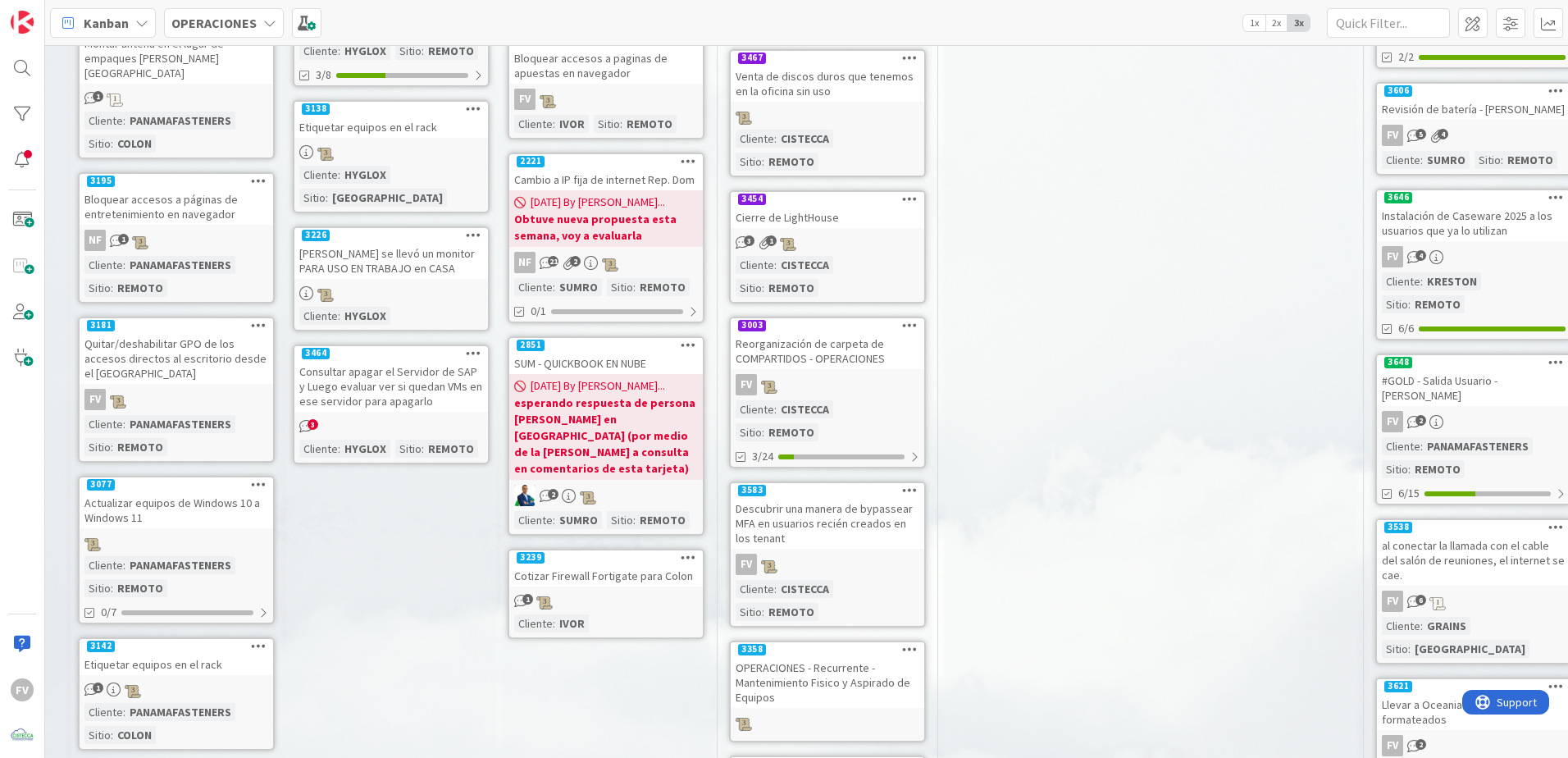
scroll to position [792, 1099]
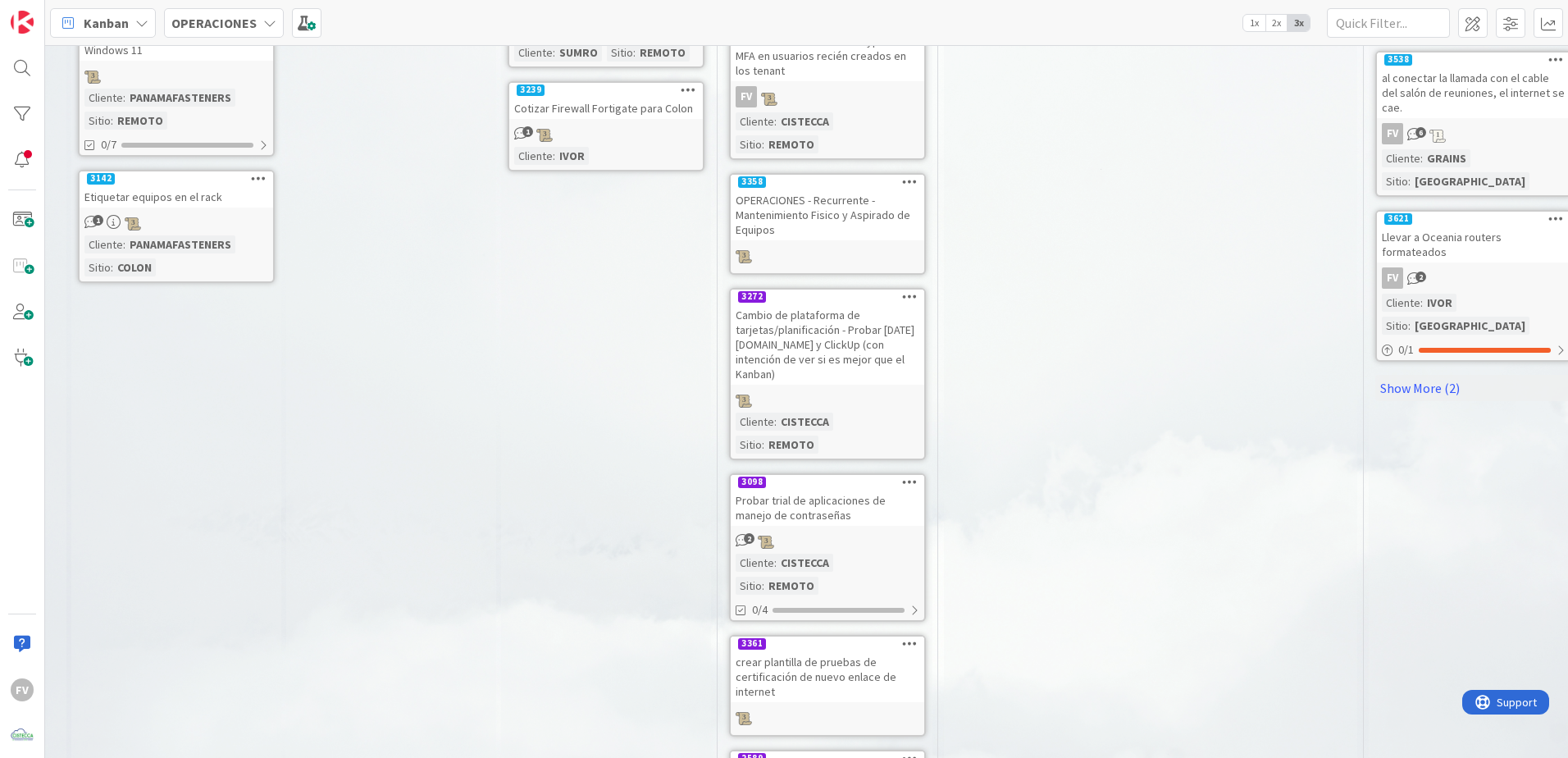
scroll to position [1252, 1099]
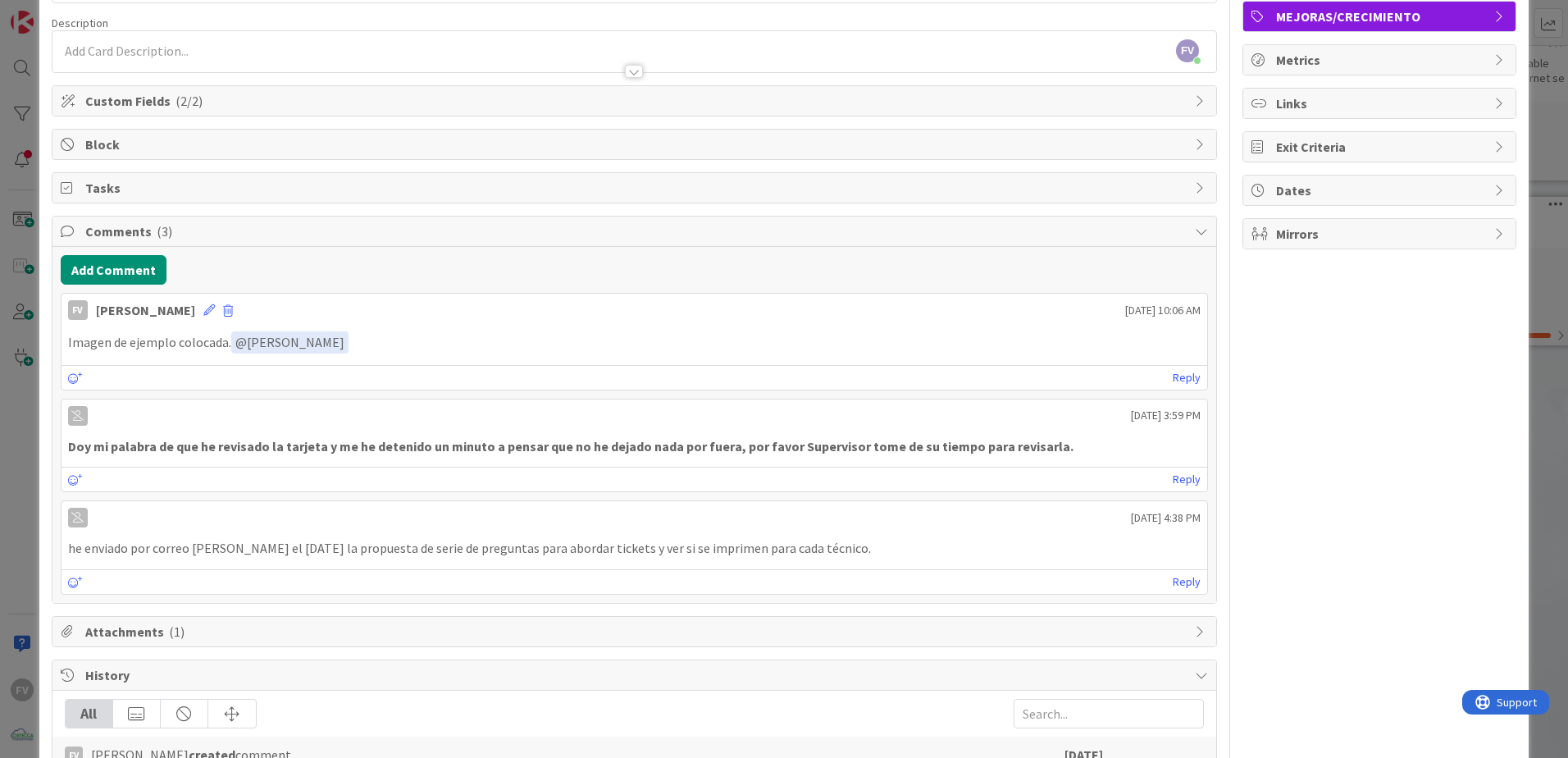
scroll to position [164, 0]
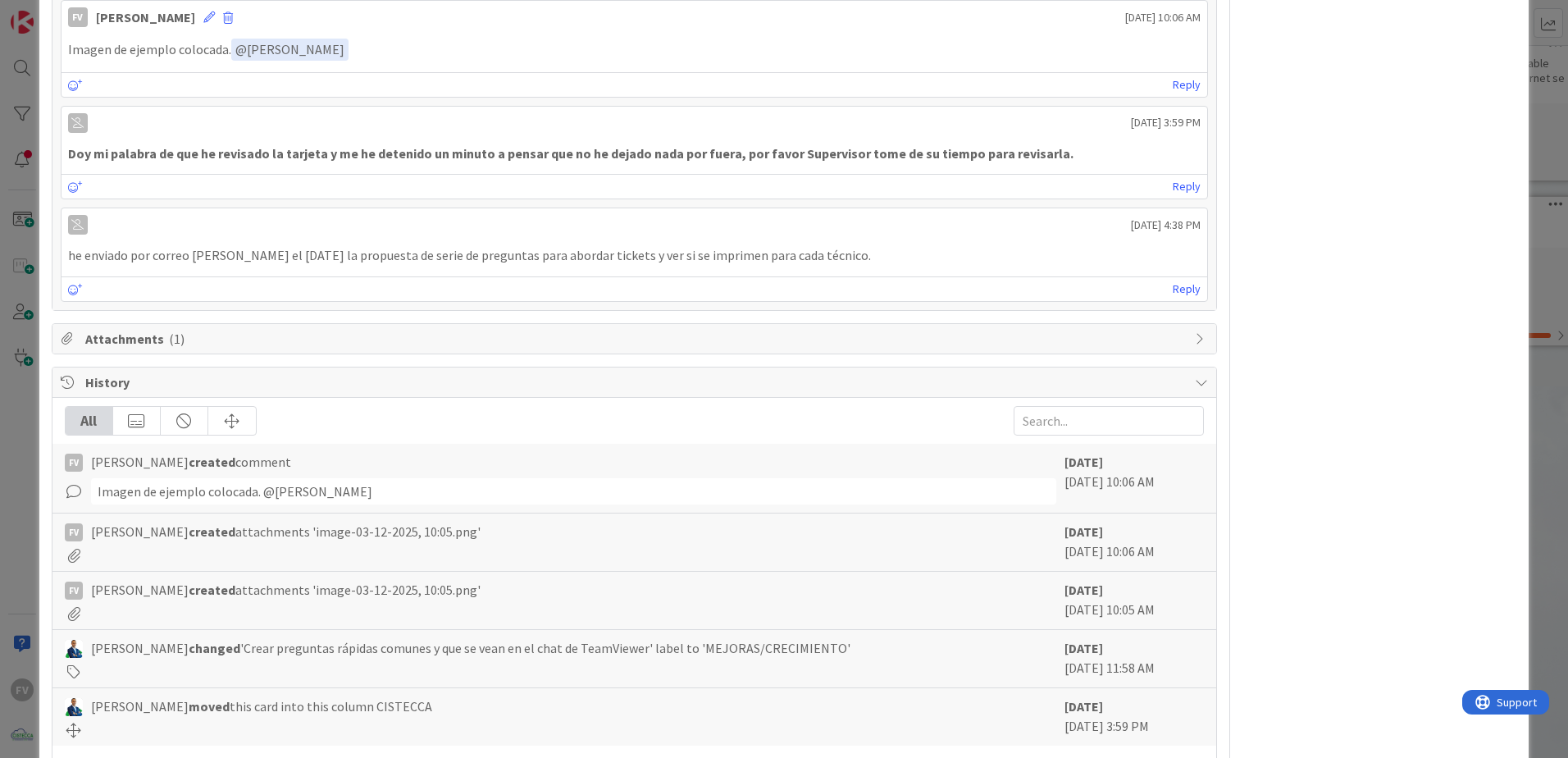
click at [309, 385] on span "History" at bounding box center [636, 382] width 1101 height 19
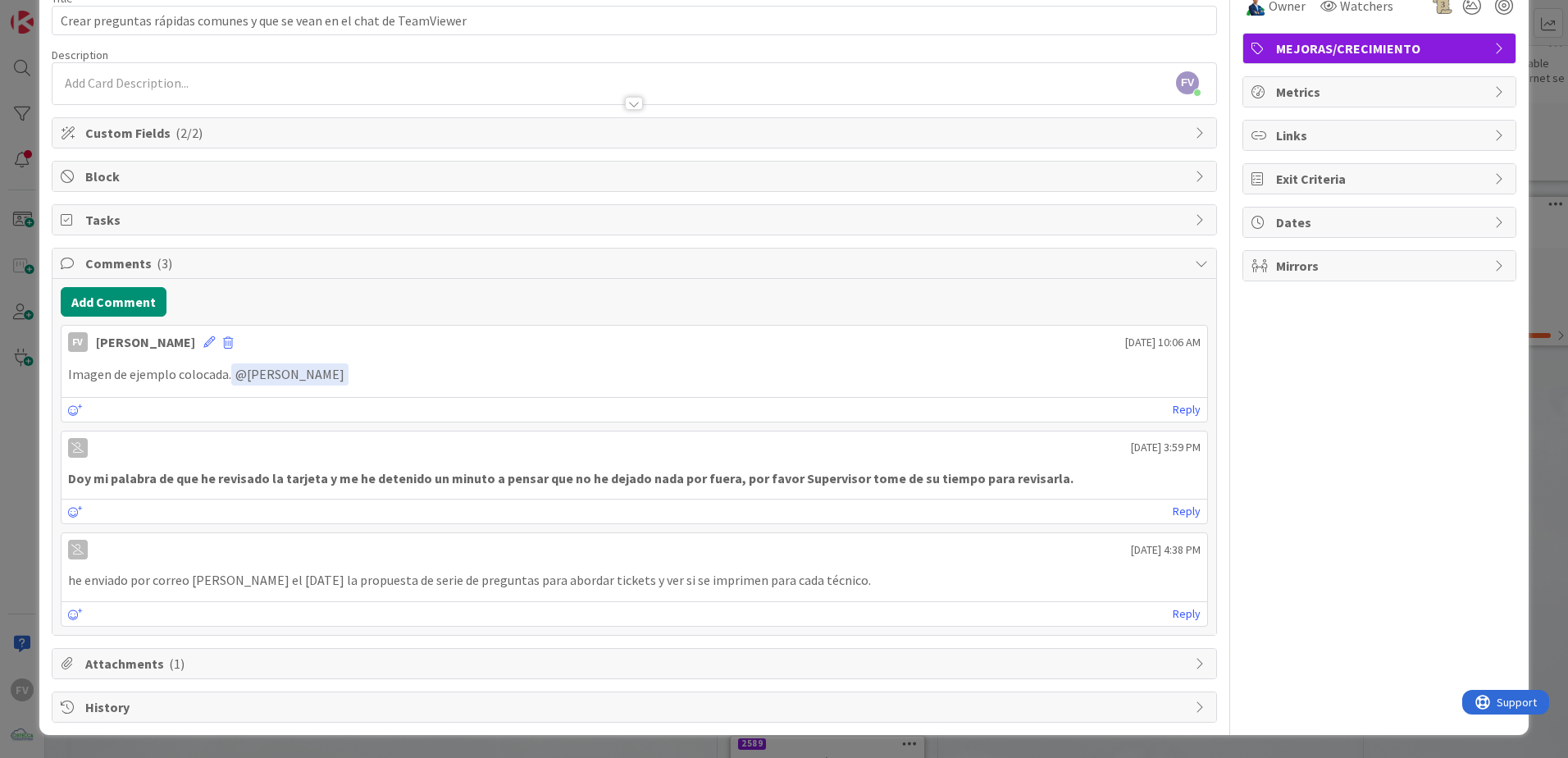
scroll to position [85, 0]
click at [210, 653] on div "Attachments ( 1 )" at bounding box center [634, 663] width 1163 height 30
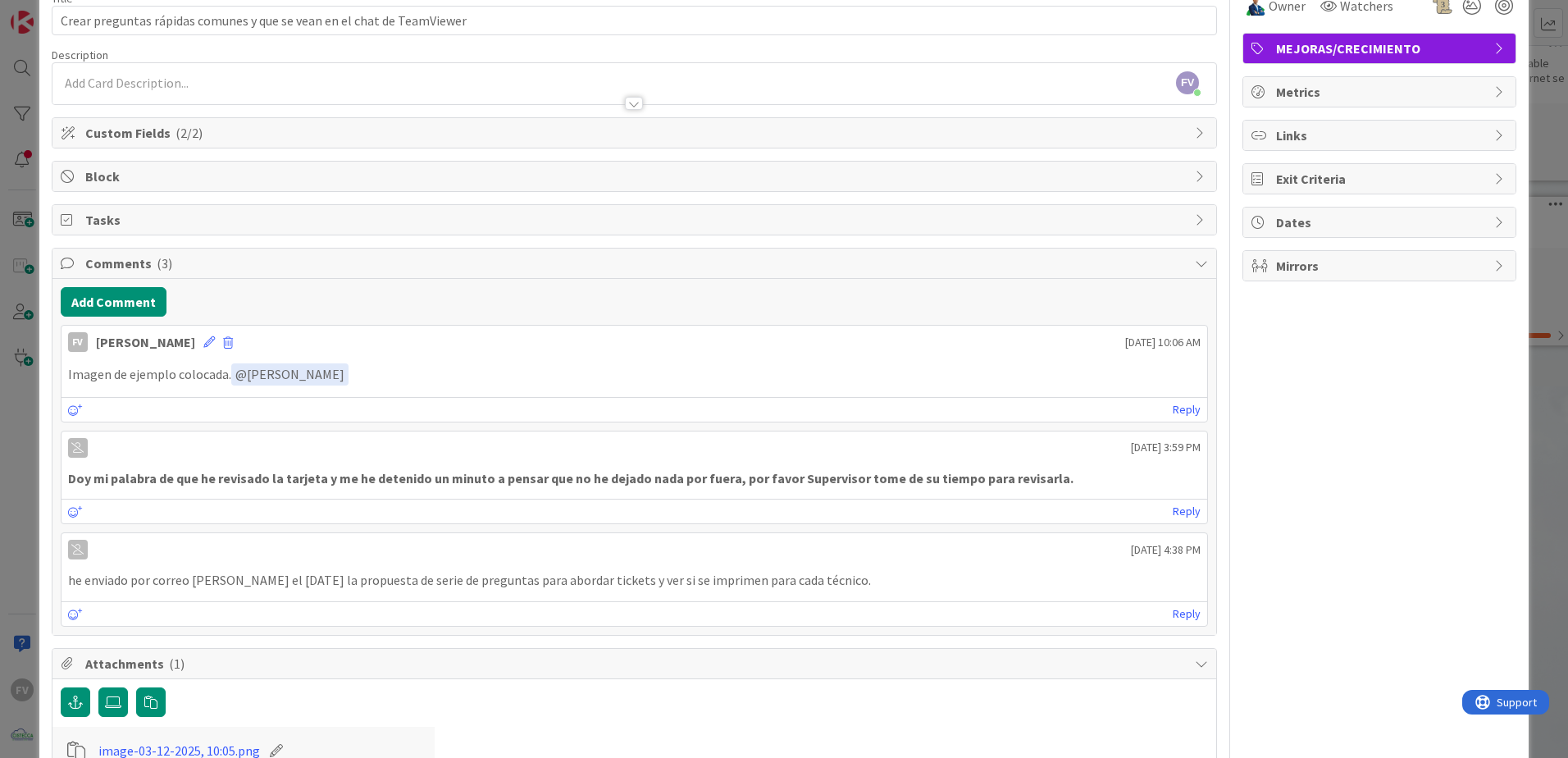
scroll to position [278, 0]
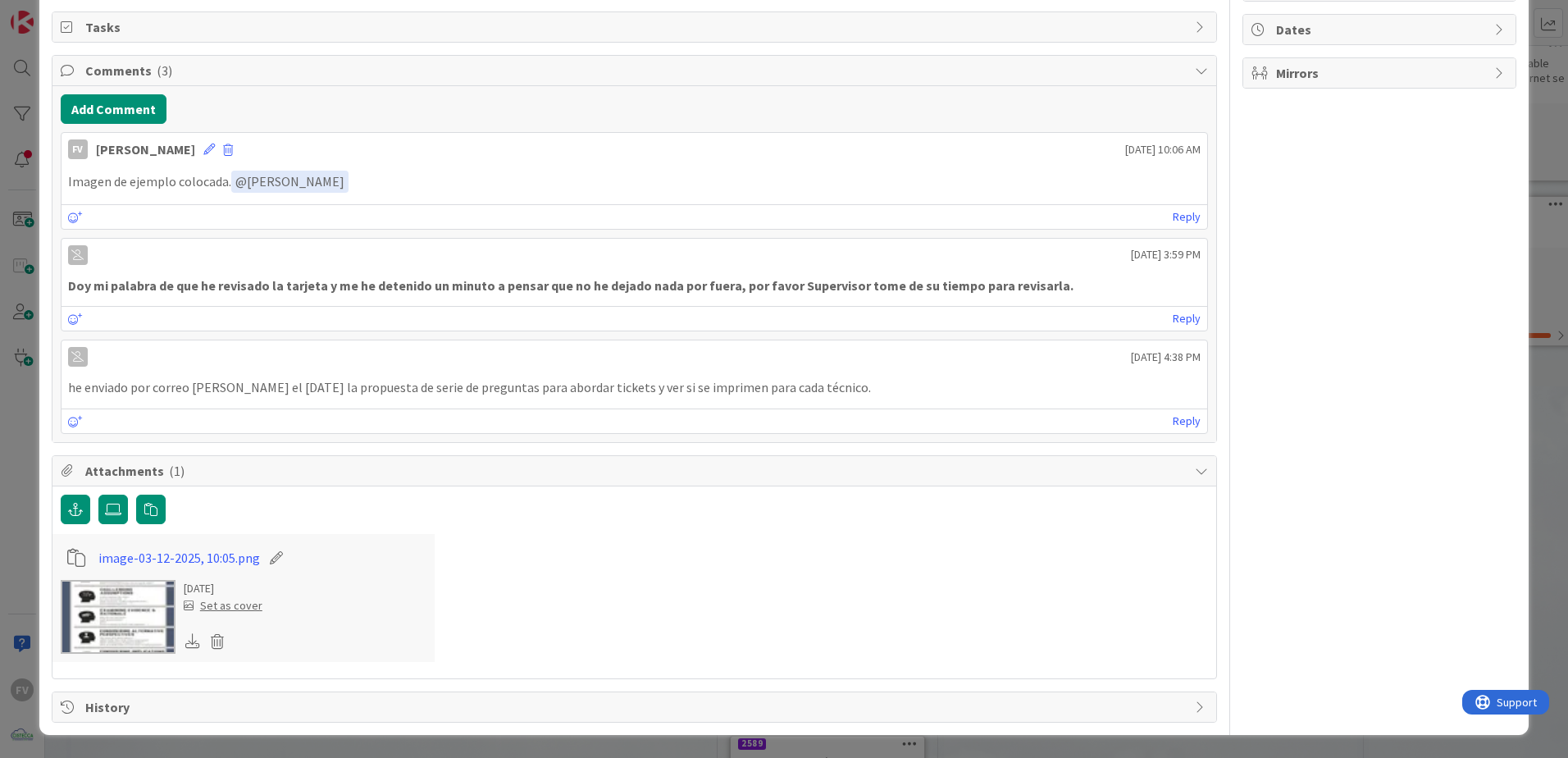
click at [136, 603] on img at bounding box center [118, 617] width 115 height 74
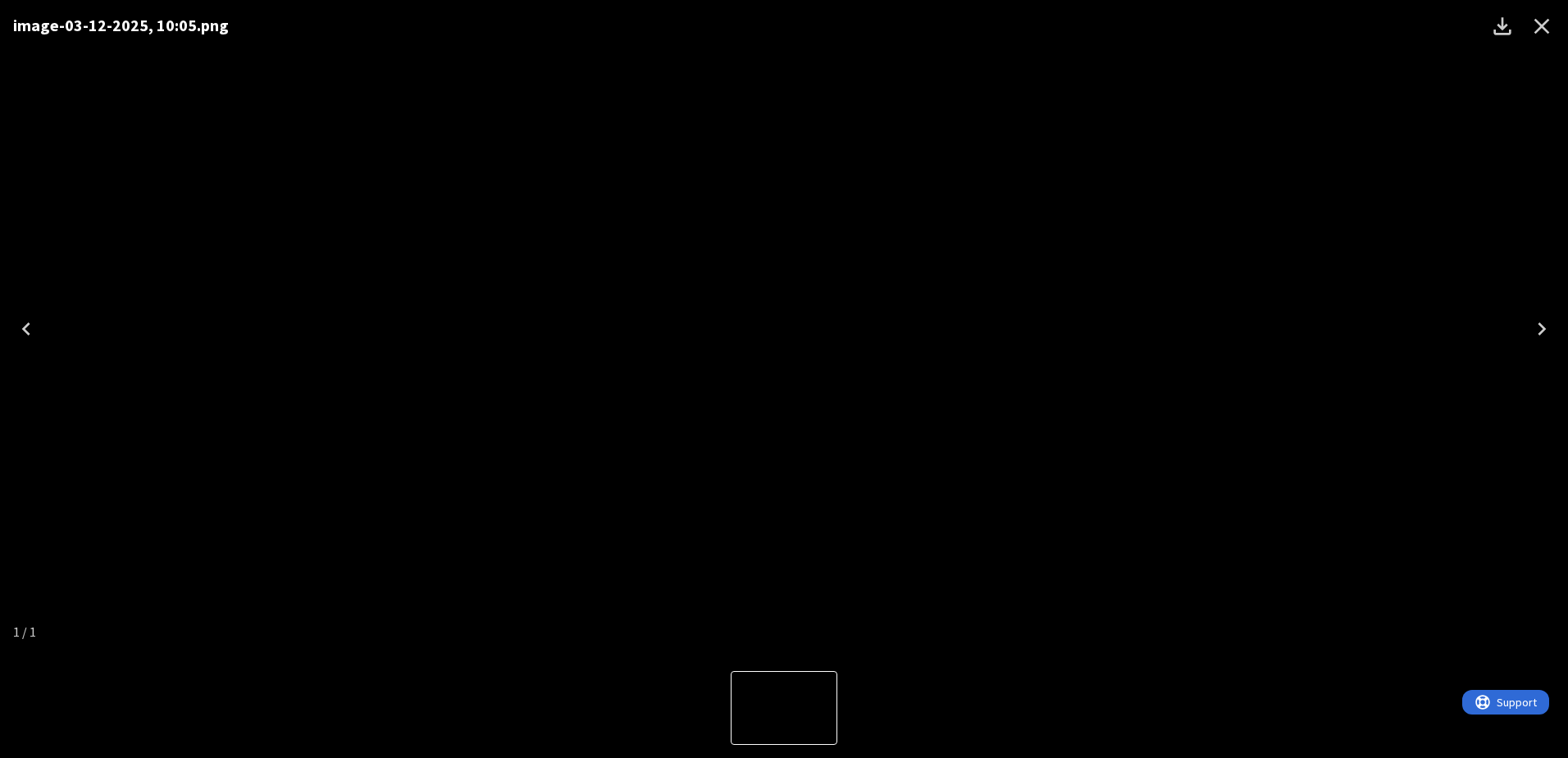
click at [1538, 16] on icon "Close" at bounding box center [1541, 26] width 26 height 26
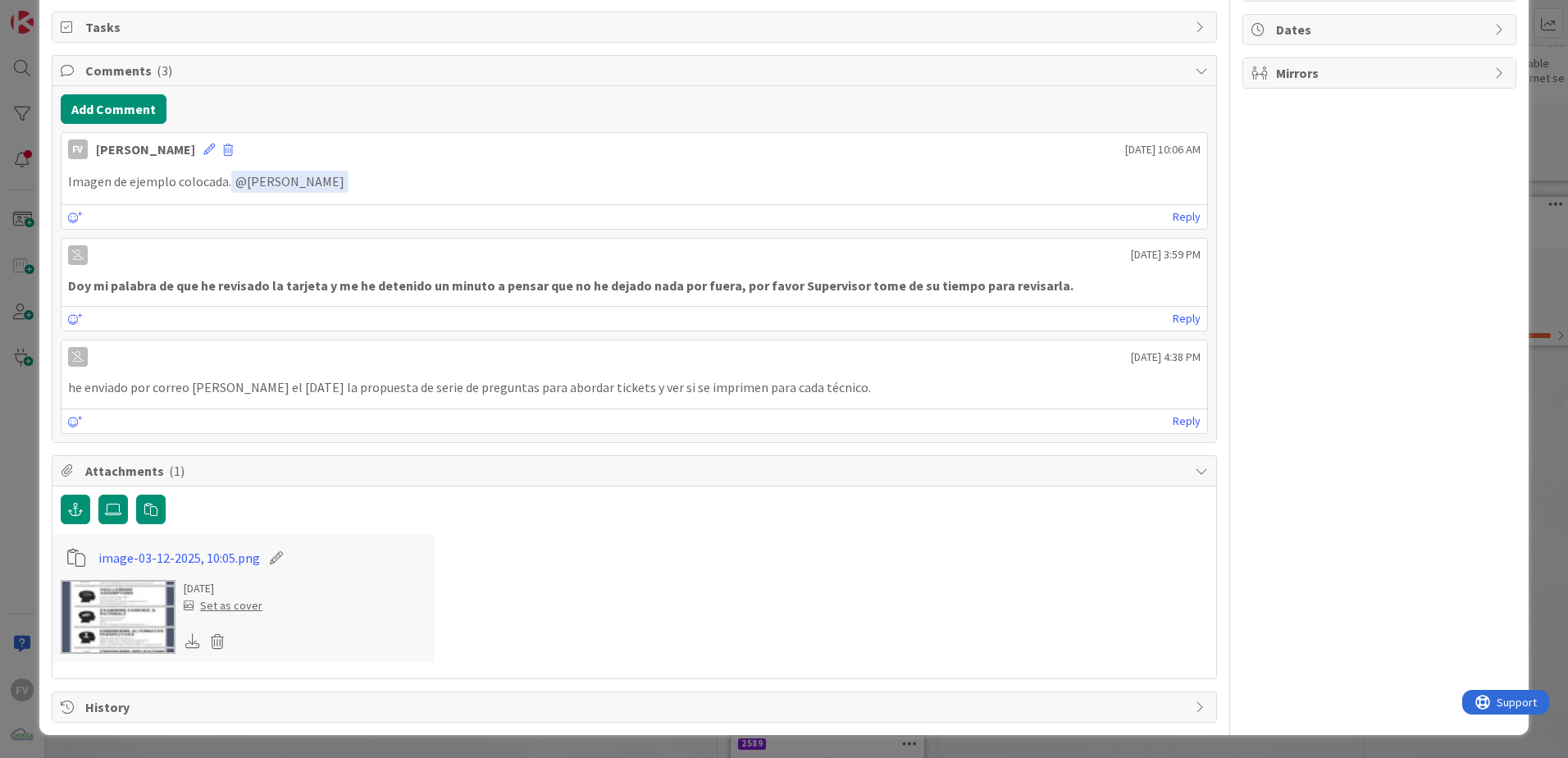
click at [1539, 24] on div "ID 2589 OPERACIONES CISTECCA Title 70 / 128 Crear preguntas rápidas comunes y q…" at bounding box center [784, 379] width 1568 height 758
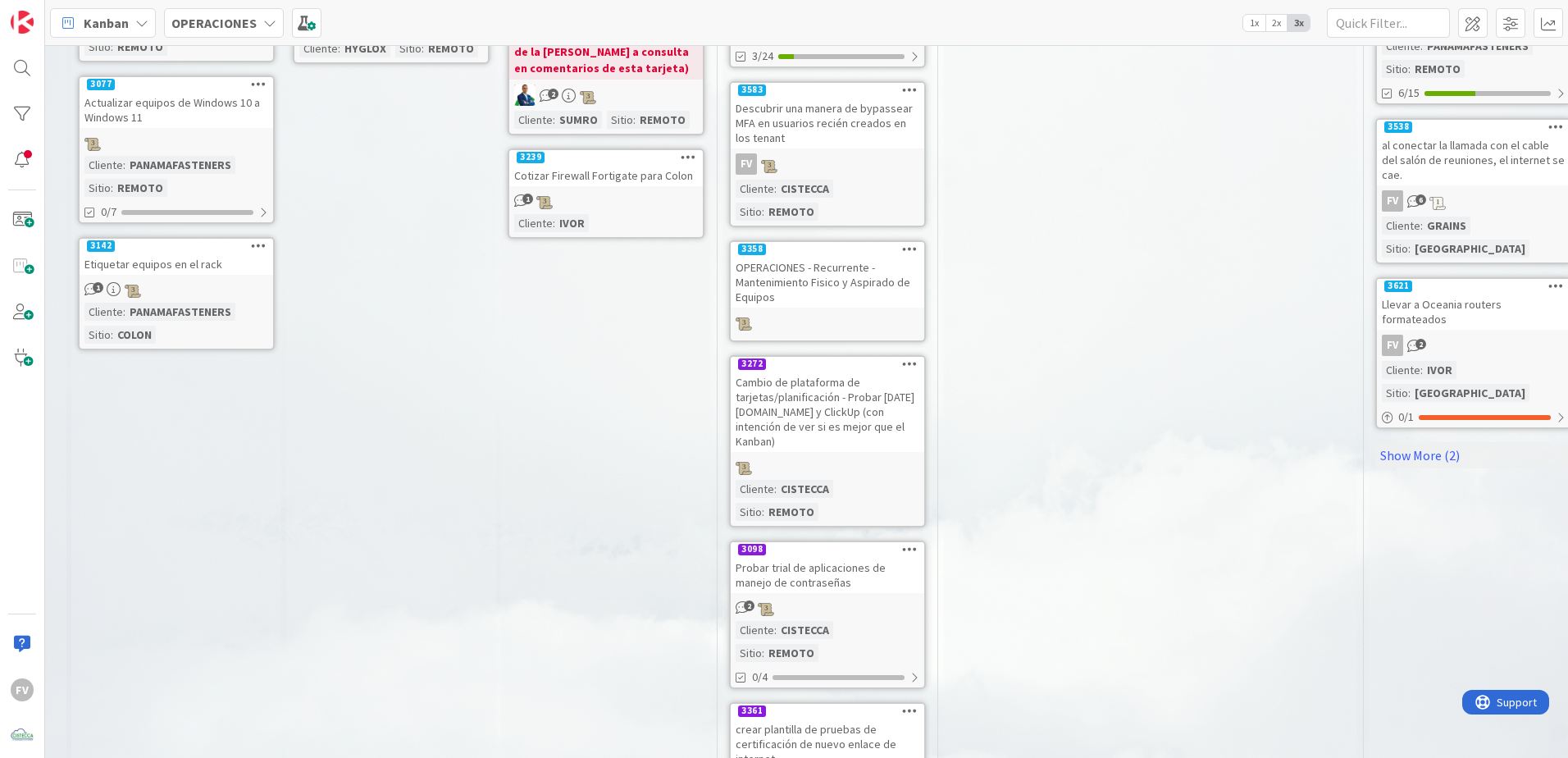
scroll to position [1089, 1099]
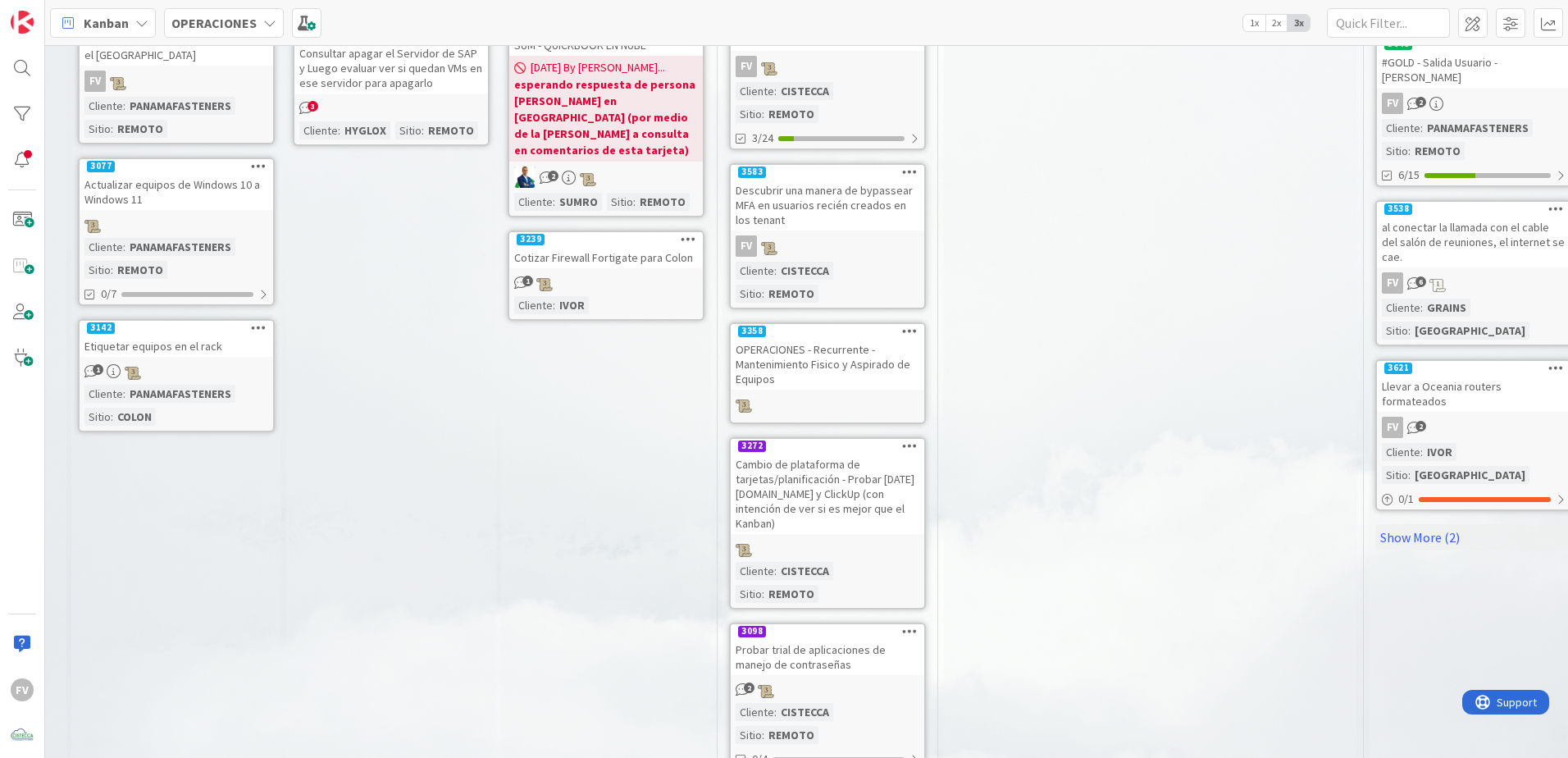
click at [840, 622] on link "3098 Probar trial de aplicaciones de manejo de contraseñas 2 Cliente : CISTECCA…" at bounding box center [827, 696] width 196 height 148
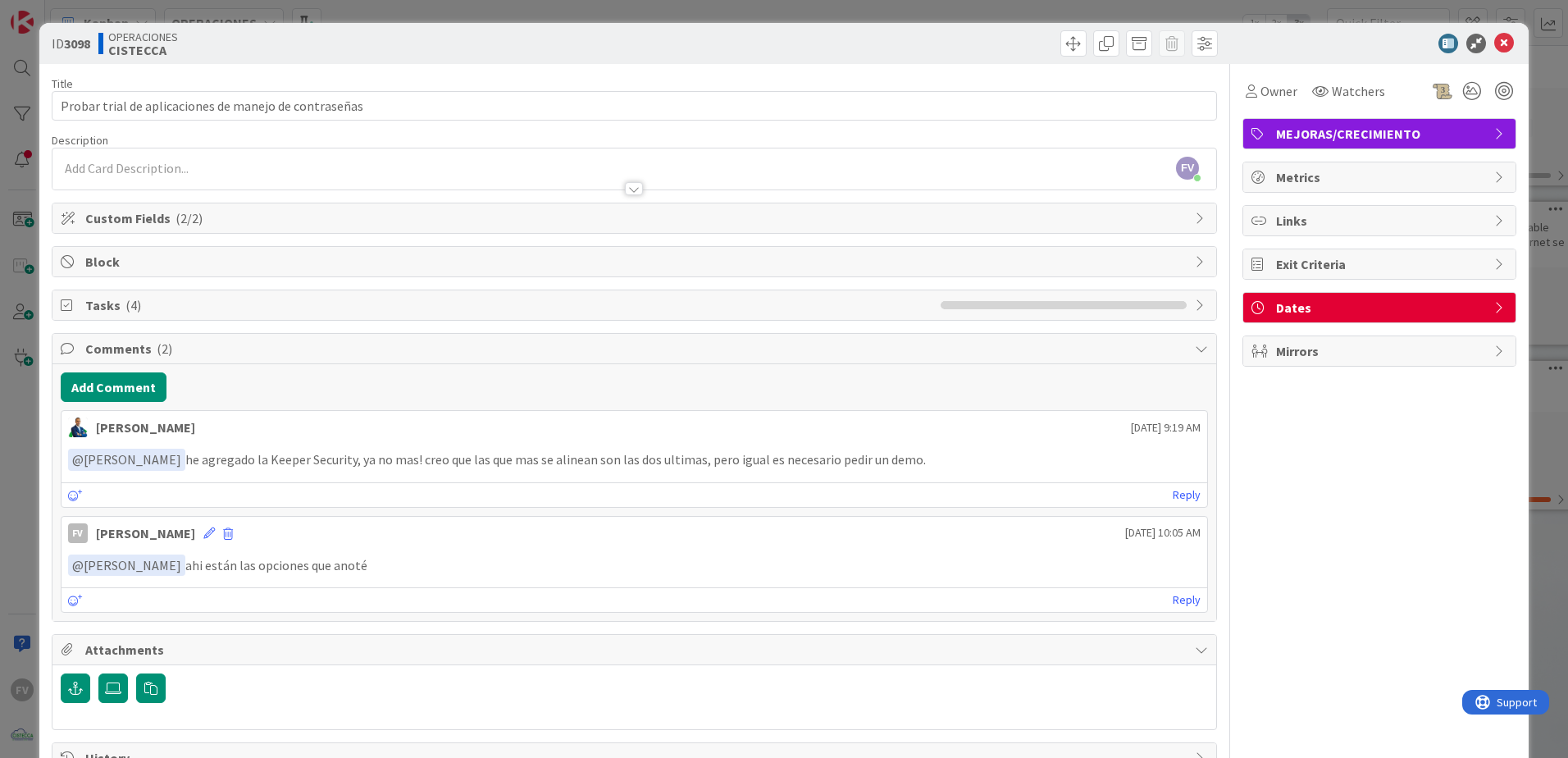
click at [1520, 238] on div "ID 3098 OPERACIONES CISTECCA Title 53 / 128 Probar trial de aplicaciones de man…" at bounding box center [784, 379] width 1568 height 758
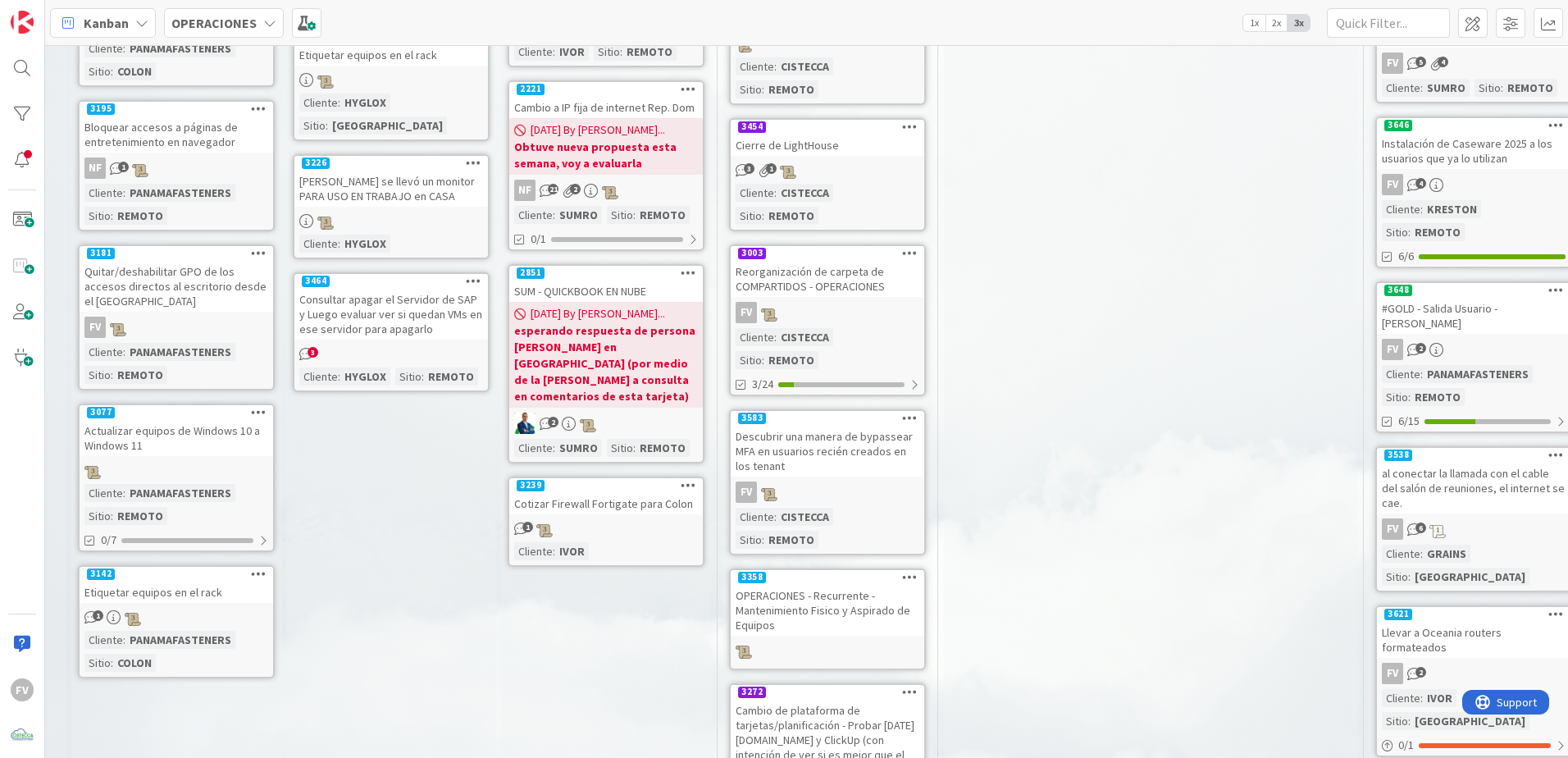
scroll to position [761, 1099]
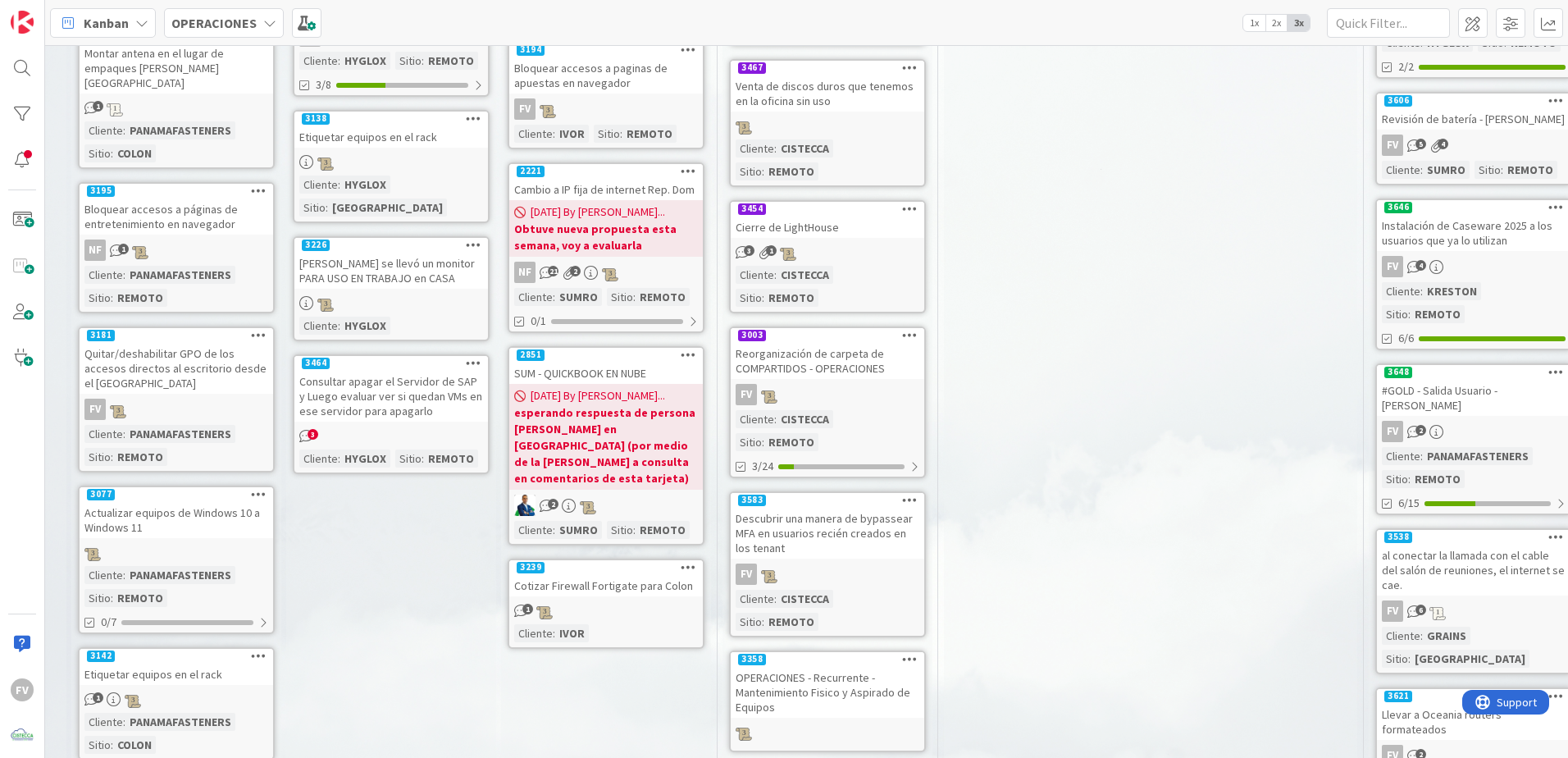
click at [838, 667] on div "OPERACIONES - Recurrente - Mantenimiento Fisico y Aspirado de Equipos" at bounding box center [828, 692] width 194 height 51
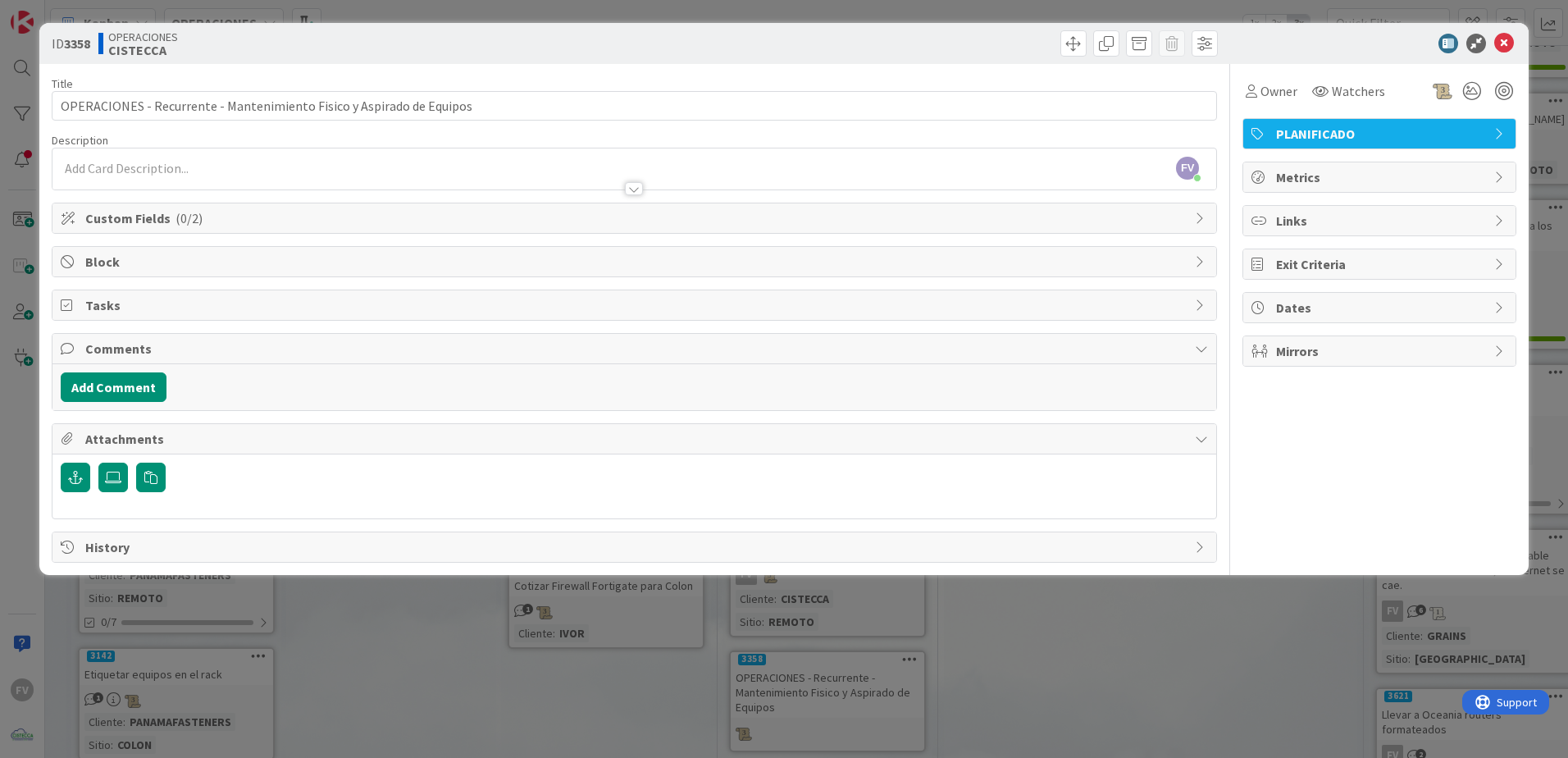
click at [1028, 653] on div "ID 3358 OPERACIONES CISTECCA Title 69 / 128 OPERACIONES - Recurrente - Mantenim…" at bounding box center [784, 379] width 1568 height 758
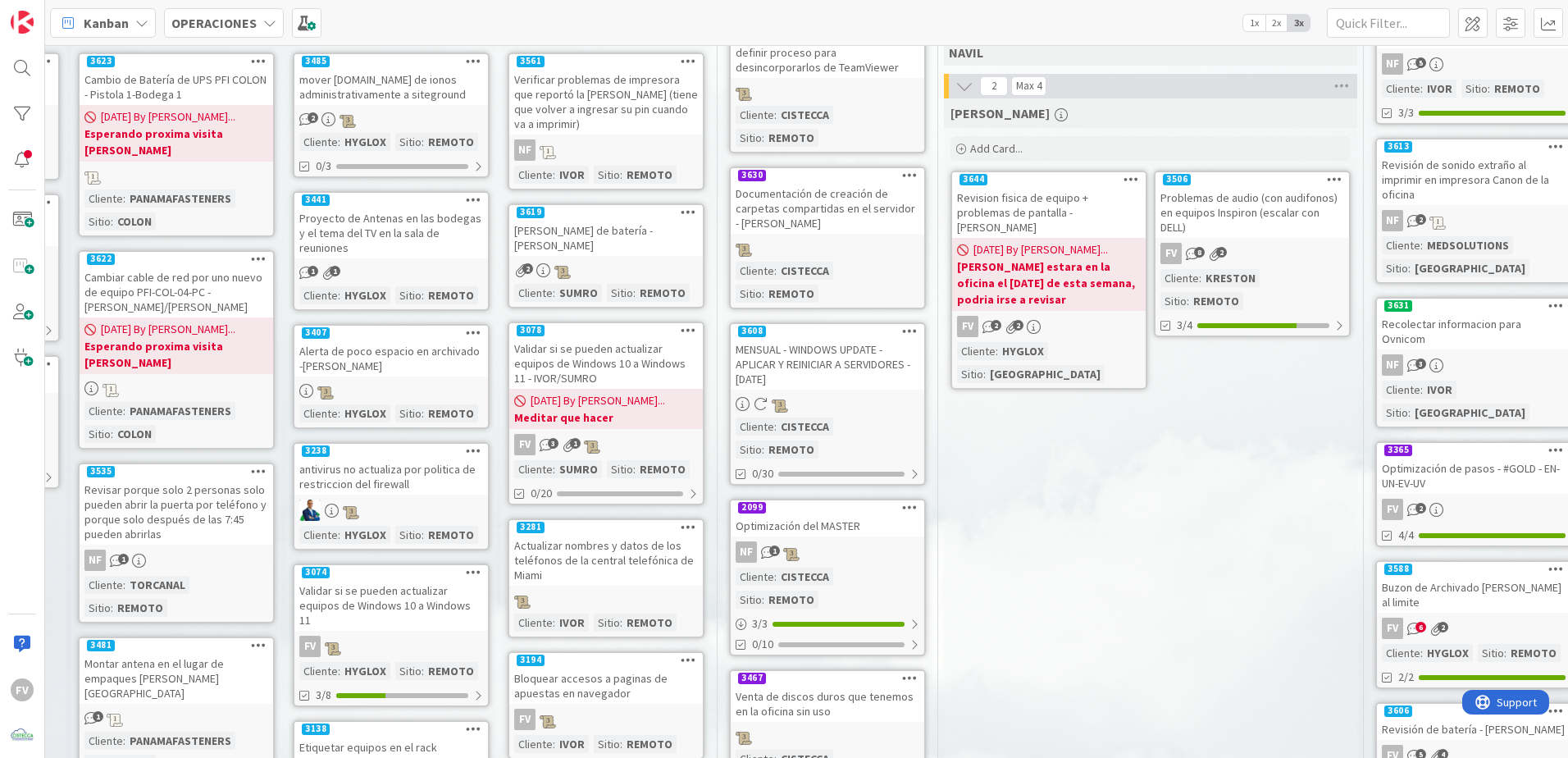
scroll to position [105, 1099]
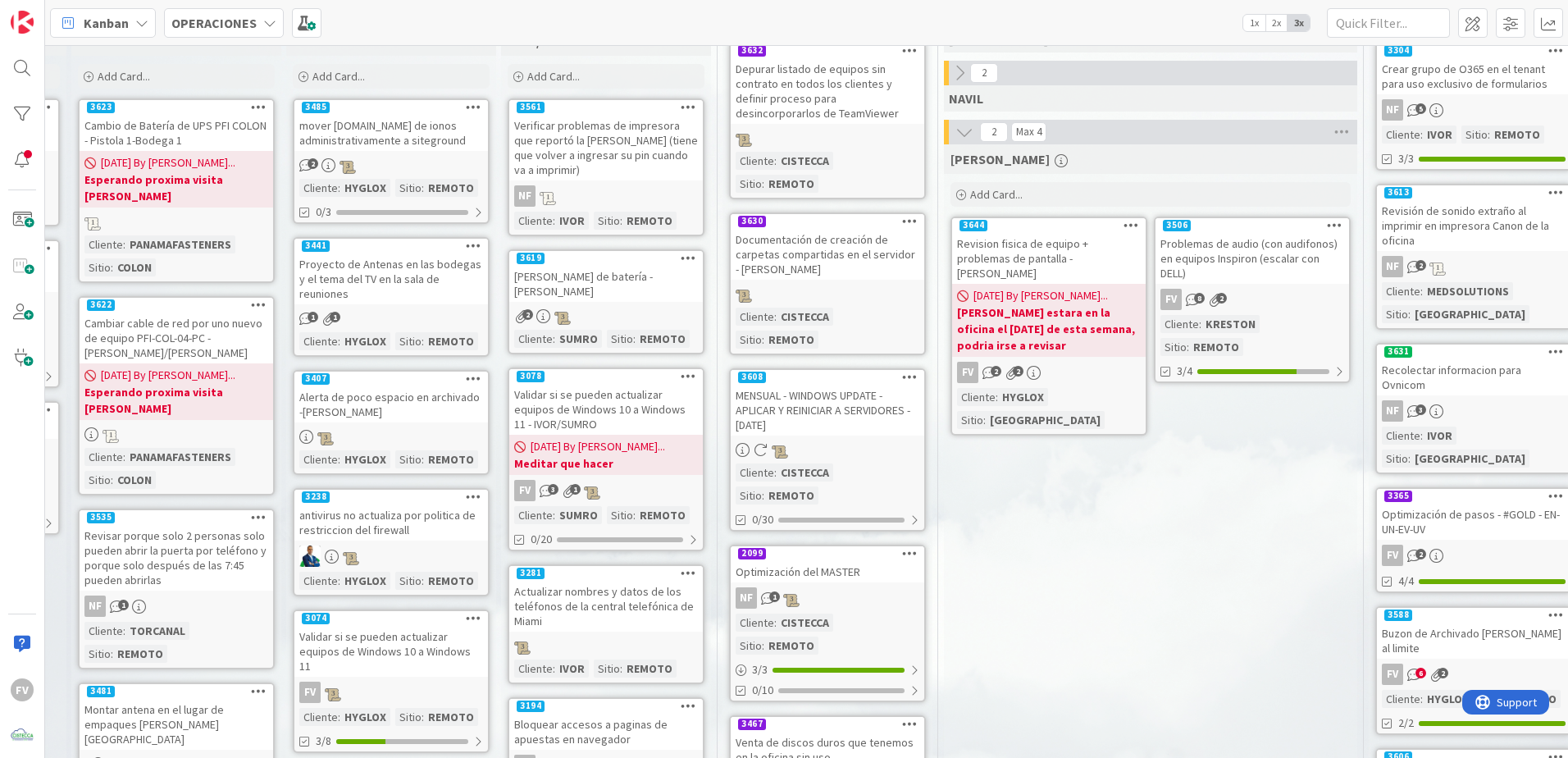
click at [863, 732] on div "Venta de discos duros que tenemos en la oficina sin uso" at bounding box center [828, 750] width 194 height 36
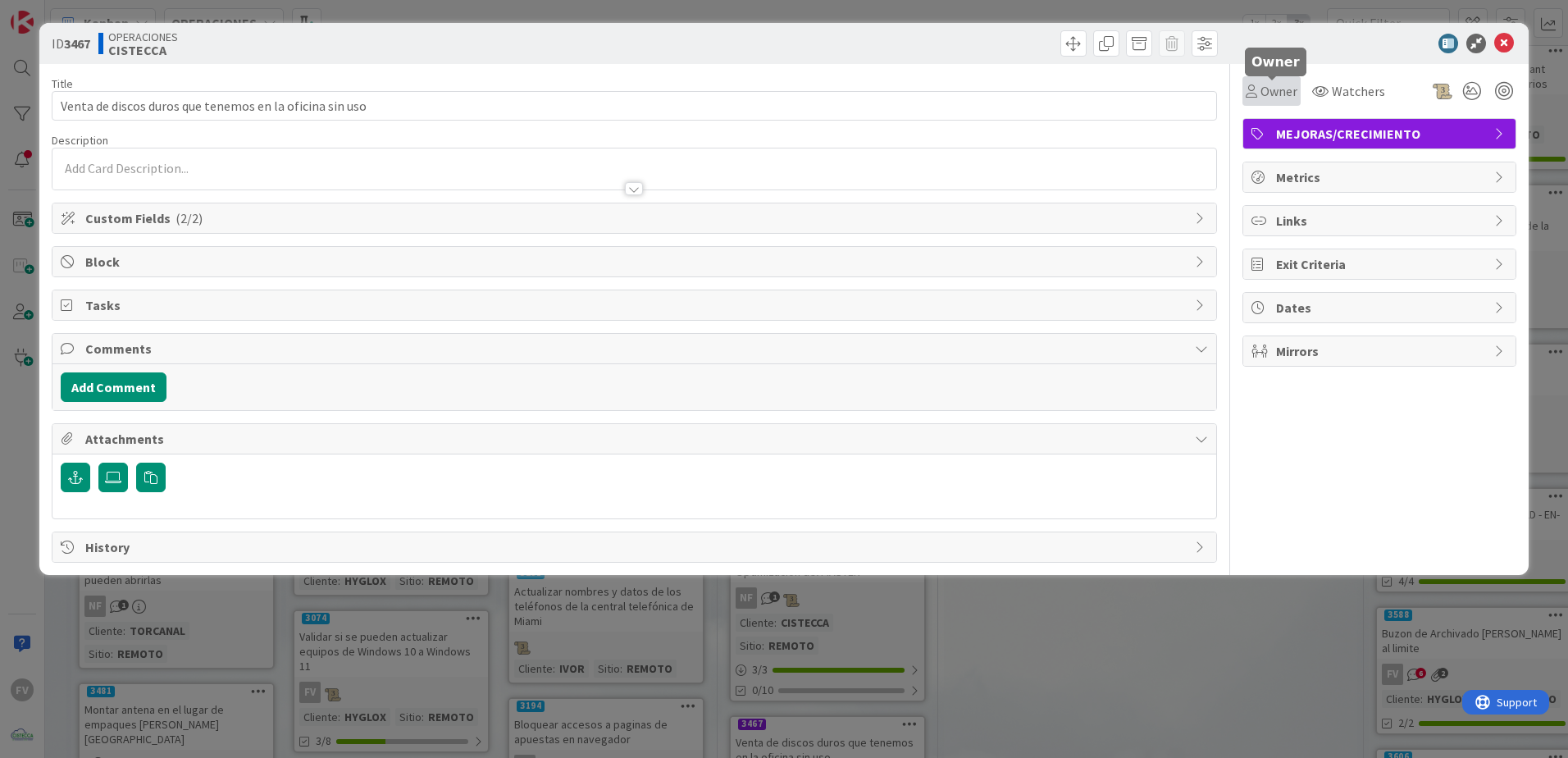
click at [1247, 90] on icon at bounding box center [1251, 91] width 12 height 13
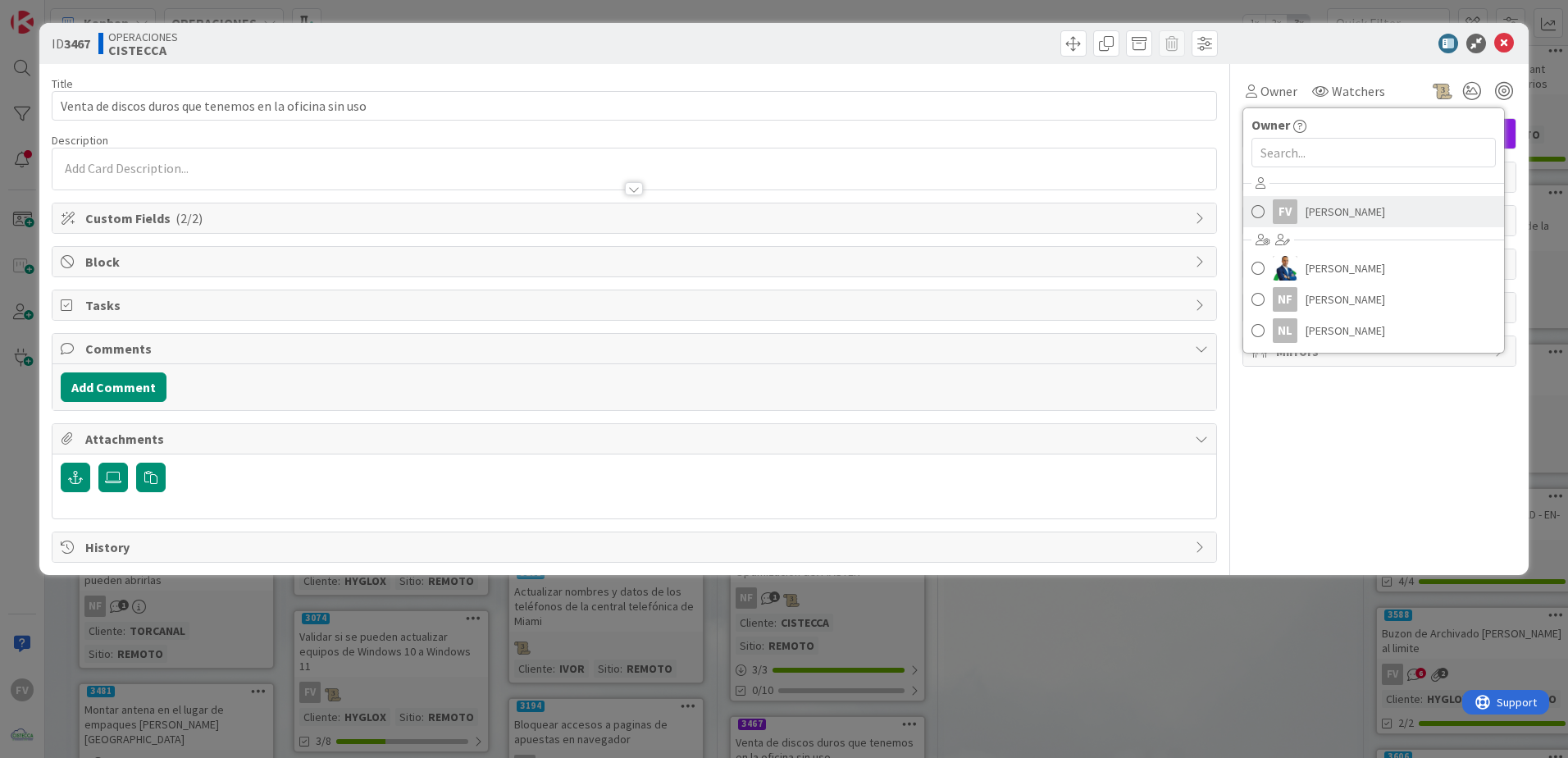
click at [1299, 222] on link "FV Fernando Varela" at bounding box center [1372, 211] width 260 height 31
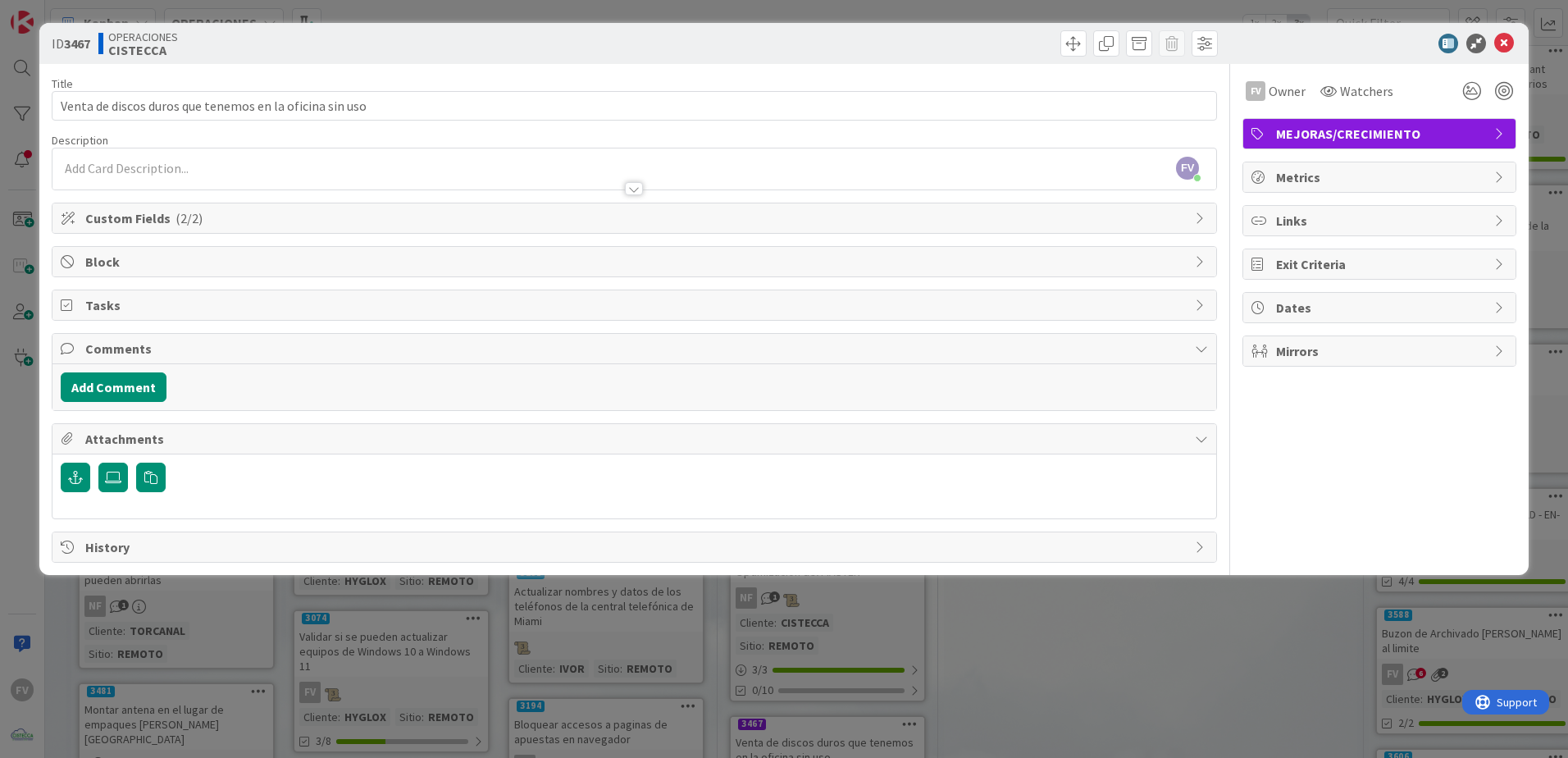
click at [1040, 614] on div "ID 3467 OPERACIONES CISTECCA Title 55 / 128 Venta de discos duros que tenemos e…" at bounding box center [784, 379] width 1568 height 758
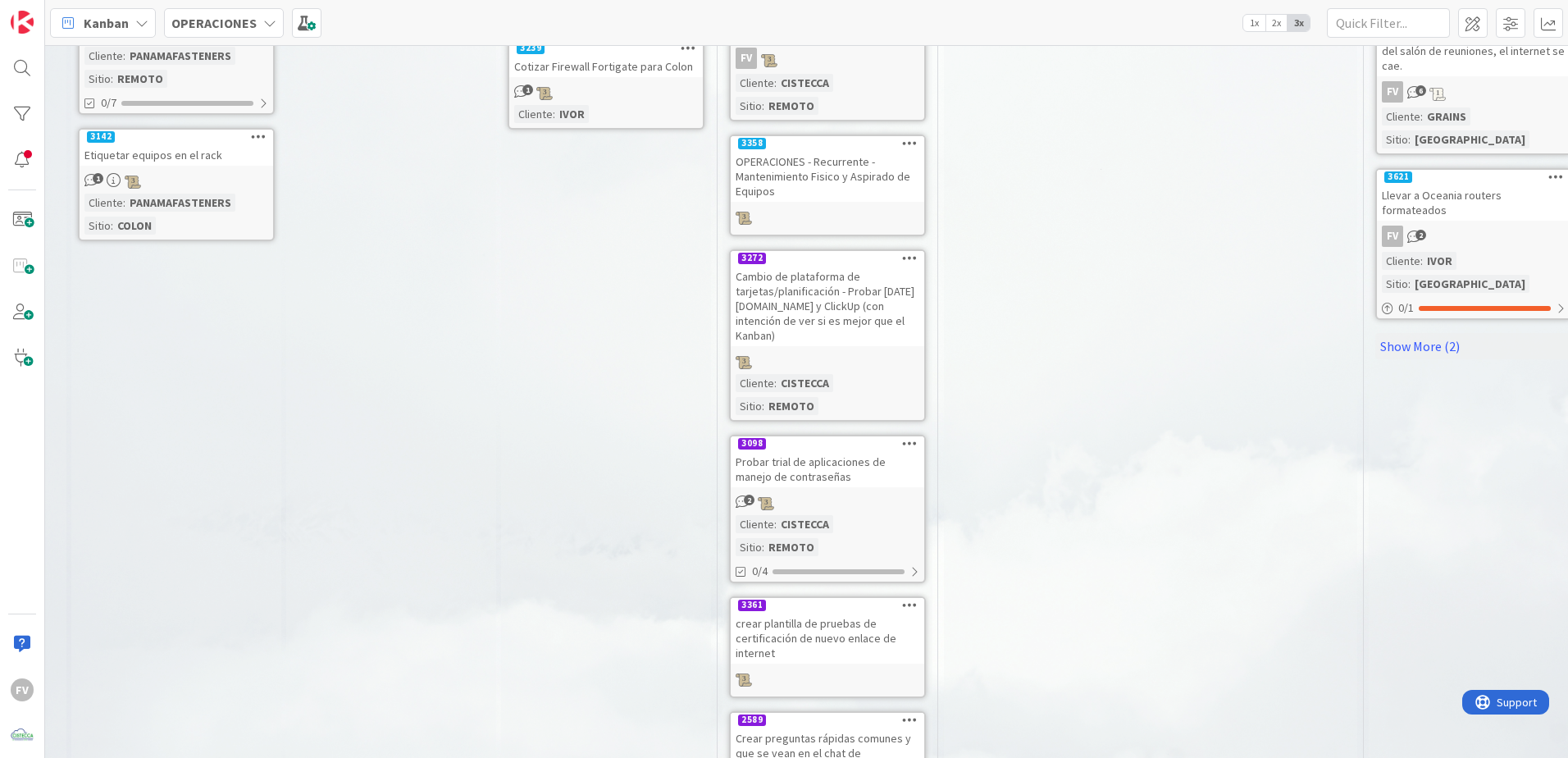
scroll to position [1288, 1099]
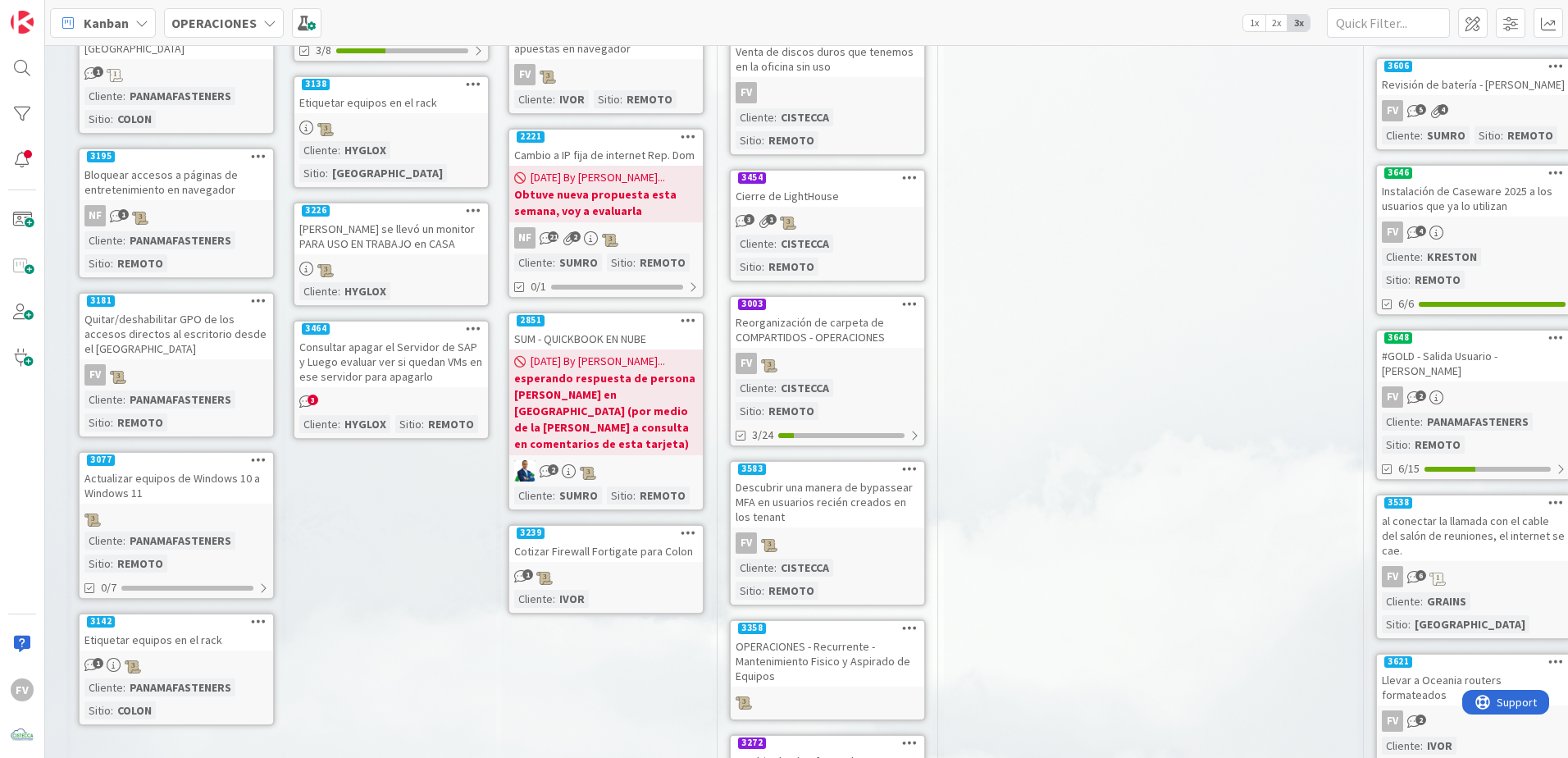
click at [1026, 661] on div "FERNANDO Add Card... 3506 Problemas de audio (con audifonos) en equipos Inspiro…" at bounding box center [1150, 202] width 413 height 1496
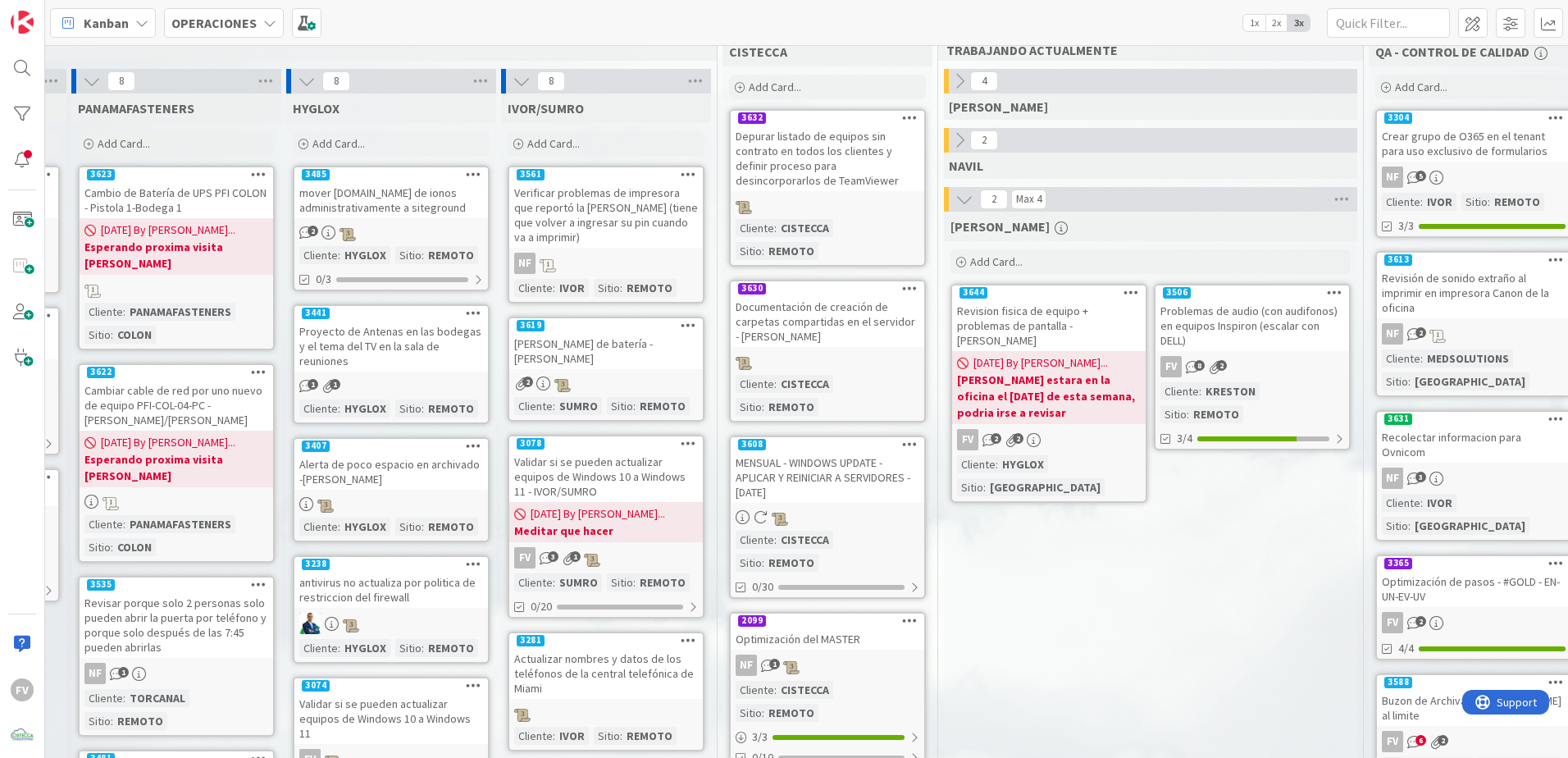
scroll to position [0, 1099]
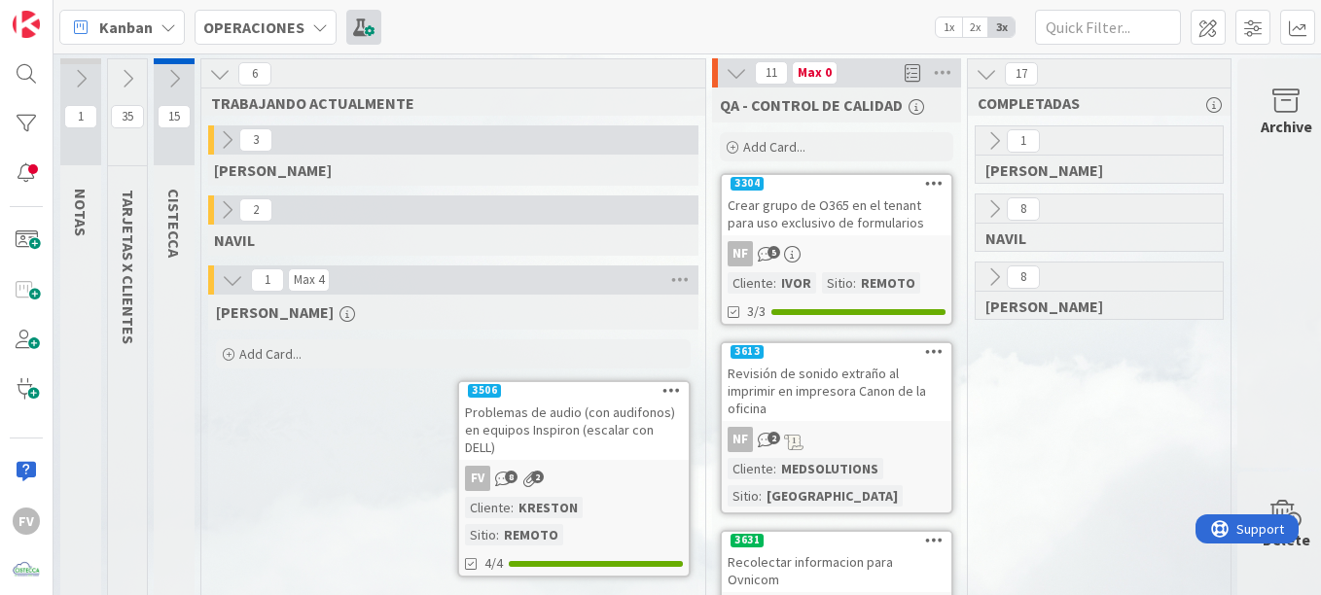
click at [357, 24] on span at bounding box center [363, 27] width 35 height 35
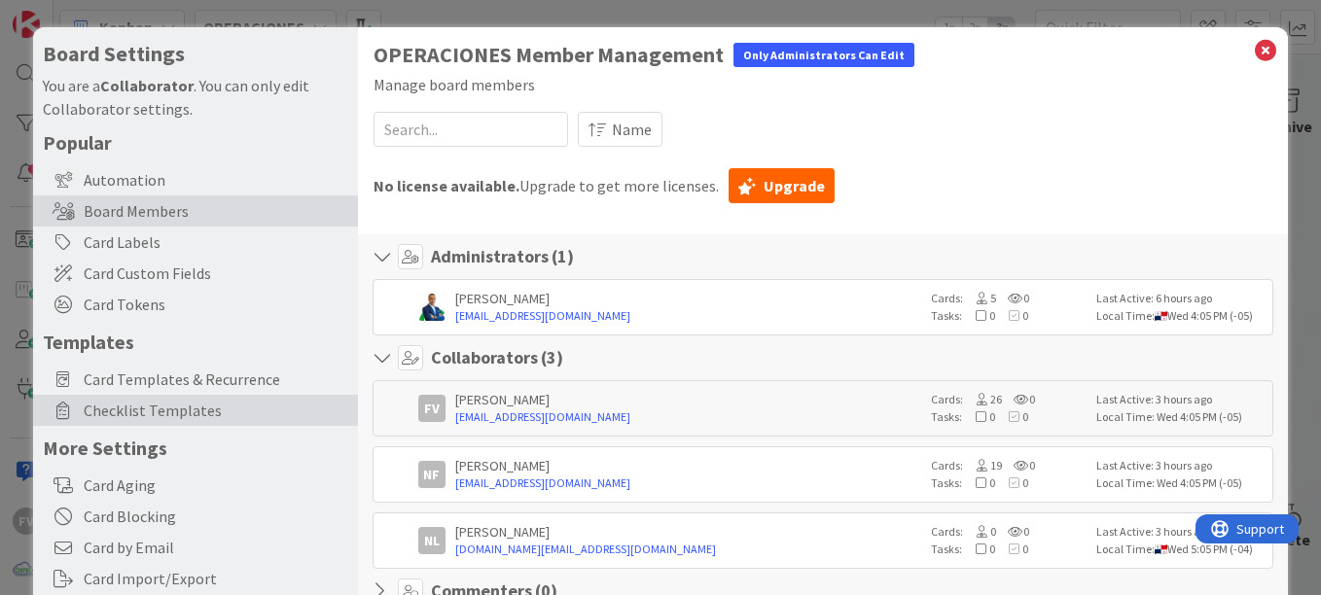
click at [206, 417] on span "Checklist Templates" at bounding box center [216, 410] width 265 height 23
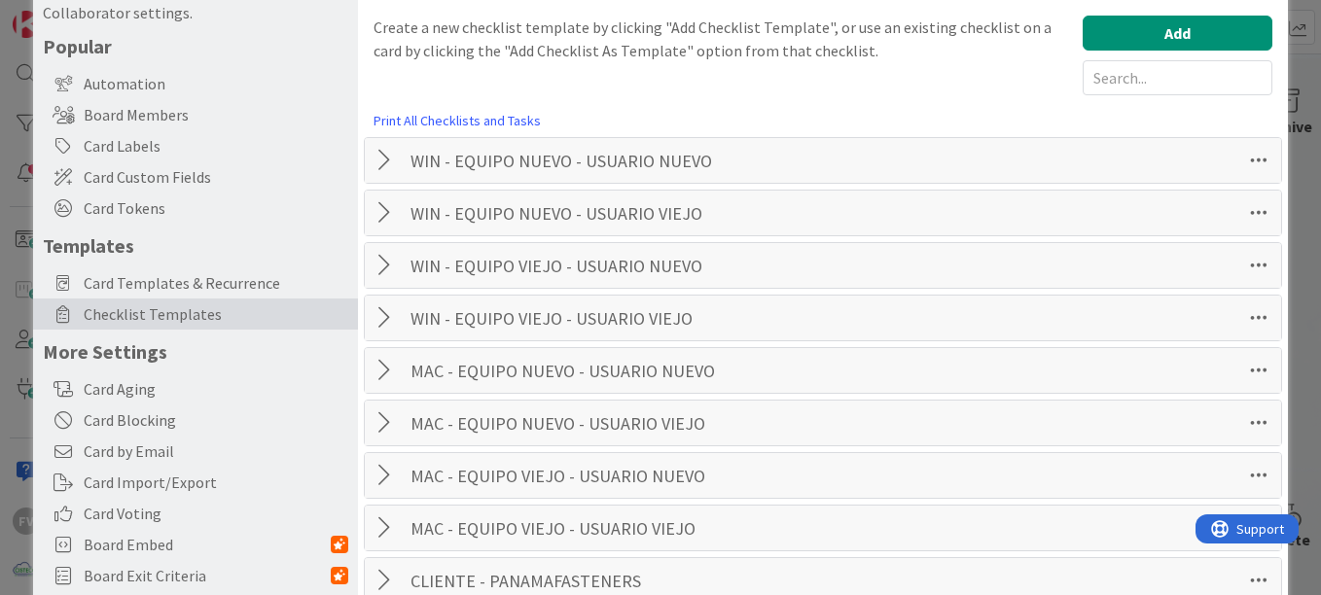
scroll to position [97, 0]
click at [382, 161] on div at bounding box center [386, 159] width 25 height 35
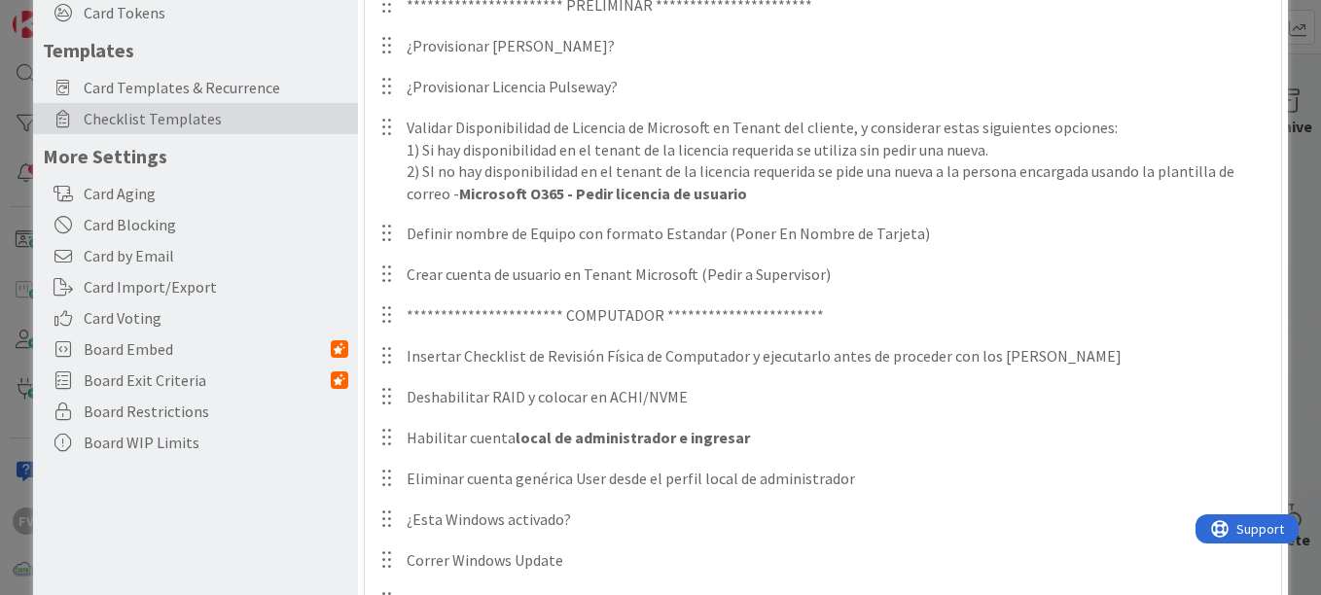
scroll to position [195, 0]
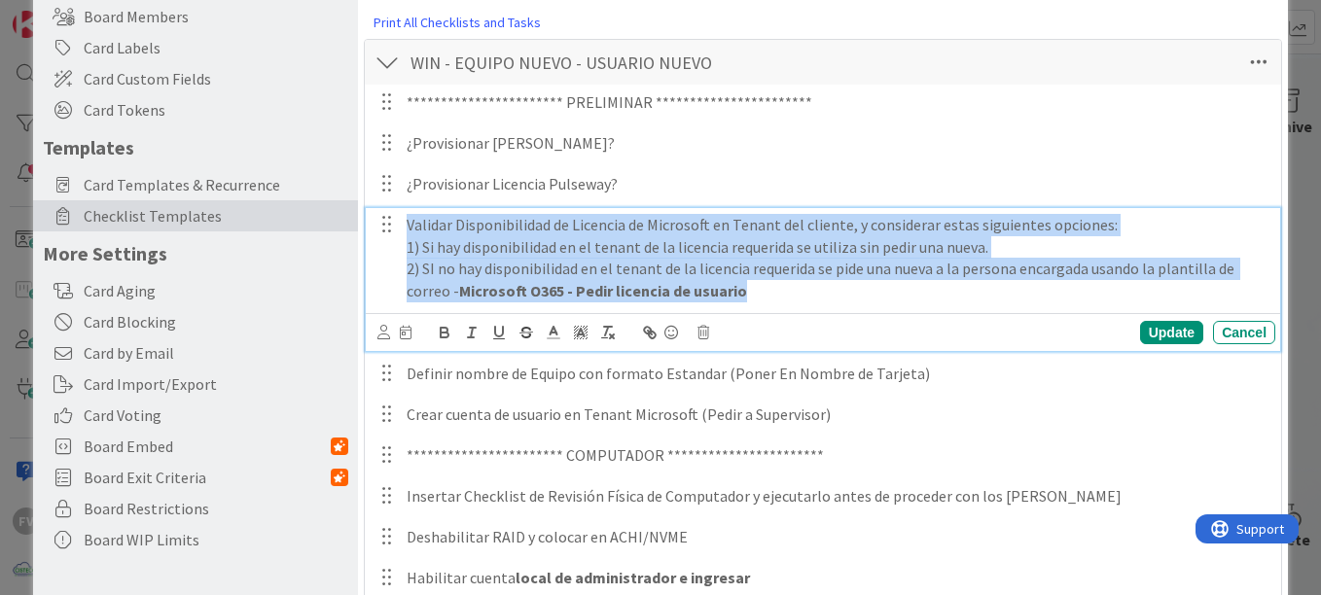
drag, startPoint x: 800, startPoint y: 287, endPoint x: 385, endPoint y: 193, distance: 425.9
copy div "Validar Disponibilidad de Licencia de Microsoft en Tenant del cliente, y consid…"
click at [888, 313] on div "Update Cancel" at bounding box center [823, 332] width 914 height 38
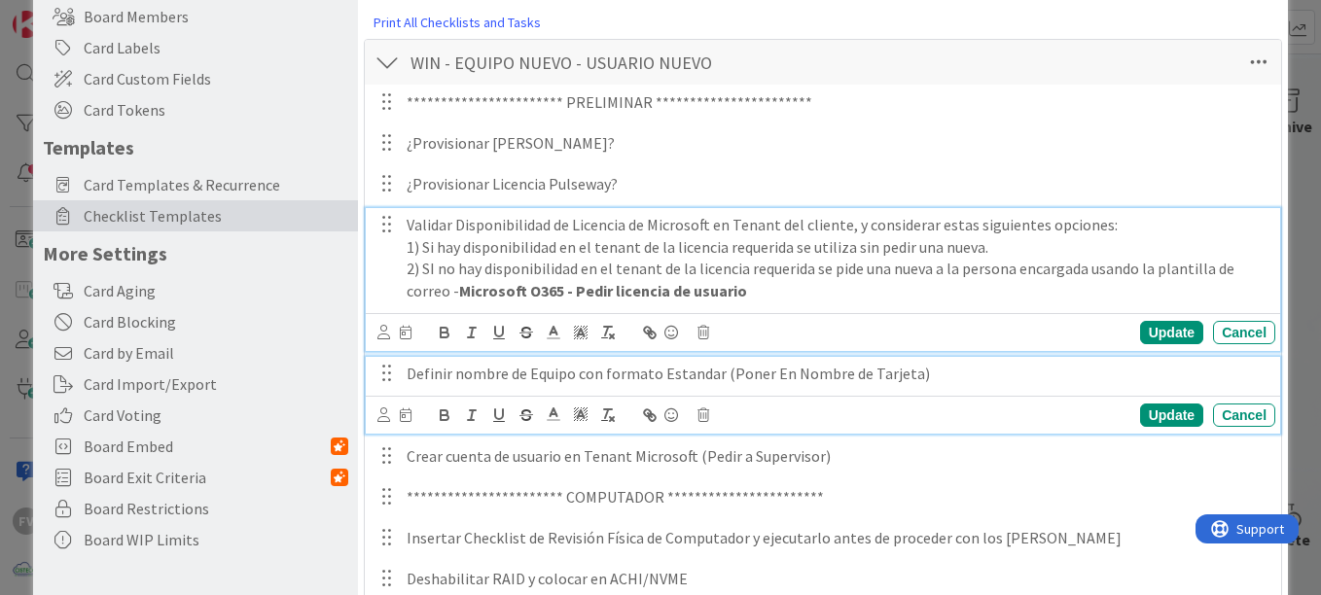
click at [1191, 379] on p "Definir nombre de Equipo con formato Estandar (Poner En Nombre de Tarjeta)" at bounding box center [837, 374] width 861 height 22
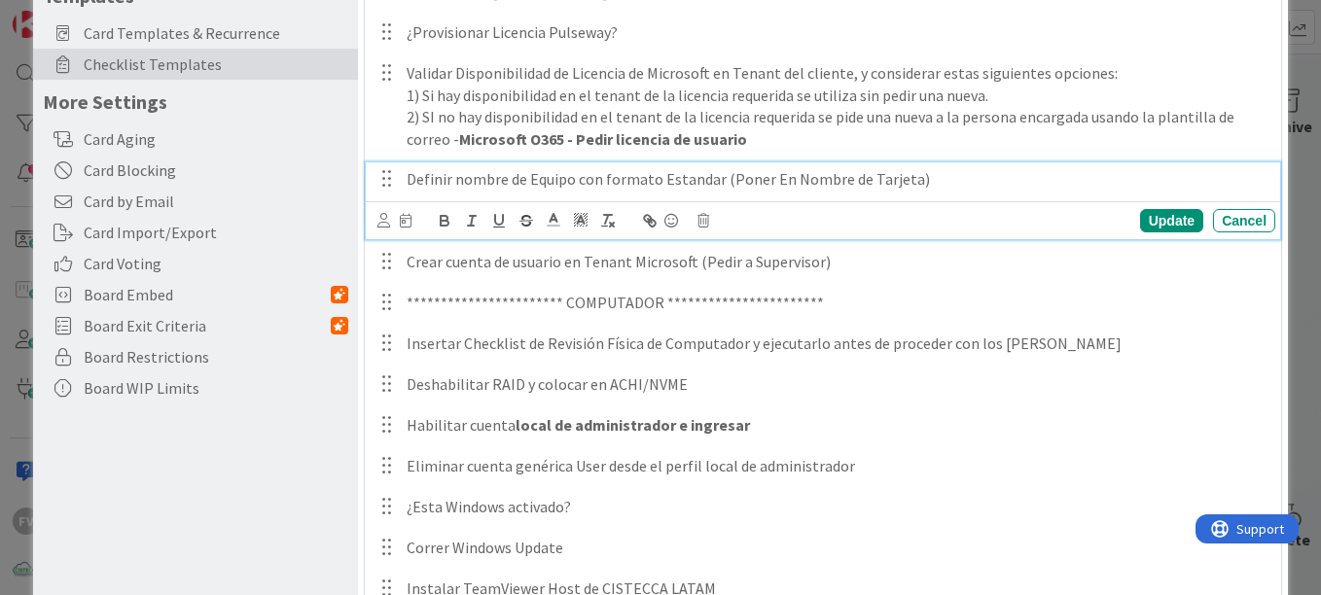
scroll to position [54, 0]
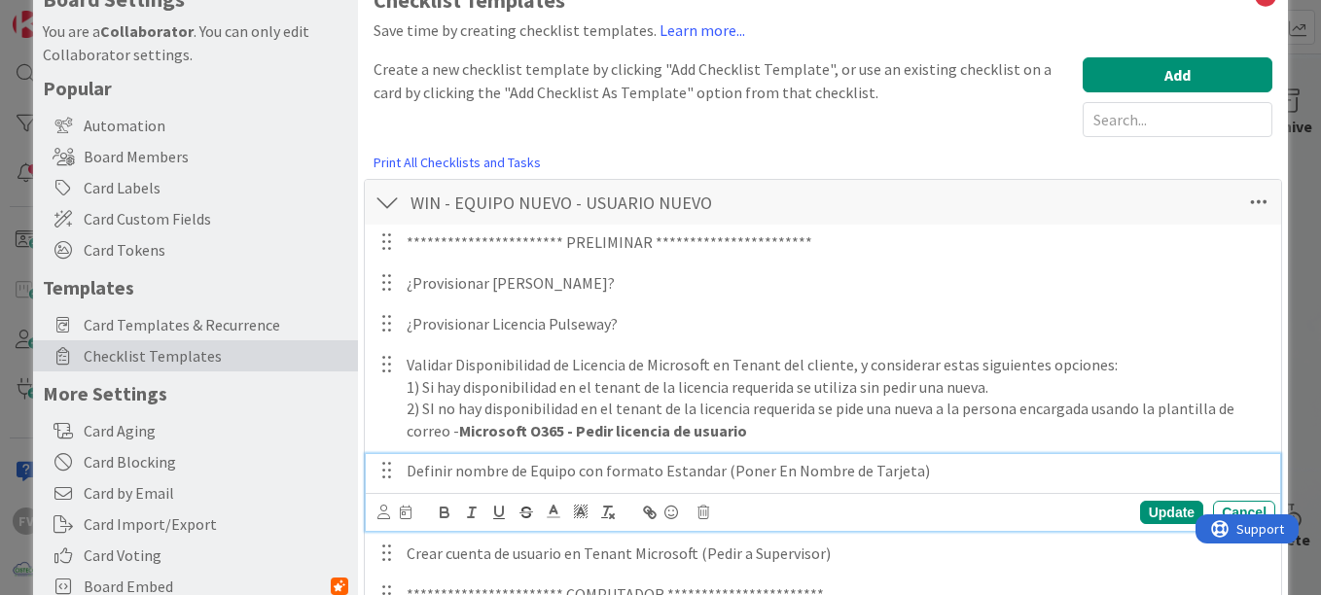
click at [1068, 206] on div "WIN - EQUIPO NUEVO - USUARIO NUEVO Checklist Name 34 / 64 WIN - EQUIPO NUEVO - …" at bounding box center [823, 202] width 916 height 45
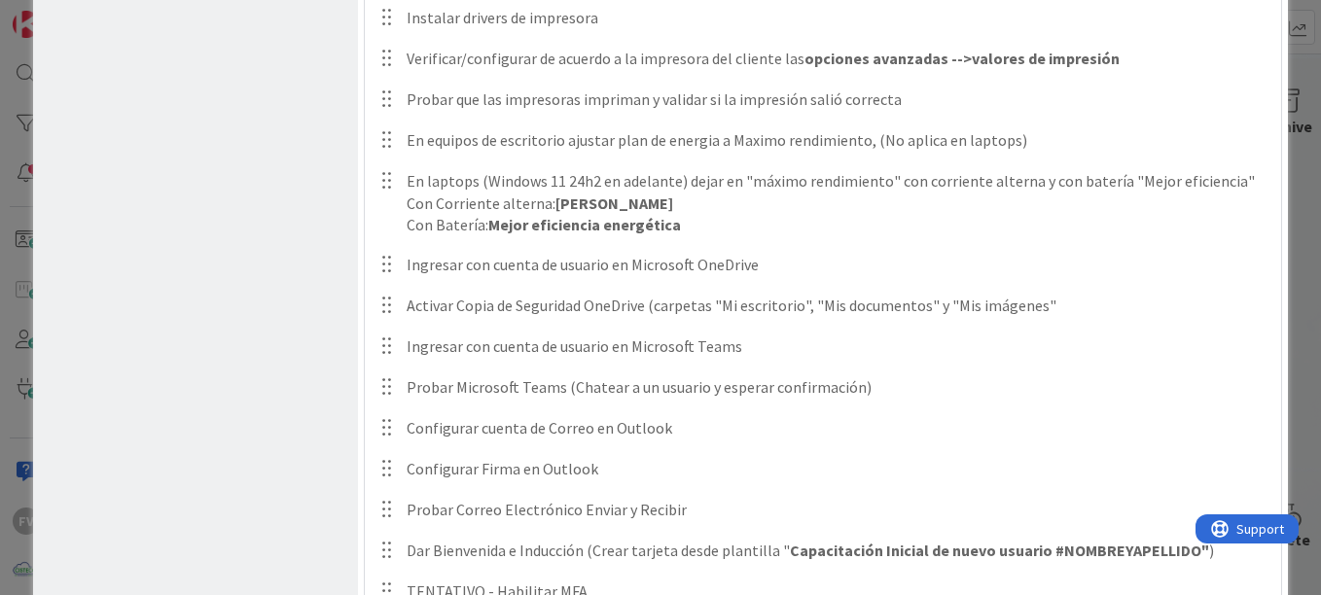
scroll to position [1513, 0]
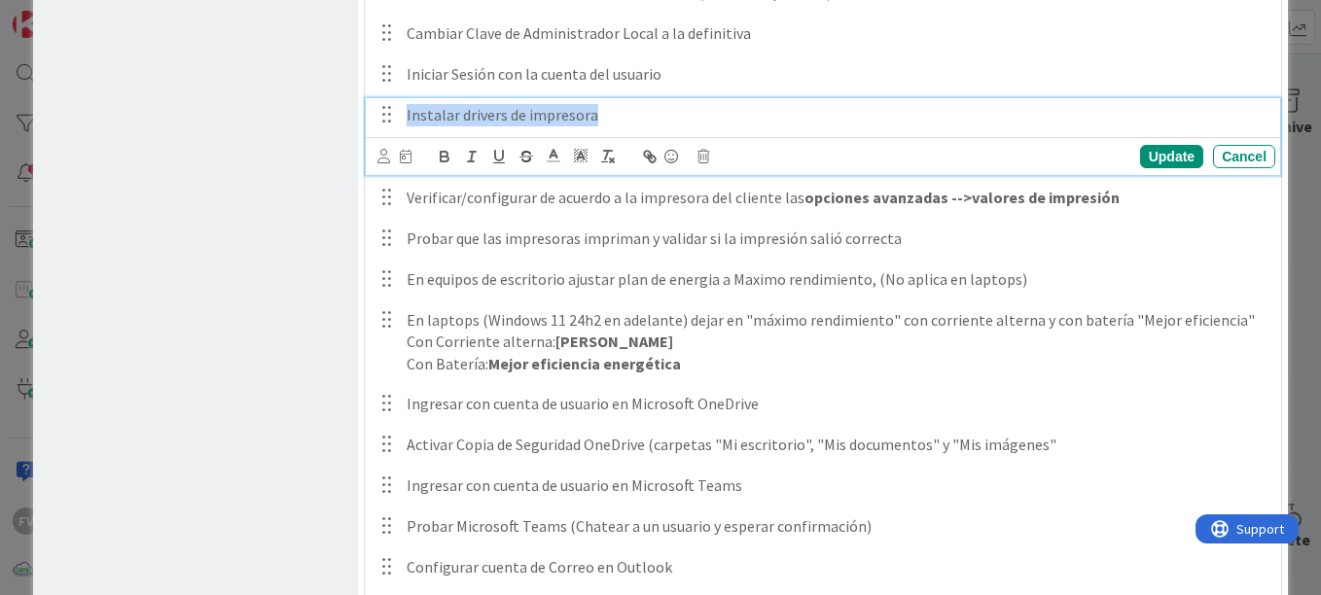
drag, startPoint x: 605, startPoint y: 110, endPoint x: 399, endPoint y: 112, distance: 206.2
click at [399, 112] on div "Instalar drivers de impresora" at bounding box center [837, 115] width 876 height 34
copy p "Instalar drivers de impresora"
click at [1213, 159] on div "Cancel" at bounding box center [1244, 156] width 62 height 23
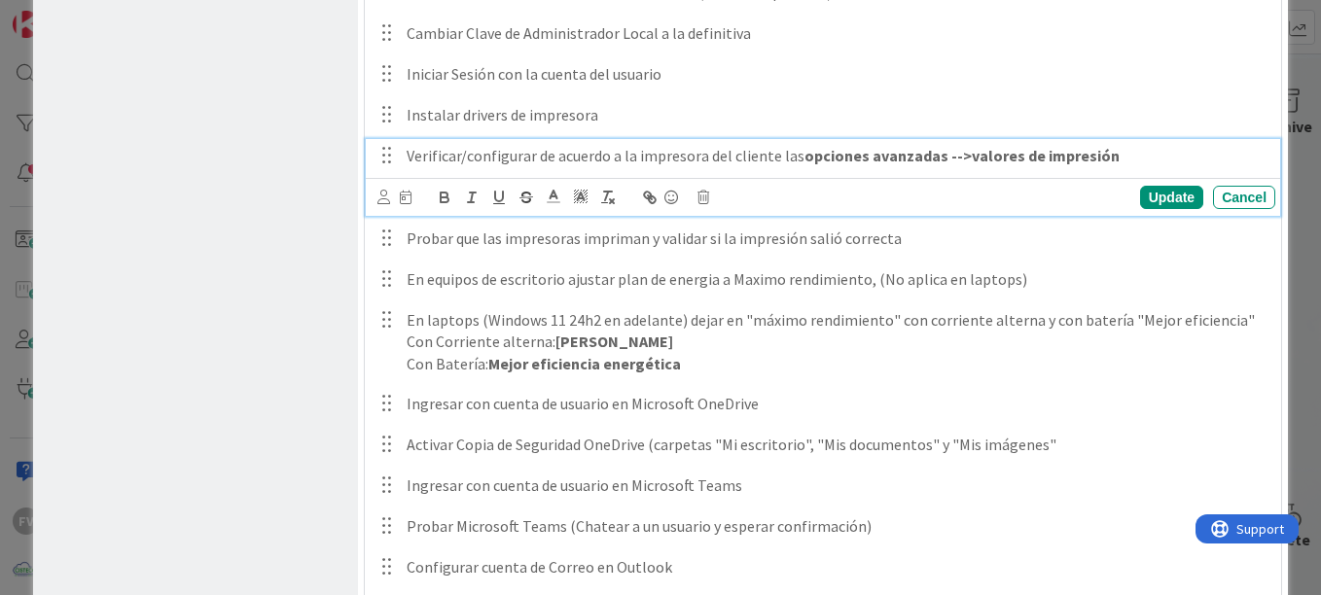
click at [429, 157] on p "Verificar/configurar de acuerdo a la impresora del cliente las opciones avanzad…" at bounding box center [837, 156] width 861 height 22
copy p "Verificar/configurar de acuerdo a la impresora del cliente las opciones avanzad…"
click at [1170, 201] on div "Update" at bounding box center [1171, 197] width 63 height 23
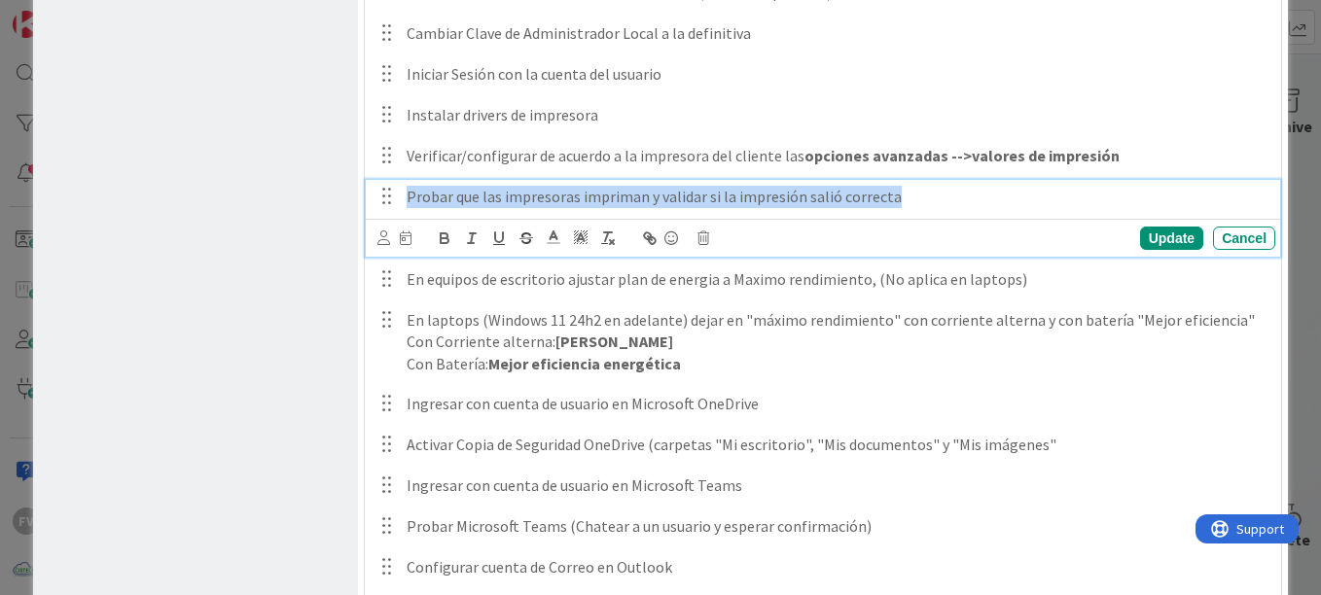
drag, startPoint x: 899, startPoint y: 195, endPoint x: 390, endPoint y: 169, distance: 509.3
copy p "Probar que las impresoras impriman y validar si la impresión salió correcta"
click at [947, 217] on div "Probar que las impresoras impriman y validar si la impresión salió correcta Upd…" at bounding box center [823, 218] width 914 height 77
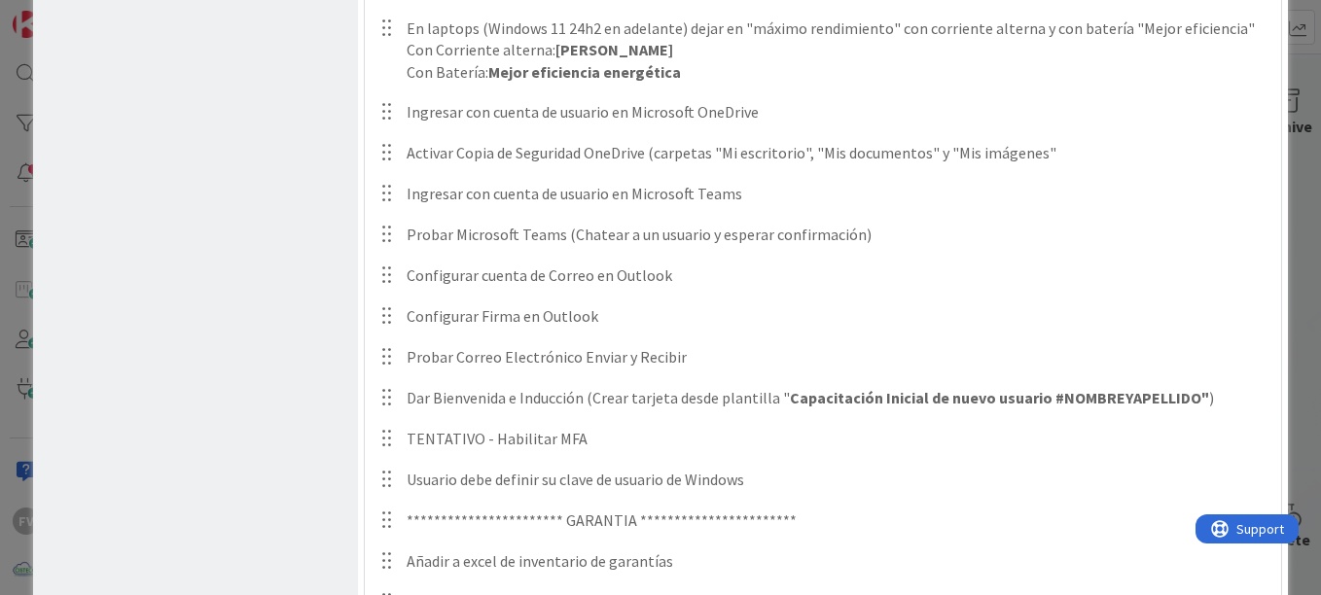
scroll to position [1708, 0]
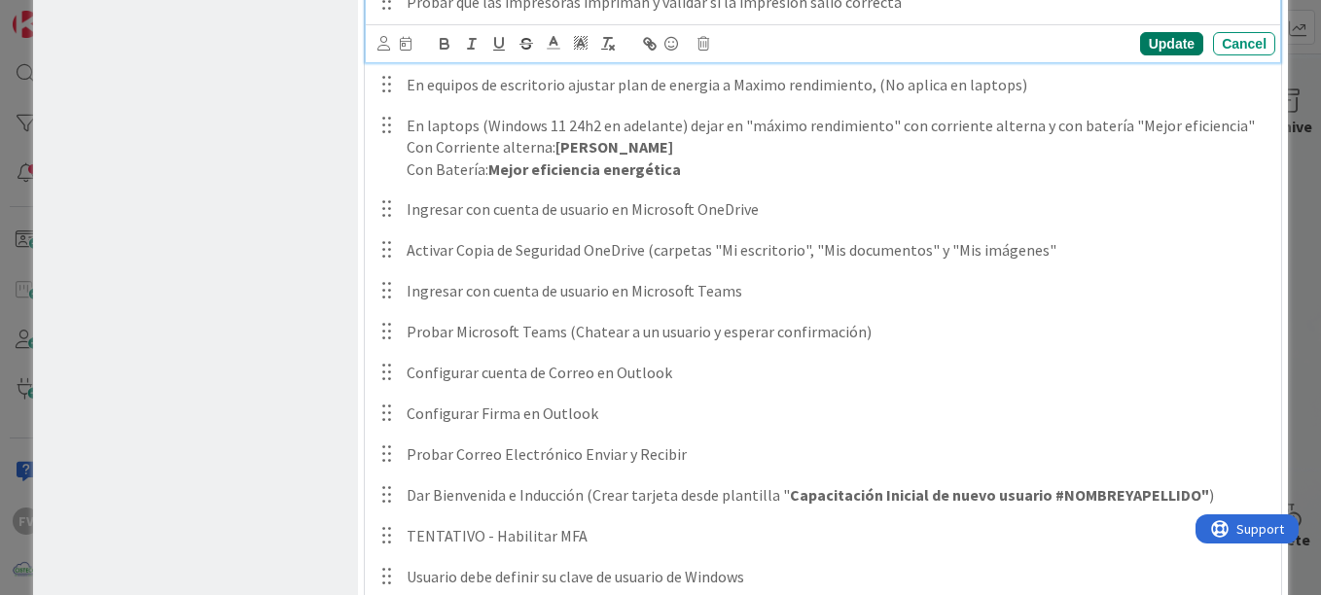
click at [1174, 44] on div "Update" at bounding box center [1171, 43] width 63 height 23
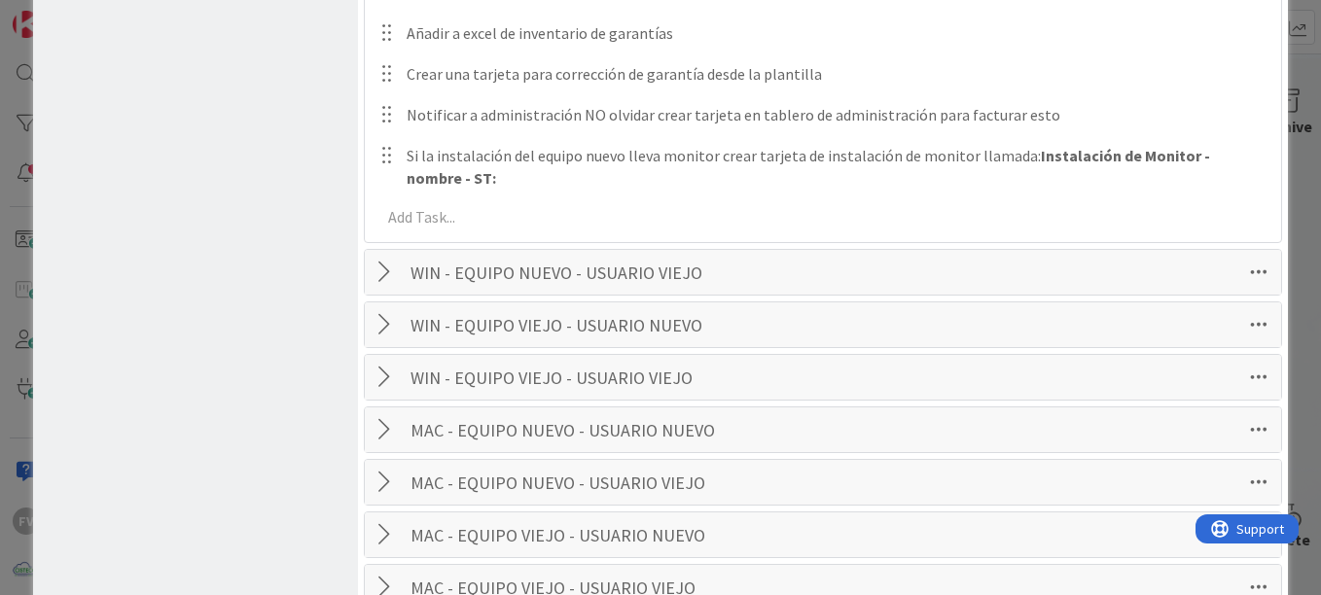
scroll to position [2194, 0]
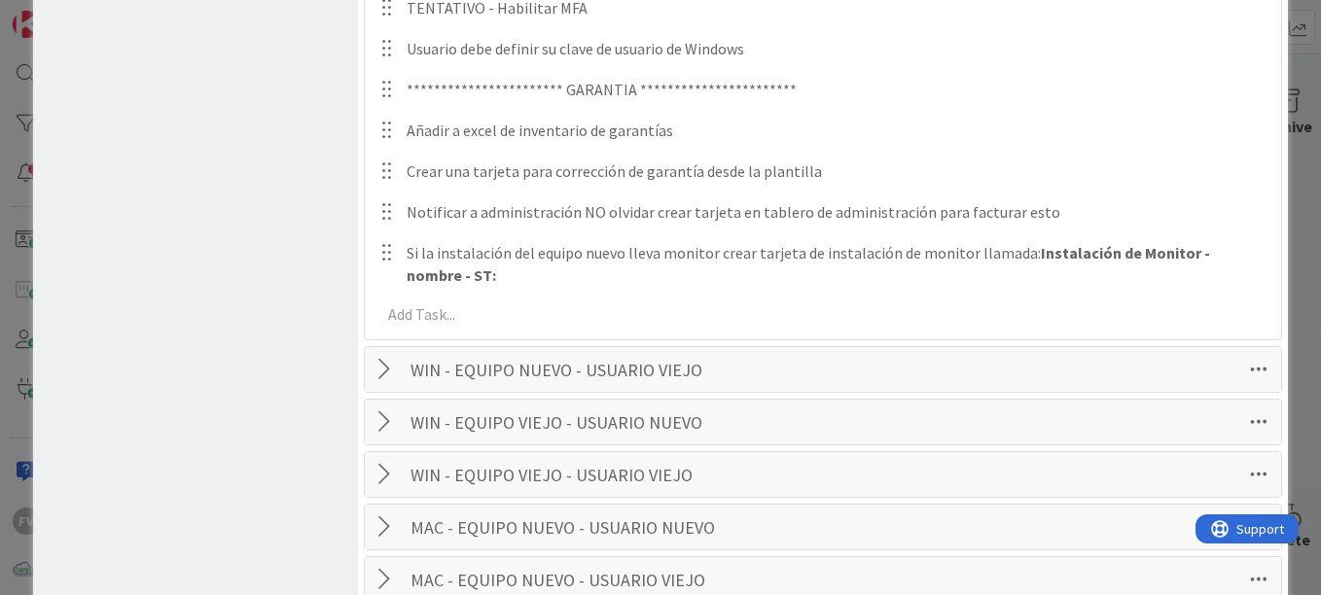
click at [16, 153] on div "**********" at bounding box center [660, 297] width 1321 height 595
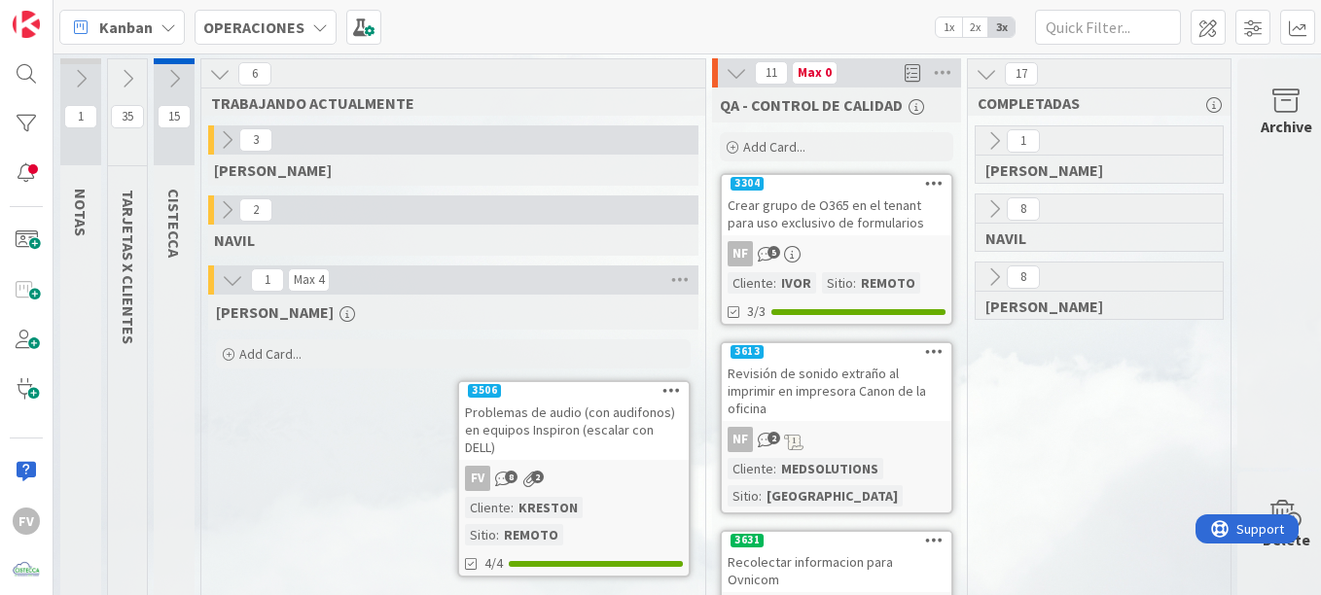
click at [276, 25] on b "OPERACIONES" at bounding box center [253, 27] width 101 height 19
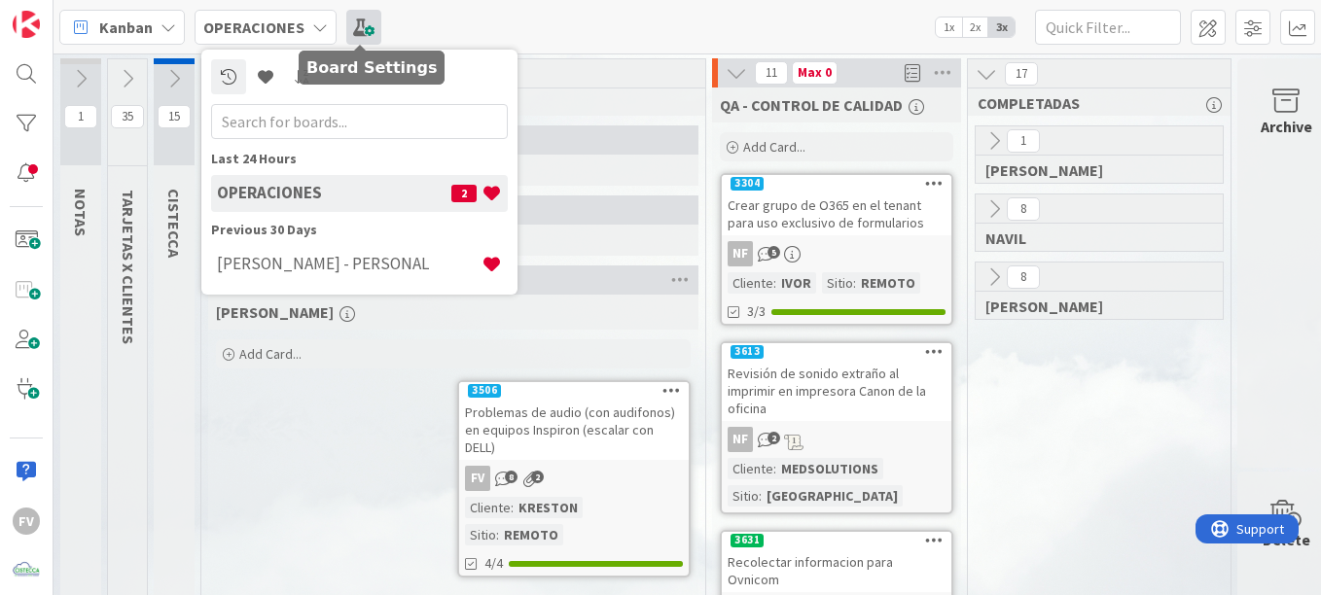
click at [363, 17] on span at bounding box center [363, 27] width 35 height 35
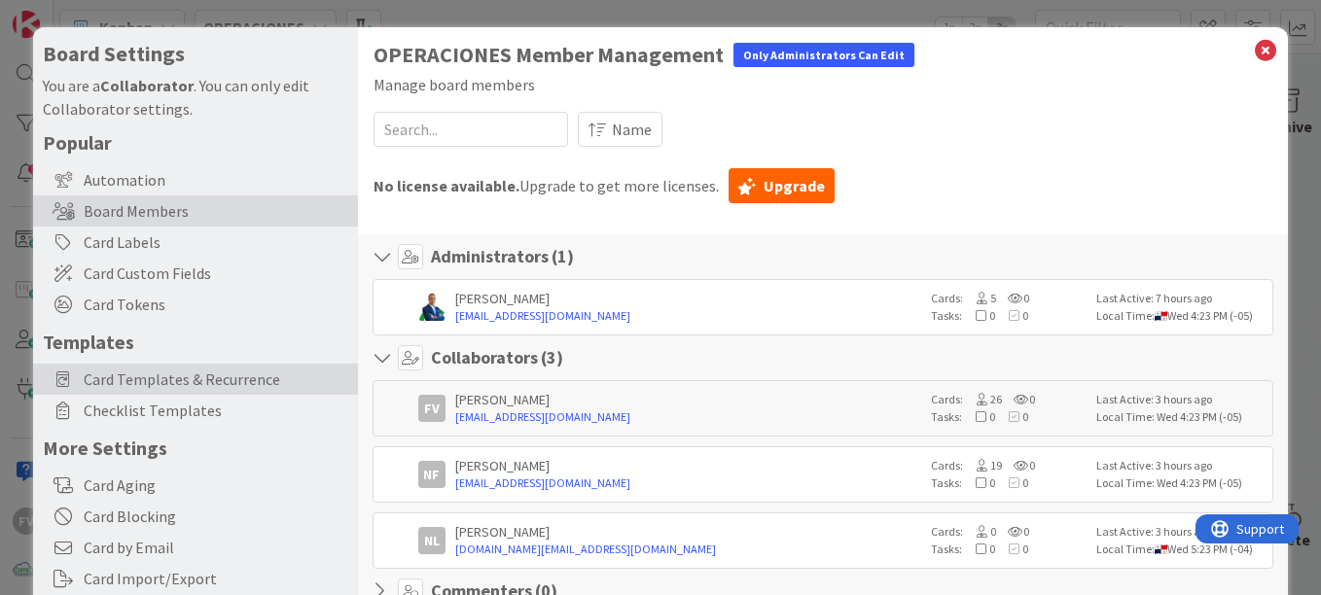
click at [253, 382] on span "Card Templates & Recurrence" at bounding box center [216, 379] width 265 height 23
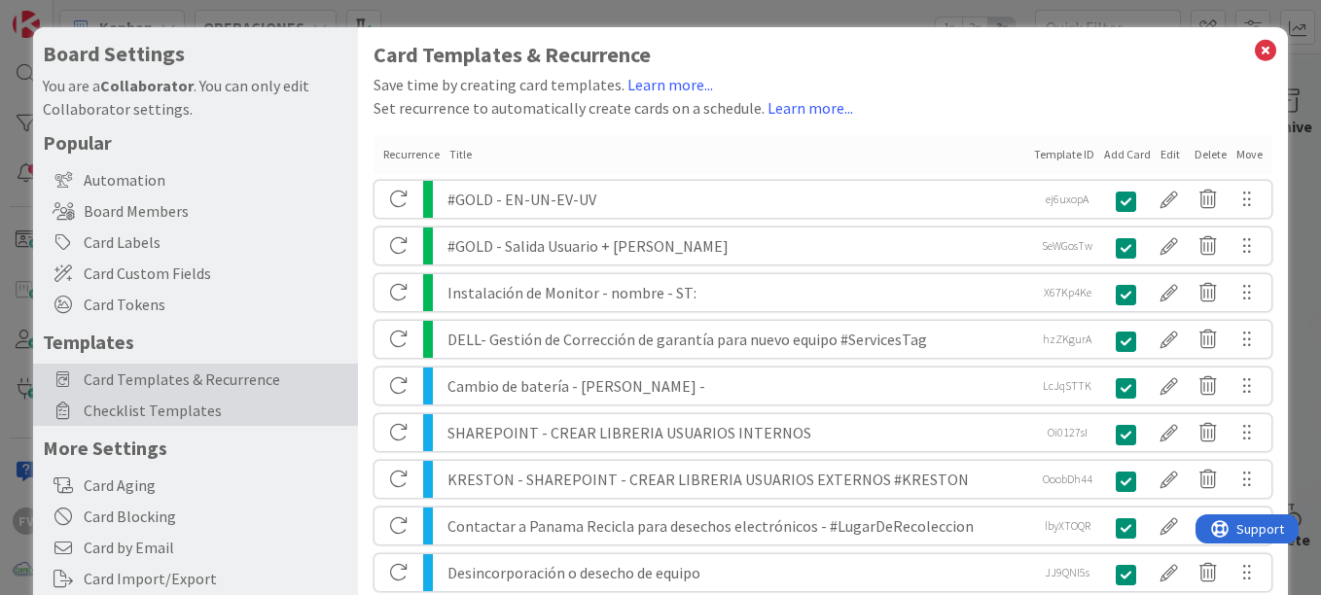
click at [252, 398] on div "Checklist Templates" at bounding box center [195, 410] width 325 height 31
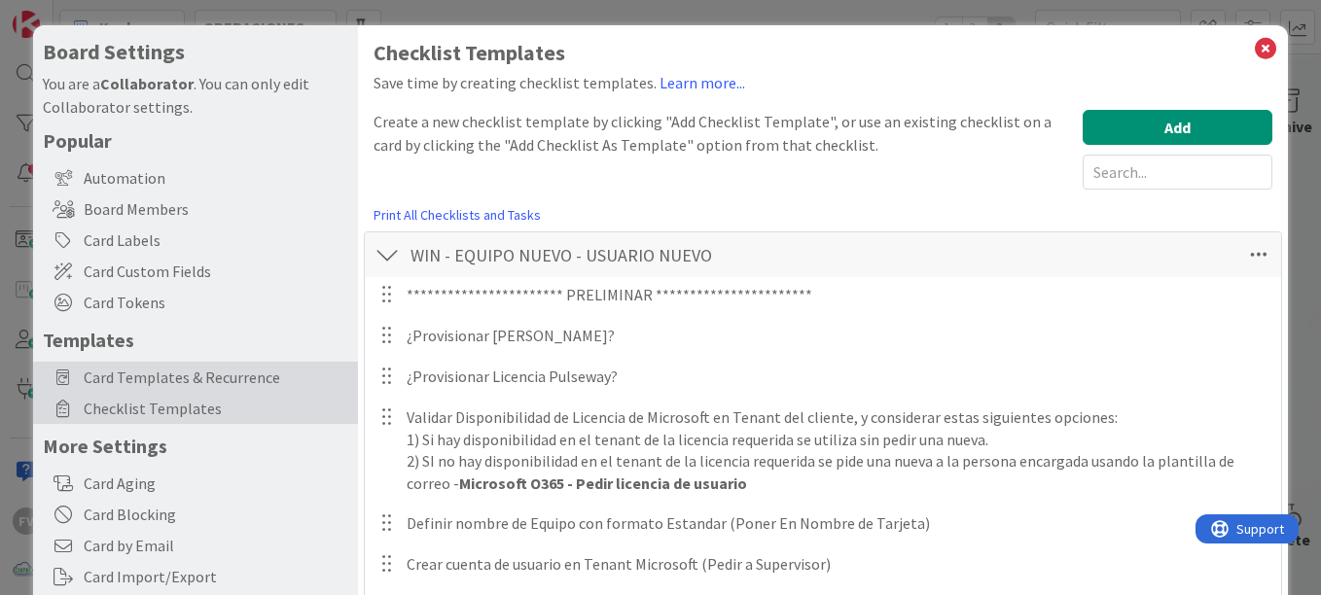
click at [269, 366] on span "Card Templates & Recurrence" at bounding box center [216, 377] width 265 height 23
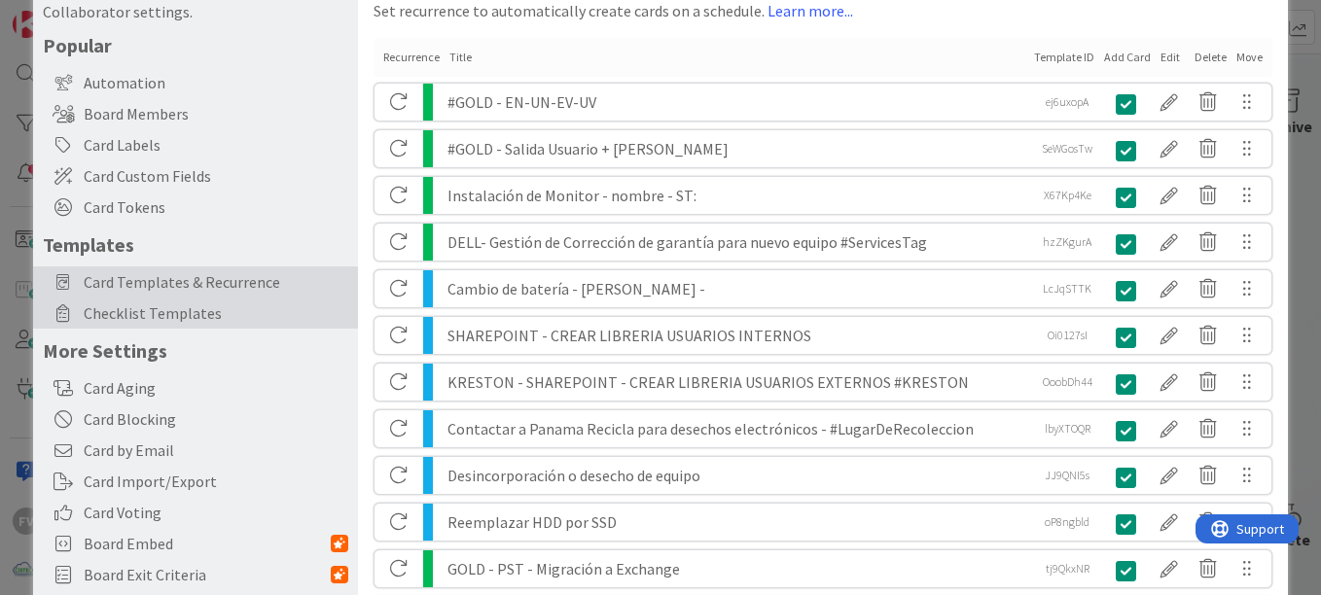
click at [253, 326] on div "Checklist Templates" at bounding box center [195, 313] width 325 height 31
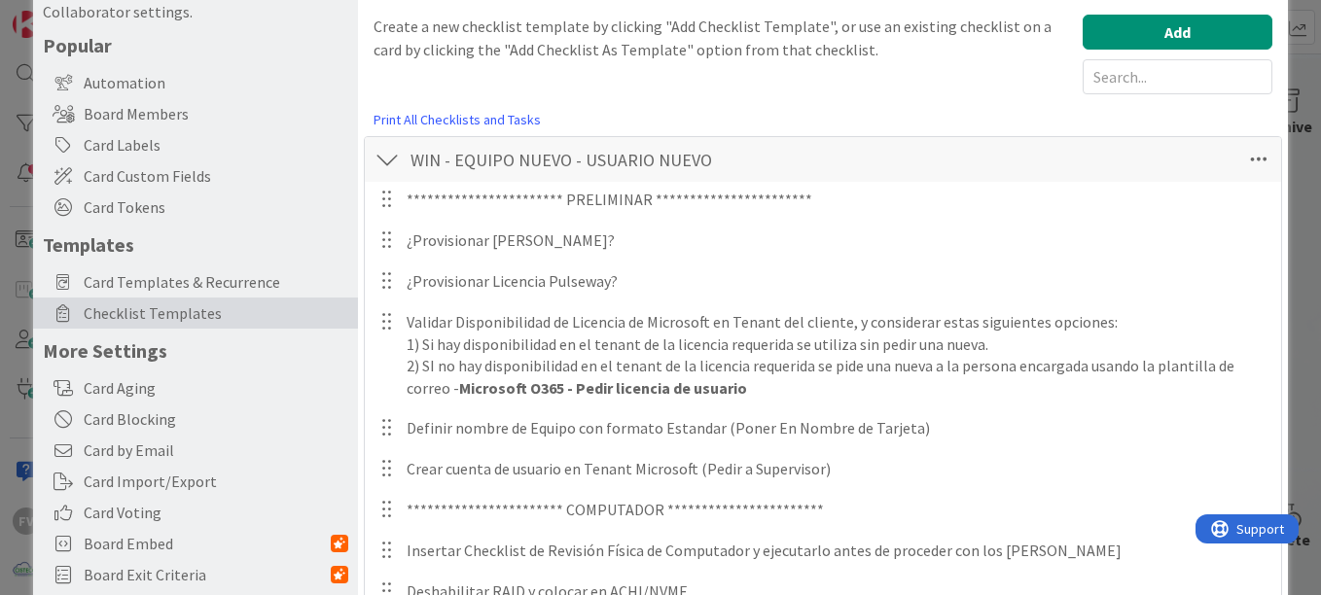
scroll to position [0, 0]
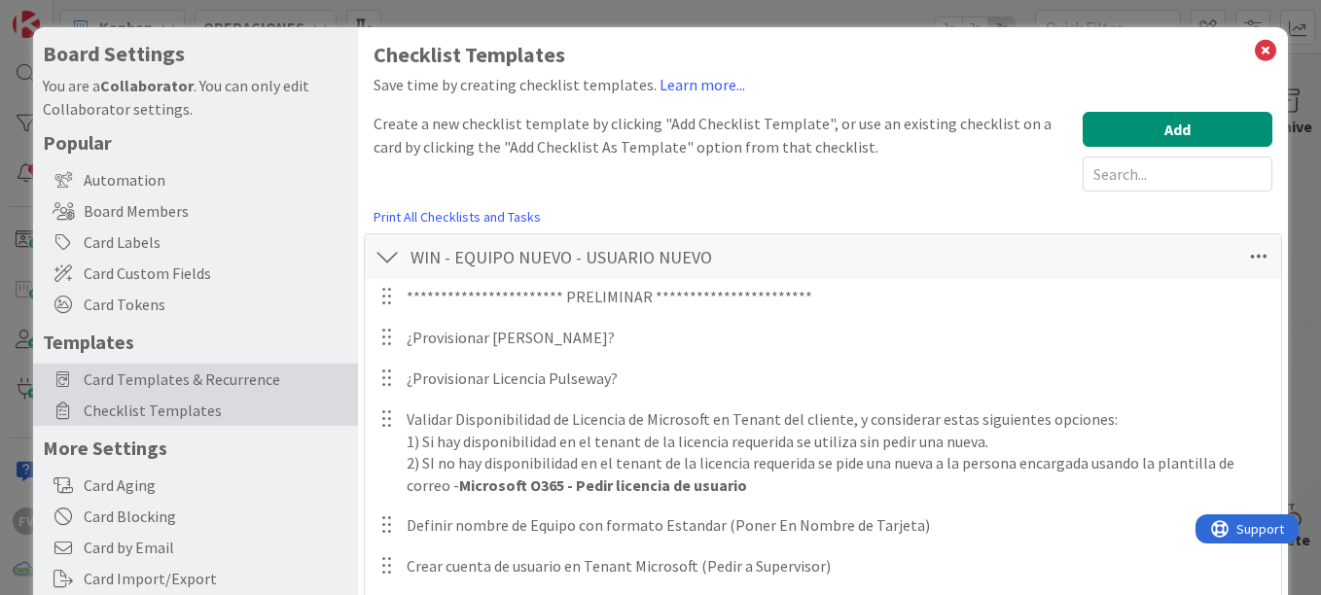
click at [307, 372] on span "Card Templates & Recurrence" at bounding box center [216, 379] width 265 height 23
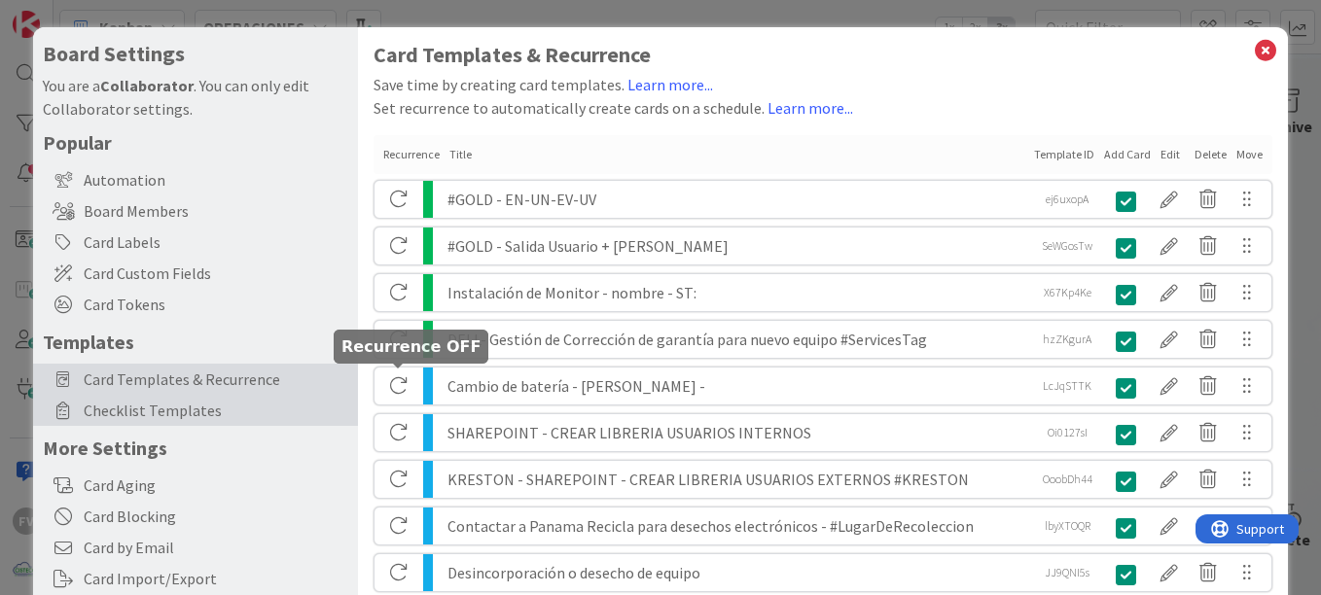
click at [273, 415] on span "Checklist Templates" at bounding box center [216, 410] width 265 height 23
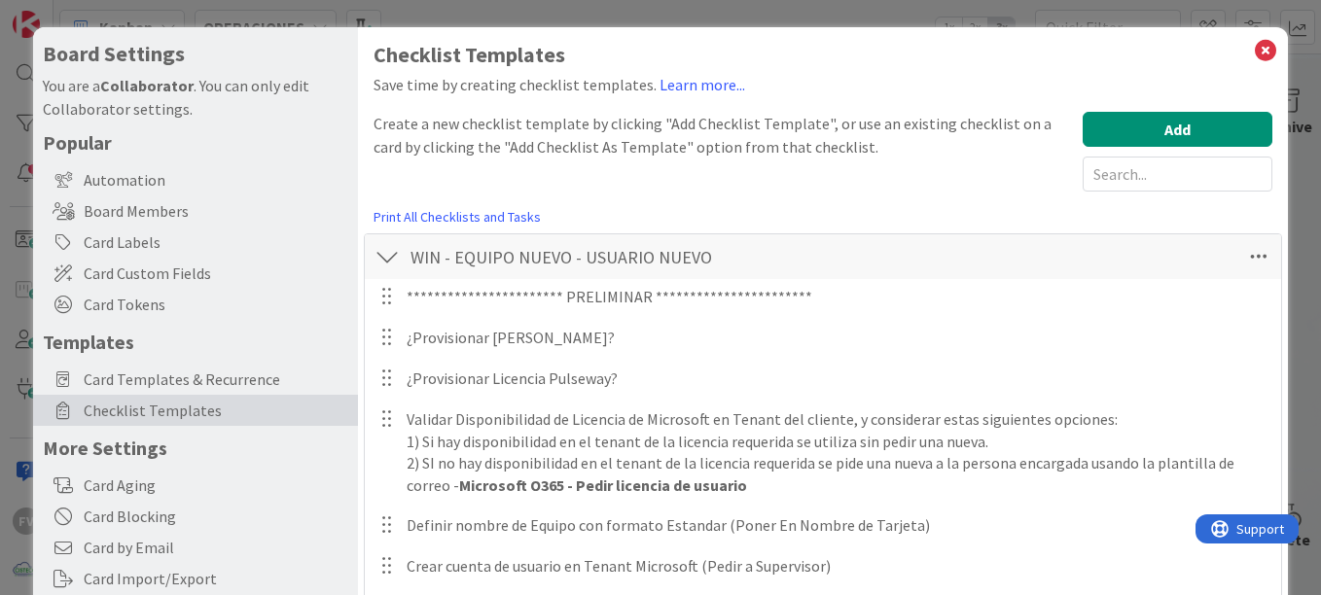
scroll to position [97, 0]
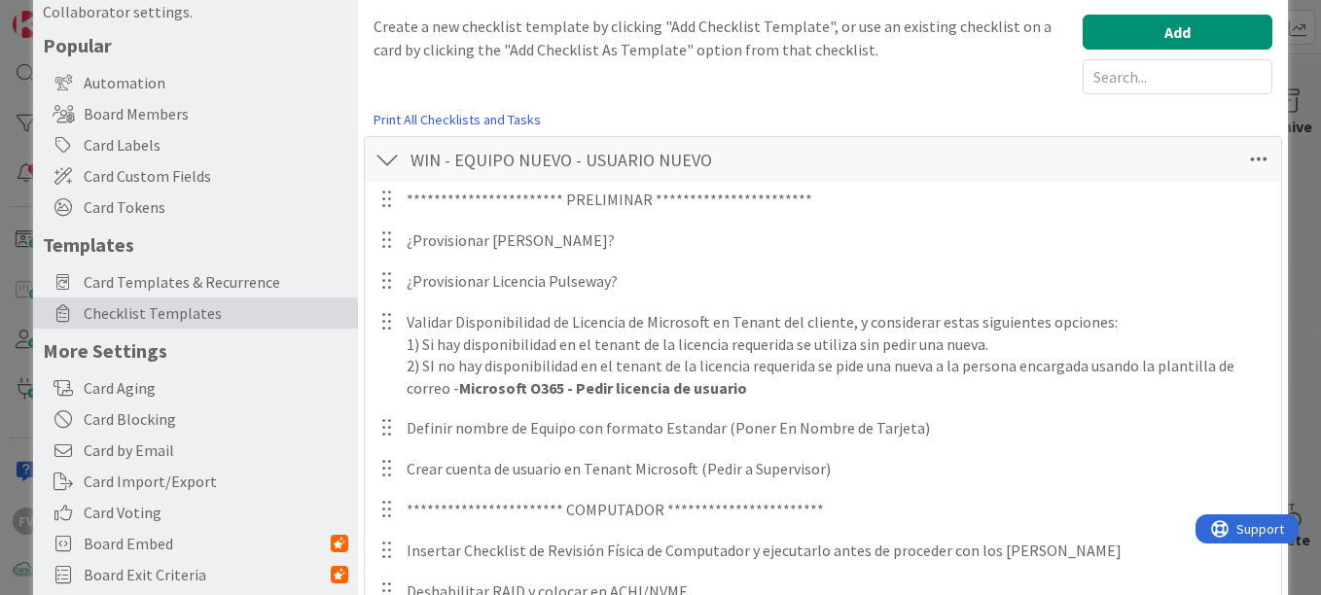
click at [385, 159] on div at bounding box center [386, 159] width 25 height 35
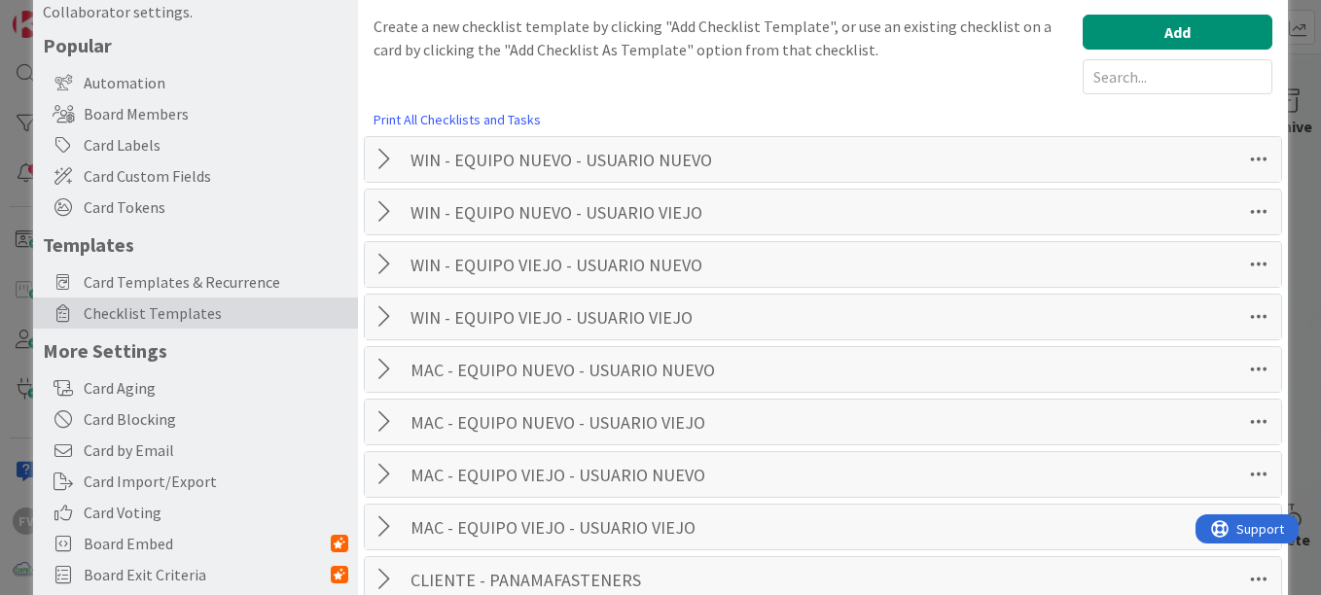
click at [378, 203] on div at bounding box center [386, 212] width 25 height 35
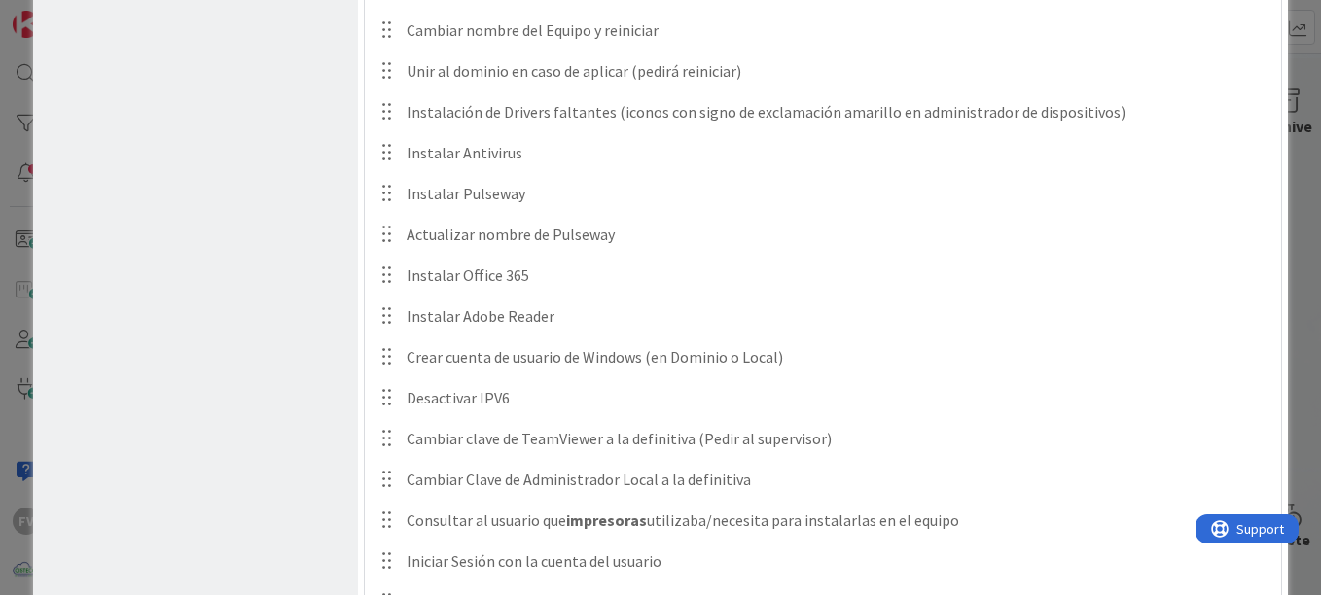
scroll to position [1070, 0]
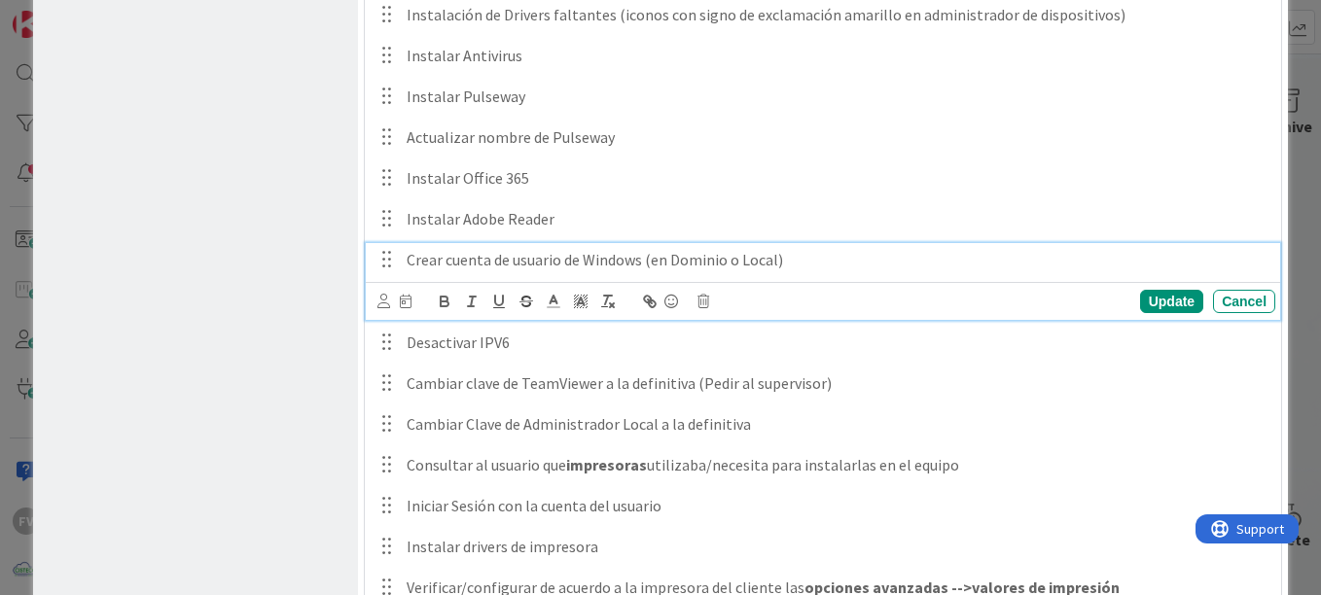
click at [580, 260] on p "Crear cuenta de usuario de Windows (en Dominio o Local)" at bounding box center [837, 260] width 861 height 22
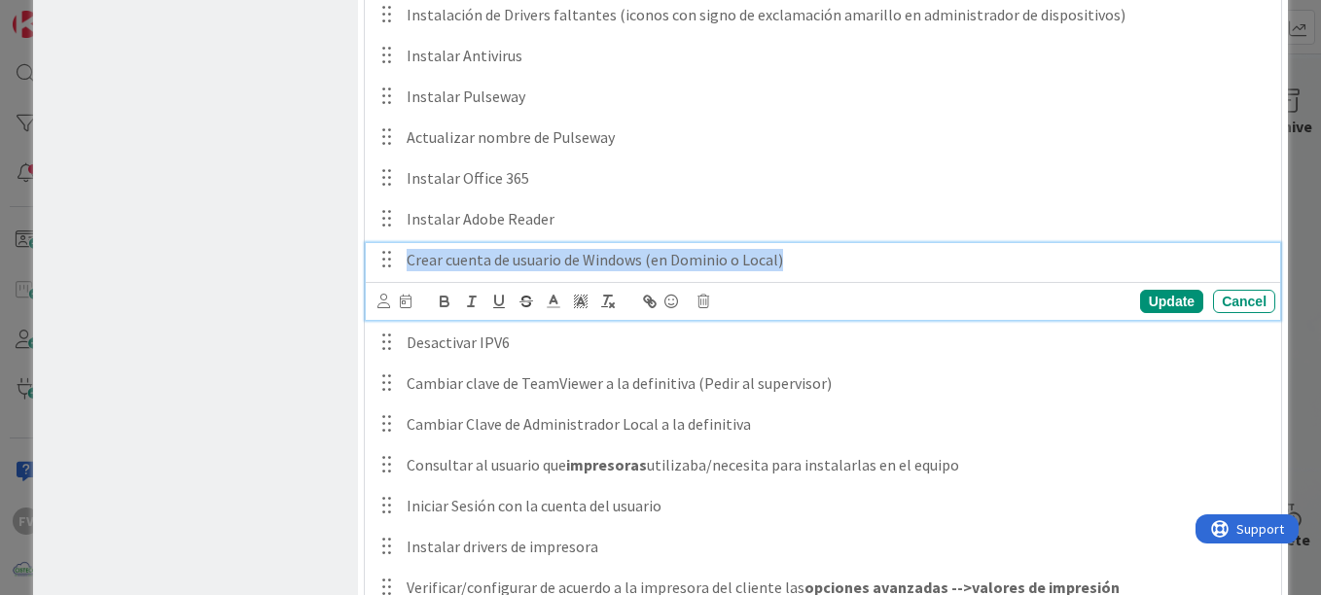
click at [580, 260] on p "Crear cuenta de usuario de Windows (en Dominio o Local)" at bounding box center [837, 260] width 861 height 22
copy p "Crear cuenta de usuario de Windows (en Dominio o Local)"
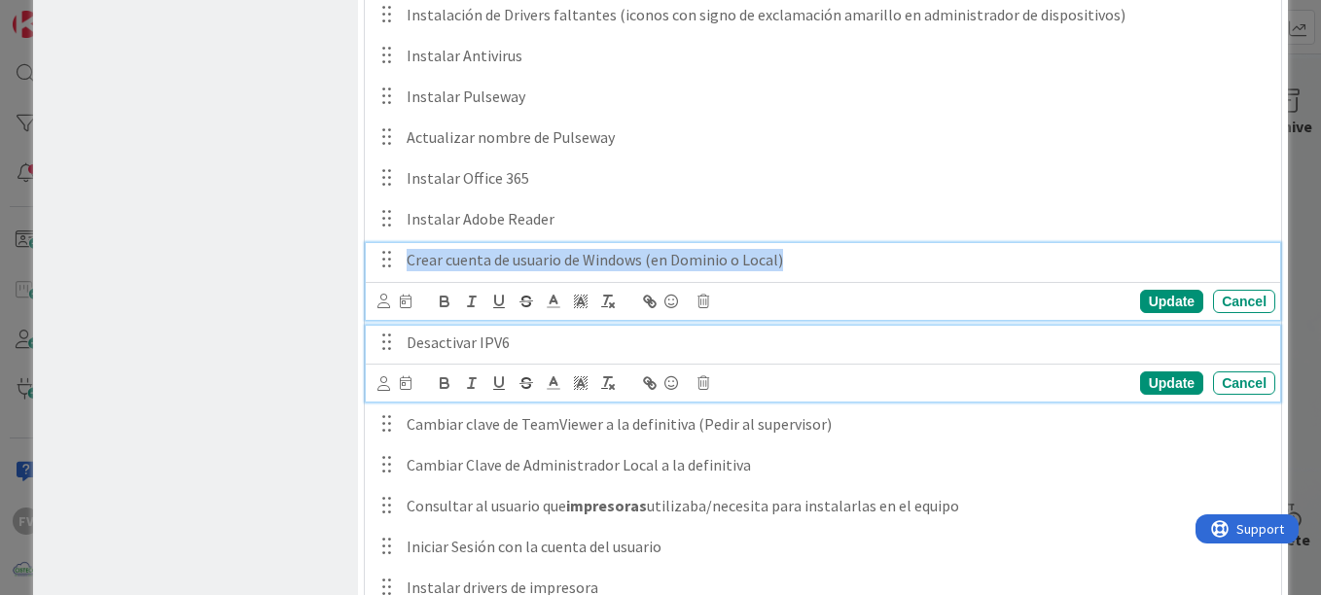
click at [656, 352] on p "Desactivar IPV6" at bounding box center [837, 343] width 861 height 22
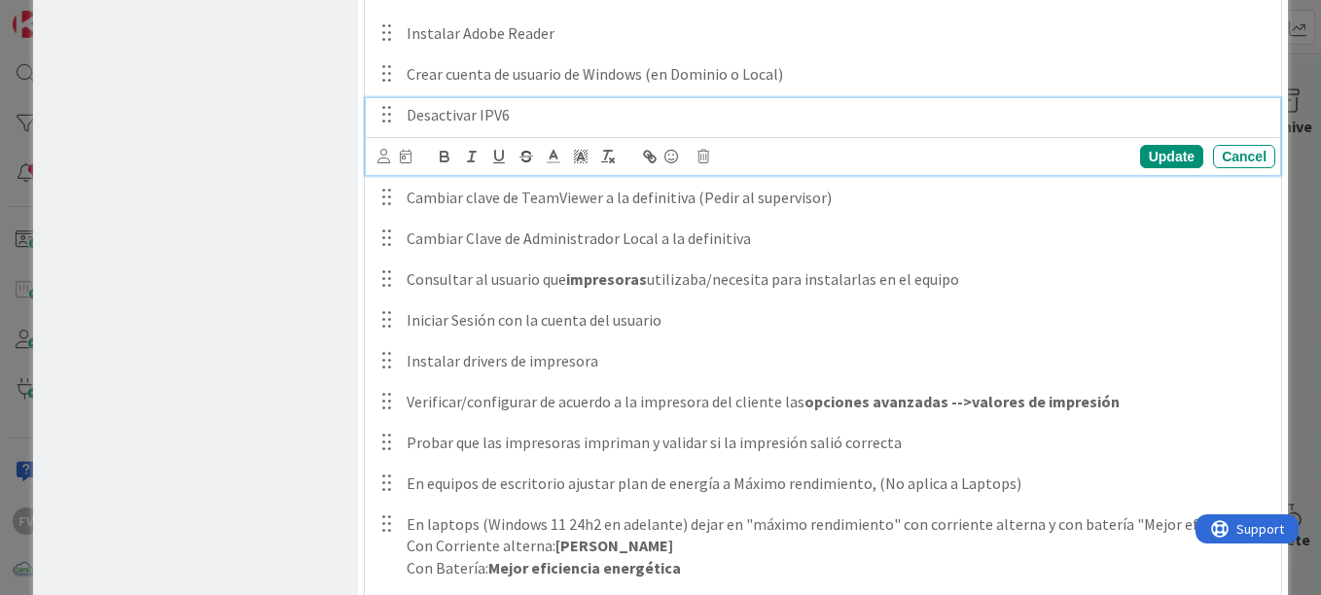
scroll to position [1417, 0]
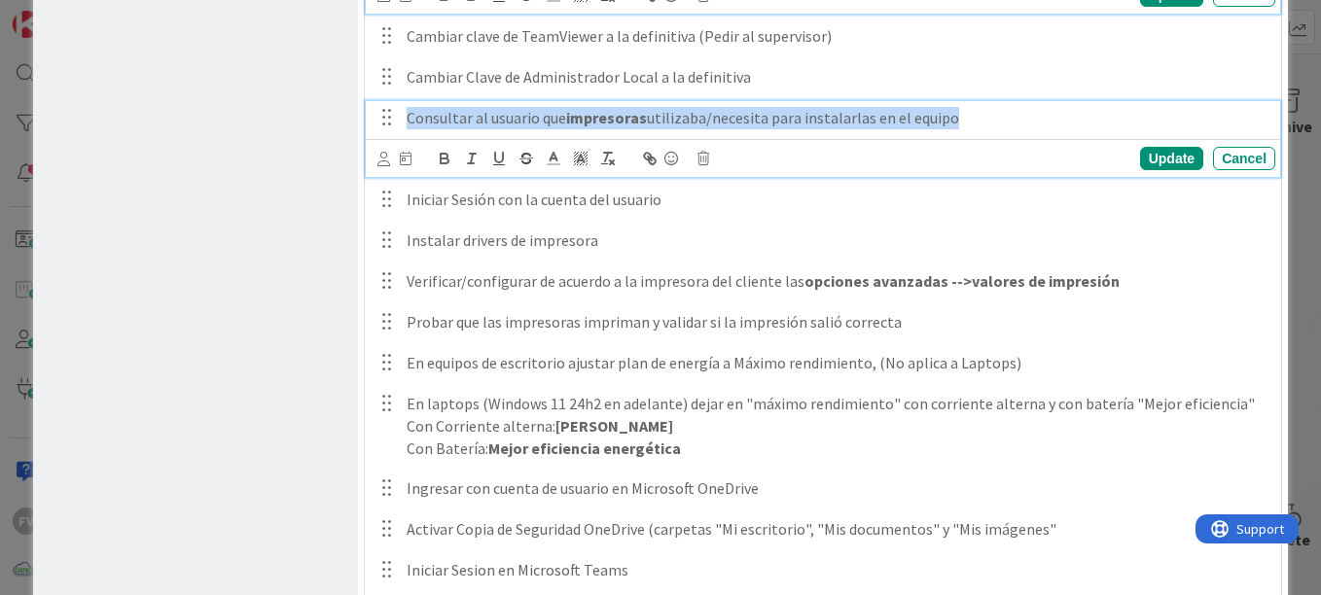
drag, startPoint x: 966, startPoint y: 124, endPoint x: 397, endPoint y: 124, distance: 568.9
click at [397, 124] on div "Consultar al usuario que impresoras utilizaba/necesita para instalarlas en el e…" at bounding box center [824, 118] width 902 height 34
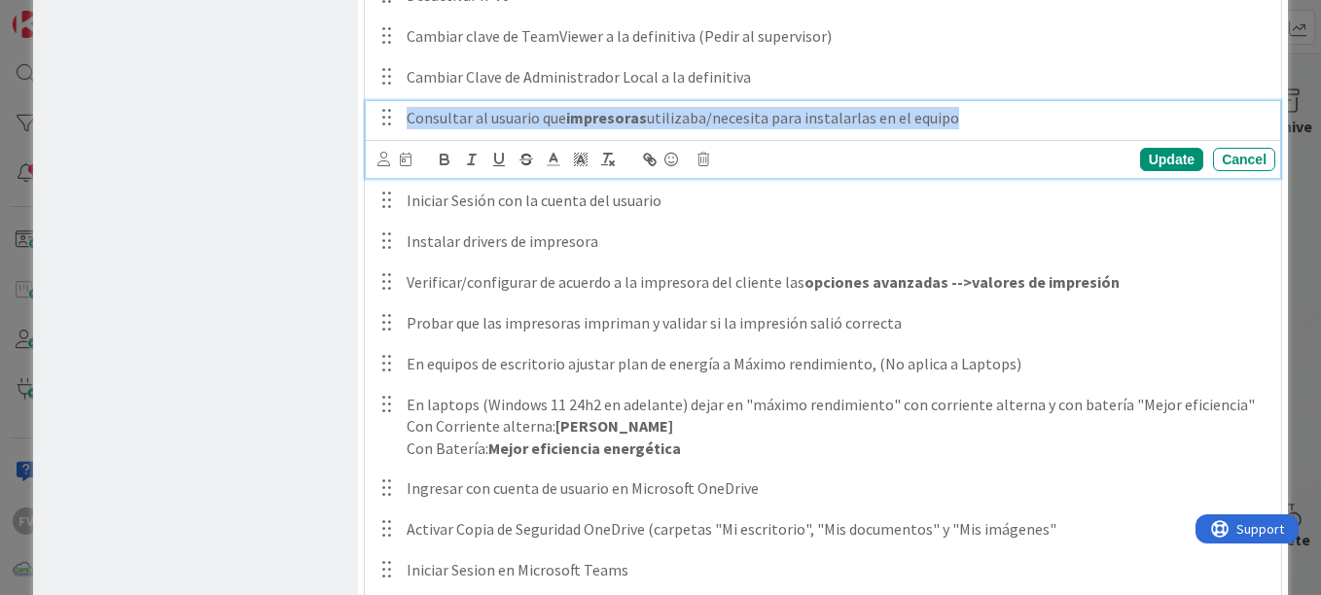
copy p "Consultar al usuario que impresoras utilizaba/necesita para instalarlas en el e…"
drag, startPoint x: 297, startPoint y: 238, endPoint x: 309, endPoint y: 237, distance: 12.7
click at [297, 238] on div "Board Settings You are a Collaborator . You can only edit Collaborator settings…" at bounding box center [195, 475] width 325 height 3647
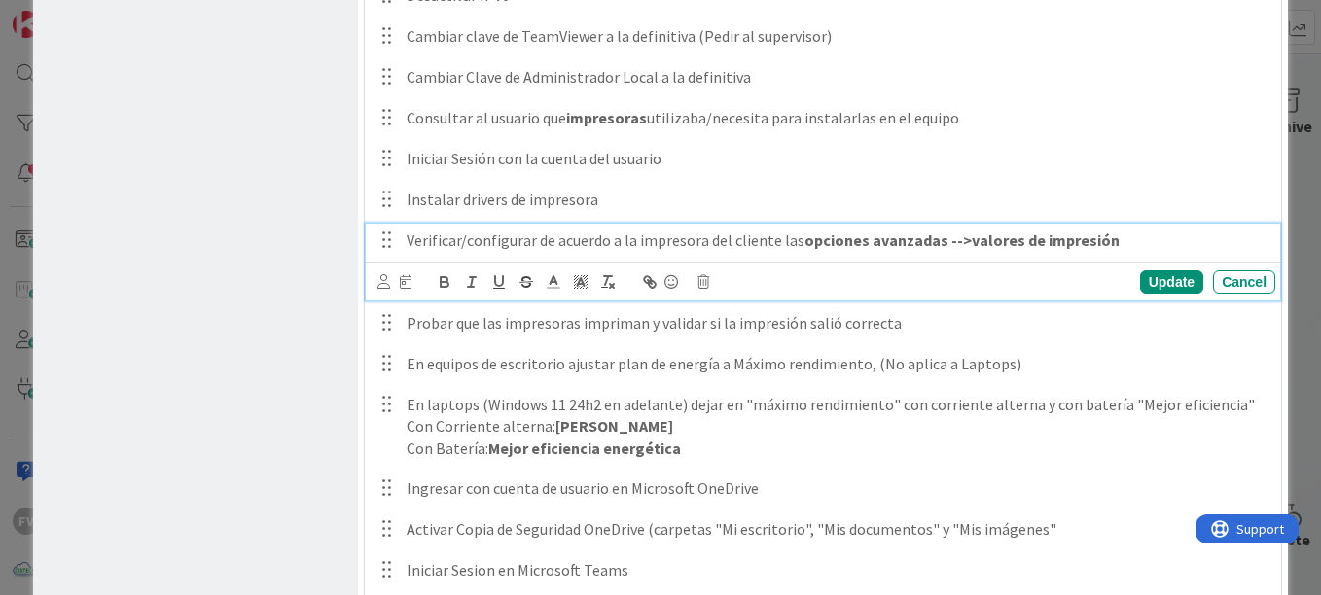
drag, startPoint x: 1115, startPoint y: 239, endPoint x: 374, endPoint y: 215, distance: 740.5
click at [374, 215] on div "**********" at bounding box center [822, 41] width 897 height 2171
copy p "Verificar/configurar de acuerdo a la impresora del cliente las opciones avanzad…"
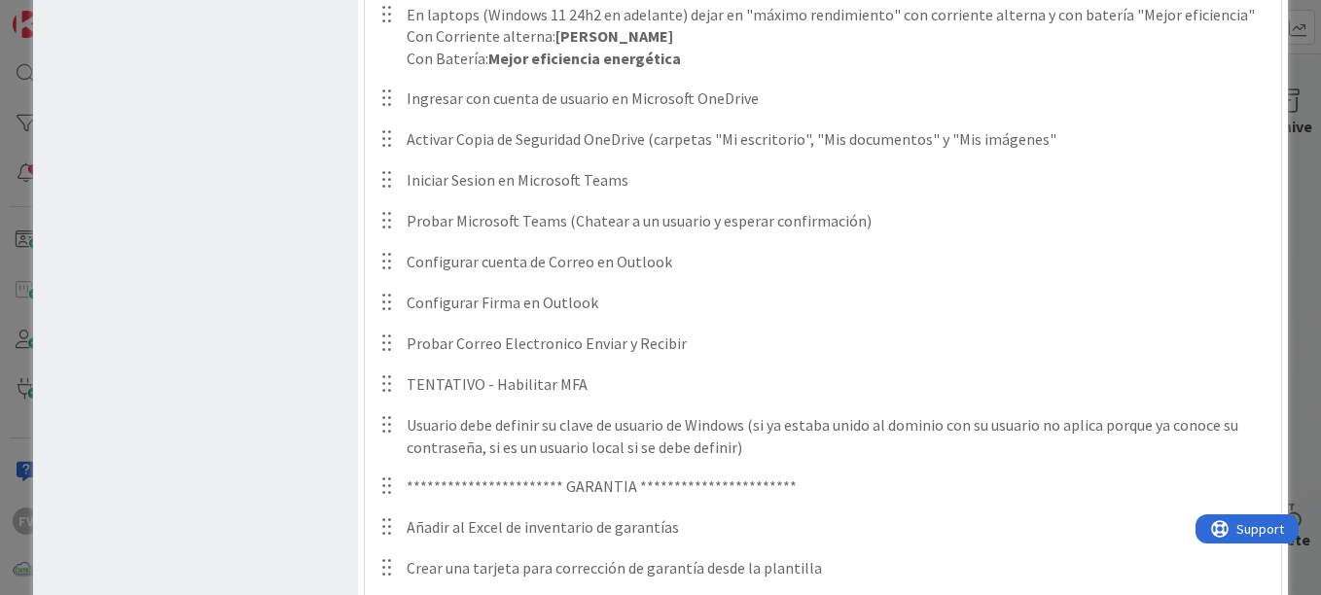
scroll to position [1764, 0]
